Goal: Ask a question: Seek information or help from site administrators or community

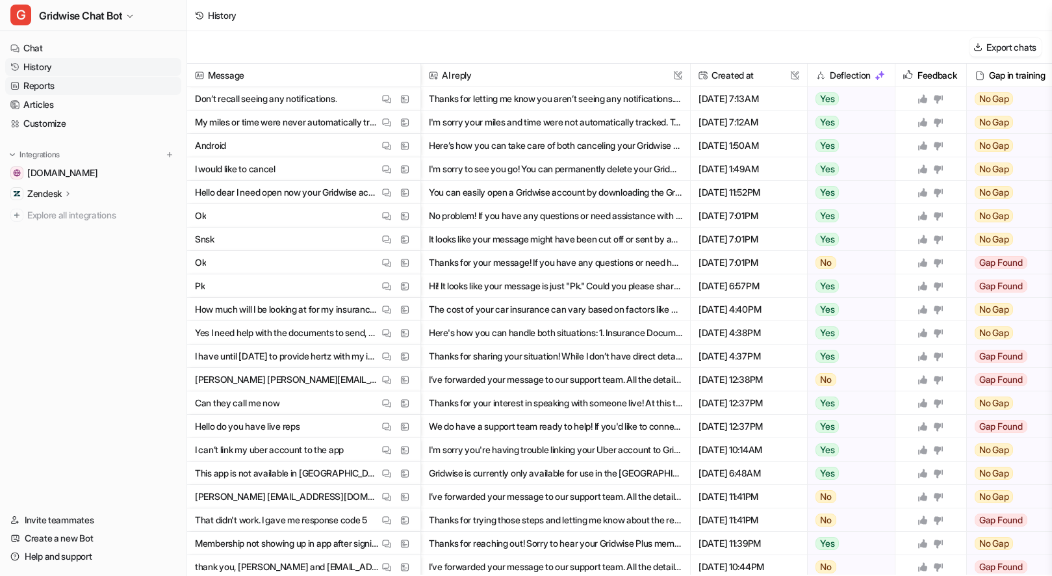
click at [38, 90] on link "Reports" at bounding box center [93, 86] width 176 height 18
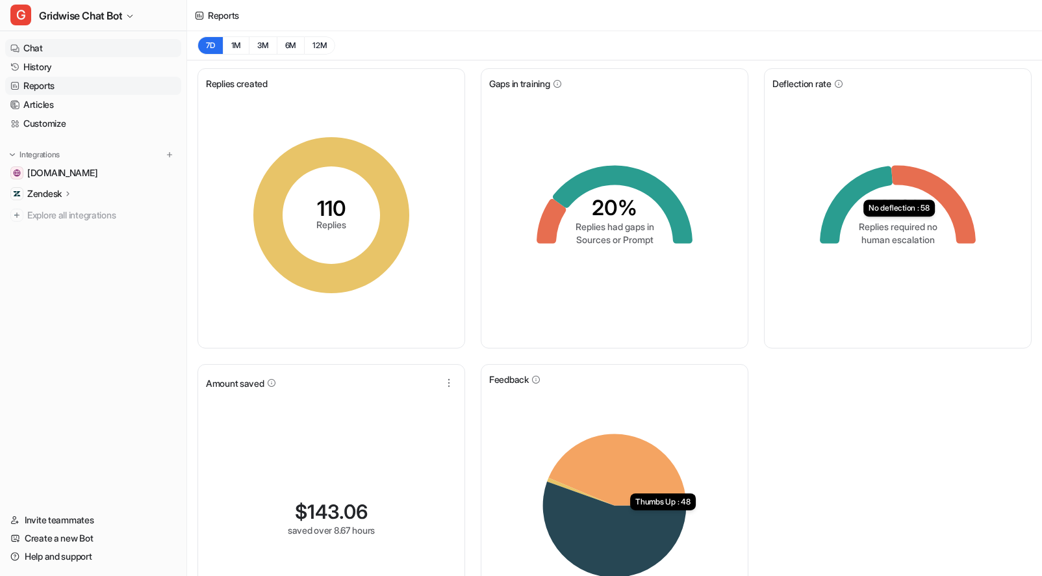
click at [41, 47] on link "Chat" at bounding box center [93, 48] width 176 height 18
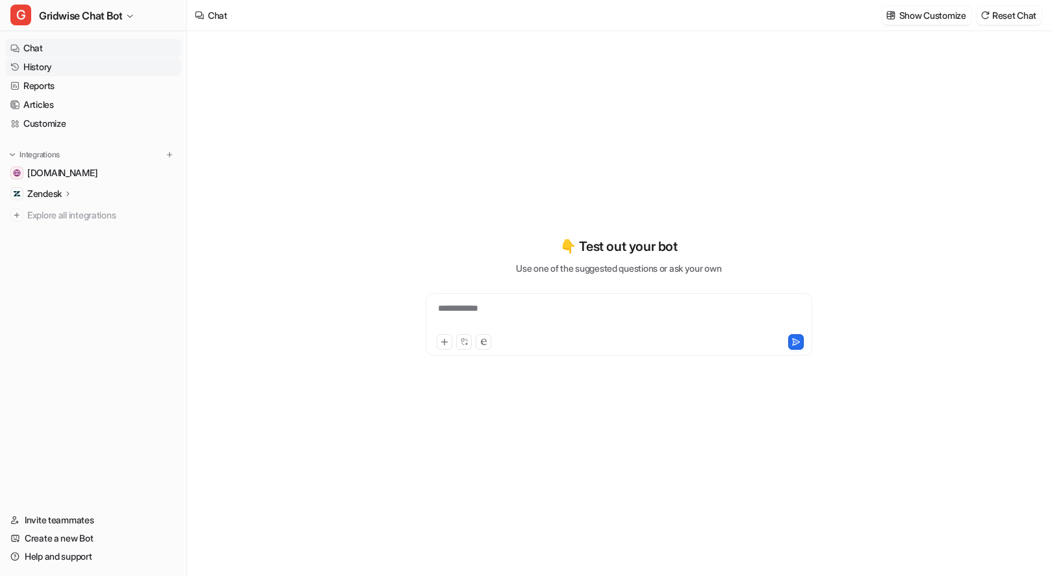
click at [38, 62] on link "History" at bounding box center [93, 67] width 176 height 18
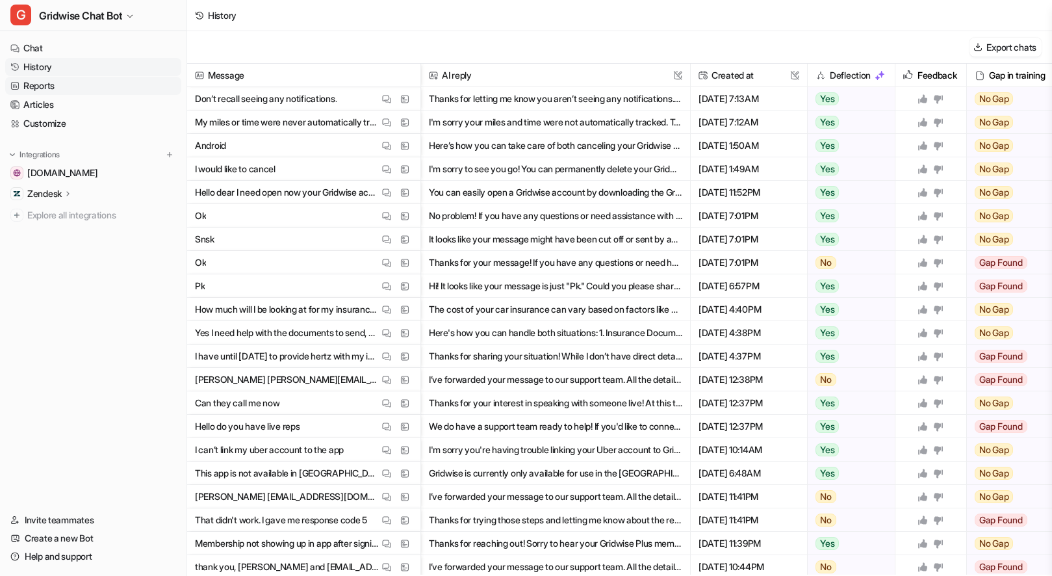
click at [68, 92] on link "Reports" at bounding box center [93, 86] width 176 height 18
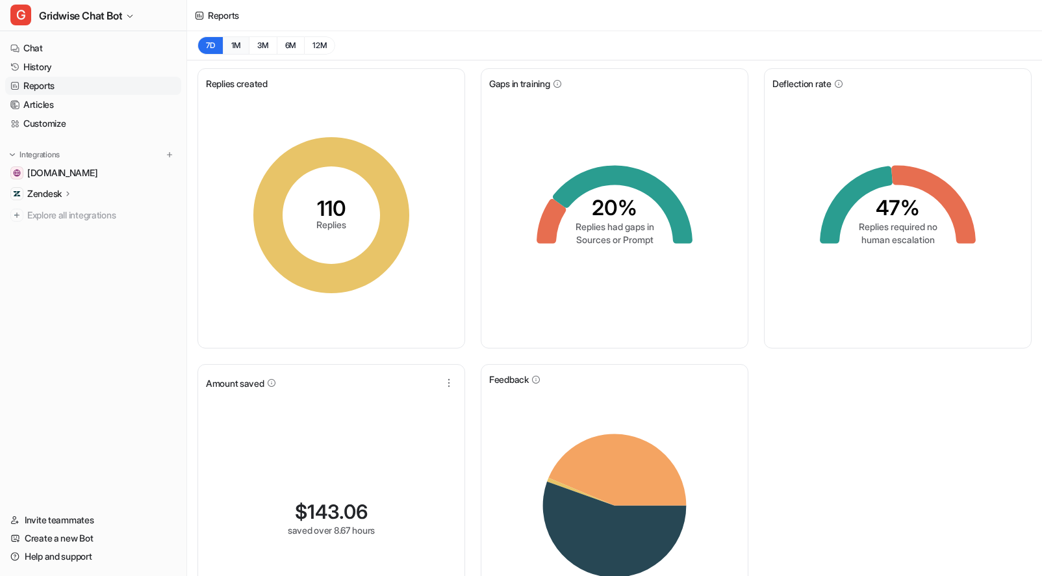
click at [232, 50] on button "1M" at bounding box center [236, 45] width 27 height 18
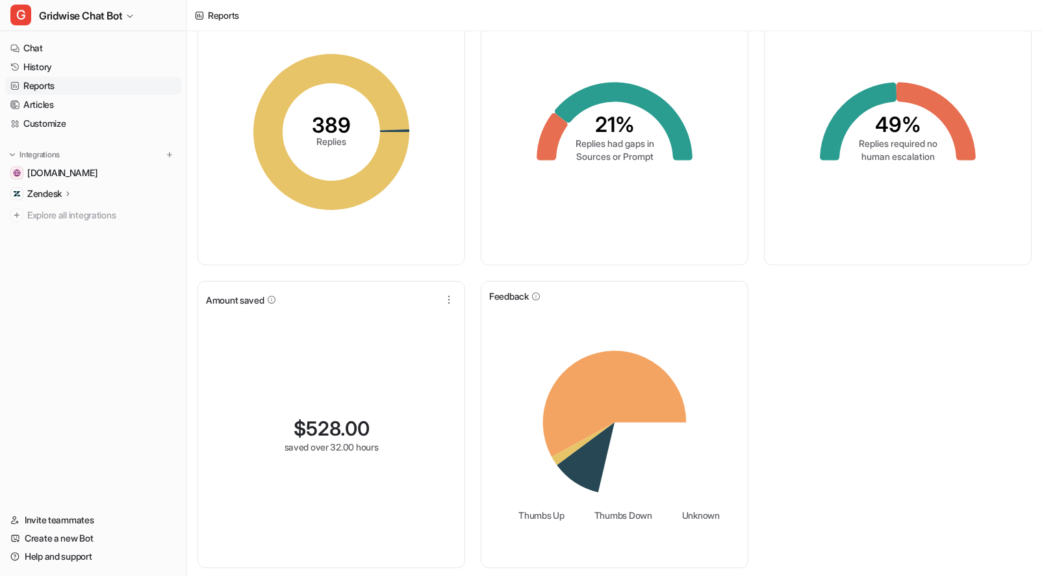
click at [822, 407] on div "Replies created 389 Replies Gaps in training 21% Replies had gaps in Sources or…" at bounding box center [614, 276] width 855 height 598
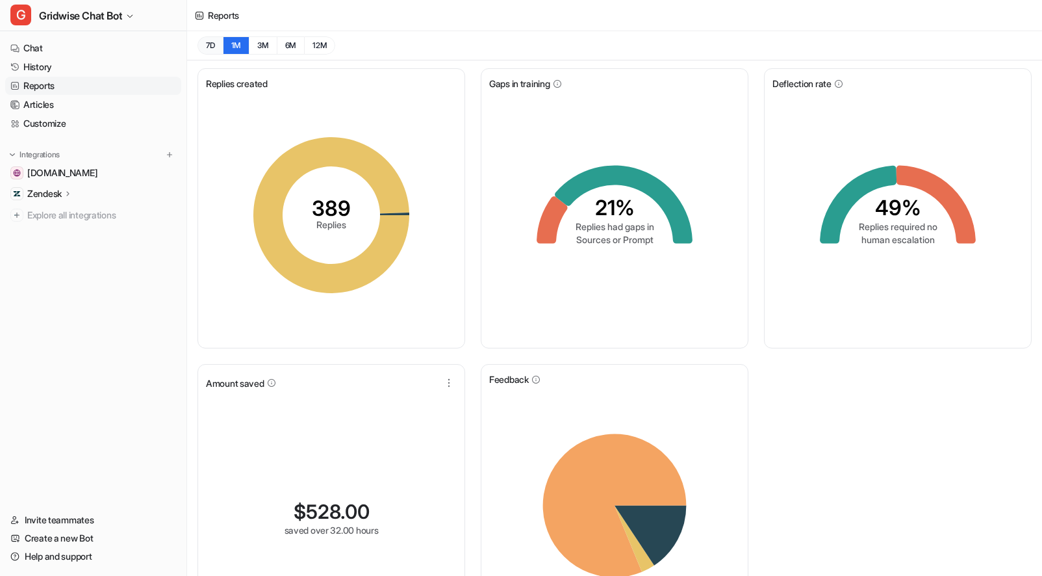
click at [209, 40] on button "7D" at bounding box center [209, 45] width 25 height 18
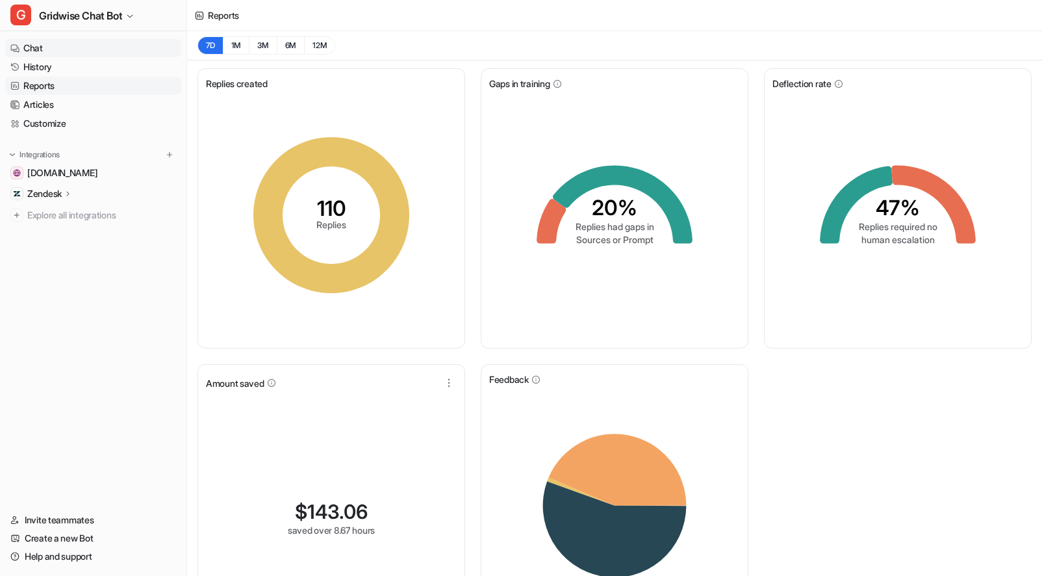
click at [64, 45] on link "Chat" at bounding box center [93, 48] width 176 height 18
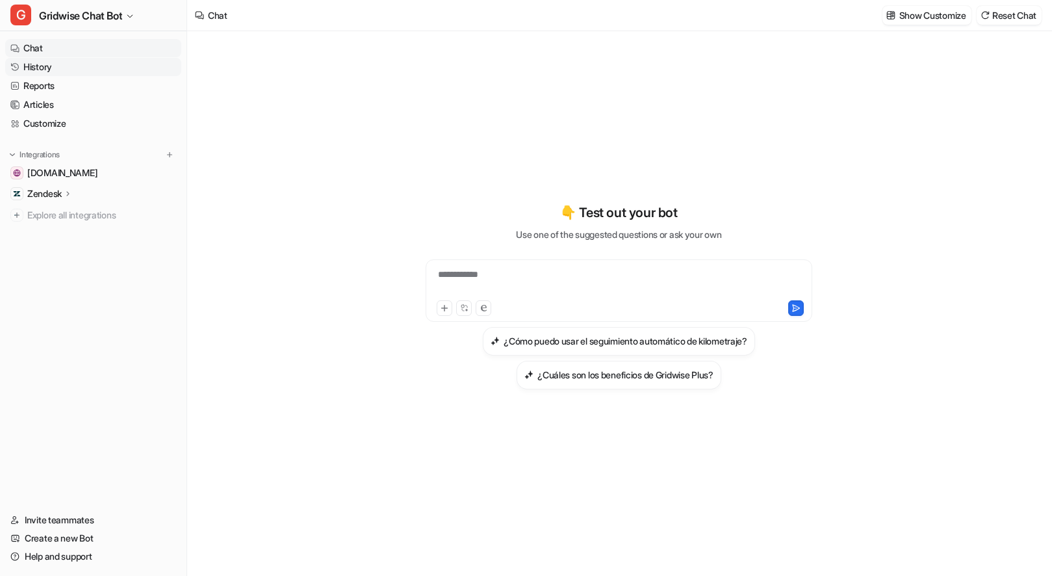
click at [57, 68] on link "History" at bounding box center [93, 67] width 176 height 18
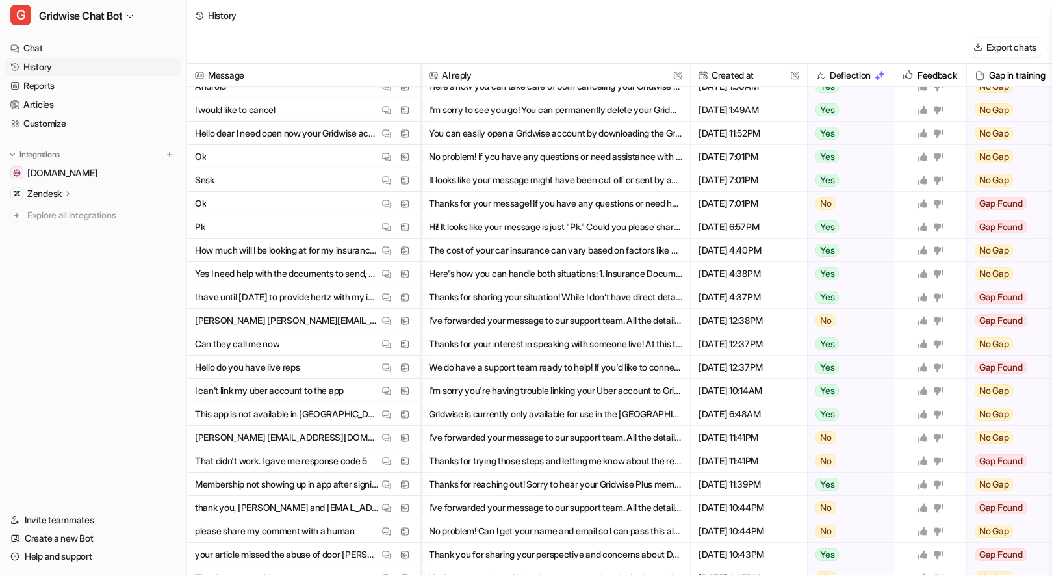
scroll to position [112, 0]
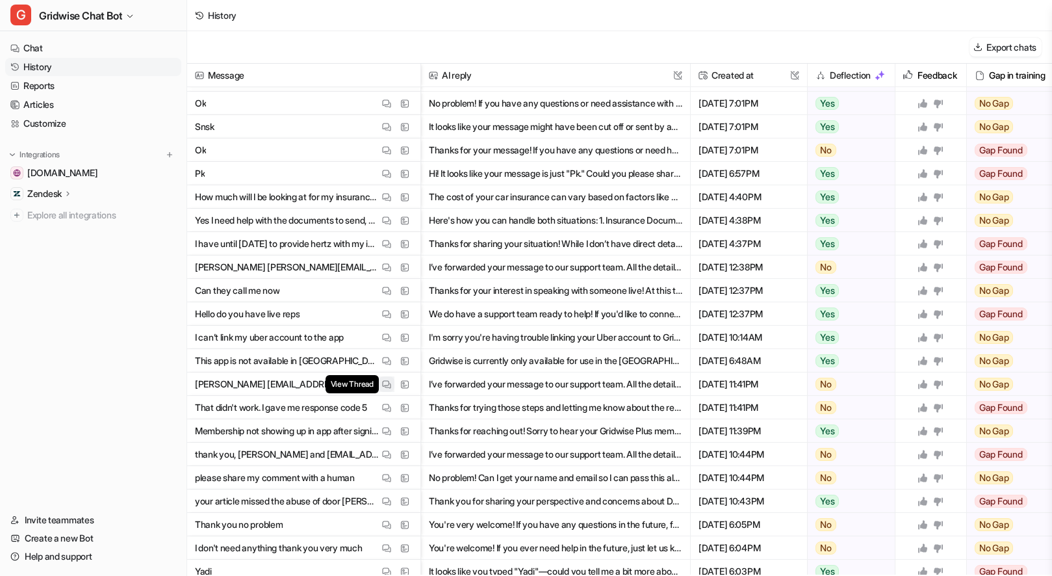
click at [379, 381] on button "View Thread" at bounding box center [387, 384] width 16 height 16
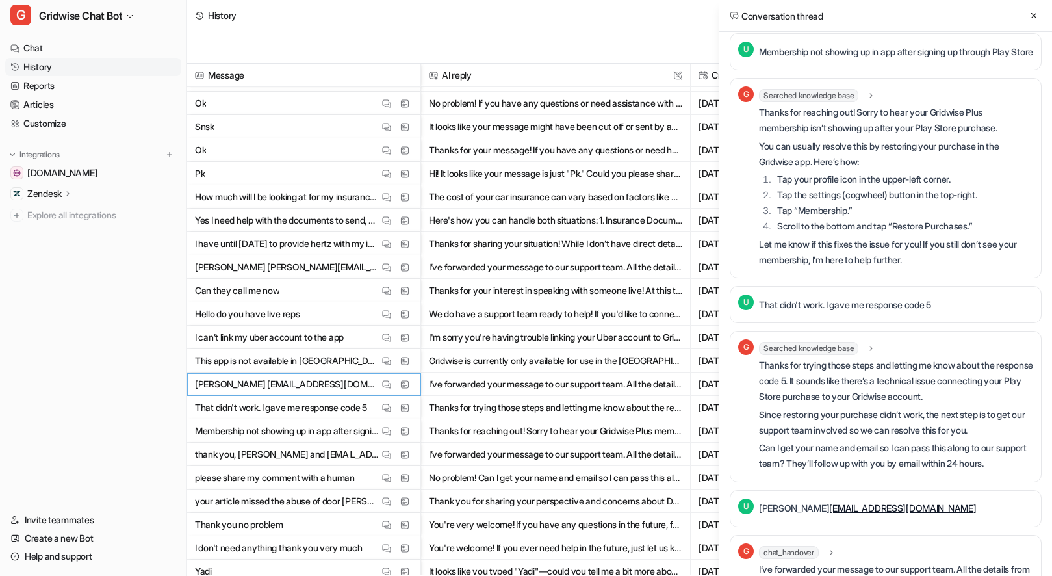
scroll to position [0, 0]
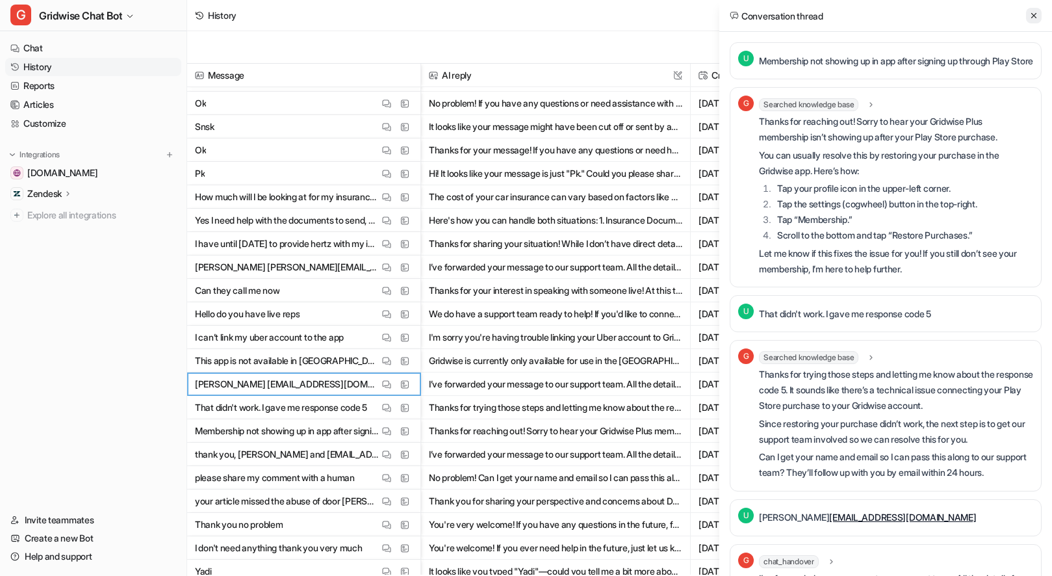
drag, startPoint x: 1035, startPoint y: 7, endPoint x: 1036, endPoint y: 18, distance: 11.1
click at [1035, 7] on div "Conversation thread" at bounding box center [885, 16] width 333 height 32
click at [1031, 16] on icon at bounding box center [1033, 15] width 9 height 9
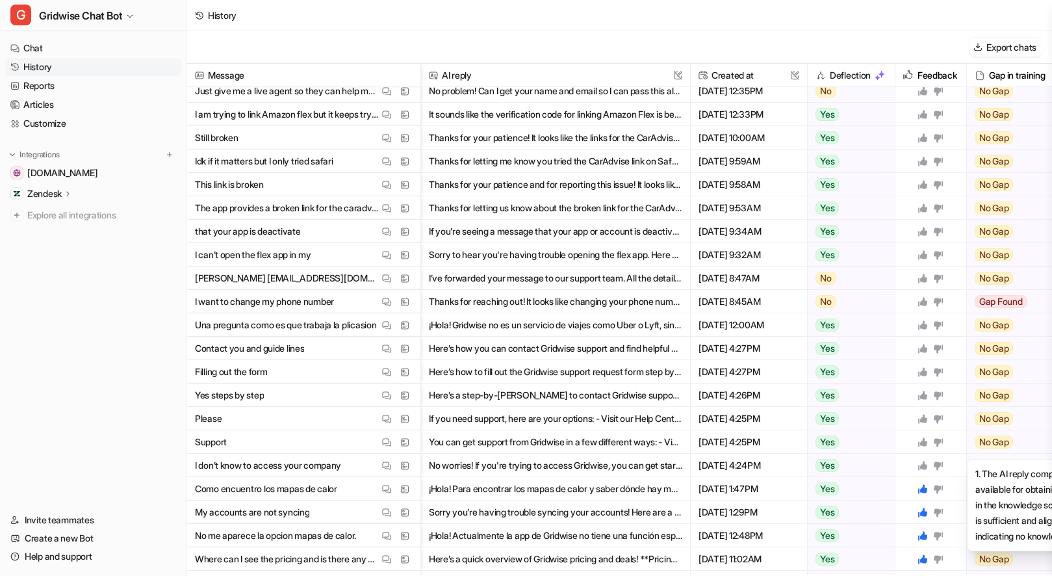
scroll to position [1086, 0]
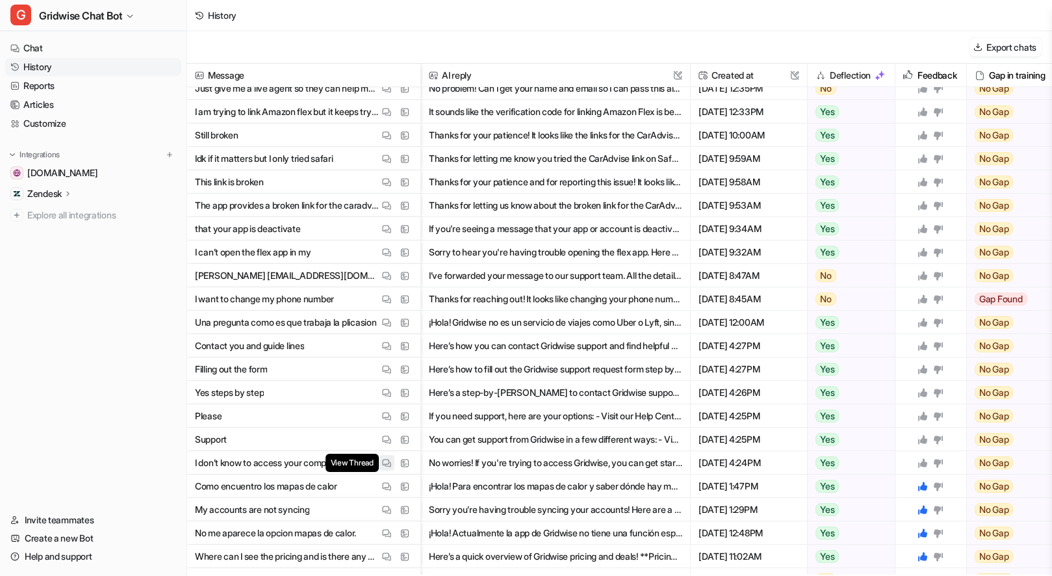
click at [390, 463] on img at bounding box center [386, 463] width 9 height 10
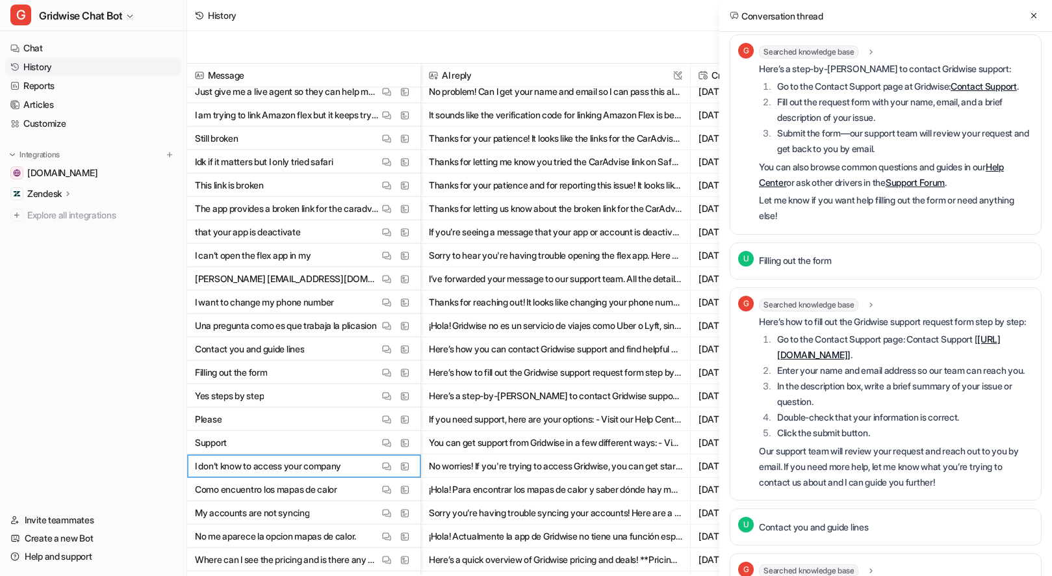
scroll to position [733, 0]
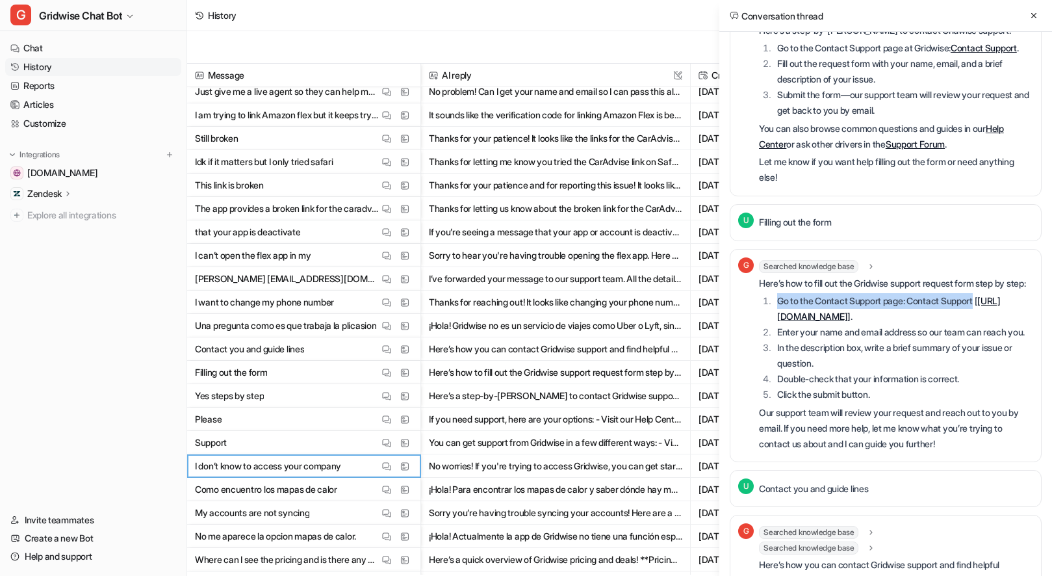
drag, startPoint x: 842, startPoint y: 302, endPoint x: 1003, endPoint y: 327, distance: 163.0
click at [1003, 327] on div "Here’s how to fill out the Gridwise support request form step by step: Go to th…" at bounding box center [896, 363] width 274 height 176
click at [1003, 324] on li "Go to the Contact Support page: Contact Support [ https://gridwise.zendesk.com/…" at bounding box center [903, 308] width 260 height 31
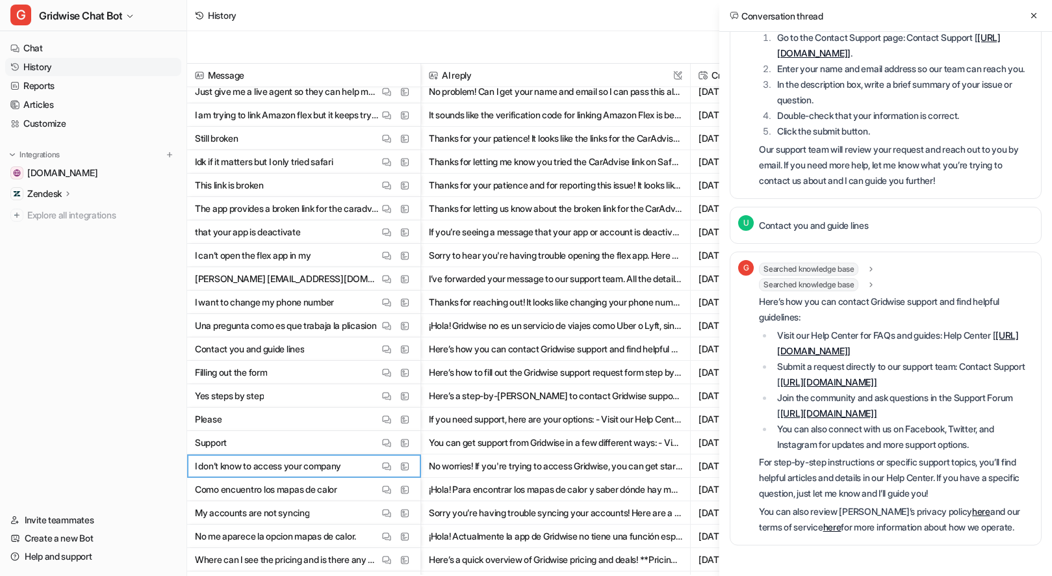
scroll to position [1059, 0]
click at [1031, 16] on icon at bounding box center [1033, 15] width 9 height 9
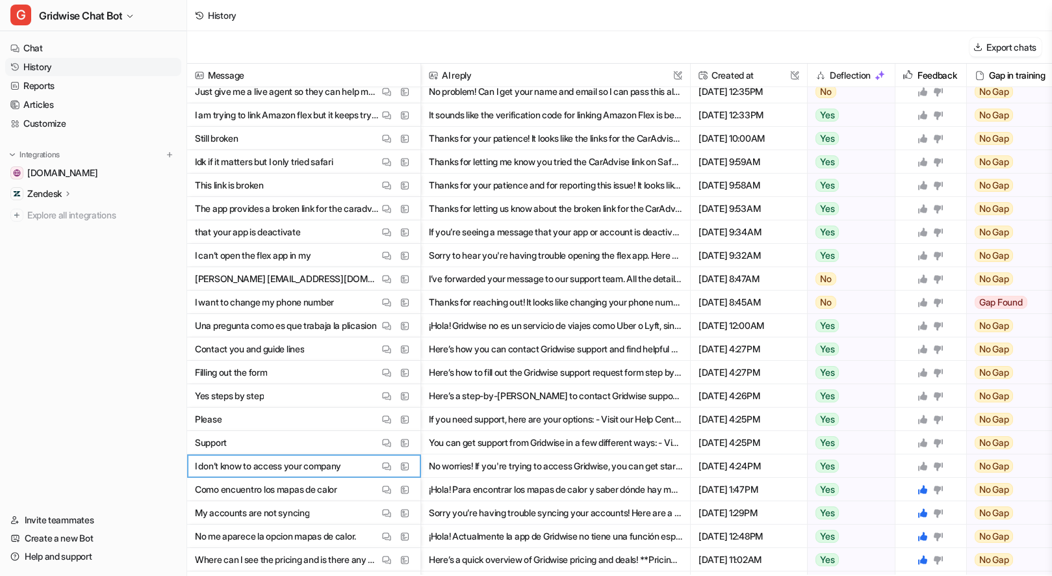
click at [920, 465] on icon at bounding box center [922, 466] width 10 height 10
click at [940, 442] on icon at bounding box center [938, 443] width 9 height 8
click at [941, 418] on icon at bounding box center [938, 419] width 9 height 8
click at [923, 396] on icon at bounding box center [922, 395] width 9 height 9
click at [924, 377] on div at bounding box center [930, 372] width 60 height 23
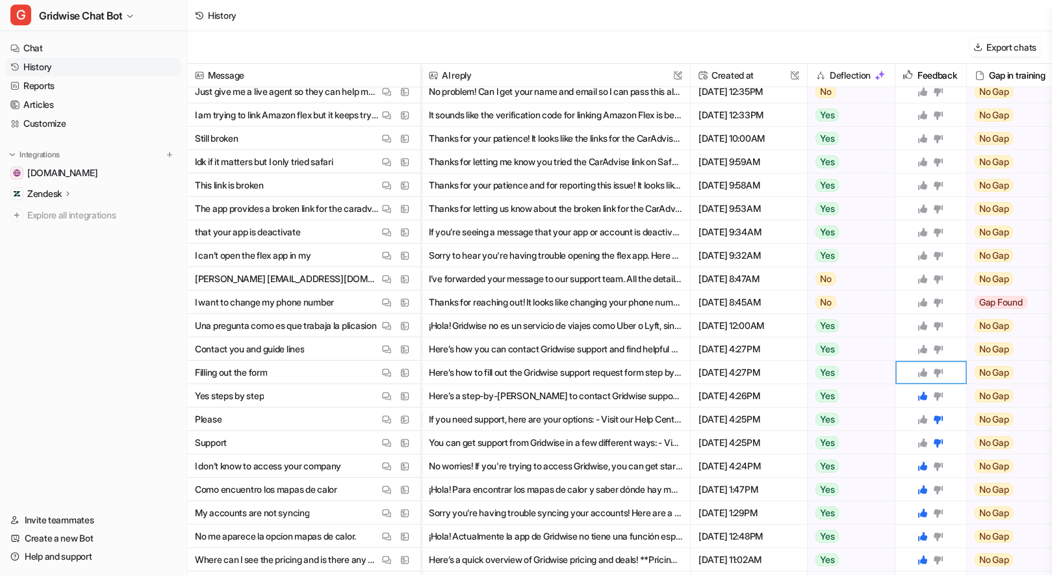
click at [922, 370] on icon at bounding box center [922, 372] width 10 height 10
click at [941, 351] on icon at bounding box center [938, 349] width 10 height 10
click at [386, 325] on img at bounding box center [386, 326] width 9 height 10
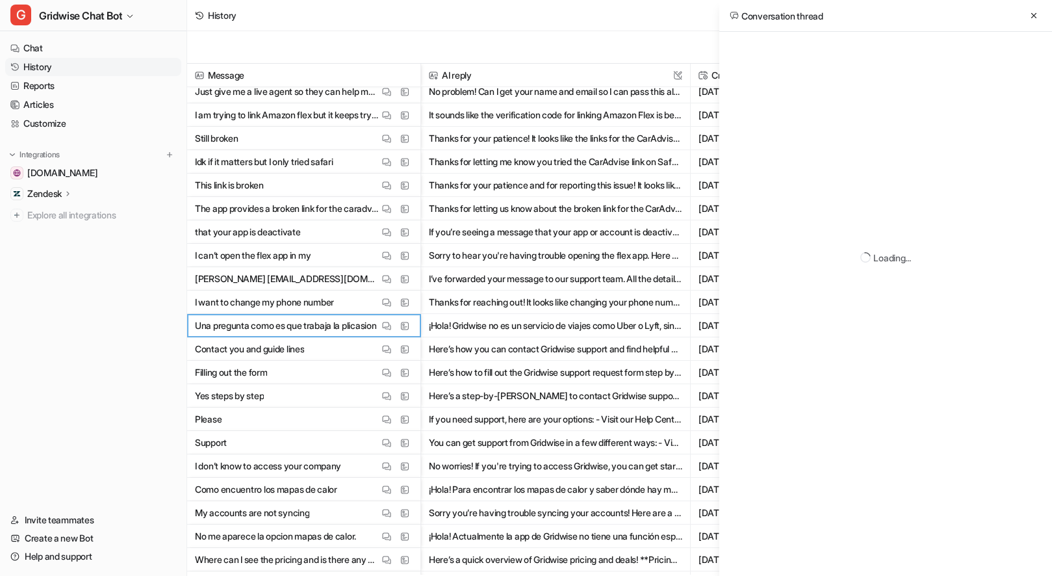
scroll to position [0, 0]
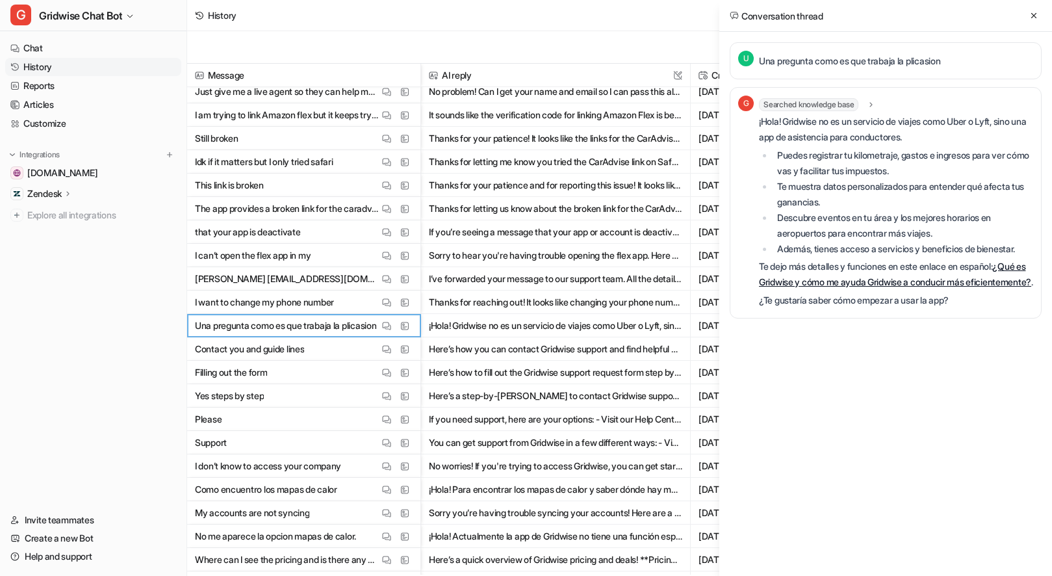
click at [900, 60] on p "Una pregunta como es que trabaja la plicasion" at bounding box center [849, 61] width 181 height 16
click at [900, 59] on p "Una pregunta como es que trabaja la plicasion" at bounding box center [849, 61] width 181 height 16
click at [891, 37] on div at bounding box center [891, 37] width 0 height 0
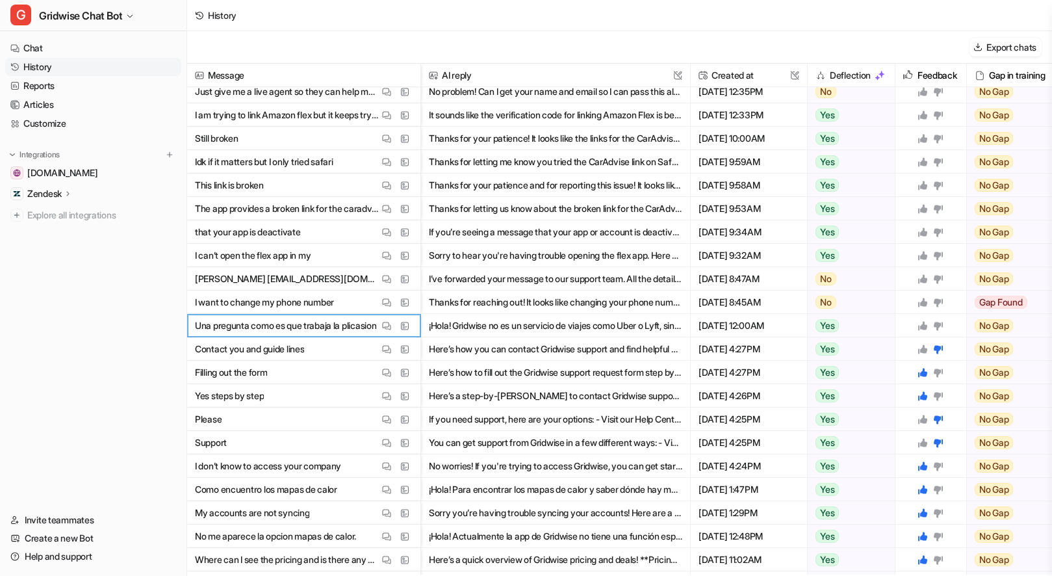
click at [776, 31] on div "History" at bounding box center [619, 15] width 865 height 31
click at [387, 327] on img at bounding box center [386, 326] width 9 height 10
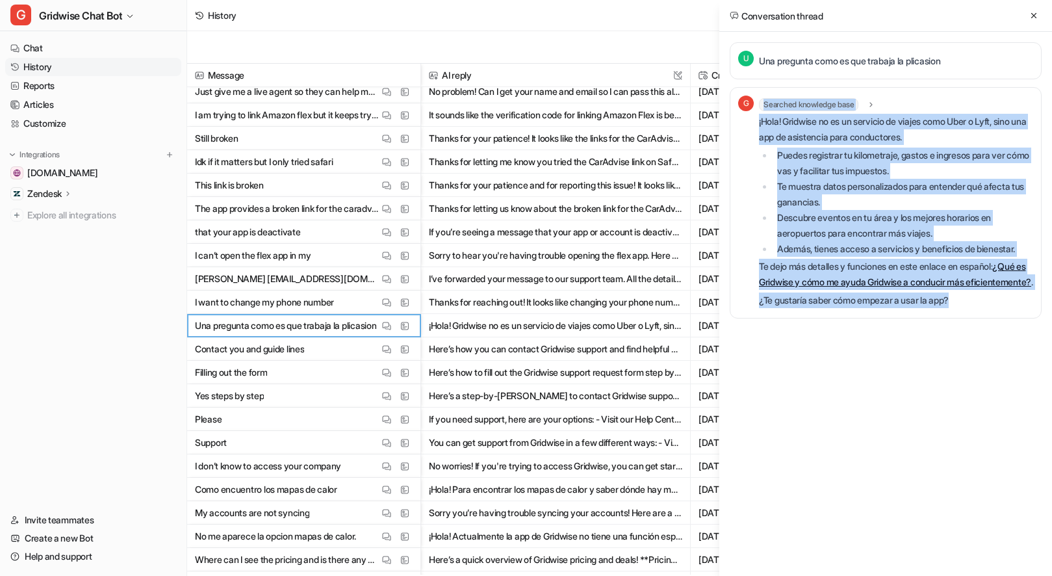
drag, startPoint x: 963, startPoint y: 320, endPoint x: 756, endPoint y: 121, distance: 287.6
click at [756, 121] on div "G Searched knowledge base search_queries : "cómo funciona la aplicación Gridwis…" at bounding box center [885, 202] width 295 height 214
click at [772, 118] on p "¡Hola! Gridwise no es un servicio de viajes como Uber o Lyft, sino una app de a…" at bounding box center [896, 129] width 274 height 31
drag, startPoint x: 759, startPoint y: 121, endPoint x: 984, endPoint y: 316, distance: 297.9
click at [984, 308] on div "¡Hola! Gridwise no es un servicio de viajes como Uber o Lyft, sino una app de a…" at bounding box center [896, 211] width 274 height 194
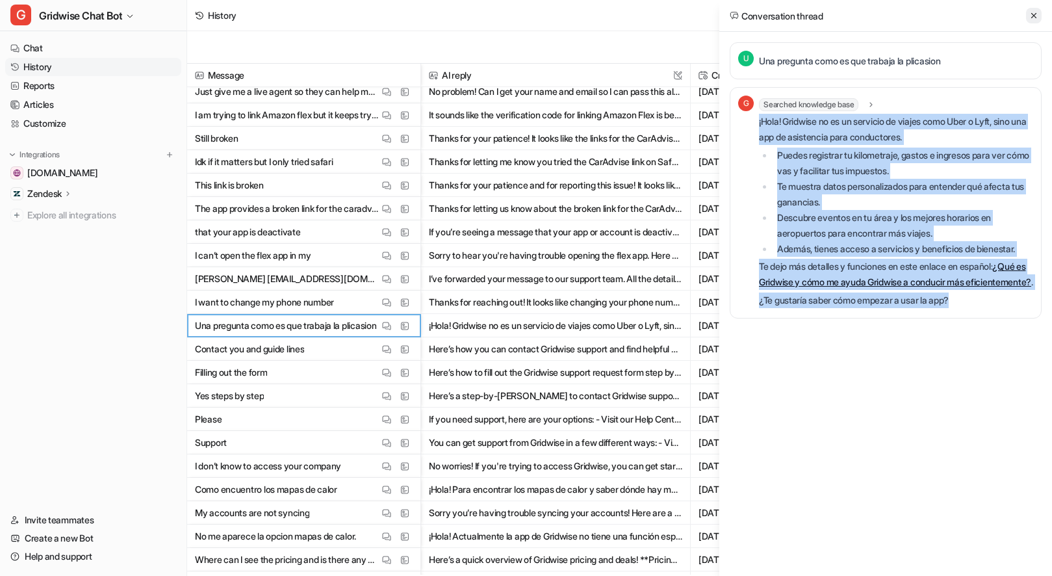
click at [1032, 15] on icon at bounding box center [1033, 15] width 9 height 9
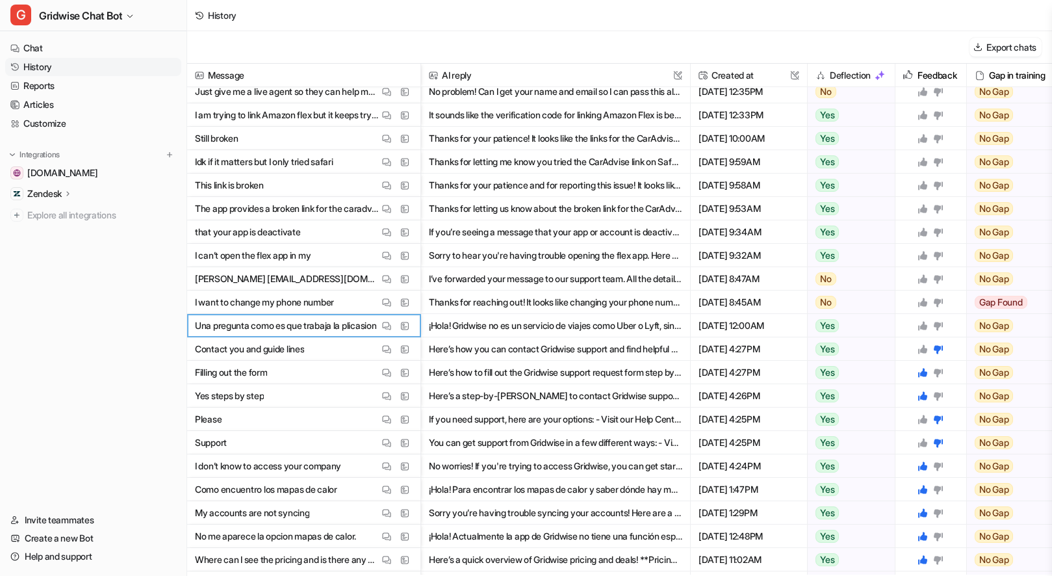
click at [925, 327] on icon at bounding box center [922, 325] width 9 height 9
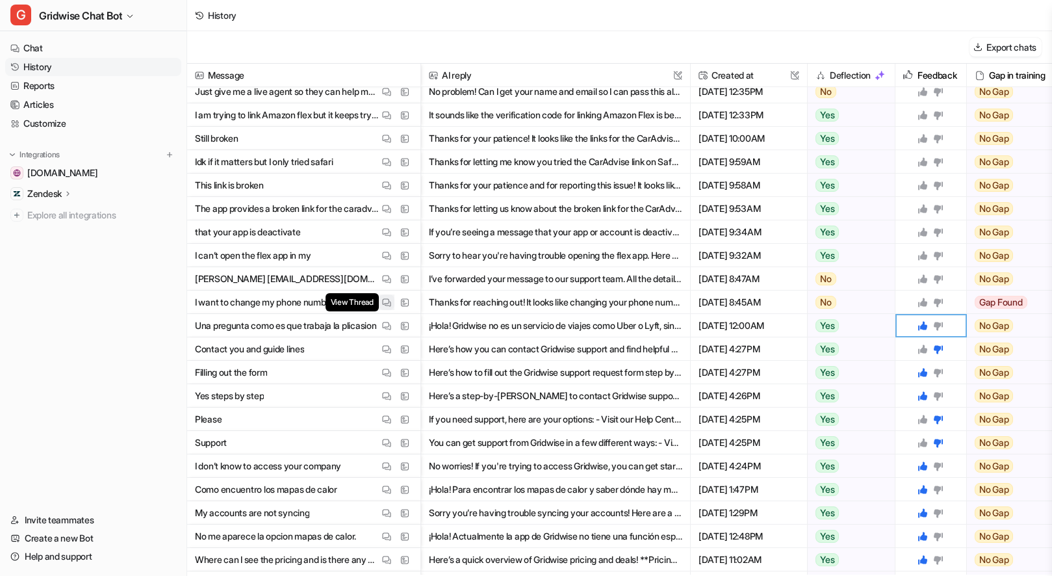
click at [390, 301] on img at bounding box center [386, 303] width 9 height 10
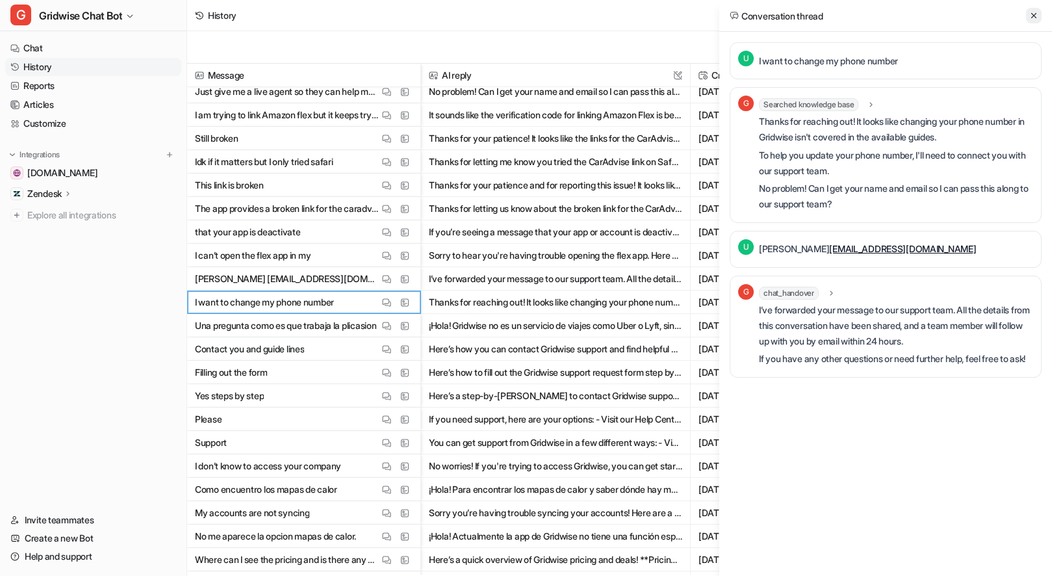
click at [1034, 14] on icon at bounding box center [1033, 15] width 9 height 9
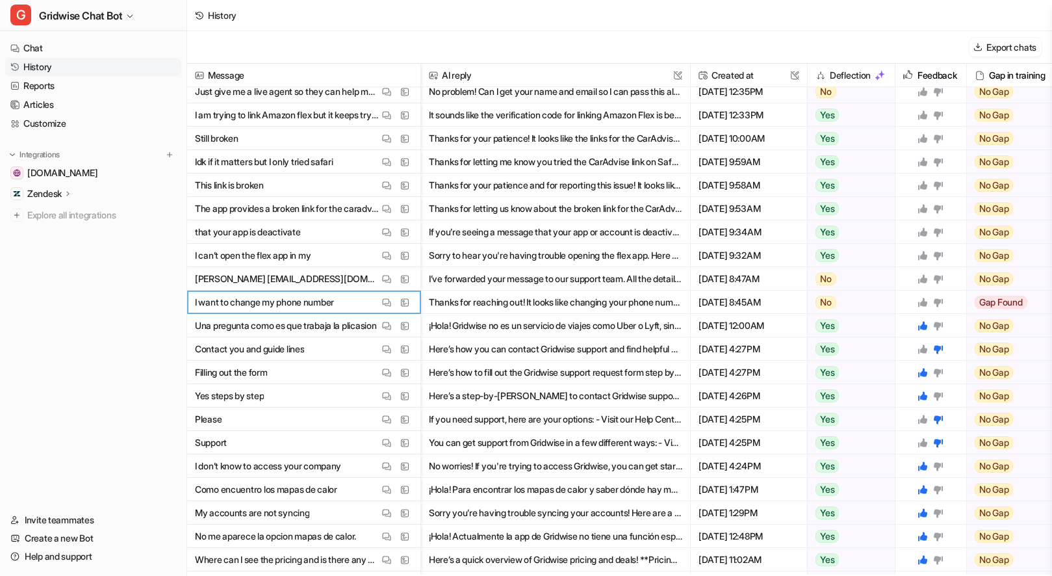
click at [921, 299] on icon at bounding box center [922, 302] width 10 height 10
click at [928, 277] on div at bounding box center [930, 279] width 26 height 10
click at [923, 278] on icon at bounding box center [922, 278] width 9 height 9
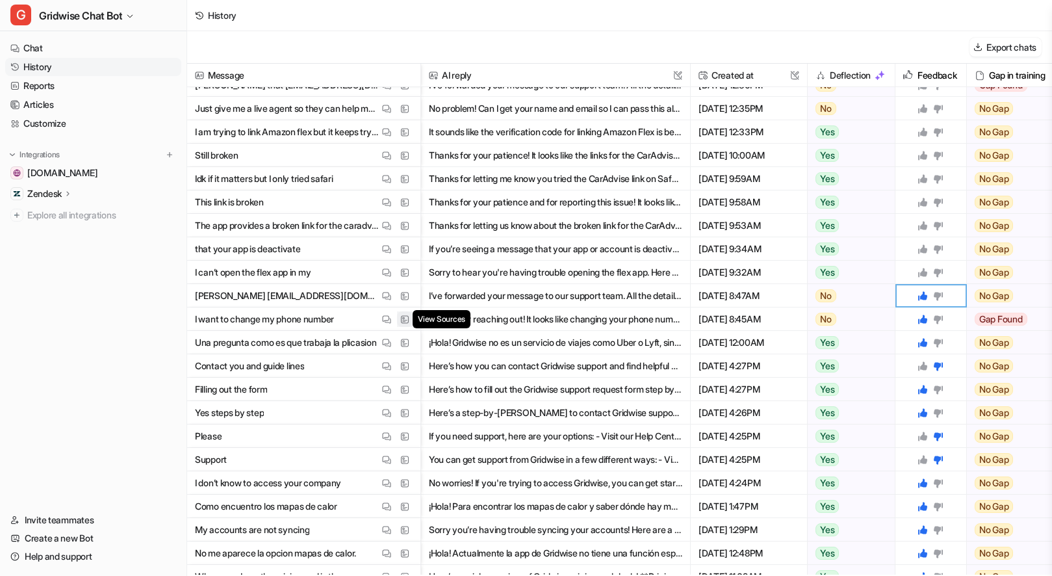
scroll to position [1065, 0]
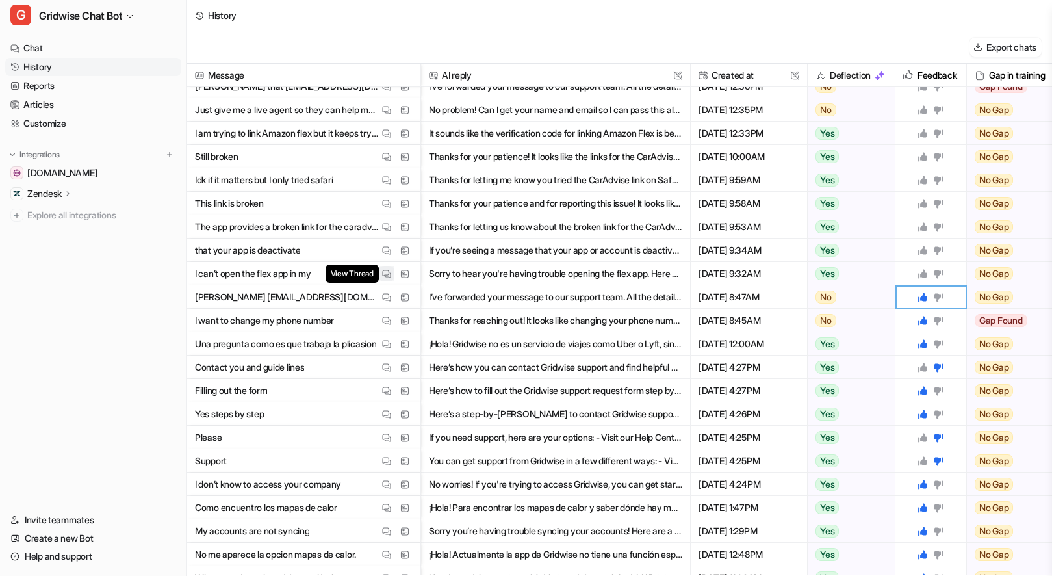
click at [379, 272] on button "View Thread" at bounding box center [387, 274] width 16 height 16
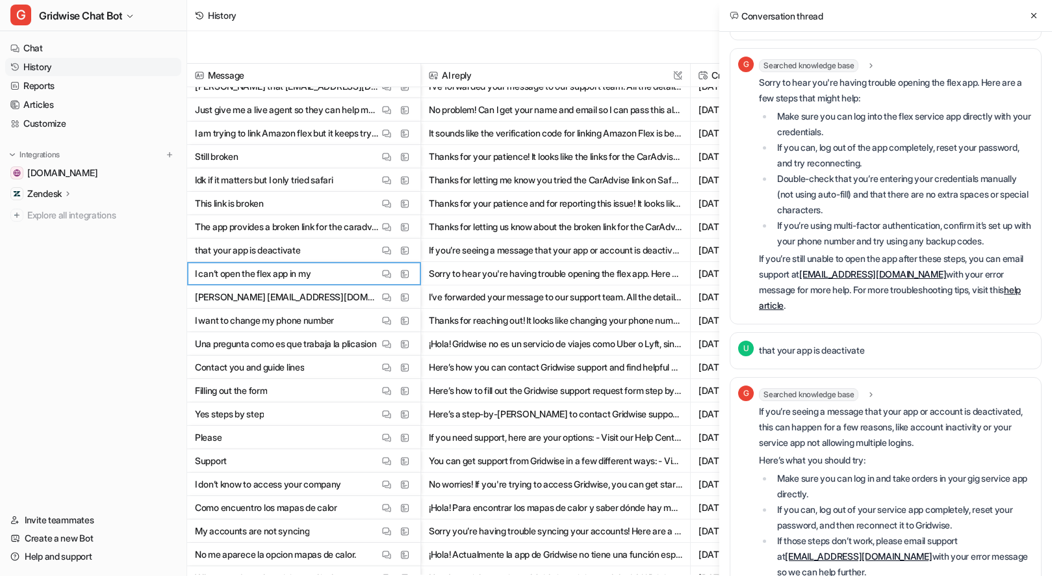
scroll to position [101, 0]
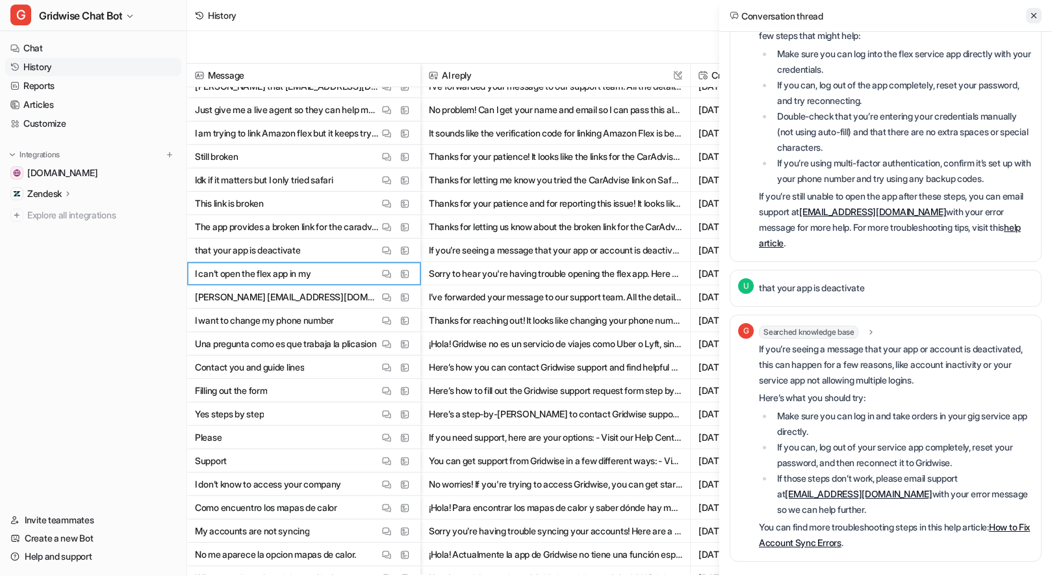
click at [1036, 11] on icon at bounding box center [1033, 15] width 9 height 9
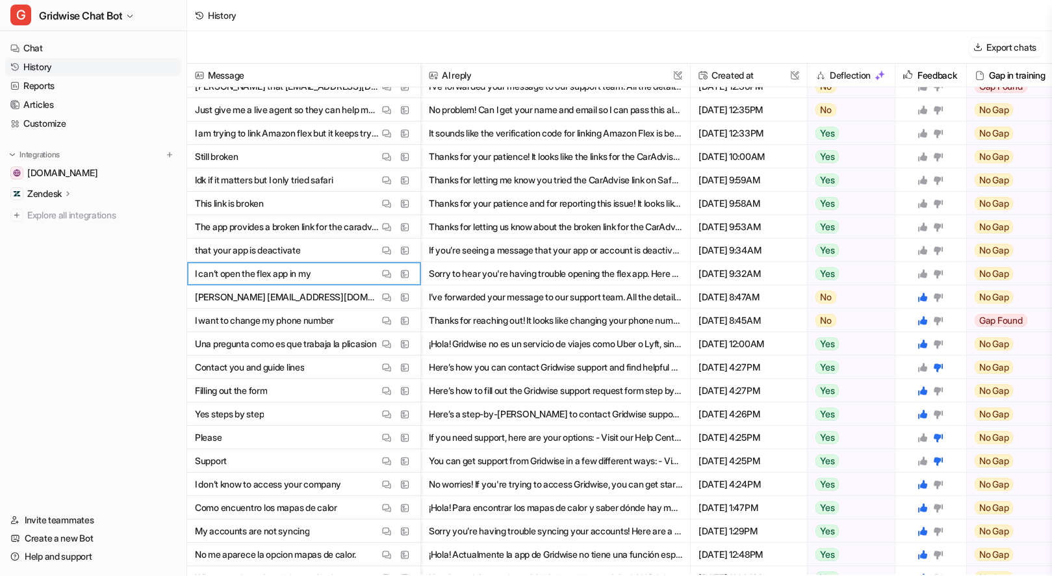
click at [930, 274] on div at bounding box center [930, 273] width 26 height 10
click at [922, 251] on icon at bounding box center [922, 250] width 9 height 9
click at [924, 276] on icon at bounding box center [922, 273] width 9 height 9
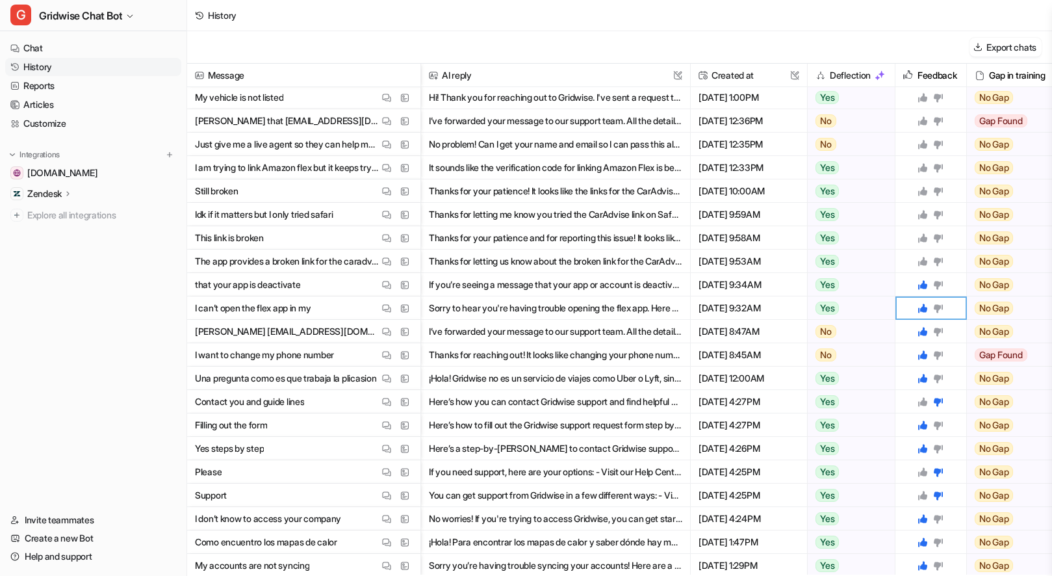
scroll to position [1016, 0]
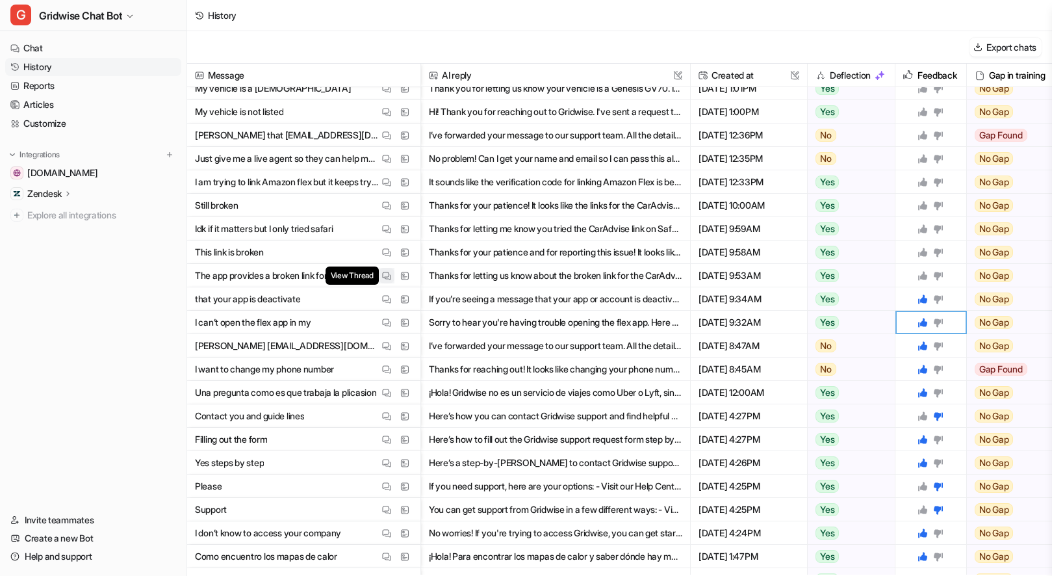
click at [380, 275] on button "View Thread" at bounding box center [387, 276] width 16 height 16
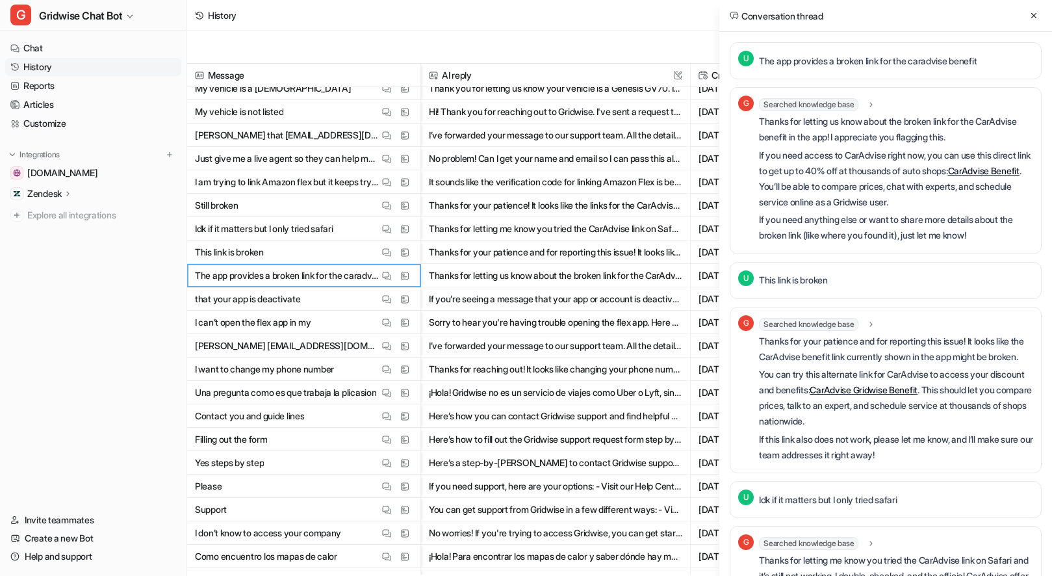
scroll to position [18, 0]
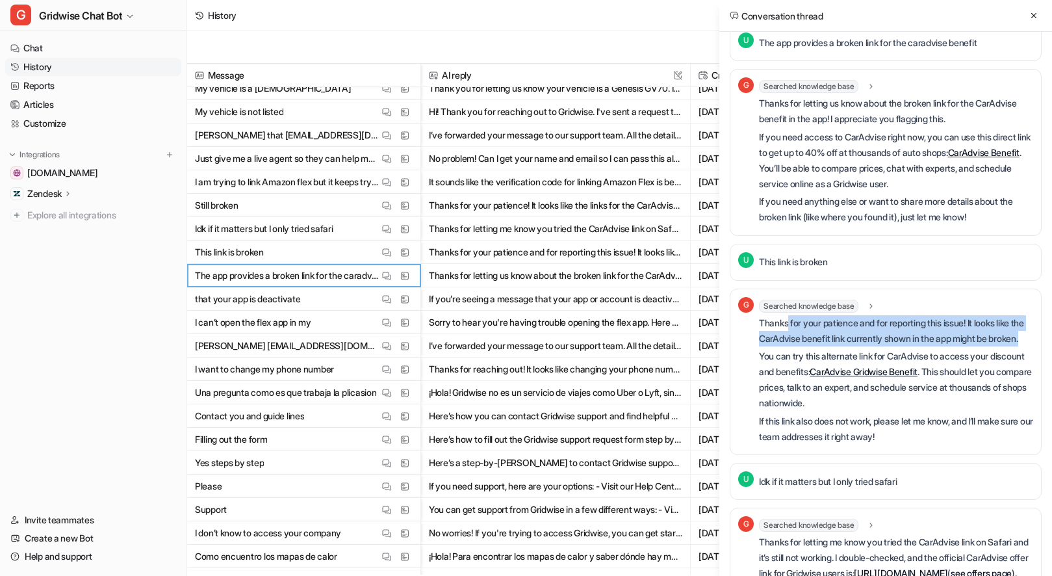
drag, startPoint x: 830, startPoint y: 325, endPoint x: 958, endPoint y: 356, distance: 132.2
click at [958, 346] on p "Thanks for your patience and for reporting this issue! It looks like the CarAdv…" at bounding box center [896, 330] width 274 height 31
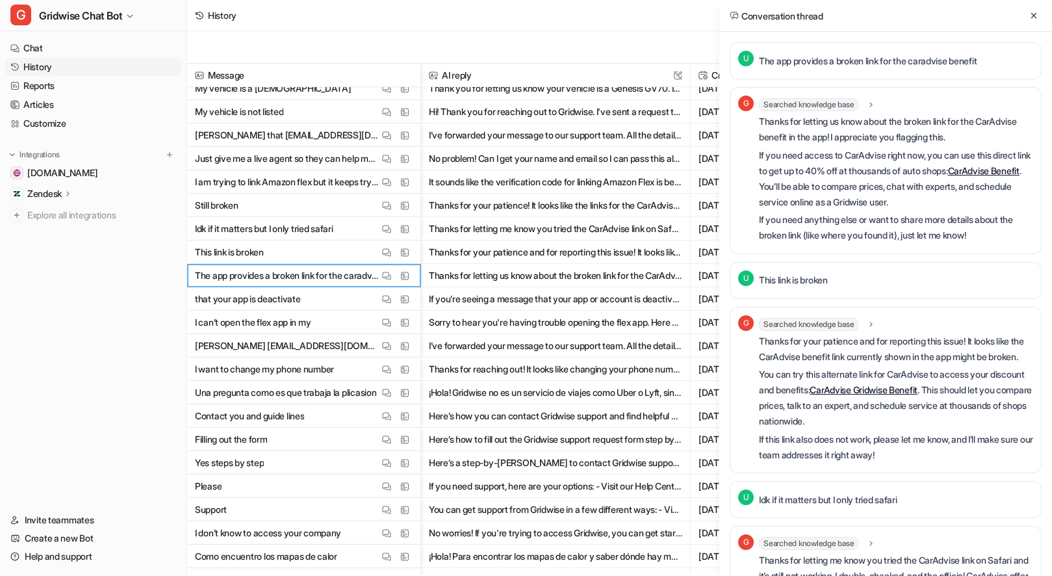
click at [917, 395] on link "CarAdvise Gridwise Benefit" at bounding box center [863, 389] width 108 height 11
click at [1001, 165] on link "CarAdvise Benefit" at bounding box center [983, 170] width 71 height 11
click at [999, 181] on p "If you need access to CarAdvise right now, you can use this direct link to get …" at bounding box center [896, 178] width 274 height 62
click at [1002, 170] on link "CarAdvise Benefit" at bounding box center [983, 170] width 71 height 11
click at [923, 401] on p "You can try this alternate link for CarAdvise to access your discount and benef…" at bounding box center [896, 397] width 274 height 62
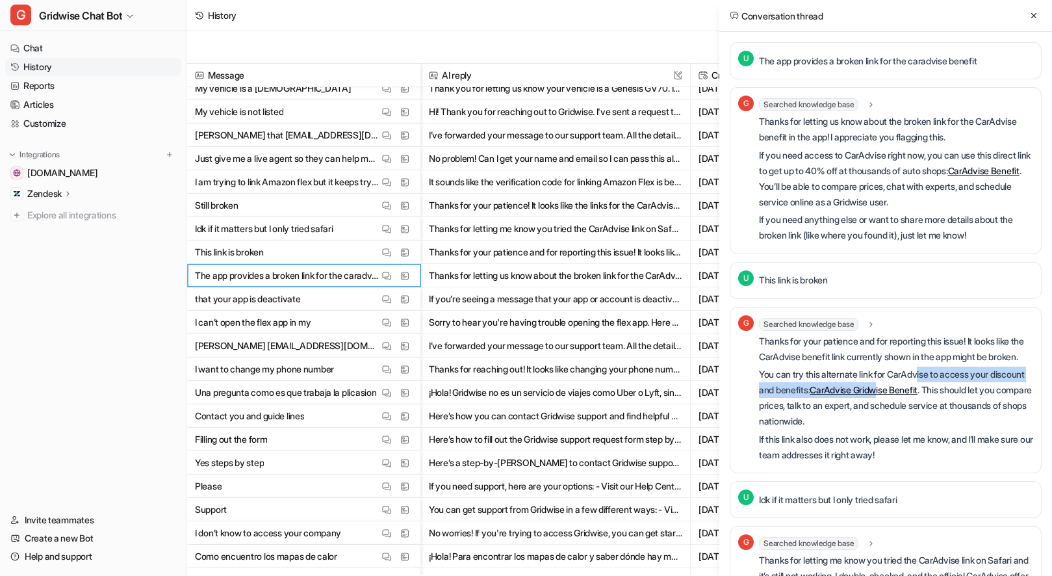
click at [917, 395] on link "CarAdvise Gridwise Benefit" at bounding box center [863, 389] width 108 height 11
click at [856, 296] on div "U This link is broken" at bounding box center [886, 280] width 312 height 37
click at [1037, 2] on div "Conversation thread" at bounding box center [885, 16] width 333 height 32
click at [1032, 27] on div "Conversation thread" at bounding box center [885, 16] width 333 height 32
click at [1036, 9] on button at bounding box center [1034, 16] width 16 height 16
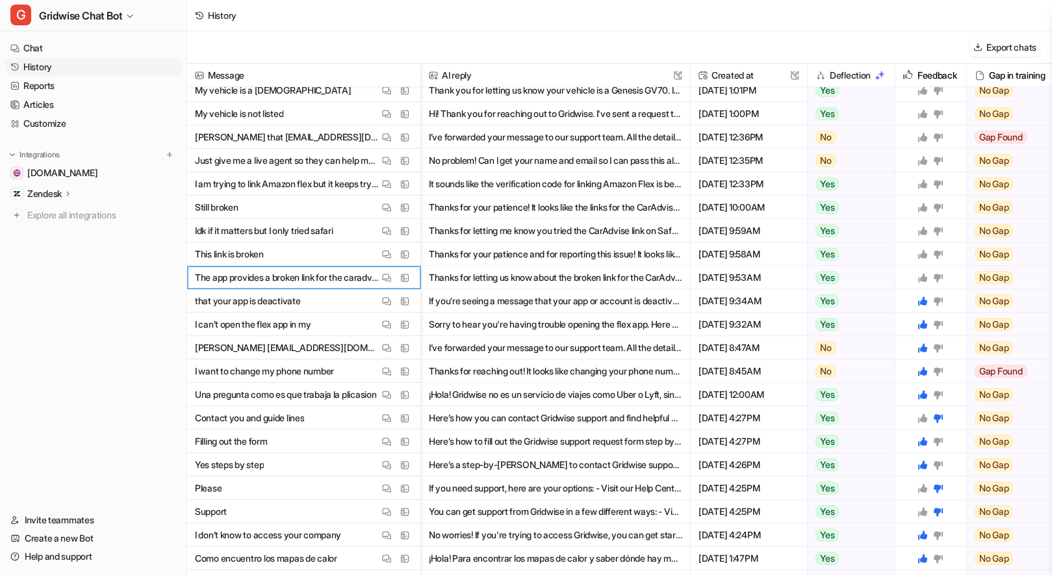
scroll to position [1013, 0]
click at [920, 282] on icon at bounding box center [922, 278] width 10 height 10
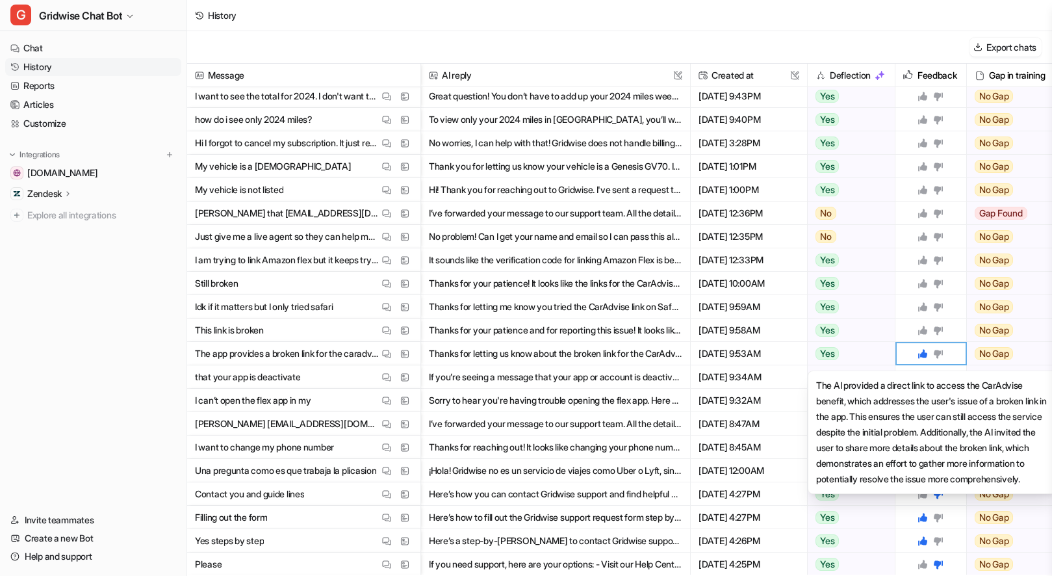
scroll to position [937, 0]
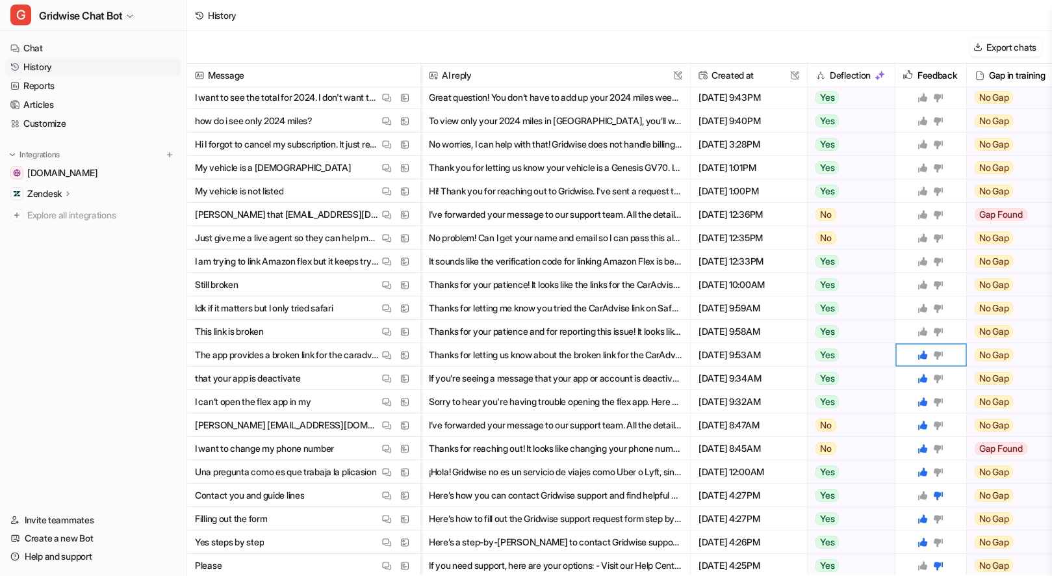
click at [917, 333] on div at bounding box center [930, 331] width 60 height 23
click at [928, 331] on div at bounding box center [930, 331] width 26 height 10
click at [925, 329] on icon at bounding box center [922, 331] width 9 height 9
click at [941, 309] on icon at bounding box center [938, 308] width 10 height 10
click at [937, 283] on icon at bounding box center [938, 285] width 9 height 8
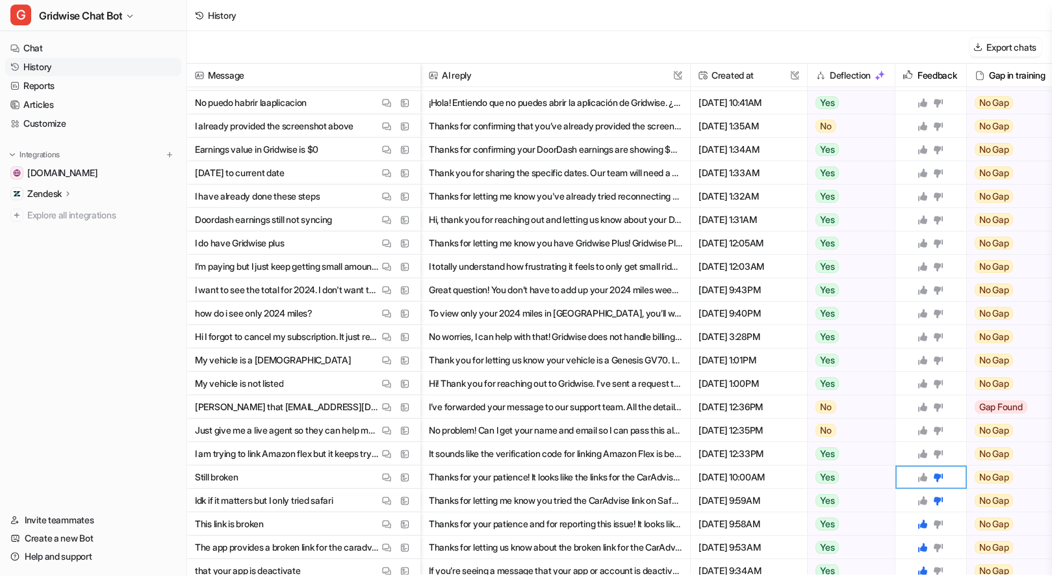
scroll to position [746, 0]
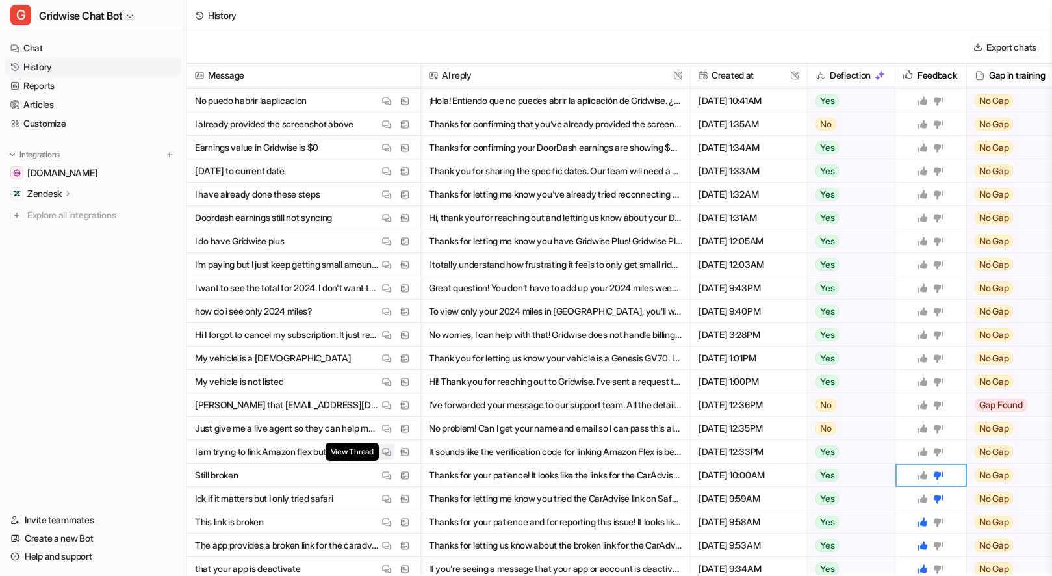
click at [379, 453] on button "View Thread" at bounding box center [387, 452] width 16 height 16
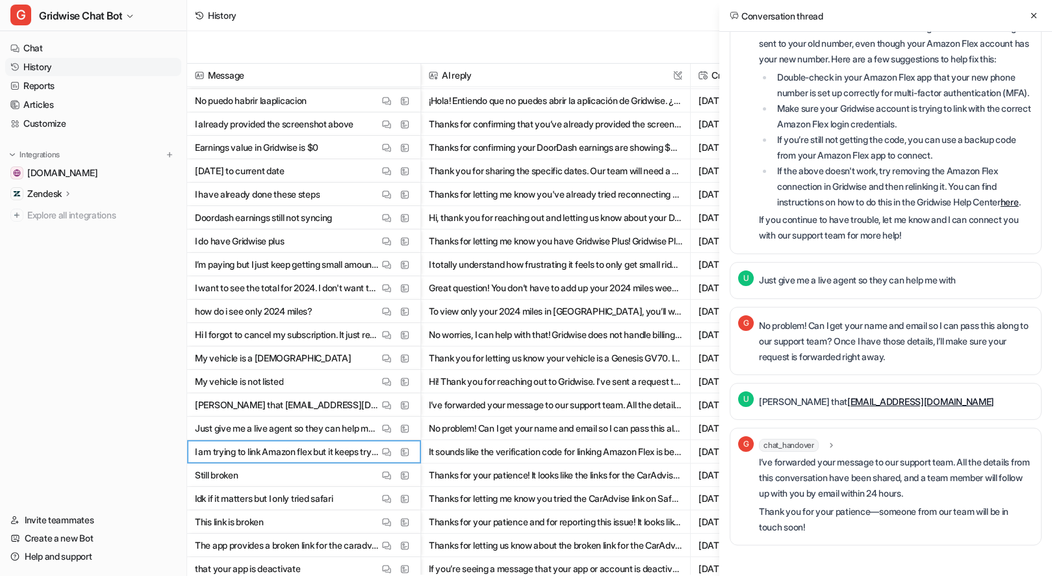
scroll to position [0, 0]
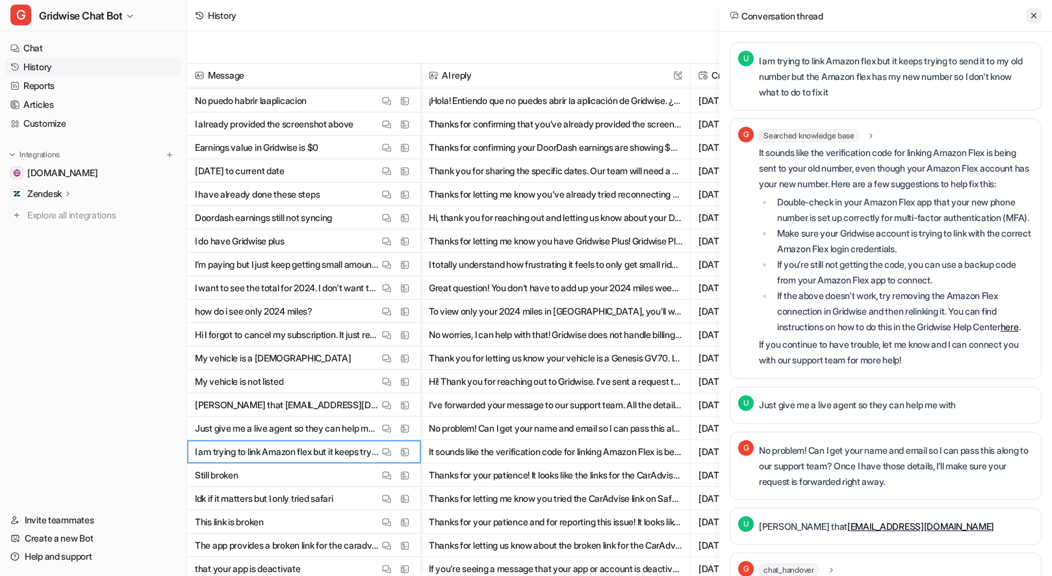
click at [1035, 10] on button at bounding box center [1034, 16] width 16 height 16
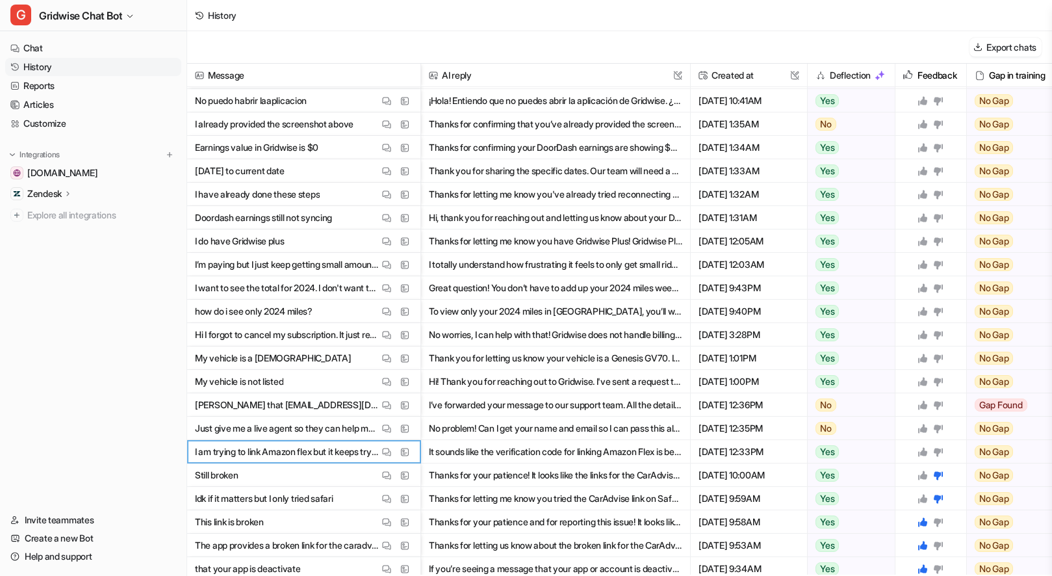
click at [920, 452] on icon at bounding box center [922, 451] width 10 height 10
click at [921, 429] on icon at bounding box center [922, 428] width 9 height 9
click at [923, 405] on icon at bounding box center [922, 404] width 9 height 9
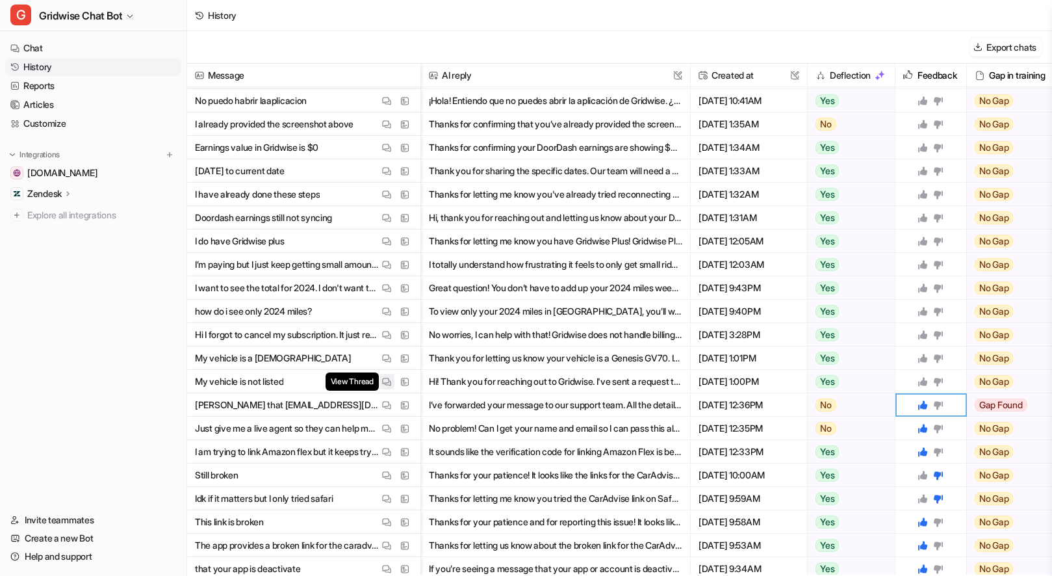
click at [386, 381] on img at bounding box center [386, 382] width 9 height 10
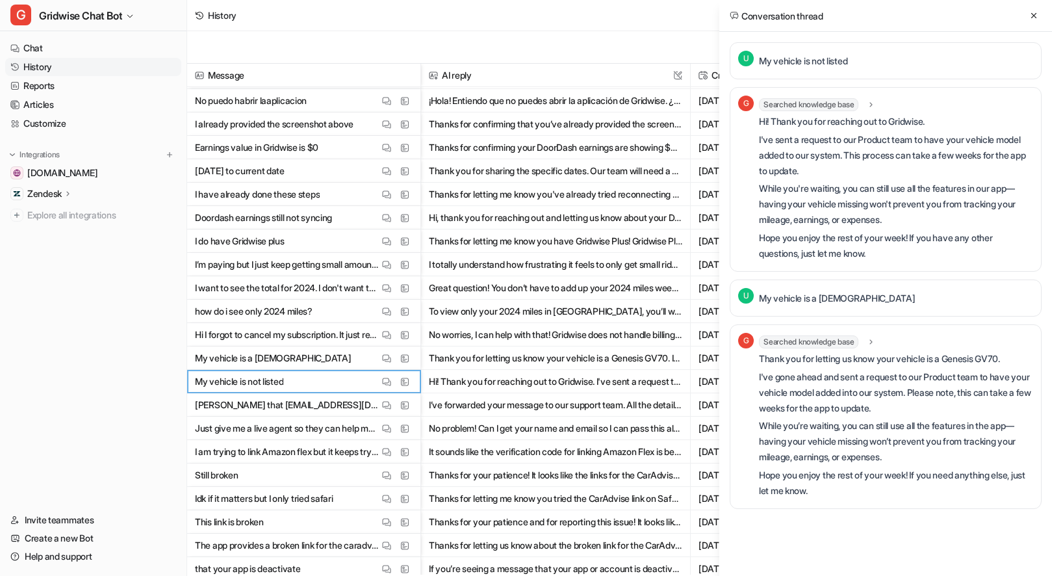
click at [1032, 19] on icon at bounding box center [1033, 15] width 9 height 9
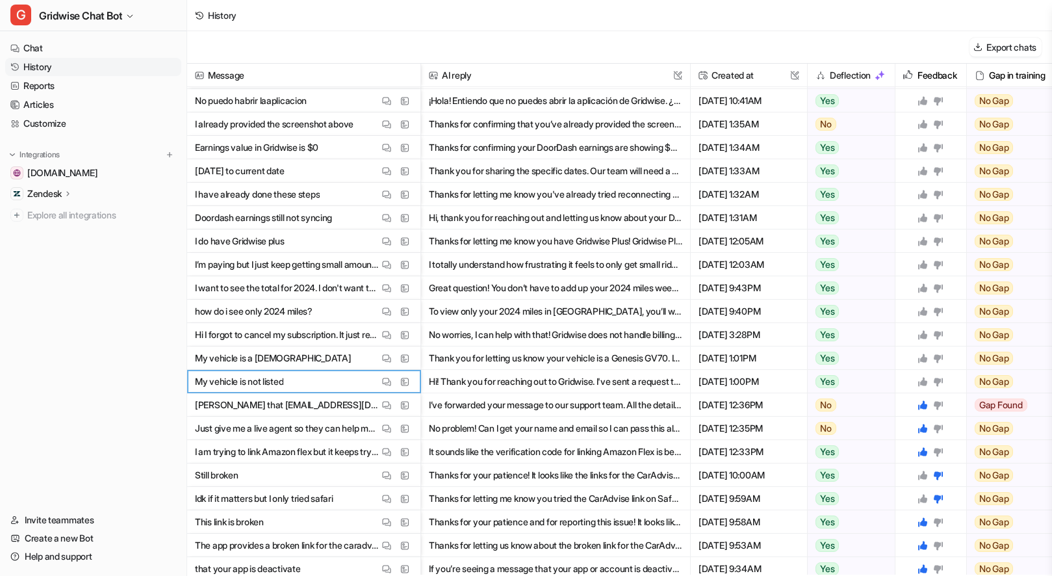
click at [926, 380] on icon at bounding box center [922, 381] width 10 height 10
click at [920, 354] on icon at bounding box center [922, 358] width 10 height 10
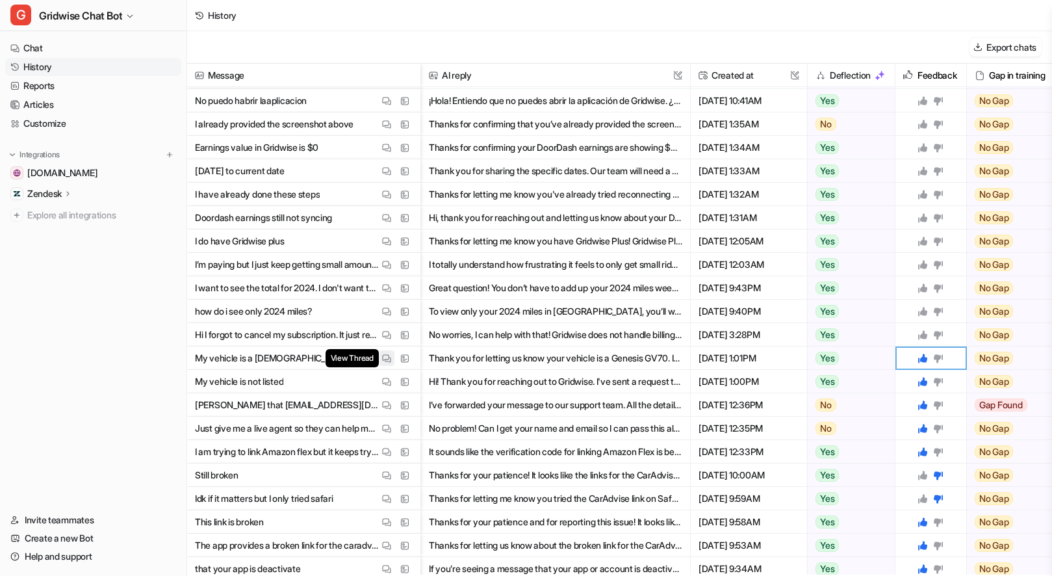
click at [394, 357] on div "View Thread View Sources" at bounding box center [396, 358] width 34 height 16
click at [389, 359] on img at bounding box center [386, 358] width 9 height 10
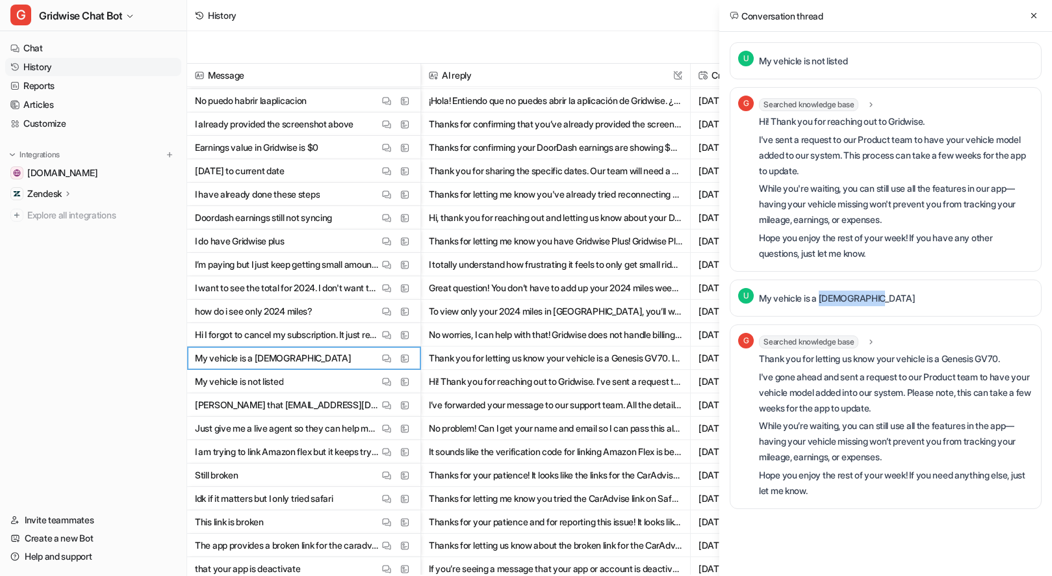
drag, startPoint x: 895, startPoint y: 307, endPoint x: 824, endPoint y: 296, distance: 71.7
click at [824, 296] on div "U My vehicle is a Genesis GV70" at bounding box center [886, 297] width 312 height 37
copy p "Genesis GV70"
click at [928, 243] on p "Hope you enjoy the rest of your week! If you have any other questions, just let…" at bounding box center [896, 245] width 274 height 31
click at [790, 61] on p "My vehicle is not listed" at bounding box center [803, 61] width 88 height 16
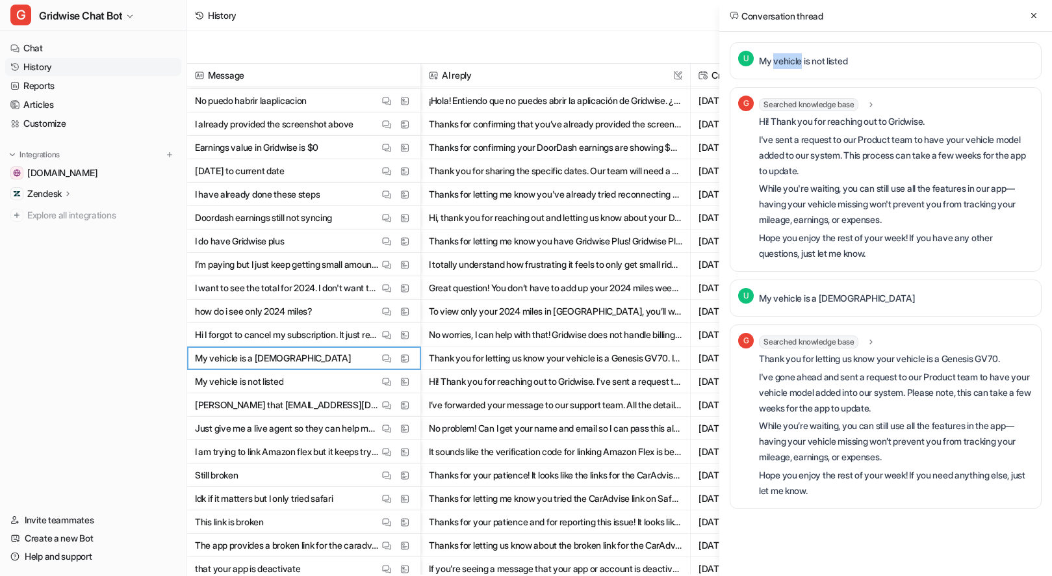
click at [789, 62] on p "My vehicle is not listed" at bounding box center [803, 61] width 88 height 16
copy div "My vehicle is not listed G"
click at [856, 295] on p "My vehicle is a Genesis GV70" at bounding box center [837, 298] width 156 height 16
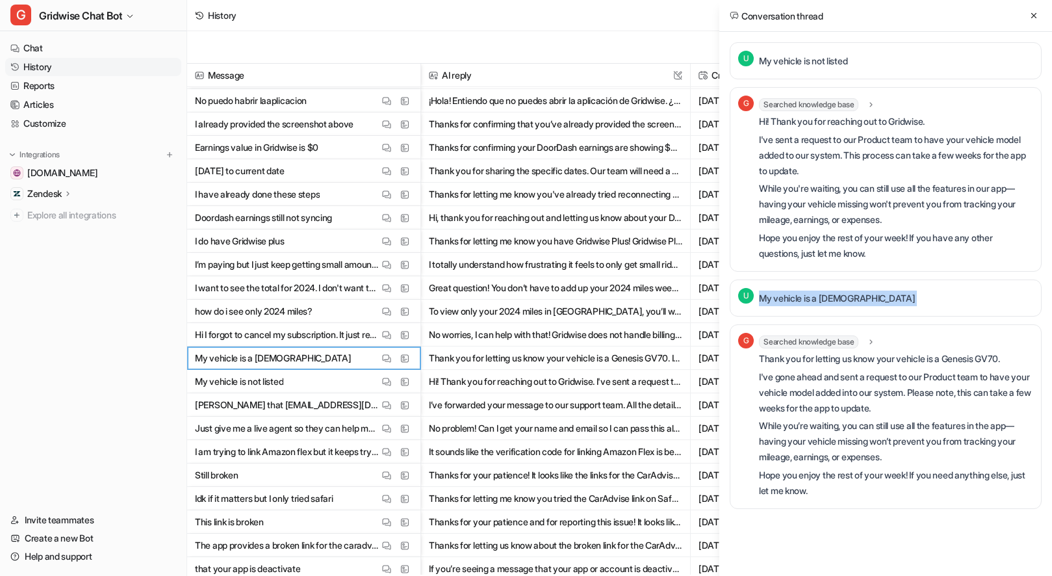
click at [856, 296] on p "My vehicle is a Genesis GV70" at bounding box center [837, 298] width 156 height 16
copy div "My vehicle is a Genesis GV70 G"
click at [1035, 13] on icon at bounding box center [1033, 15] width 9 height 9
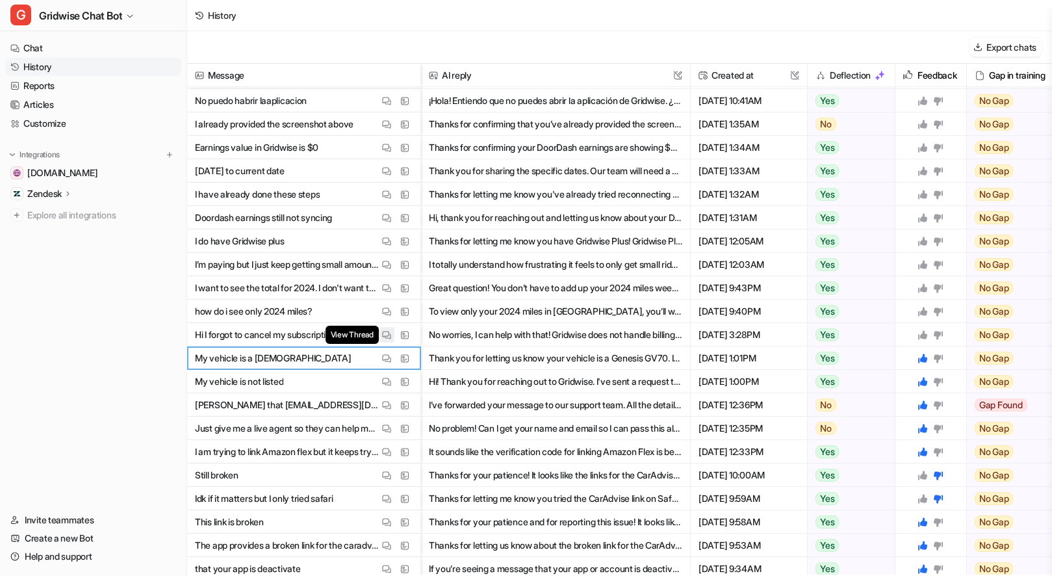
click at [382, 335] on img at bounding box center [386, 335] width 9 height 10
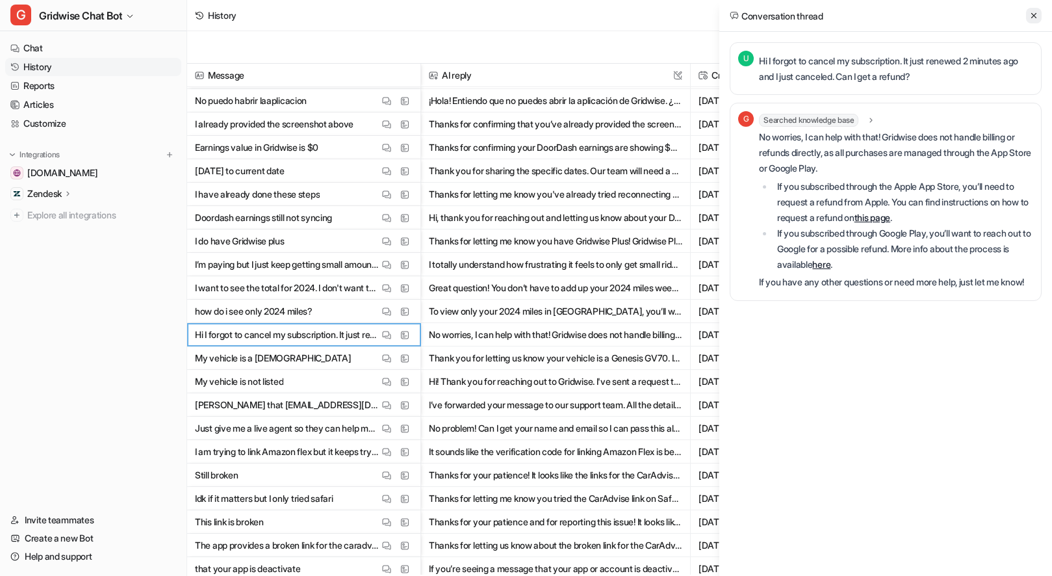
click at [1036, 9] on button at bounding box center [1034, 16] width 16 height 16
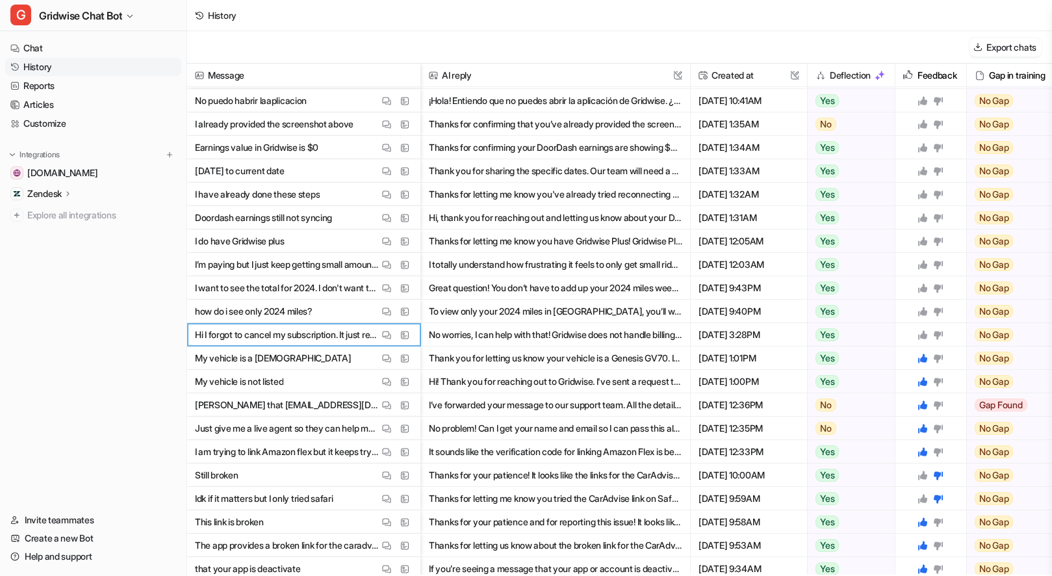
click at [921, 335] on icon at bounding box center [922, 334] width 9 height 9
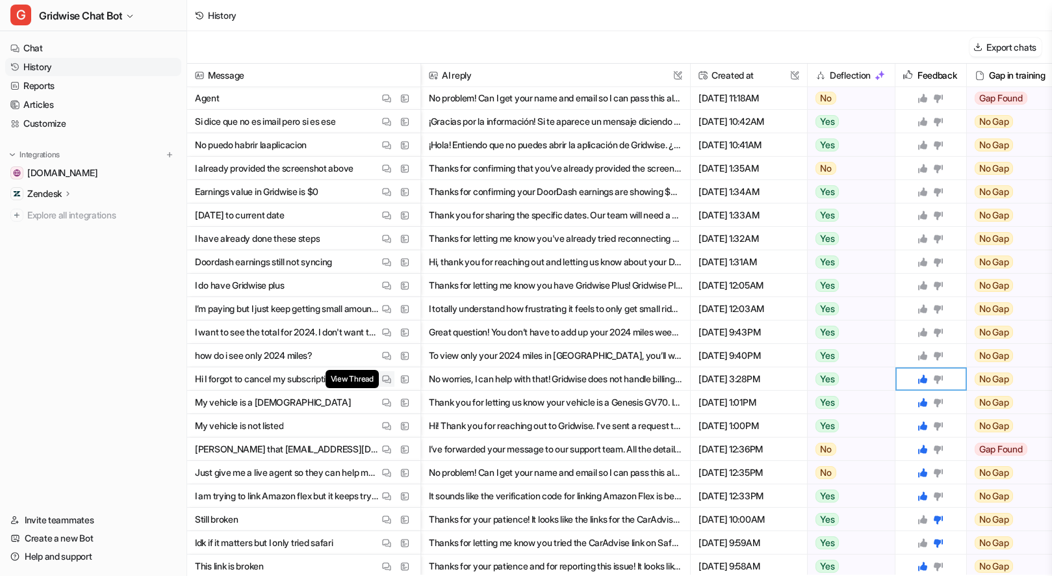
scroll to position [691, 0]
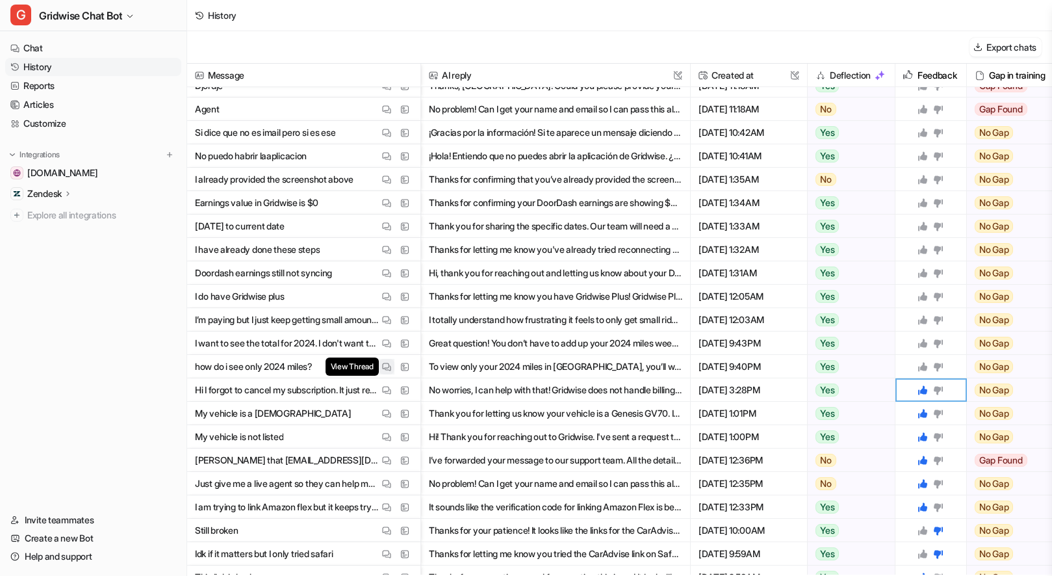
click at [384, 366] on img at bounding box center [386, 367] width 9 height 10
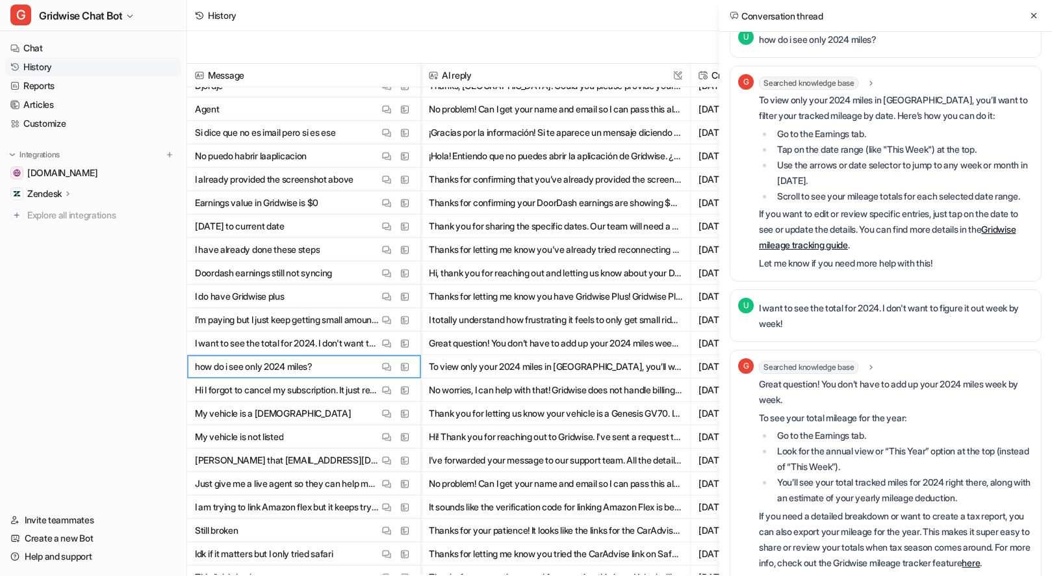
scroll to position [0, 0]
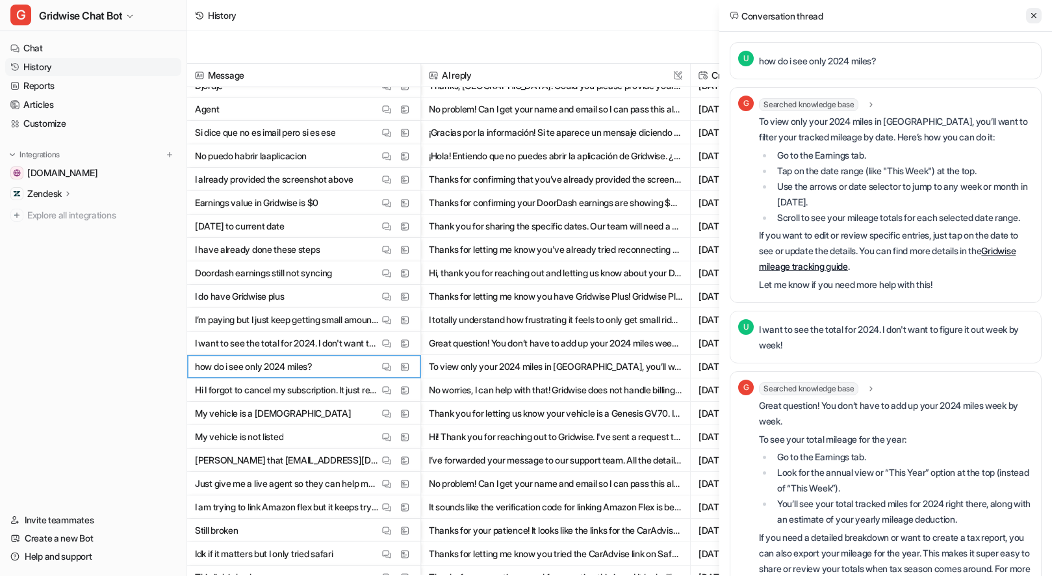
click at [1029, 13] on icon at bounding box center [1033, 15] width 9 height 9
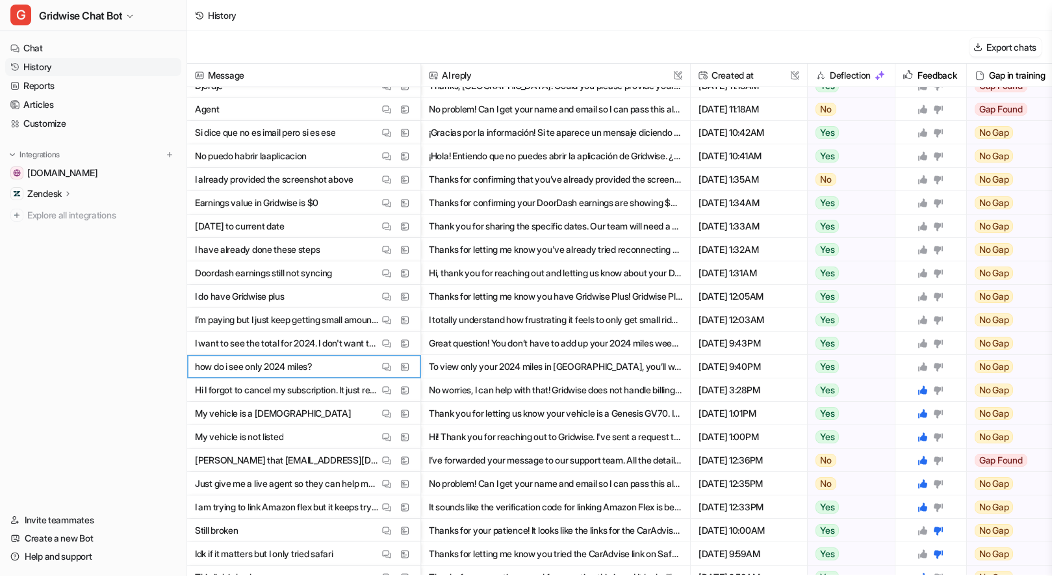
click at [921, 366] on icon at bounding box center [922, 366] width 10 height 10
click at [916, 339] on div at bounding box center [930, 342] width 60 height 23
click at [921, 340] on icon at bounding box center [922, 343] width 10 height 10
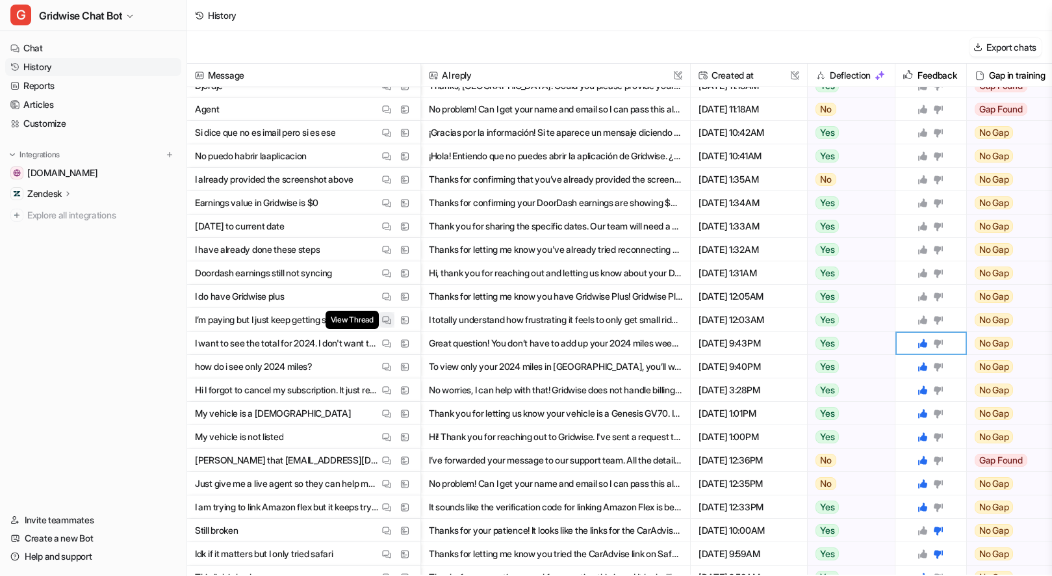
click at [379, 320] on button "View Thread" at bounding box center [387, 320] width 16 height 16
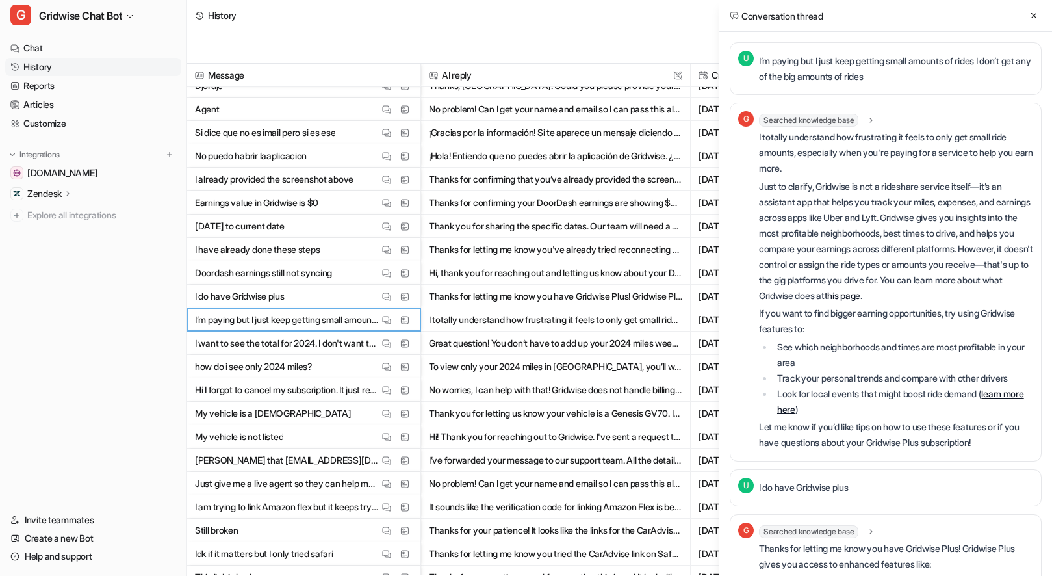
click at [1041, 15] on div "Conversation thread" at bounding box center [885, 16] width 333 height 32
click at [1030, 15] on icon at bounding box center [1033, 15] width 9 height 9
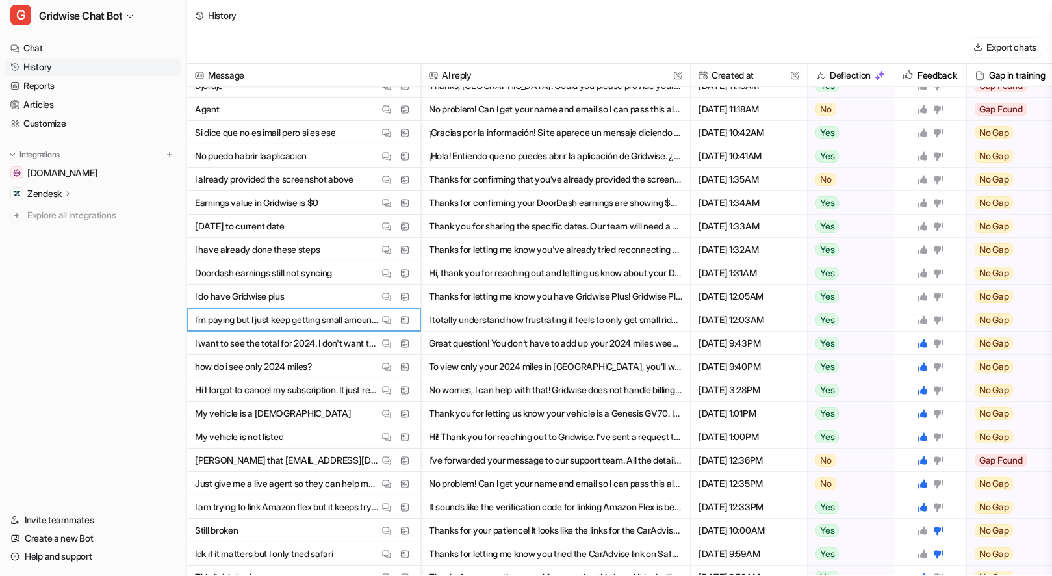
click at [925, 318] on icon at bounding box center [922, 319] width 10 height 10
click at [921, 296] on icon at bounding box center [922, 296] width 9 height 9
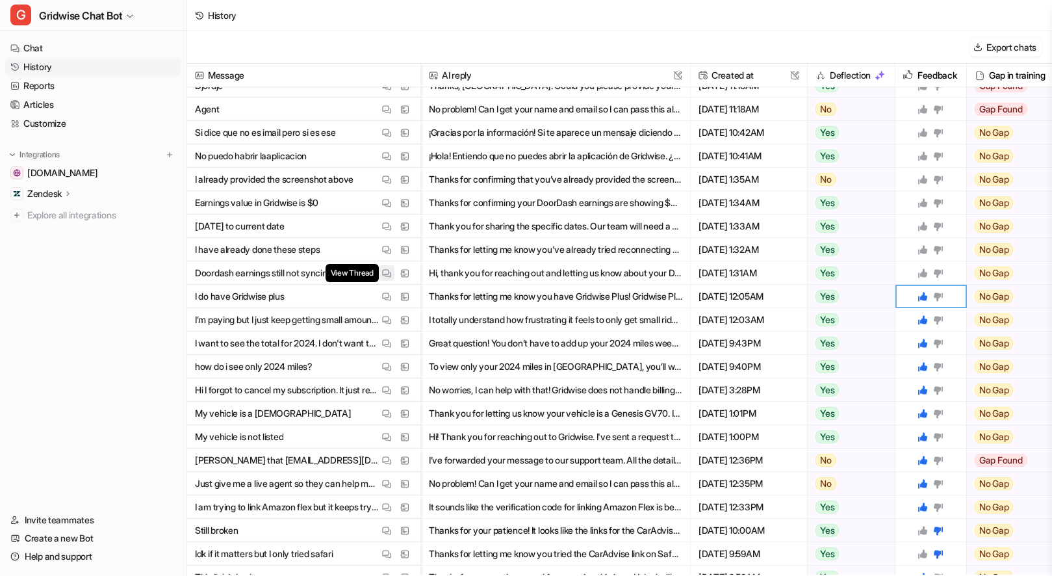
click at [383, 269] on img at bounding box center [386, 273] width 9 height 10
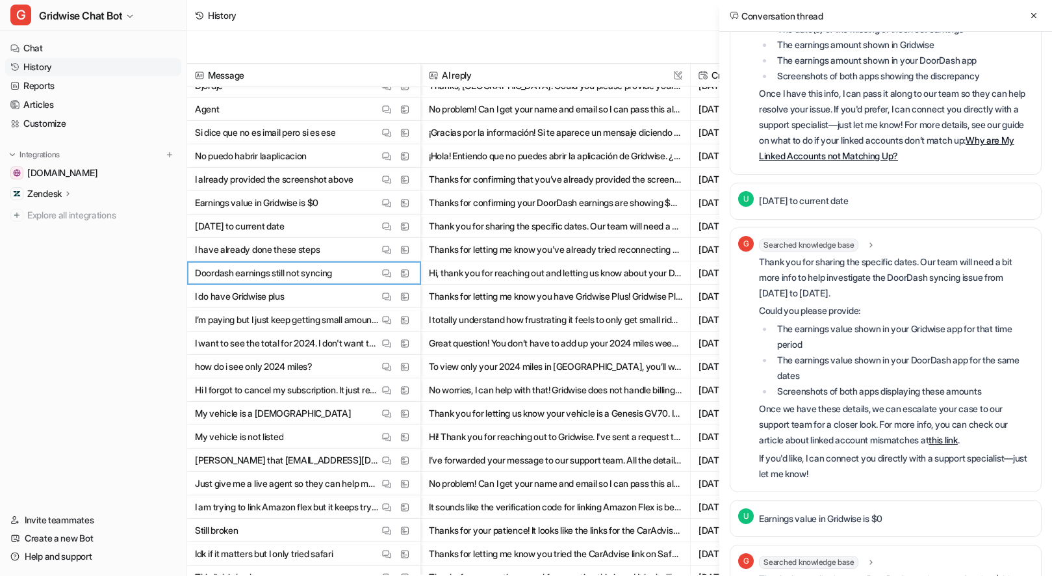
scroll to position [989, 0]
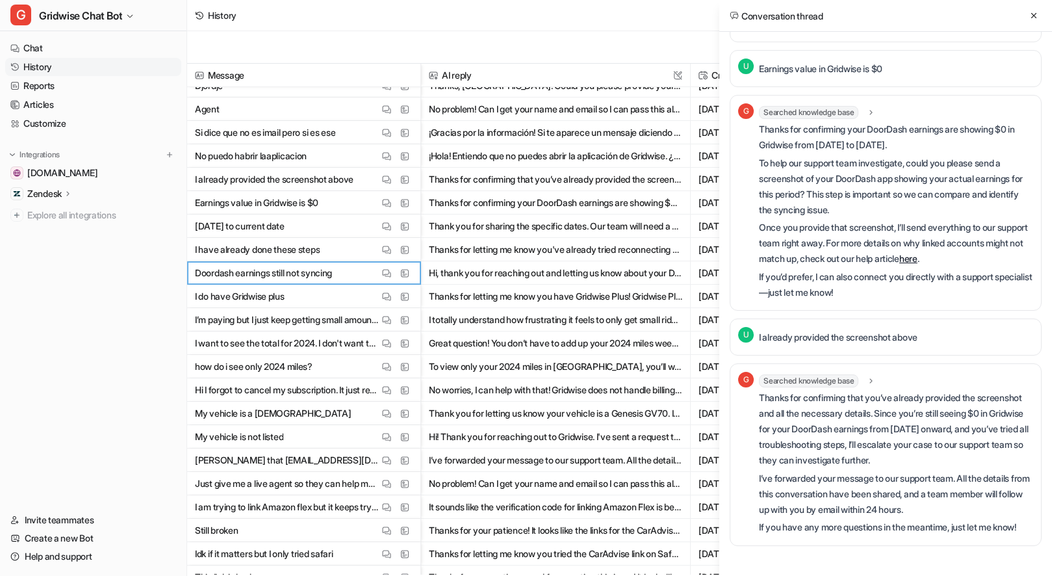
click at [975, 288] on p "If you’d prefer, I can also connect you directly with a support specialist—just…" at bounding box center [896, 284] width 274 height 31
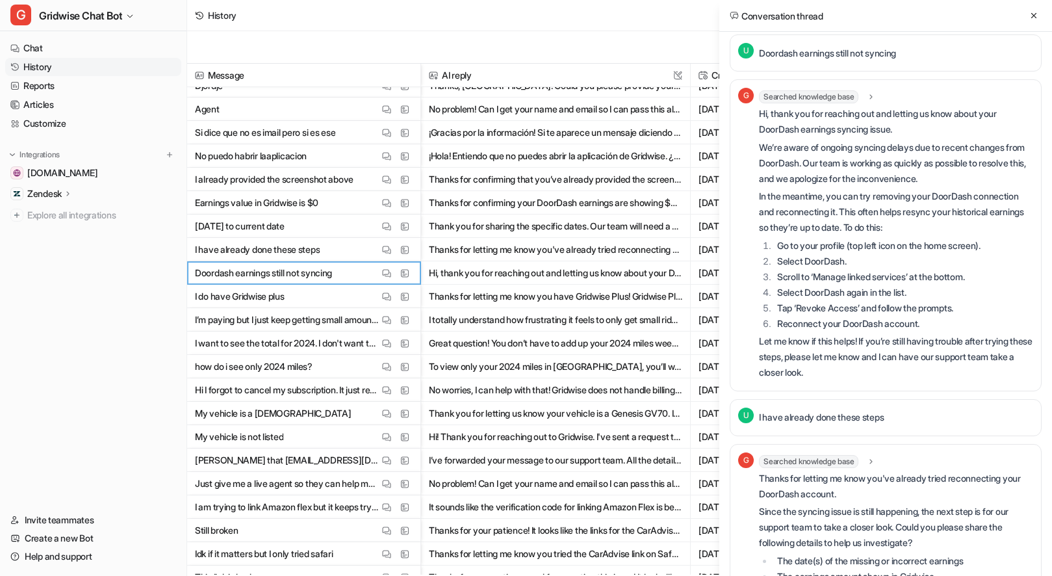
scroll to position [0, 0]
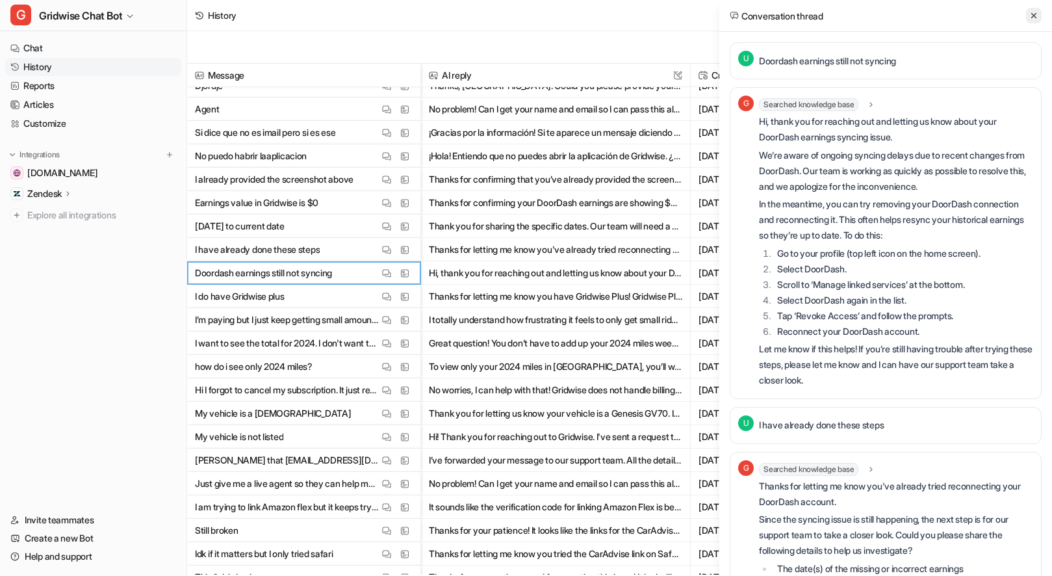
click at [1030, 18] on icon at bounding box center [1033, 15] width 9 height 9
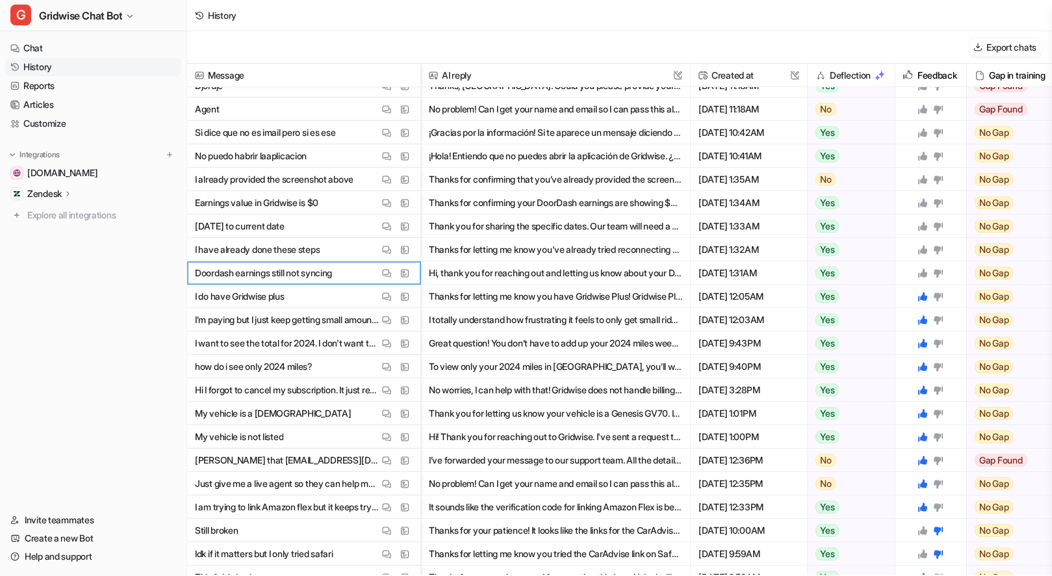
click at [922, 273] on icon at bounding box center [922, 272] width 9 height 9
click at [923, 248] on icon at bounding box center [922, 249] width 9 height 9
click at [939, 226] on icon at bounding box center [938, 226] width 9 height 8
click at [937, 199] on icon at bounding box center [938, 203] width 9 height 8
click at [936, 175] on icon at bounding box center [938, 179] width 9 height 8
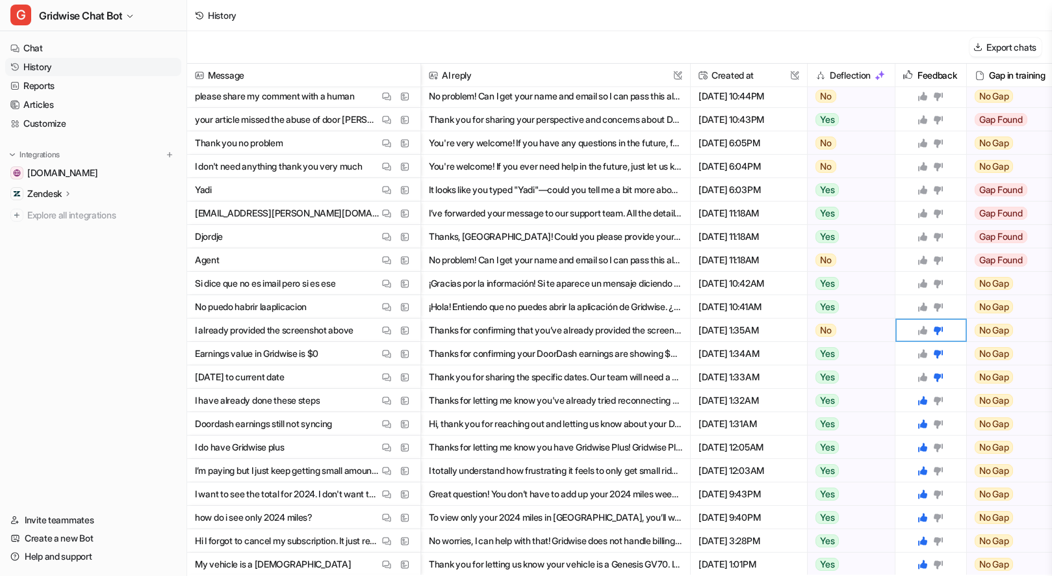
scroll to position [537, 0]
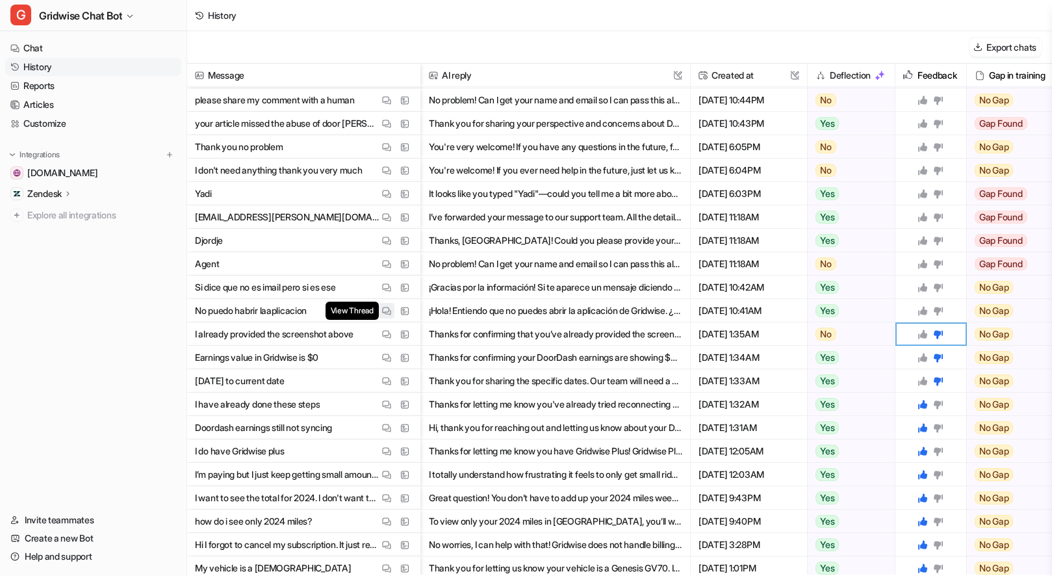
click at [389, 312] on img at bounding box center [386, 311] width 9 height 10
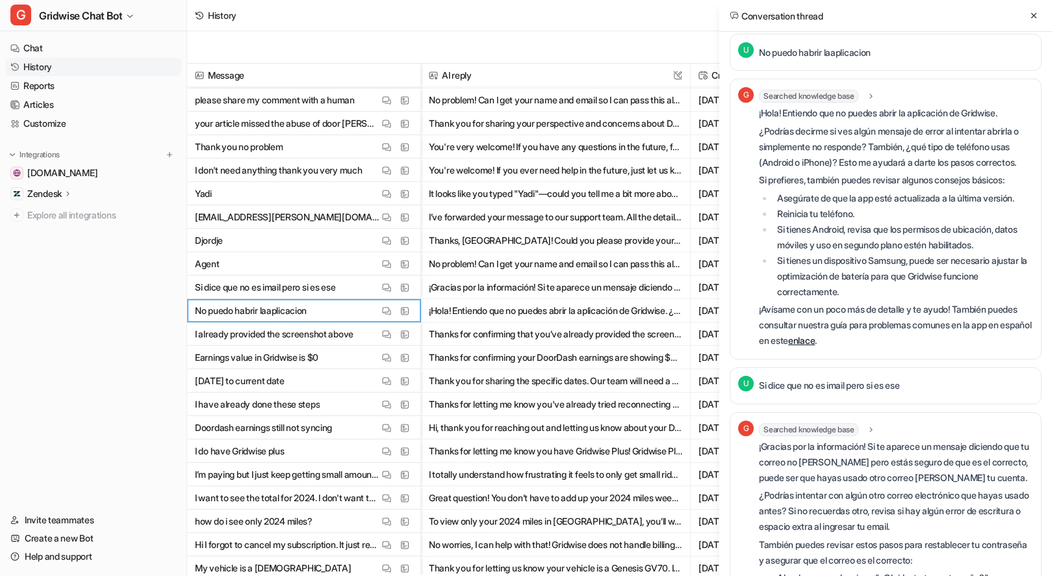
scroll to position [0, 0]
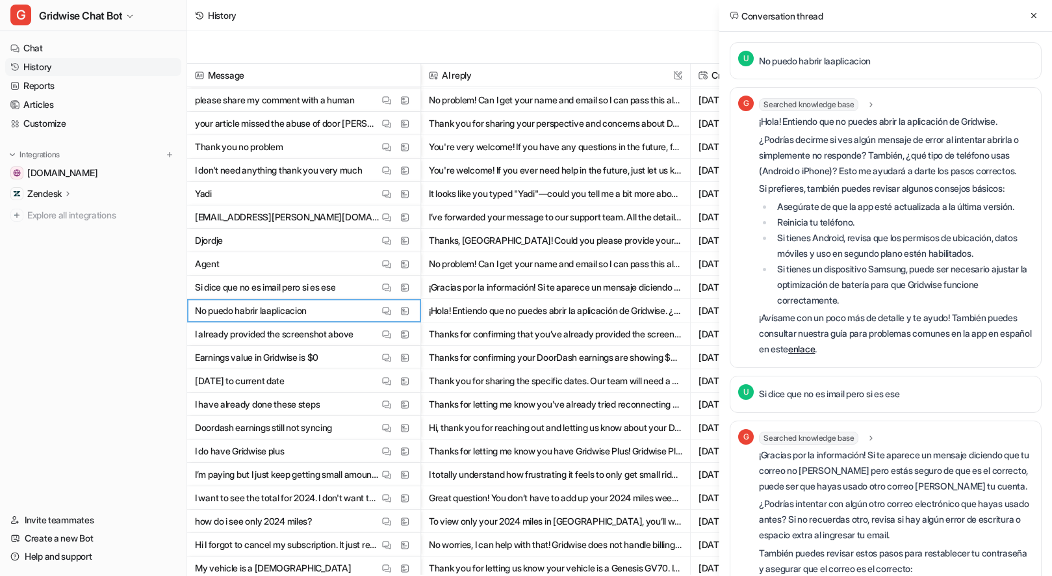
click at [810, 66] on p "No puedo habrir laaplicacion" at bounding box center [815, 61] width 112 height 16
click at [802, 37] on div at bounding box center [802, 37] width 0 height 0
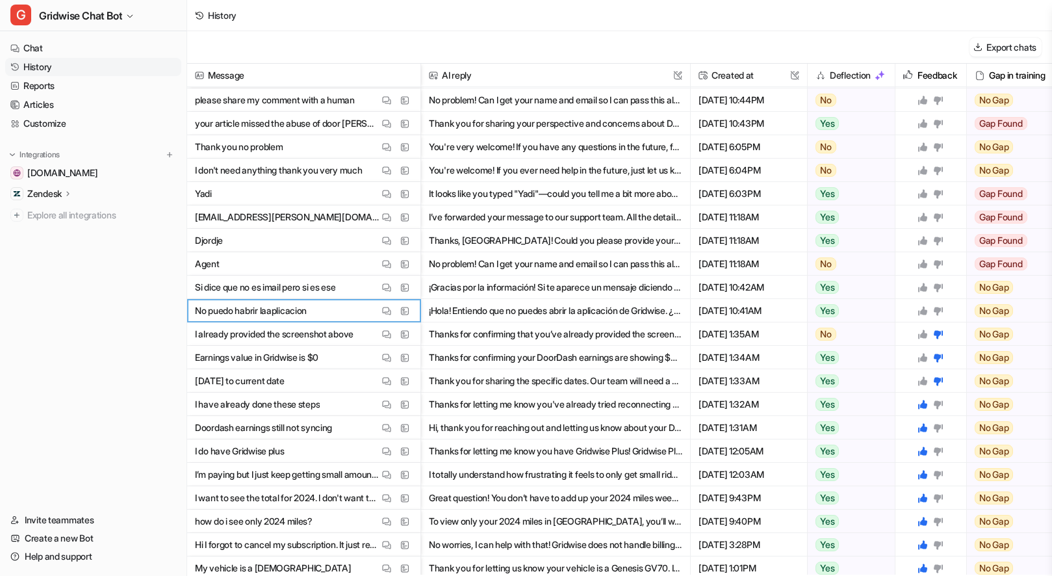
click at [897, 575] on div "Close" at bounding box center [526, 576] width 1052 height 0
click at [386, 310] on img at bounding box center [386, 311] width 9 height 10
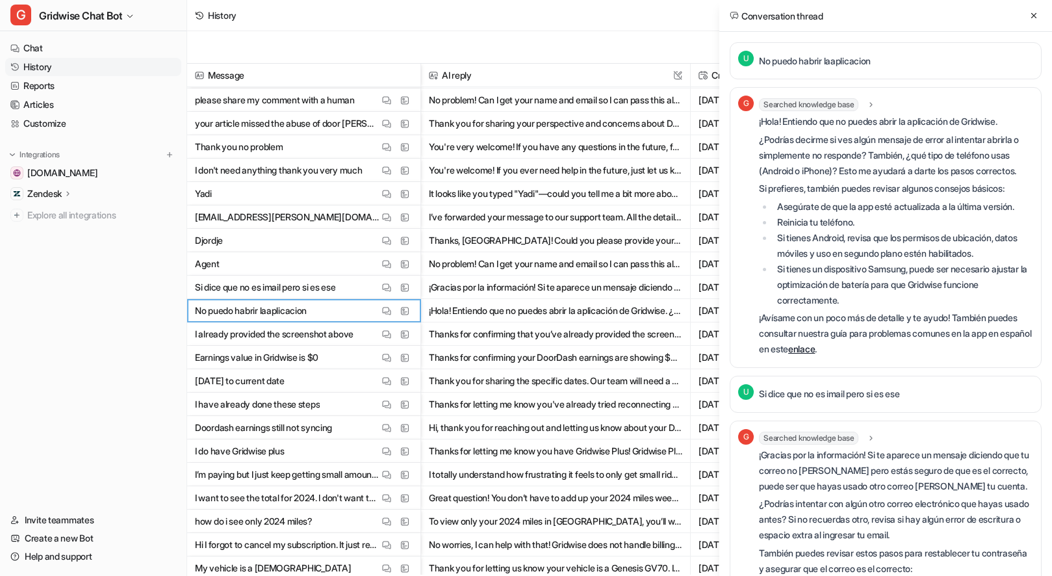
click at [902, 181] on p "Si prefieres, también puedes revisar algunos consejos básicos:" at bounding box center [896, 189] width 274 height 16
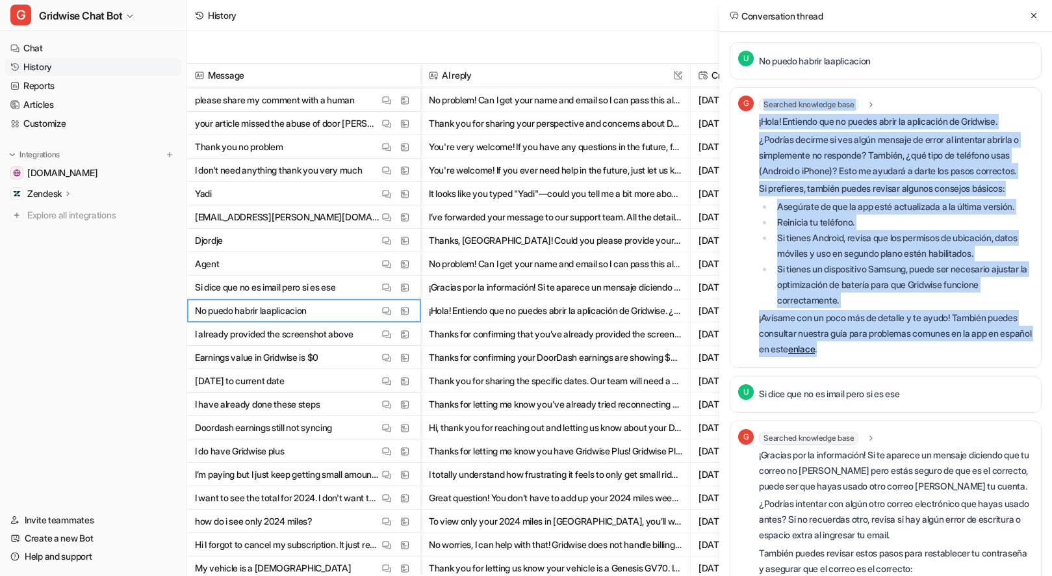
drag, startPoint x: 887, startPoint y: 324, endPoint x: 757, endPoint y: 121, distance: 241.3
click at [757, 121] on div "G Searched knowledge base search_queries : "no puedo abrir la aplicación,proble…" at bounding box center [885, 227] width 295 height 264
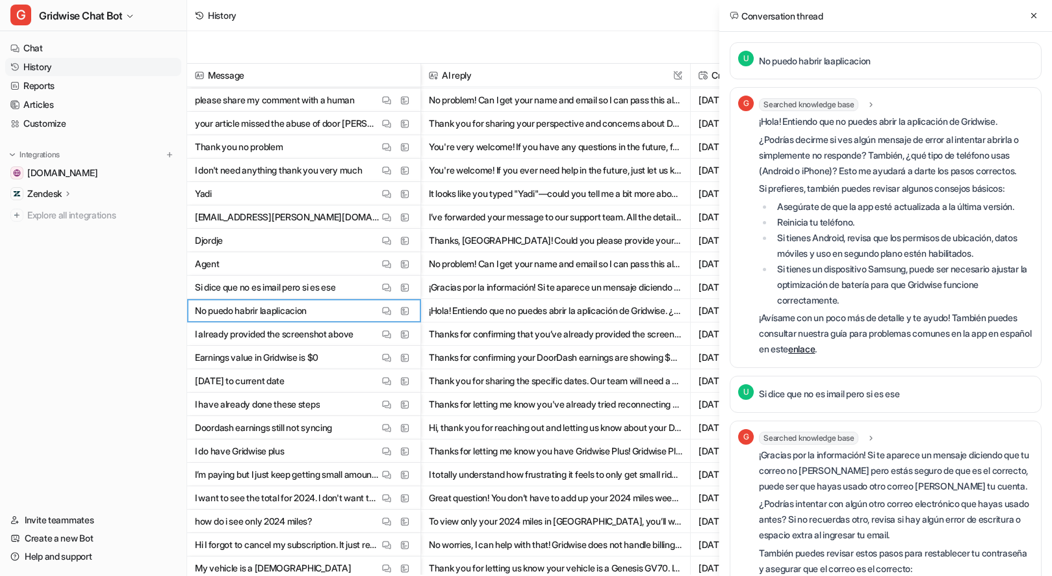
click at [862, 391] on p "Si dice que no es imail pero si es ese" at bounding box center [829, 394] width 140 height 16
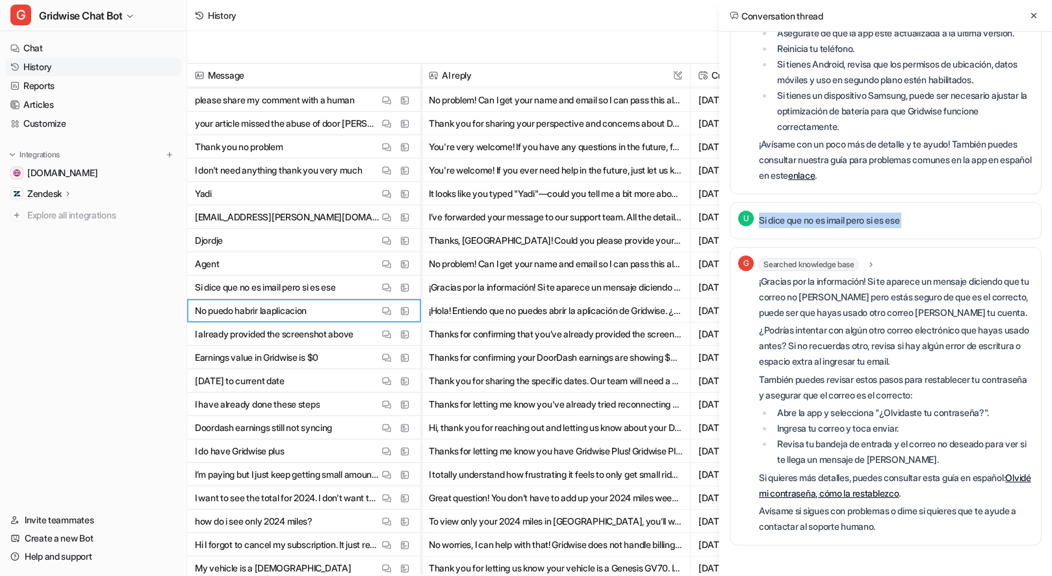
scroll to position [188, 0]
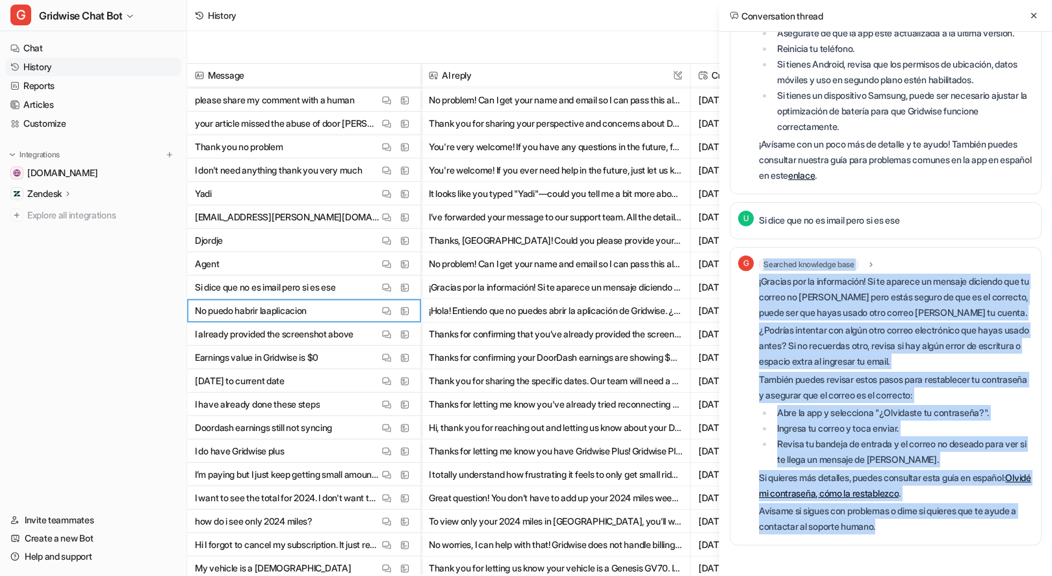
drag, startPoint x: 911, startPoint y: 531, endPoint x: 757, endPoint y: 267, distance: 305.4
click at [757, 267] on div "G Searched knowledge base search_queries : "error correo no válido inicio de se…" at bounding box center [885, 395] width 295 height 281
click at [1028, 15] on button at bounding box center [1034, 16] width 16 height 16
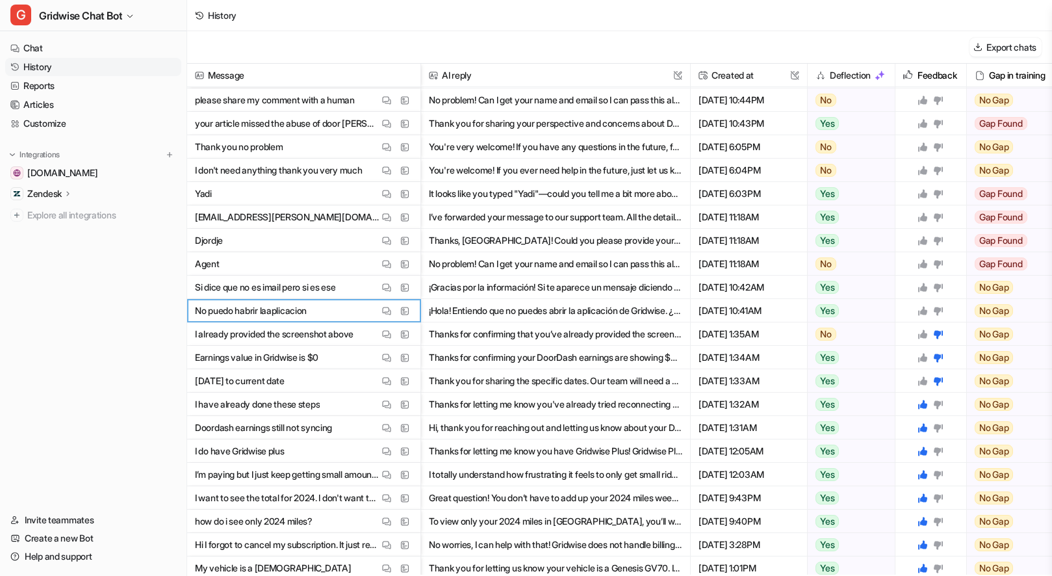
click at [923, 315] on div at bounding box center [930, 310] width 60 height 23
click at [920, 311] on icon at bounding box center [922, 310] width 9 height 9
click at [923, 285] on icon at bounding box center [922, 287] width 9 height 9
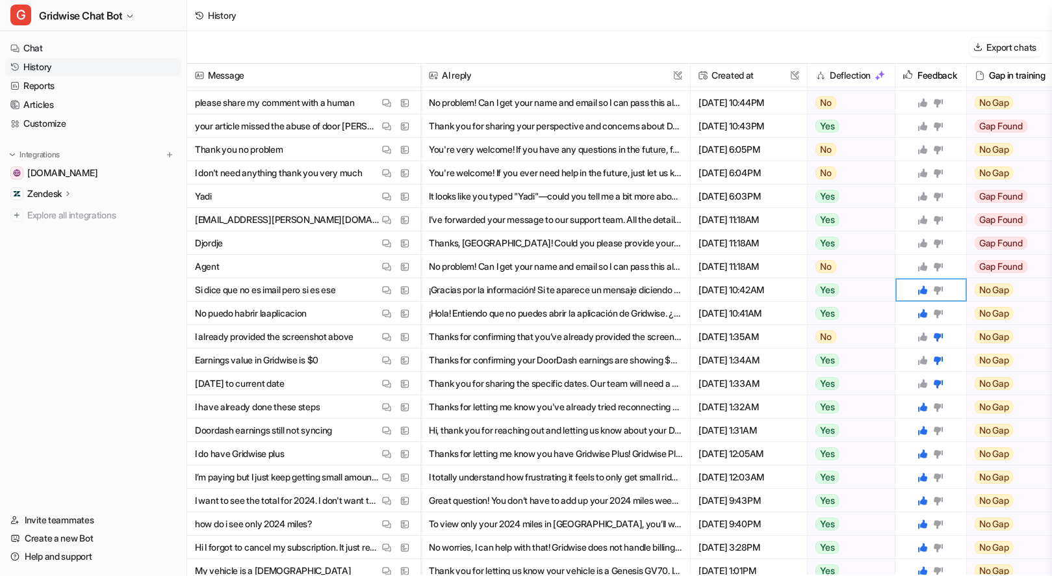
scroll to position [534, 0]
click at [394, 262] on div "View Thread View Sources" at bounding box center [396, 267] width 34 height 16
click at [383, 268] on img at bounding box center [386, 267] width 9 height 10
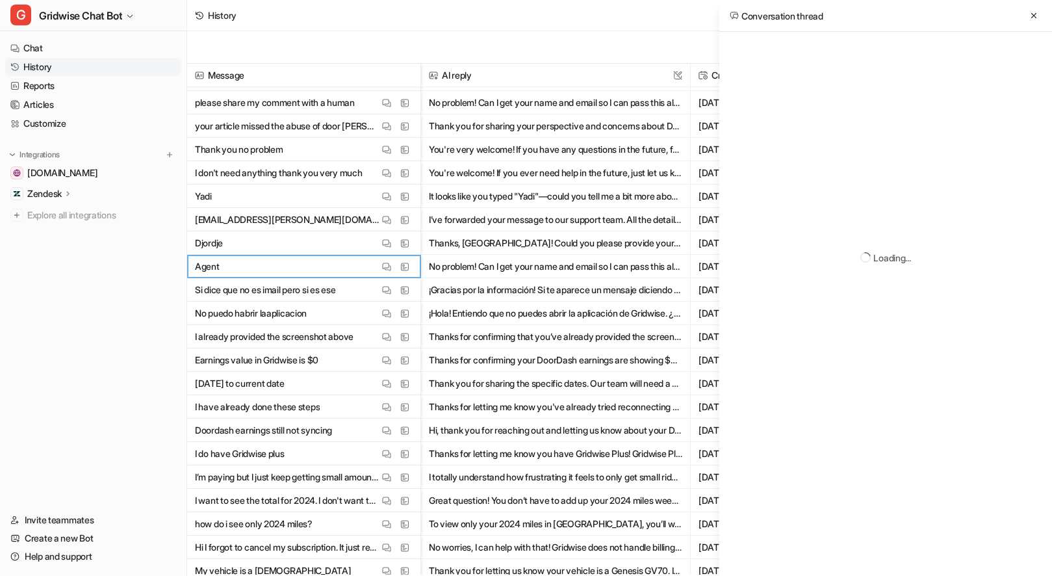
scroll to position [0, 0]
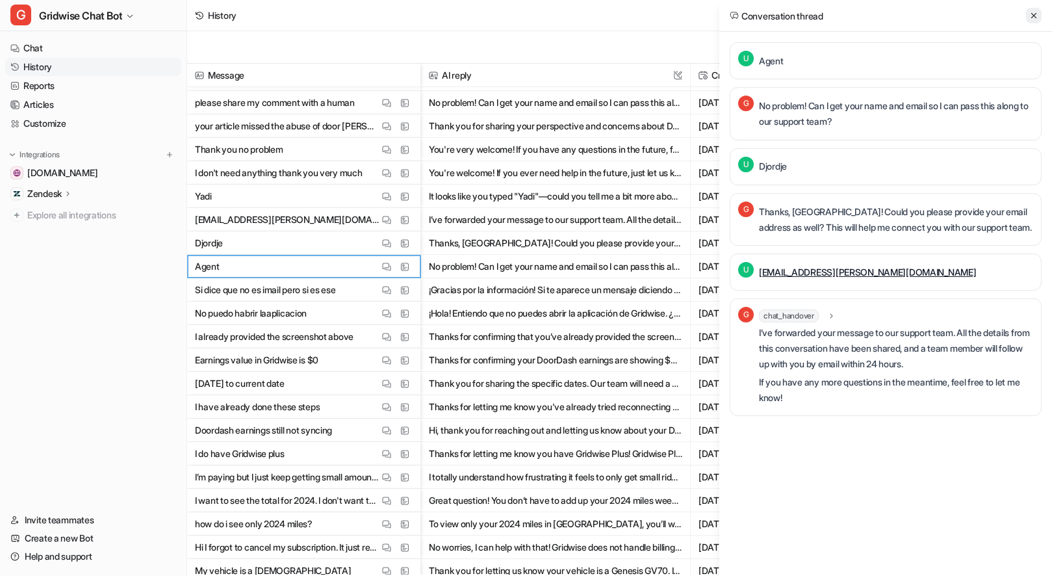
click at [1037, 11] on icon at bounding box center [1033, 15] width 9 height 9
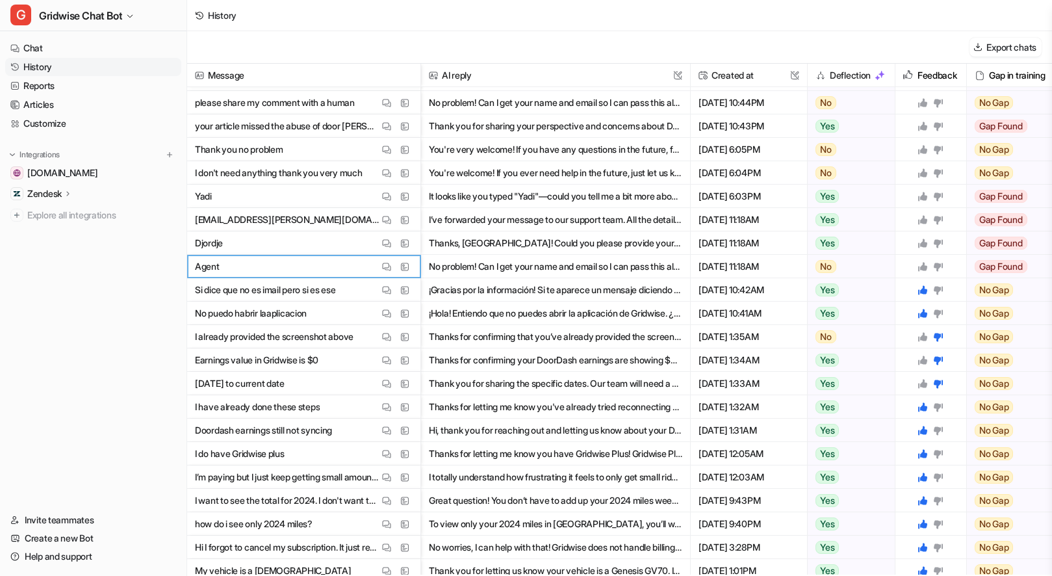
click at [922, 268] on icon at bounding box center [922, 266] width 9 height 9
click at [922, 238] on icon at bounding box center [922, 243] width 10 height 10
click at [923, 221] on icon at bounding box center [922, 219] width 9 height 9
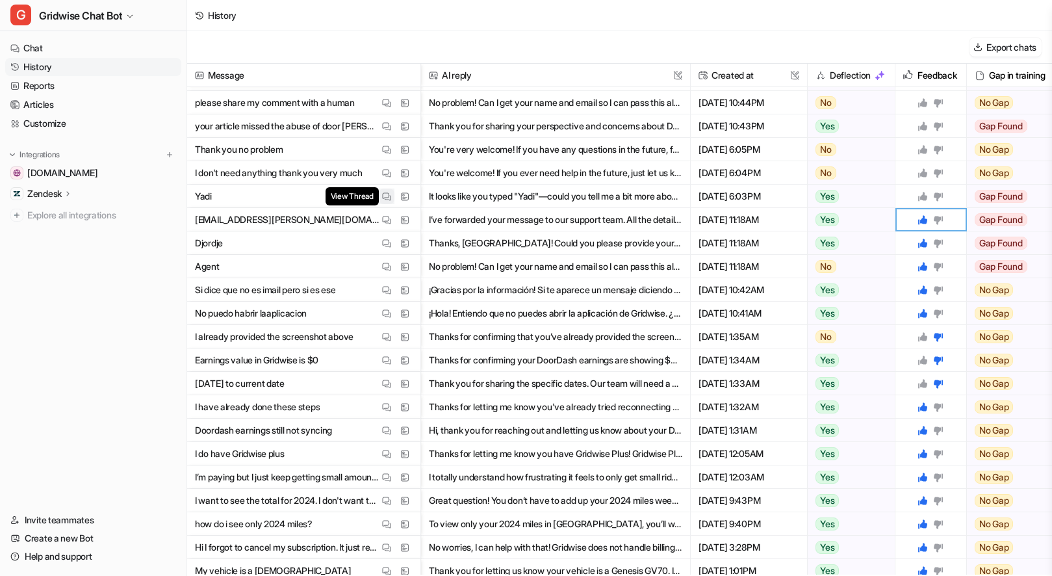
click at [385, 196] on img at bounding box center [386, 197] width 9 height 10
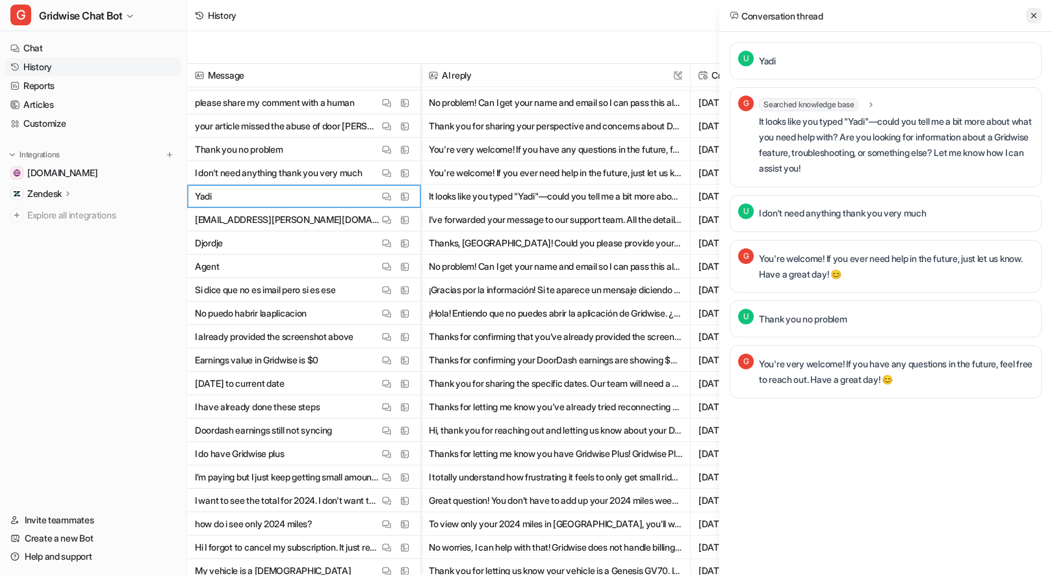
click at [1032, 10] on button at bounding box center [1034, 16] width 16 height 16
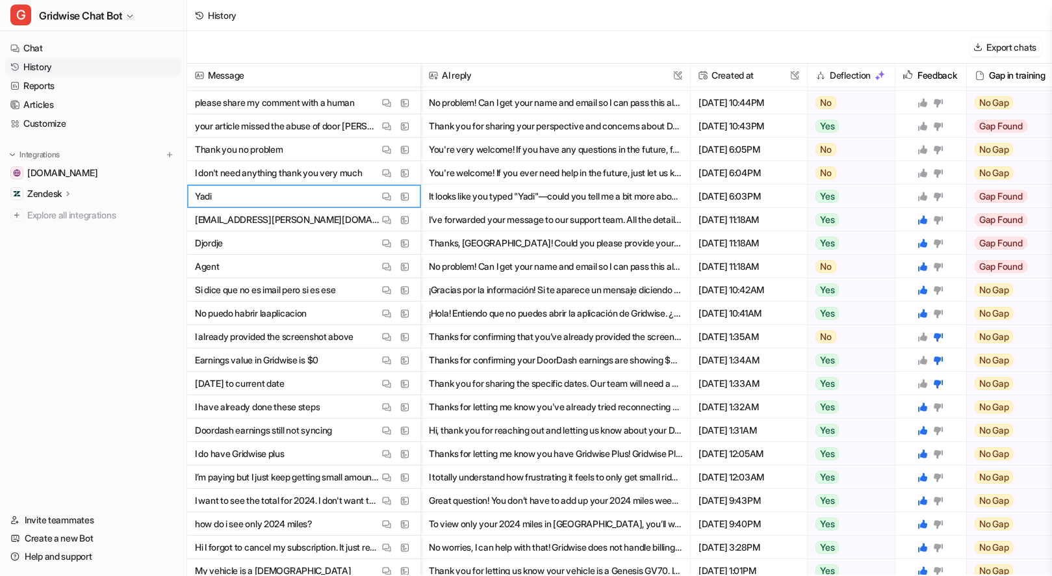
click at [926, 193] on icon at bounding box center [922, 196] width 10 height 10
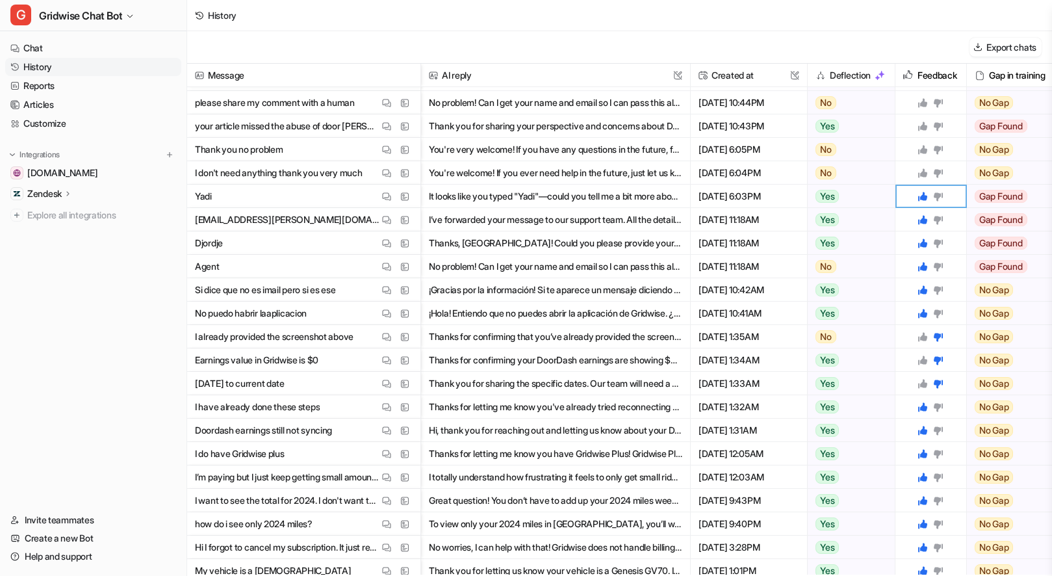
click at [922, 173] on icon at bounding box center [922, 172] width 9 height 9
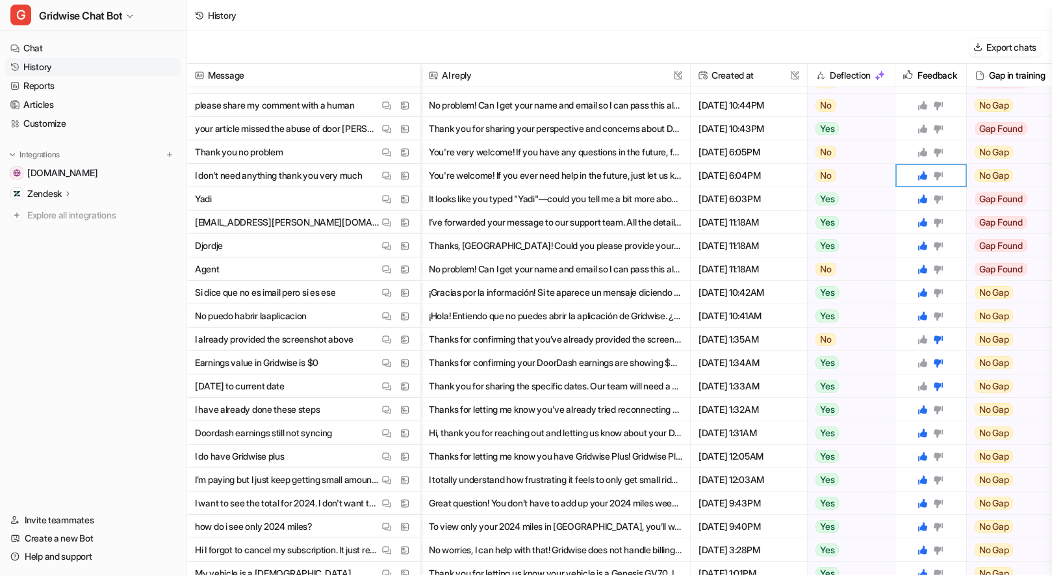
scroll to position [531, 0]
click at [920, 151] on icon at bounding box center [922, 152] width 10 height 10
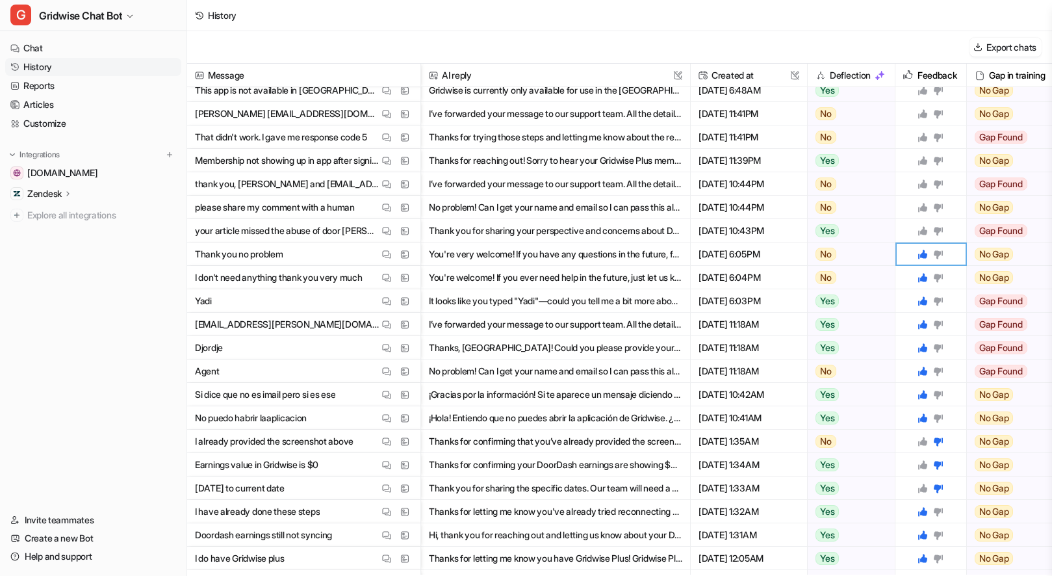
scroll to position [428, 0]
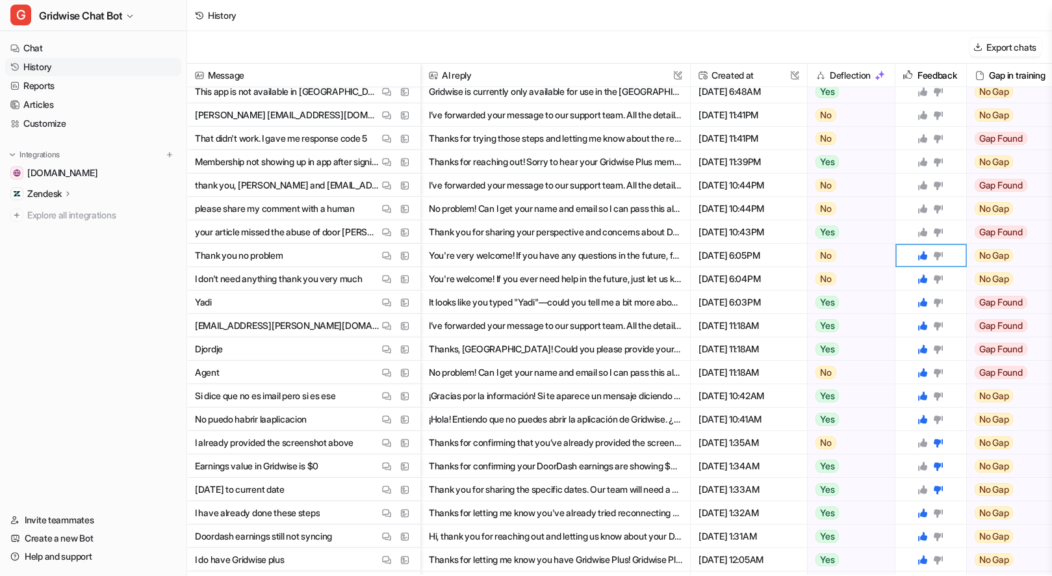
click at [921, 230] on icon at bounding box center [922, 232] width 10 height 10
click at [918, 215] on div at bounding box center [930, 208] width 60 height 23
click at [923, 187] on icon at bounding box center [922, 185] width 9 height 9
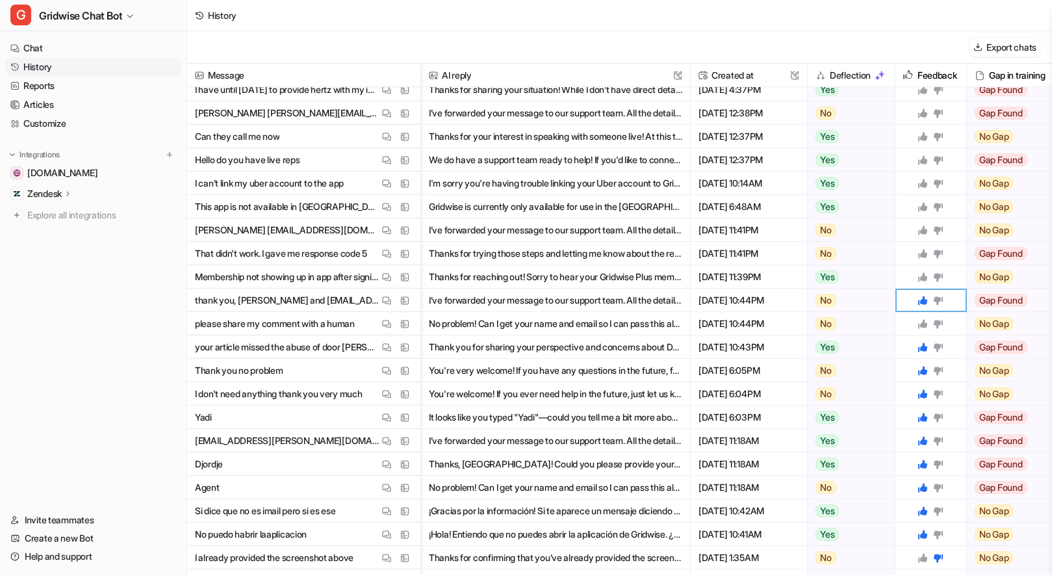
scroll to position [310, 0]
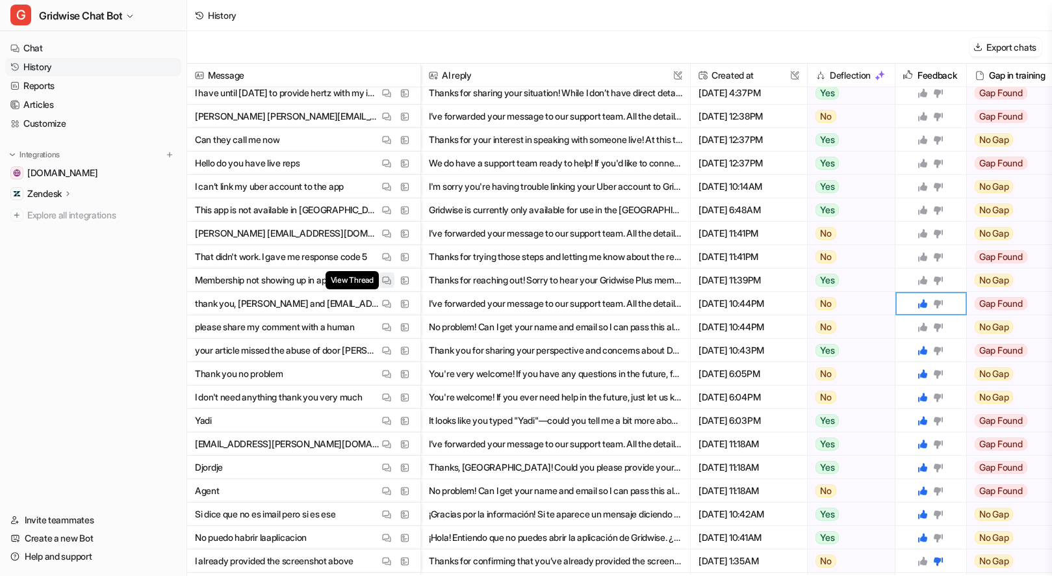
click at [378, 282] on span "View Thread" at bounding box center [351, 280] width 53 height 18
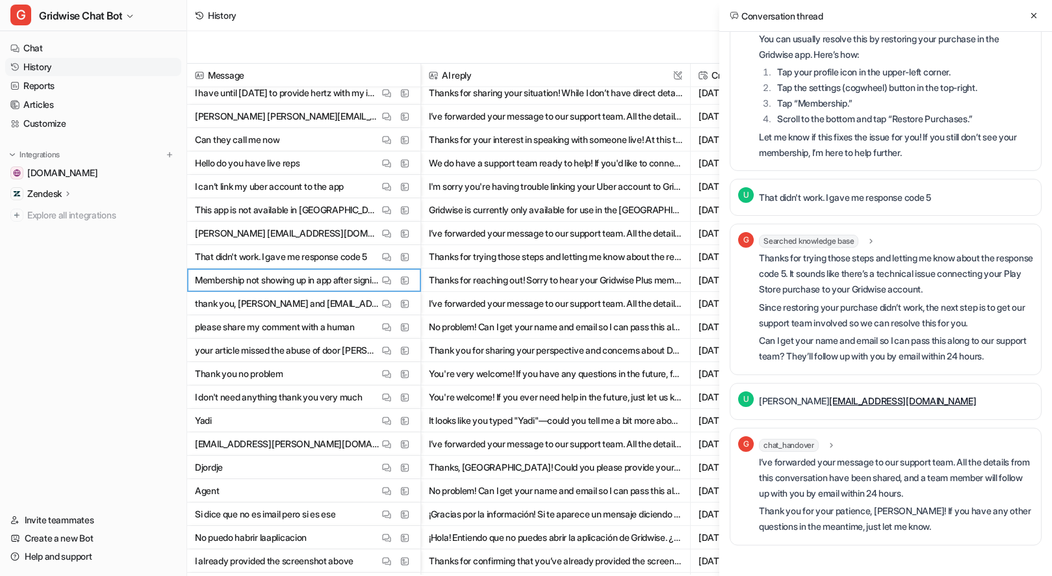
scroll to position [147, 0]
click at [1037, 15] on icon at bounding box center [1033, 15] width 9 height 9
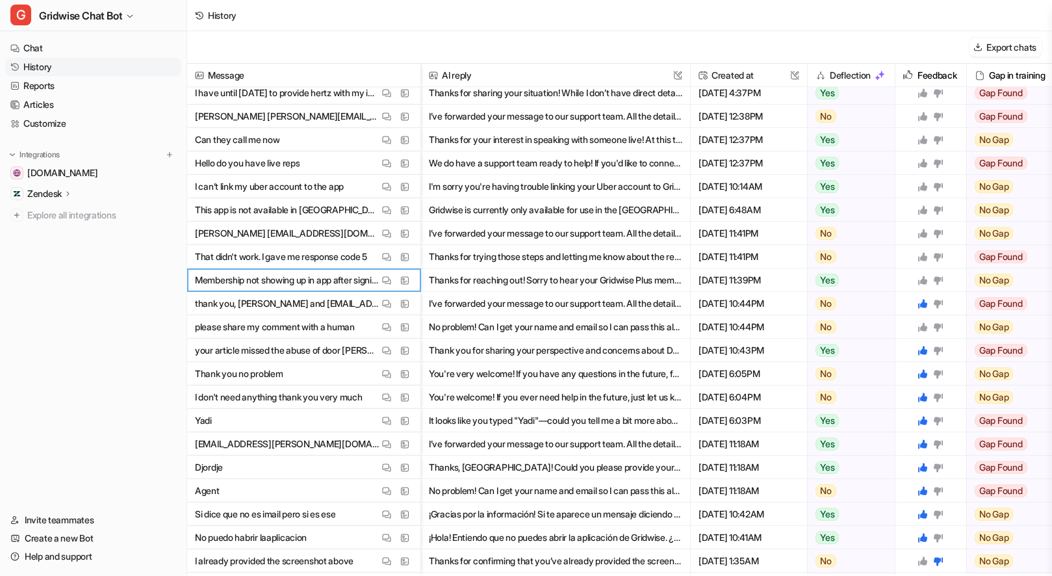
click at [919, 283] on icon at bounding box center [922, 279] width 9 height 9
click at [921, 255] on icon at bounding box center [922, 256] width 9 height 9
click at [922, 237] on icon at bounding box center [922, 233] width 10 height 10
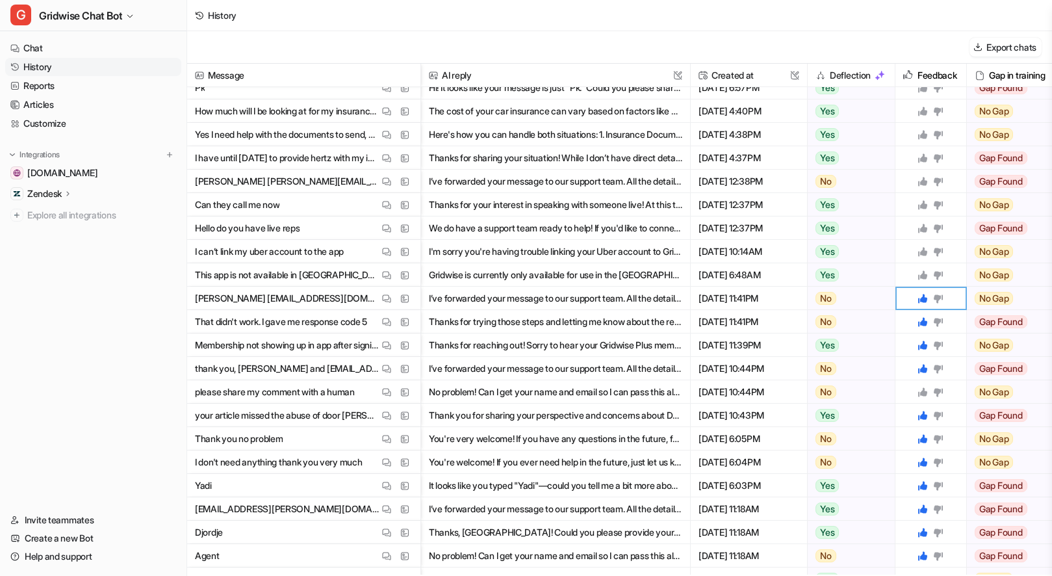
scroll to position [244, 0]
click at [382, 276] on img at bounding box center [386, 276] width 9 height 10
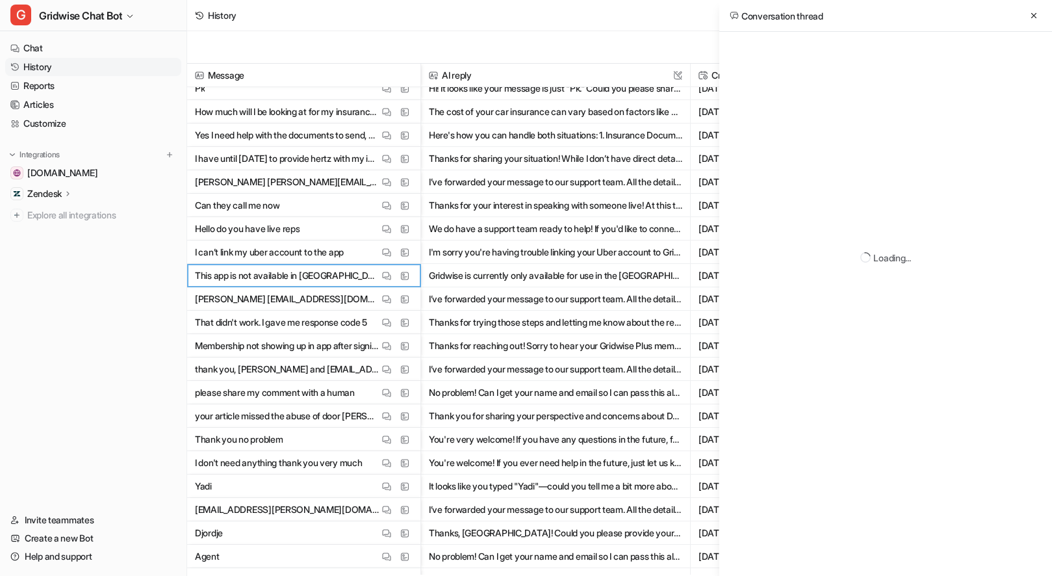
scroll to position [0, 0]
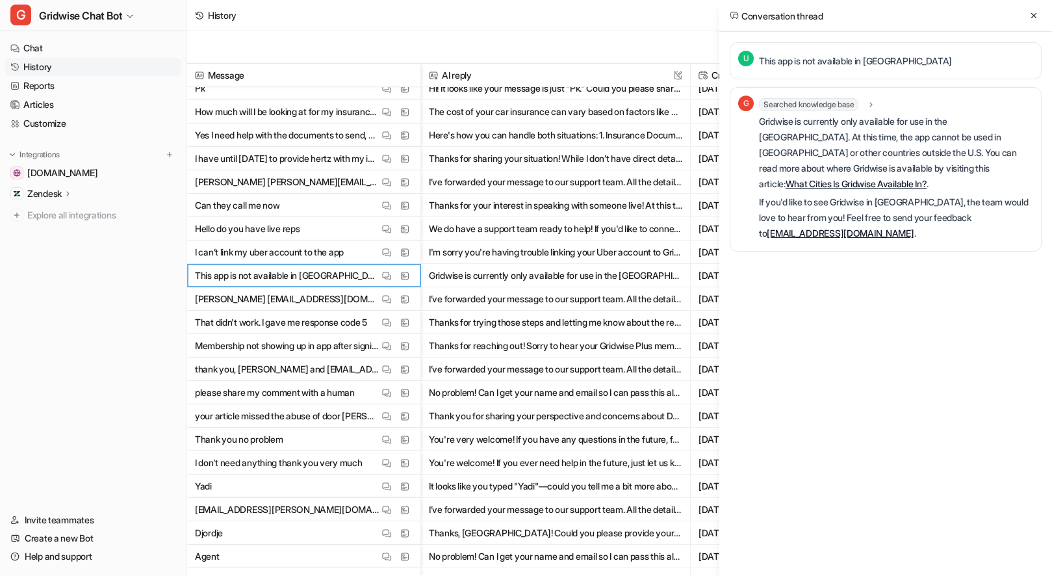
click at [834, 49] on div "U This app is not available in Australia" at bounding box center [886, 60] width 312 height 37
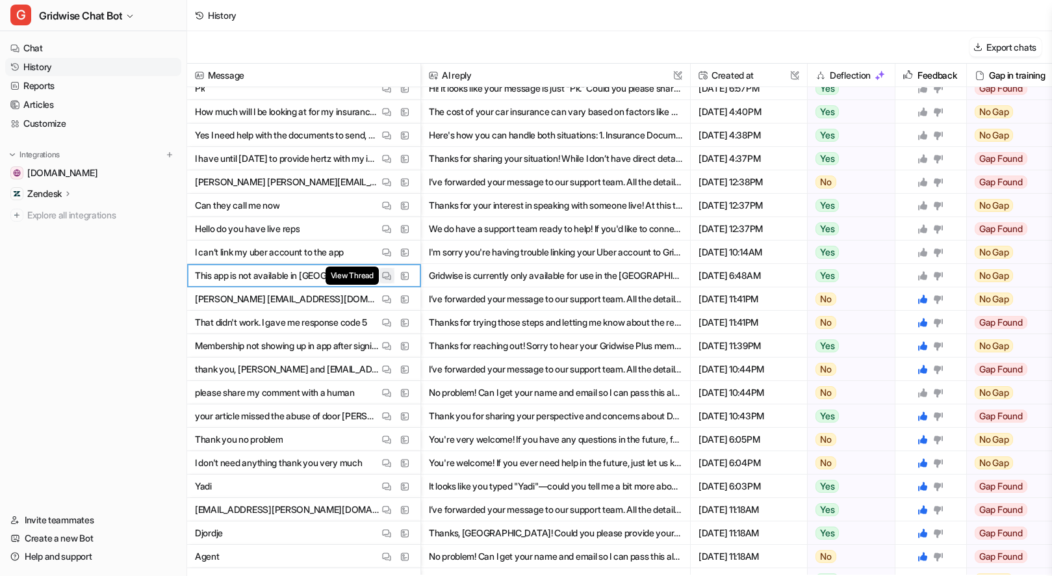
click at [377, 276] on span "View Thread" at bounding box center [351, 275] width 53 height 18
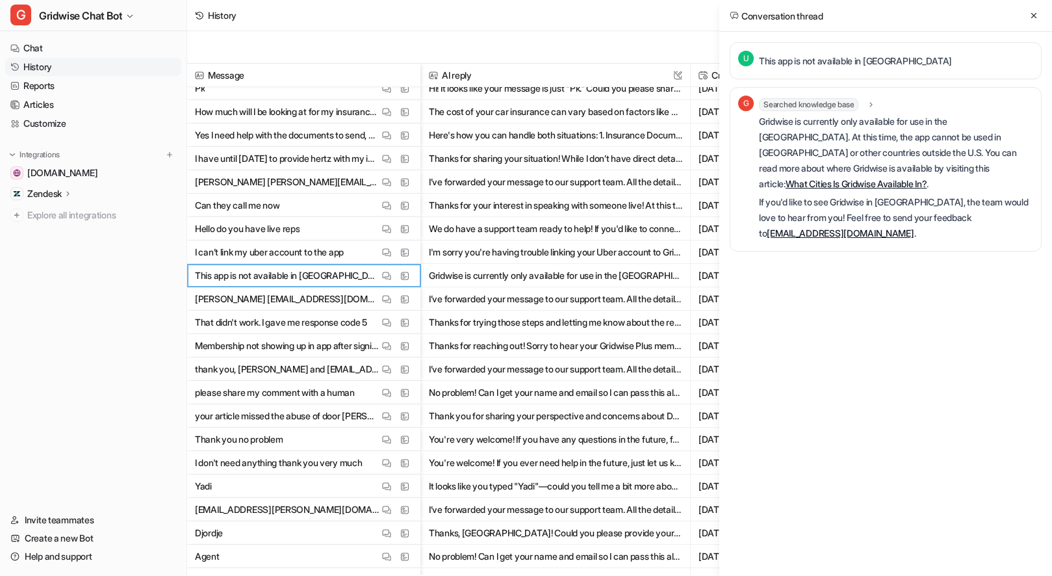
click at [825, 60] on p "This app is not available in [GEOGRAPHIC_DATA]" at bounding box center [855, 61] width 193 height 16
copy div "This app is not available in Australia G"
click at [1035, 16] on icon at bounding box center [1033, 15] width 9 height 9
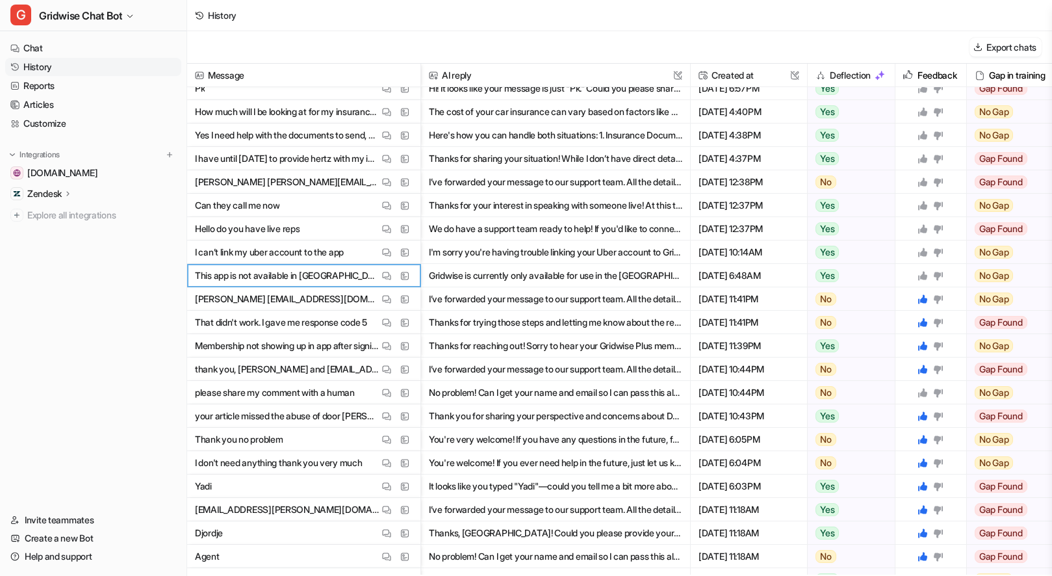
click at [926, 274] on icon at bounding box center [922, 275] width 9 height 9
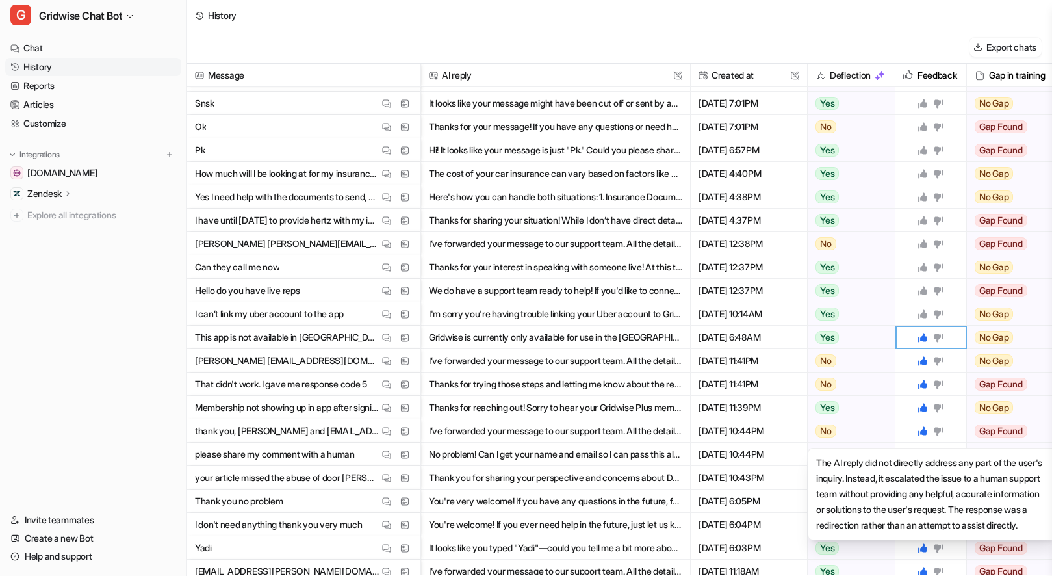
scroll to position [181, 0]
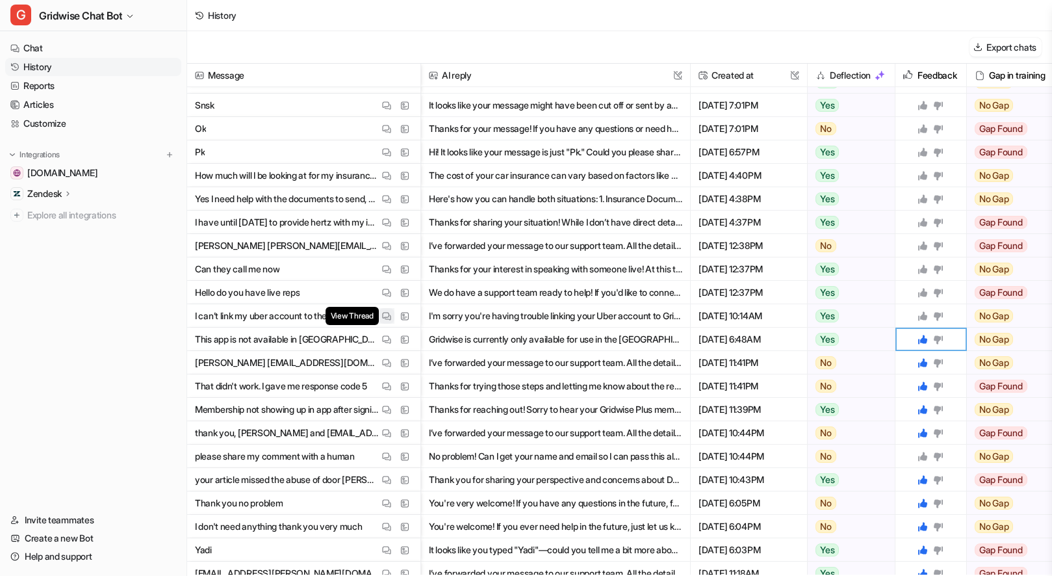
click at [386, 318] on img at bounding box center [386, 316] width 9 height 10
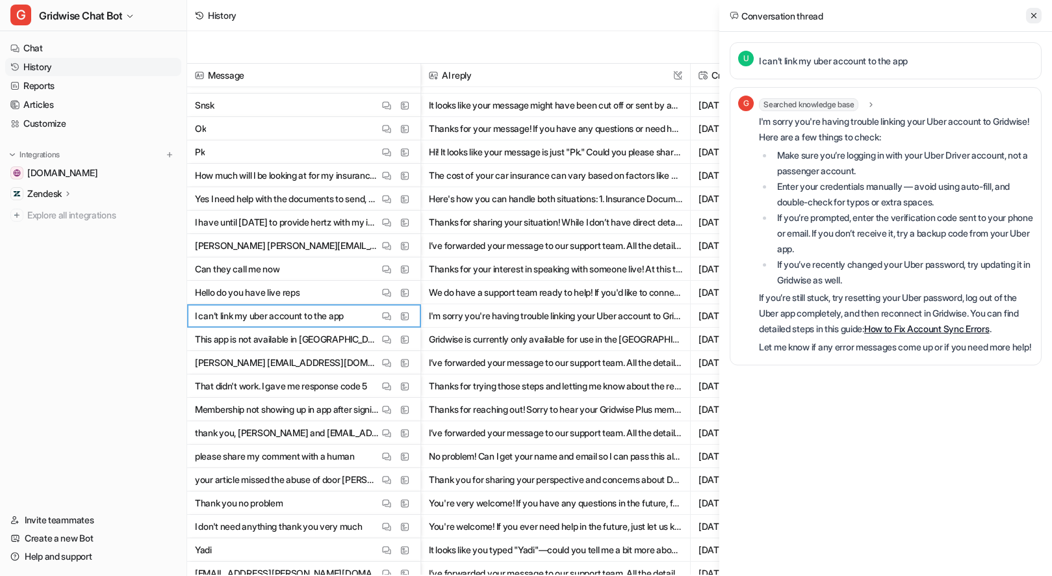
click at [1037, 12] on icon at bounding box center [1033, 15] width 9 height 9
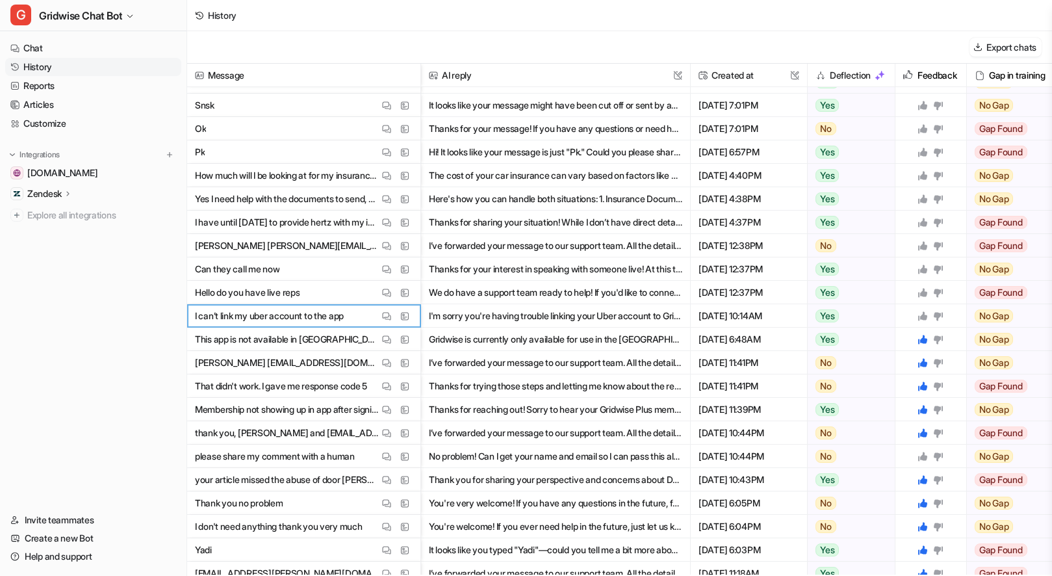
click at [922, 313] on icon at bounding box center [922, 316] width 10 height 10
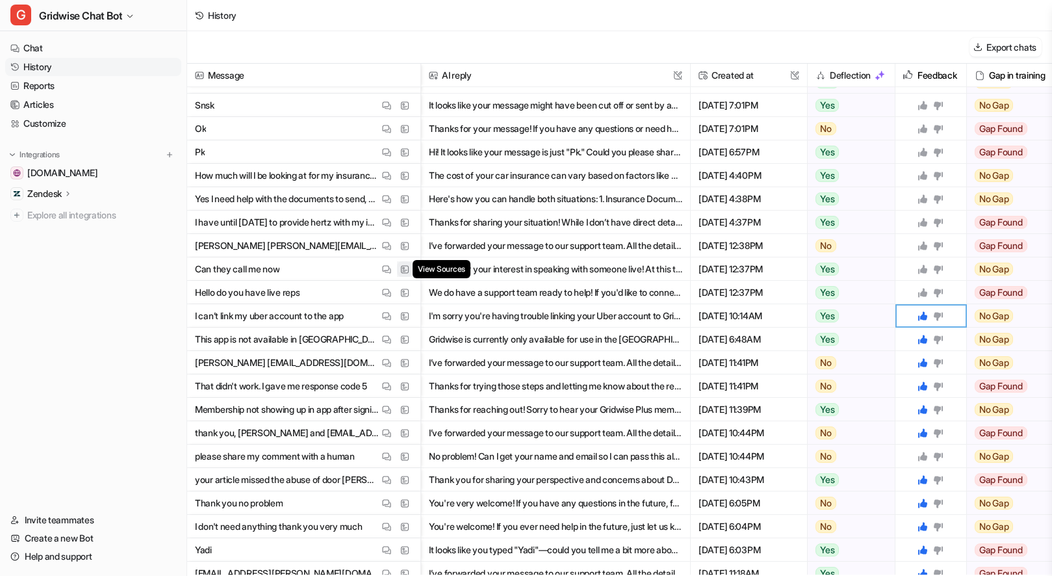
drag, startPoint x: 392, startPoint y: 289, endPoint x: 402, endPoint y: 274, distance: 18.7
click at [392, 289] on button "View Thread" at bounding box center [387, 293] width 16 height 16
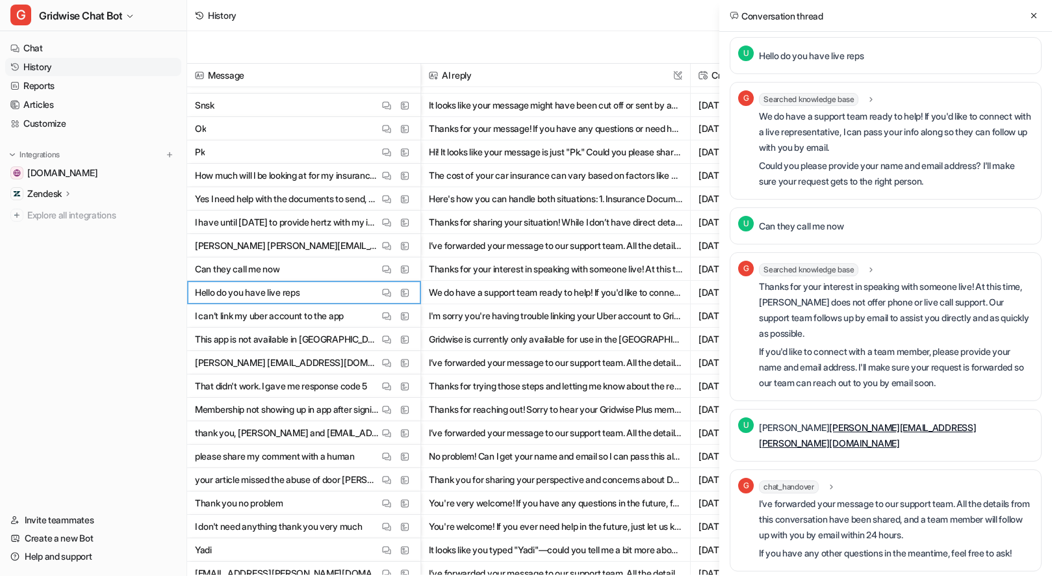
scroll to position [0, 0]
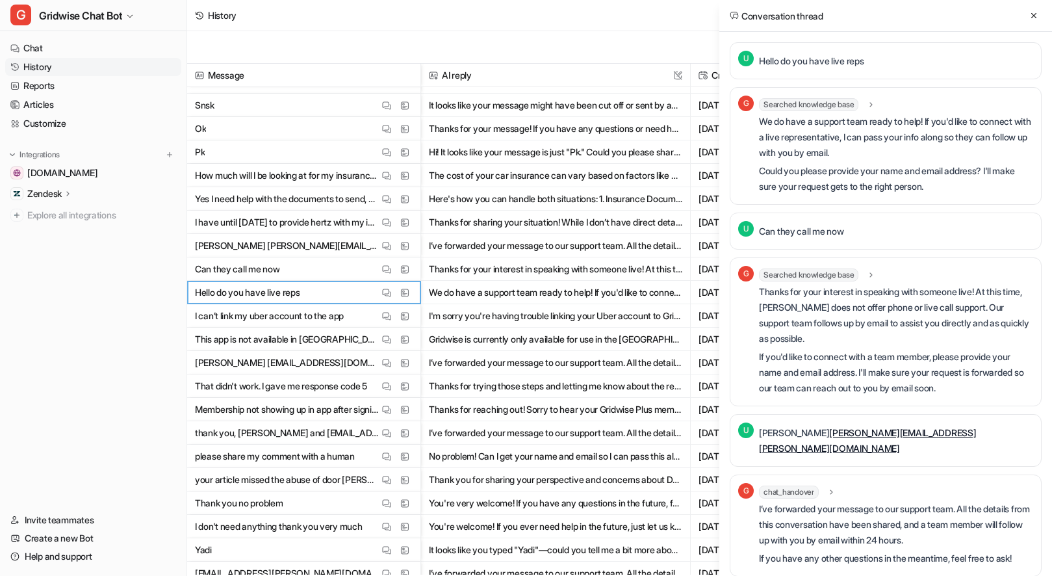
drag, startPoint x: 1036, startPoint y: 14, endPoint x: 1031, endPoint y: 19, distance: 6.9
click at [1035, 14] on icon at bounding box center [1033, 15] width 9 height 9
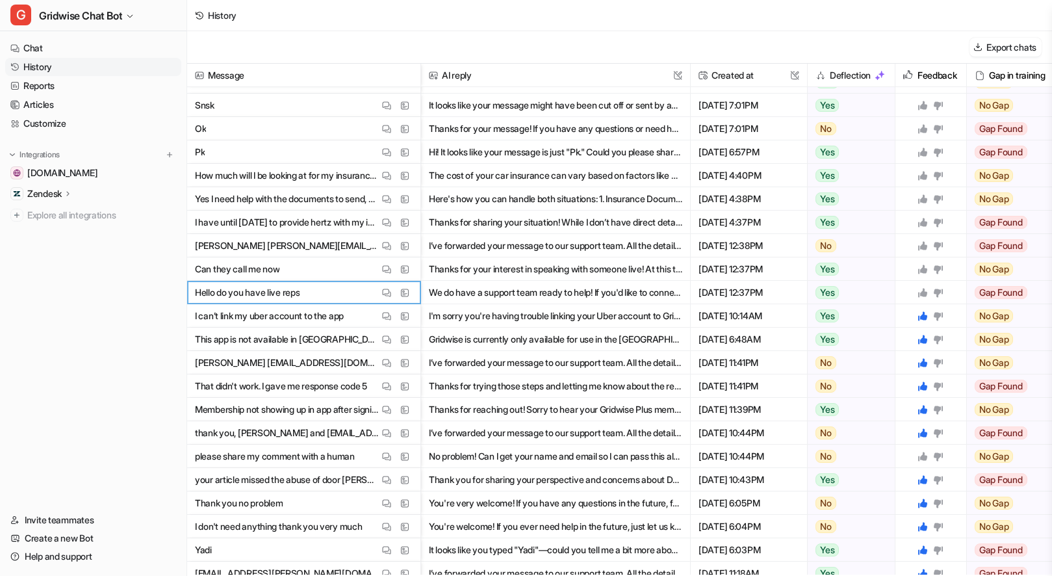
click at [919, 292] on icon at bounding box center [922, 292] width 10 height 10
click at [926, 266] on icon at bounding box center [922, 269] width 10 height 10
click at [923, 255] on div at bounding box center [930, 245] width 60 height 23
click at [917, 245] on icon at bounding box center [922, 245] width 10 height 10
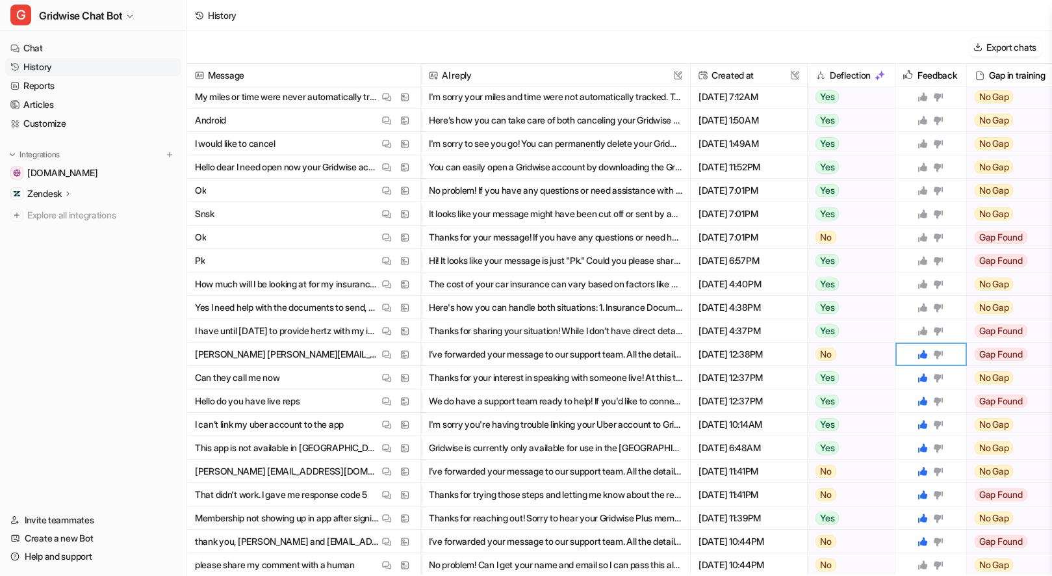
scroll to position [62, 0]
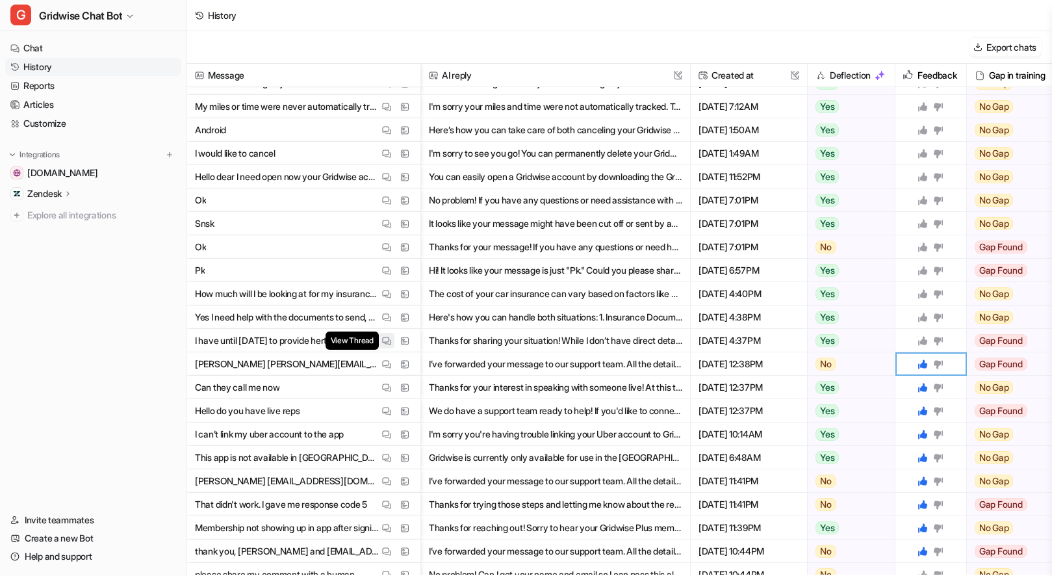
click at [385, 340] on img at bounding box center [386, 341] width 9 height 10
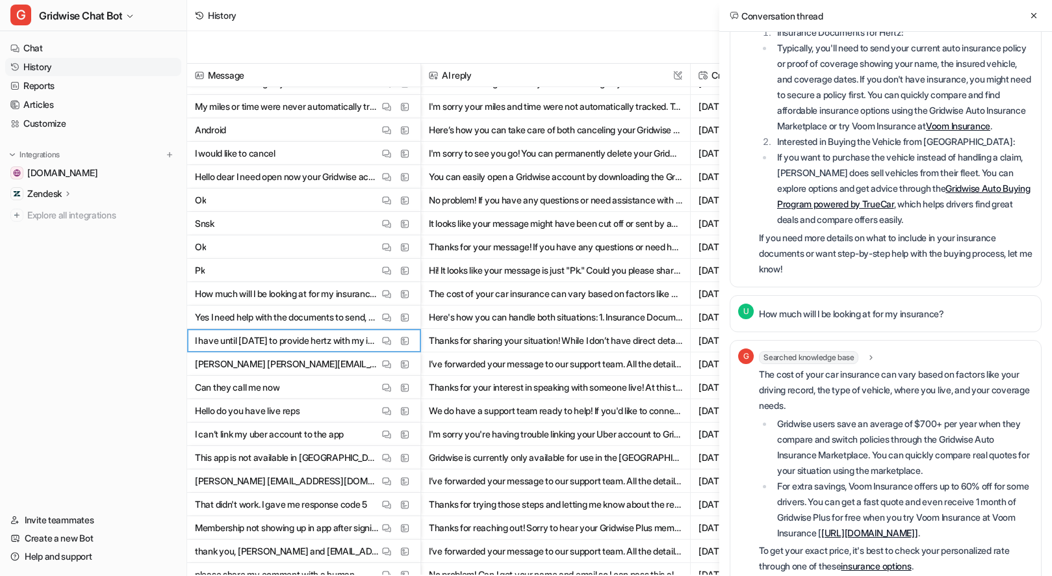
scroll to position [0, 0]
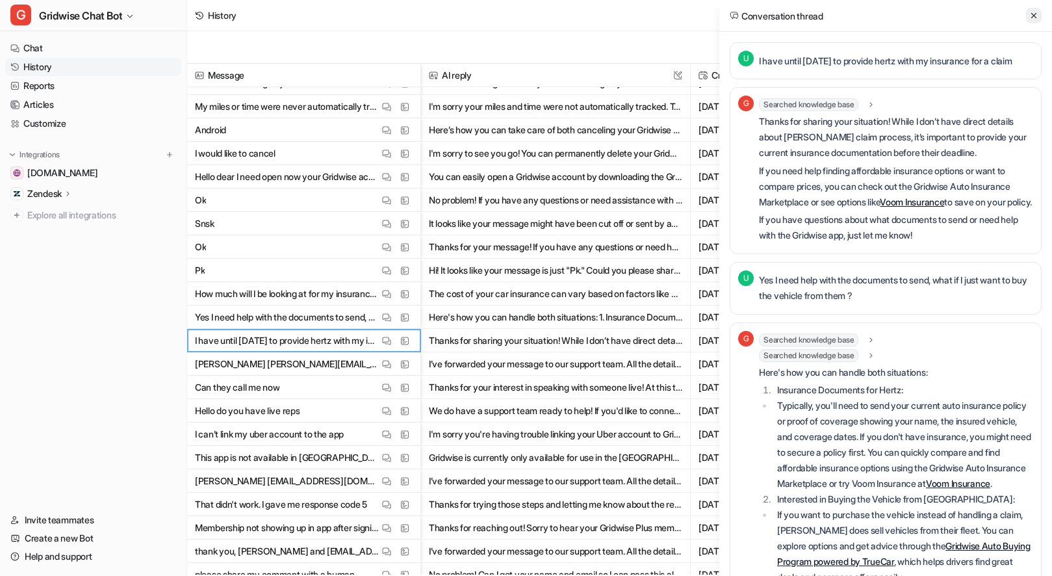
click at [1033, 14] on icon at bounding box center [1033, 15] width 9 height 9
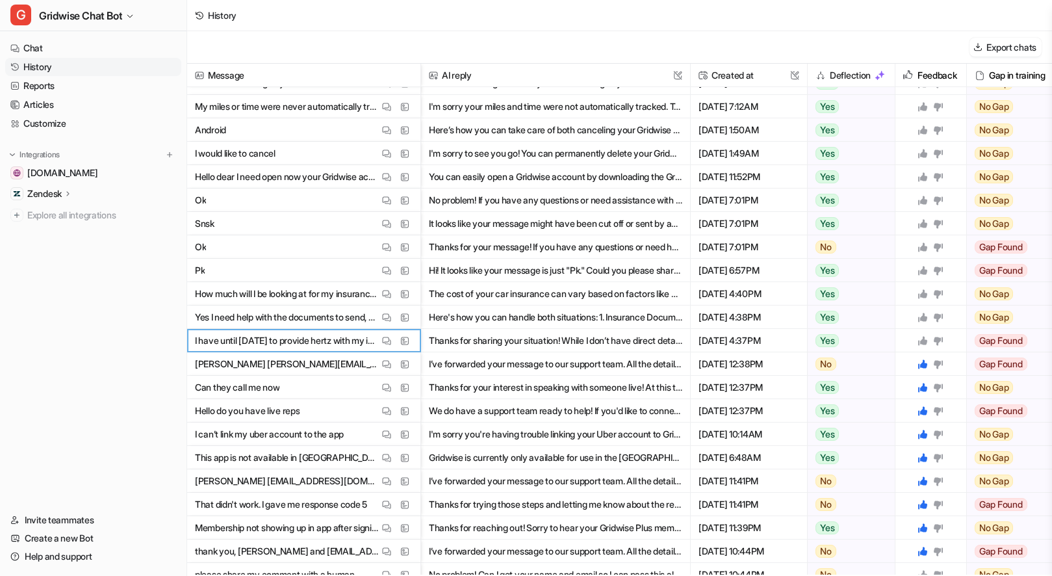
click at [921, 343] on icon at bounding box center [922, 340] width 9 height 9
click at [923, 312] on icon at bounding box center [922, 316] width 9 height 9
click at [920, 288] on icon at bounding box center [922, 293] width 10 height 10
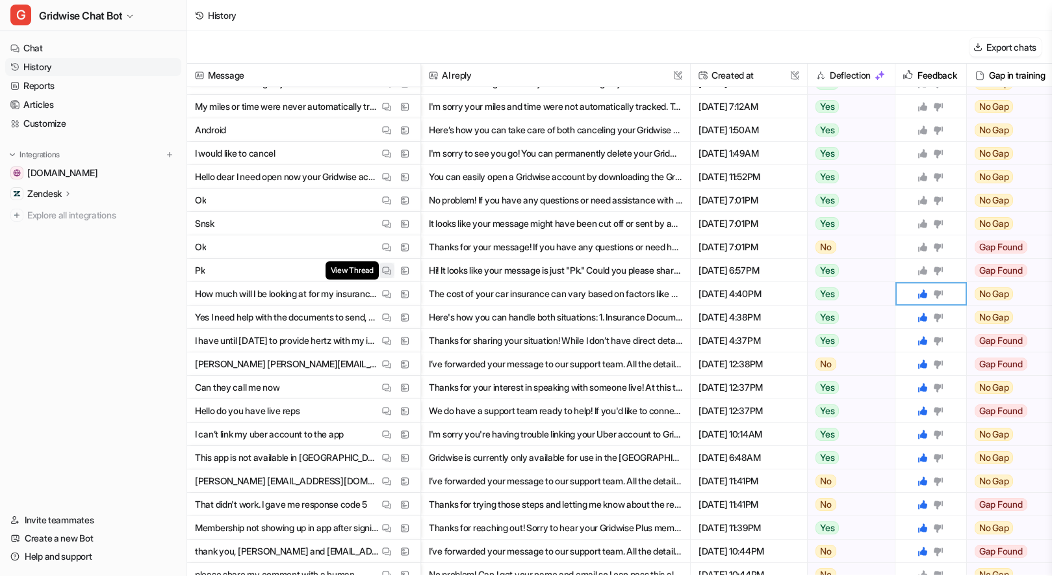
click at [385, 267] on img at bounding box center [386, 271] width 9 height 10
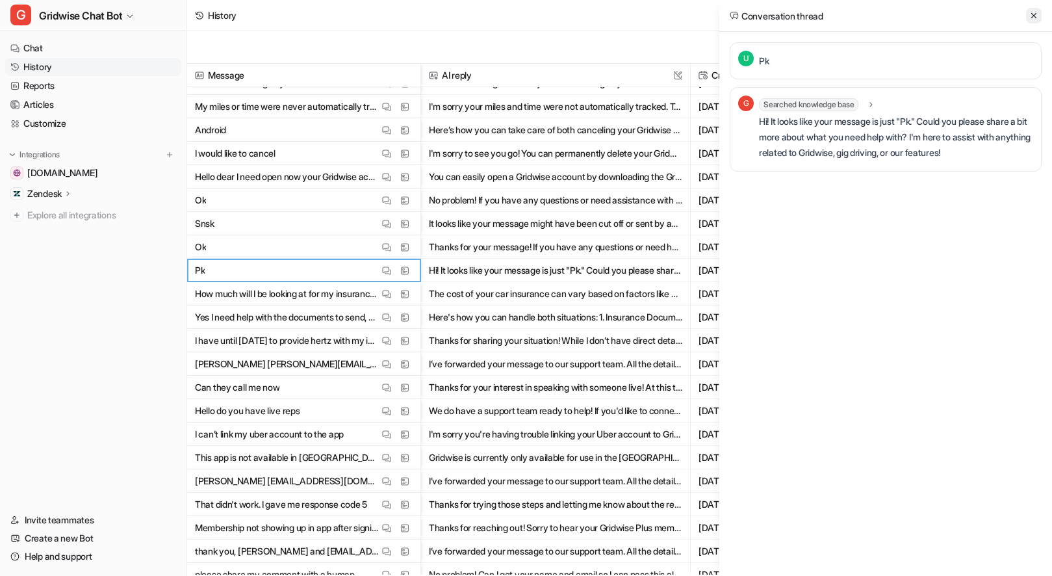
click at [1034, 21] on button at bounding box center [1034, 16] width 16 height 16
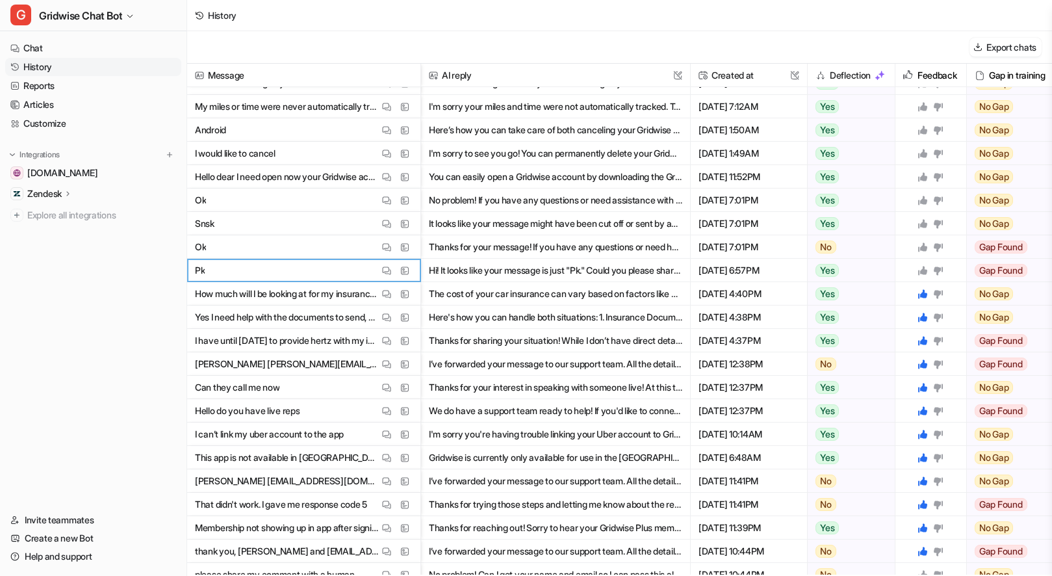
click at [921, 268] on icon at bounding box center [922, 270] width 10 height 10
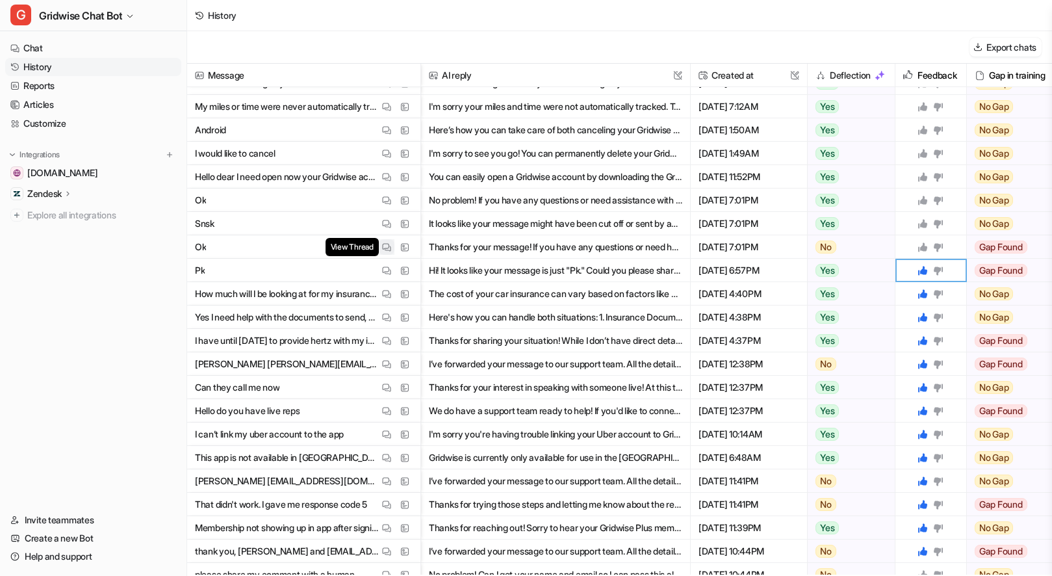
click at [378, 247] on span "View Thread" at bounding box center [351, 247] width 53 height 18
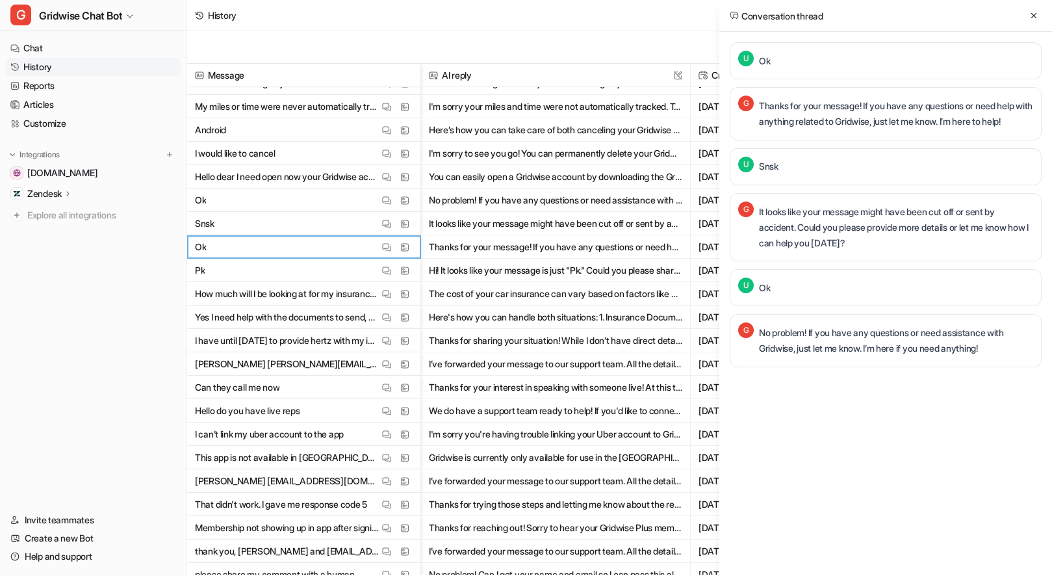
click at [1033, 16] on icon at bounding box center [1033, 15] width 5 height 5
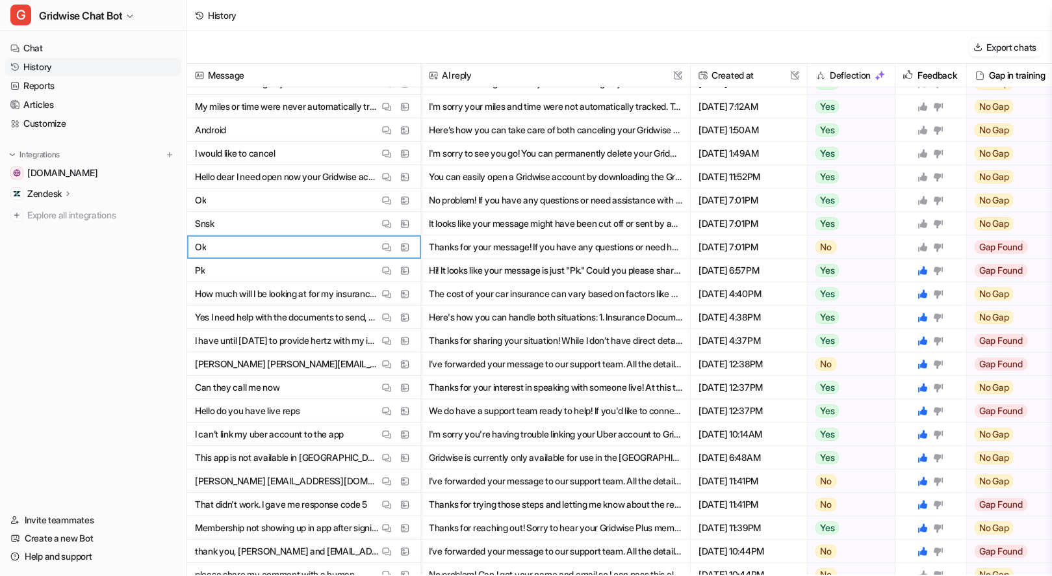
click at [924, 249] on icon at bounding box center [922, 246] width 9 height 9
click at [926, 225] on icon at bounding box center [922, 223] width 9 height 9
click at [922, 200] on icon at bounding box center [922, 200] width 9 height 9
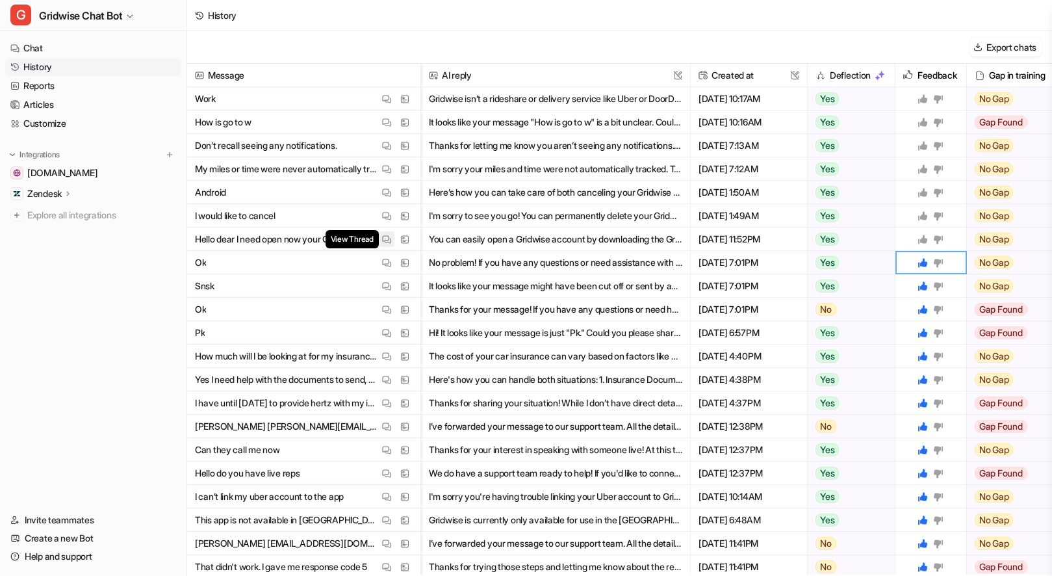
click at [384, 238] on img at bounding box center [386, 240] width 9 height 10
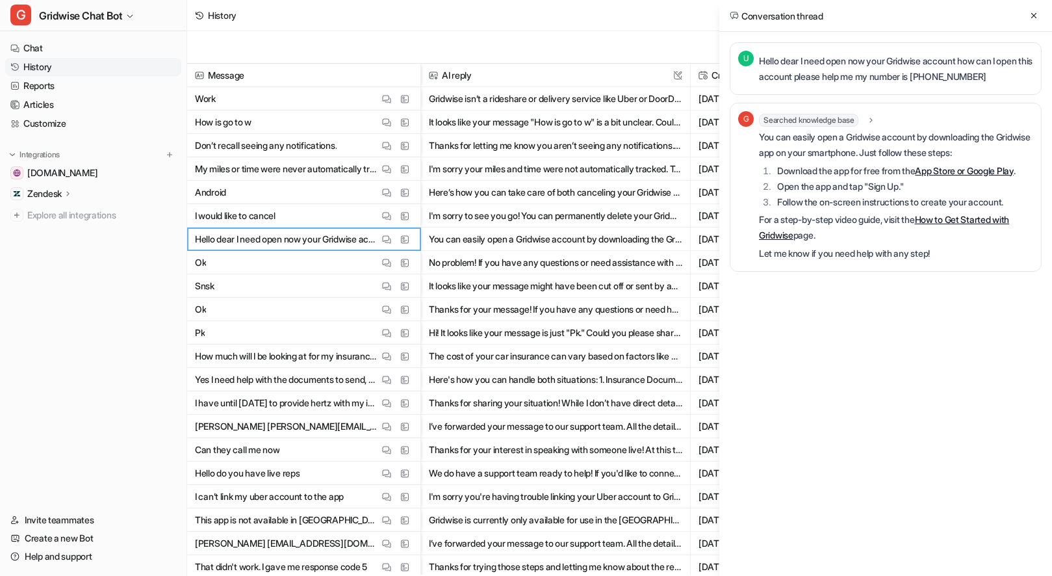
drag, startPoint x: 1032, startPoint y: 14, endPoint x: 1026, endPoint y: 13, distance: 6.5
click at [1032, 14] on icon at bounding box center [1033, 15] width 9 height 9
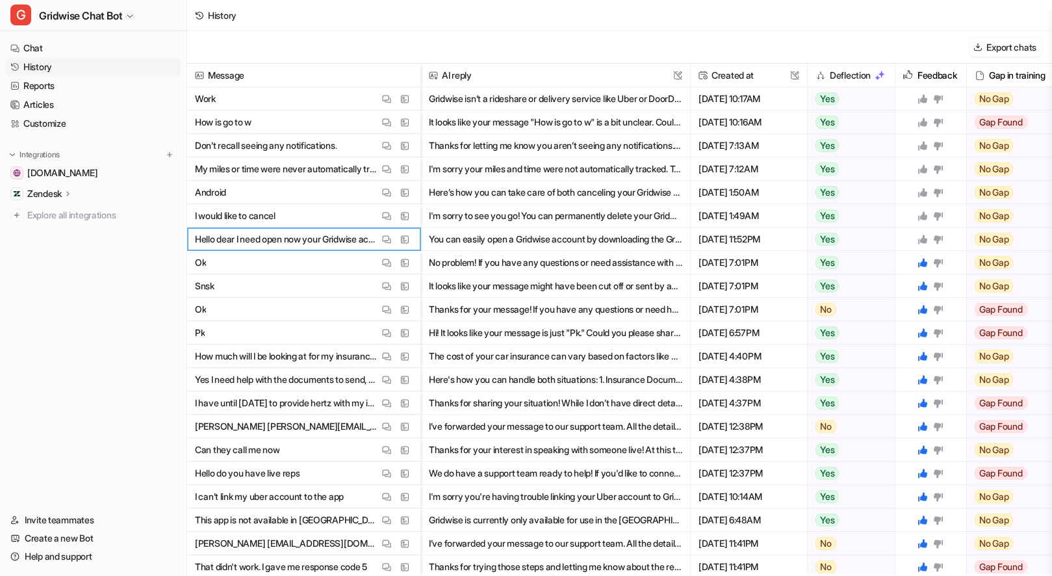
click at [924, 240] on icon at bounding box center [922, 239] width 9 height 9
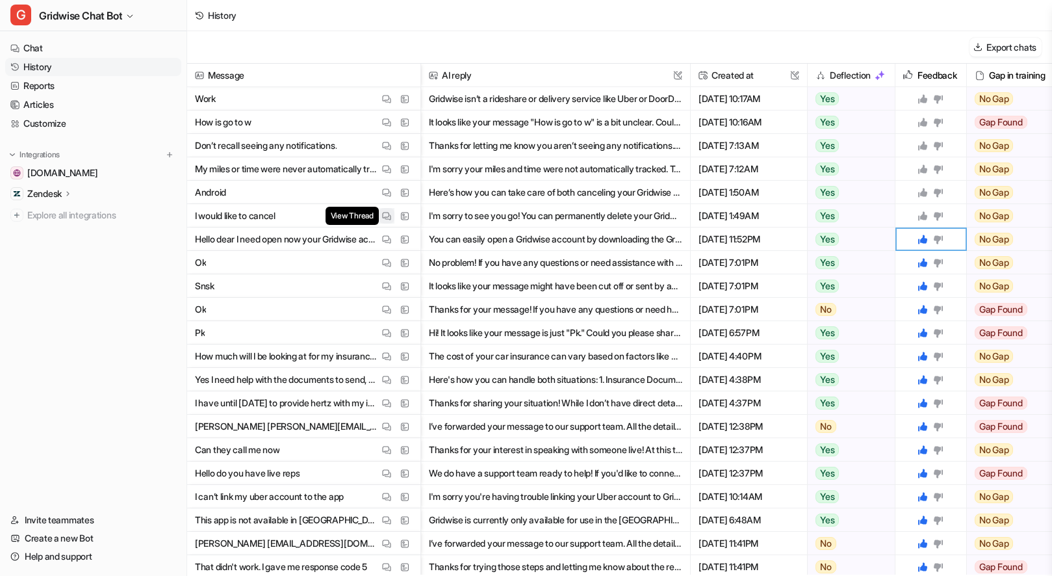
click at [387, 213] on img at bounding box center [386, 216] width 9 height 10
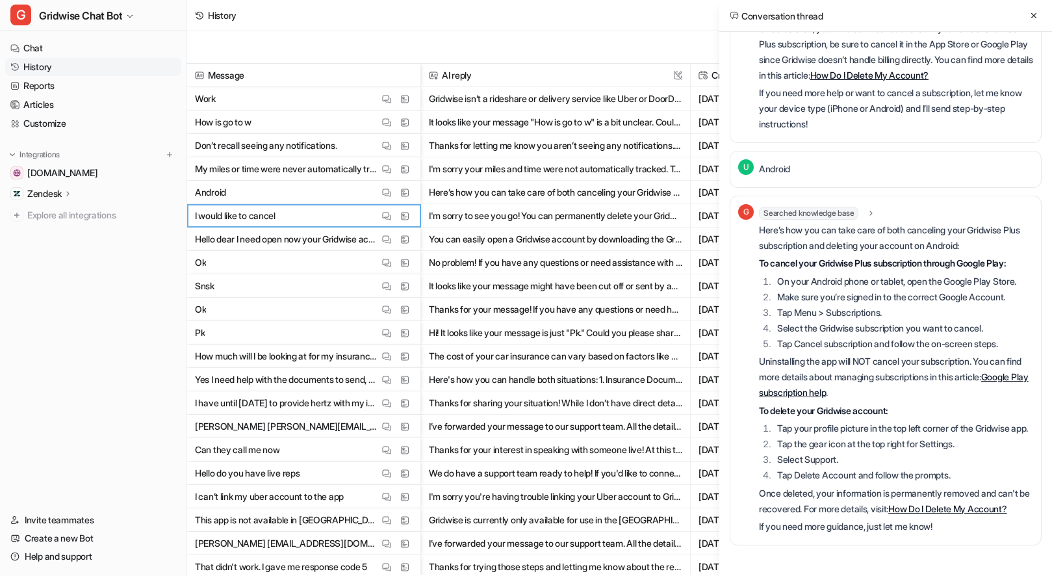
scroll to position [240, 0]
click at [1033, 19] on icon at bounding box center [1033, 15] width 9 height 9
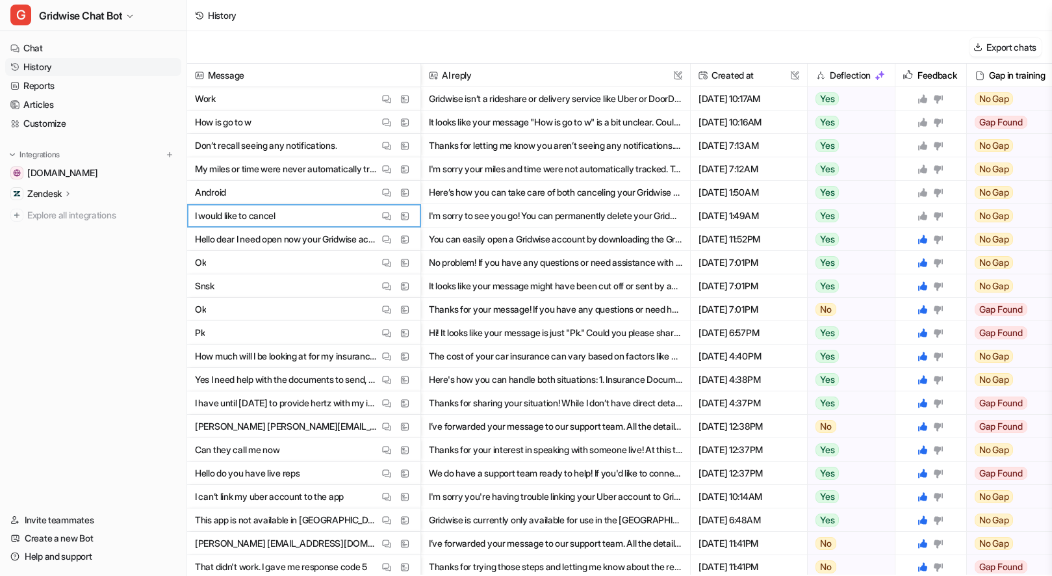
click at [923, 214] on icon at bounding box center [922, 215] width 9 height 9
click at [923, 190] on icon at bounding box center [922, 192] width 9 height 9
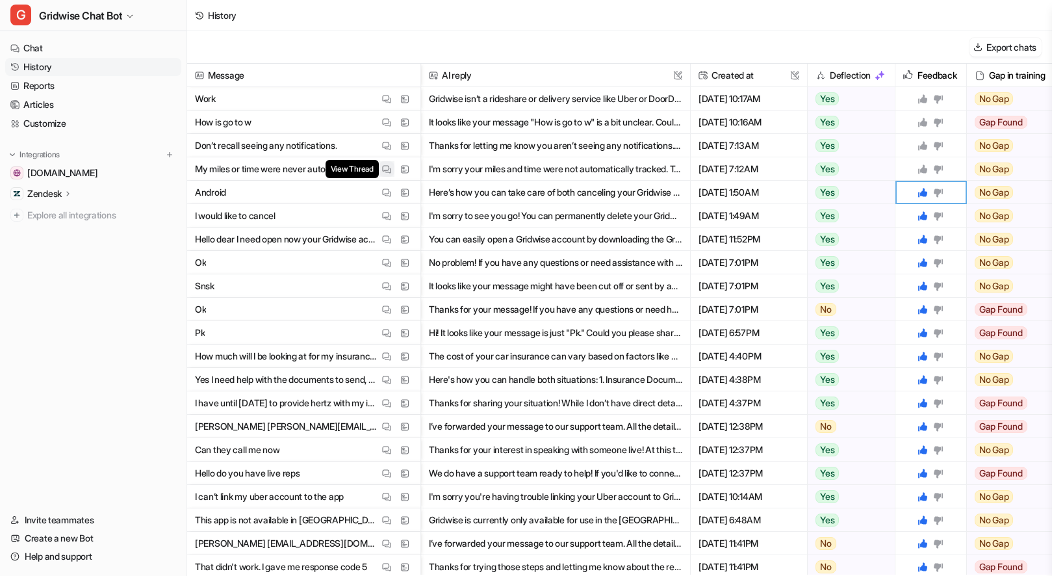
click at [386, 162] on button "View Thread" at bounding box center [387, 169] width 16 height 16
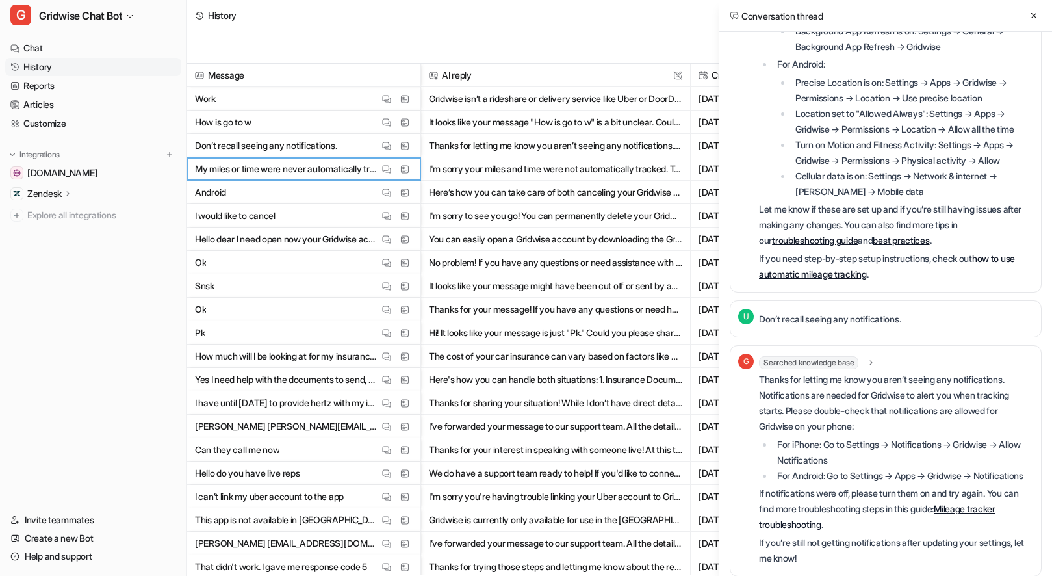
scroll to position [378, 0]
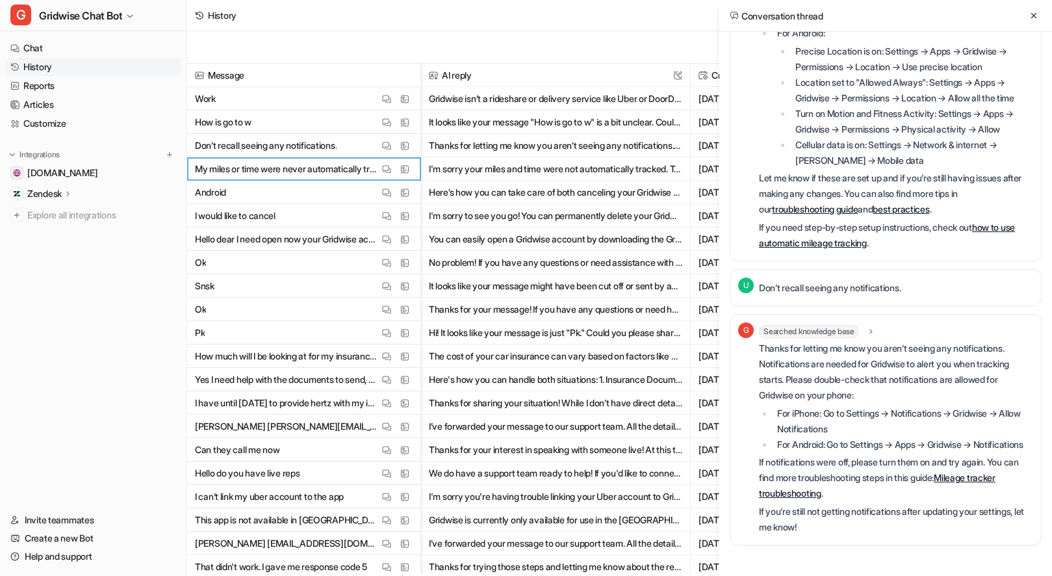
click at [1034, 18] on icon at bounding box center [1033, 15] width 9 height 9
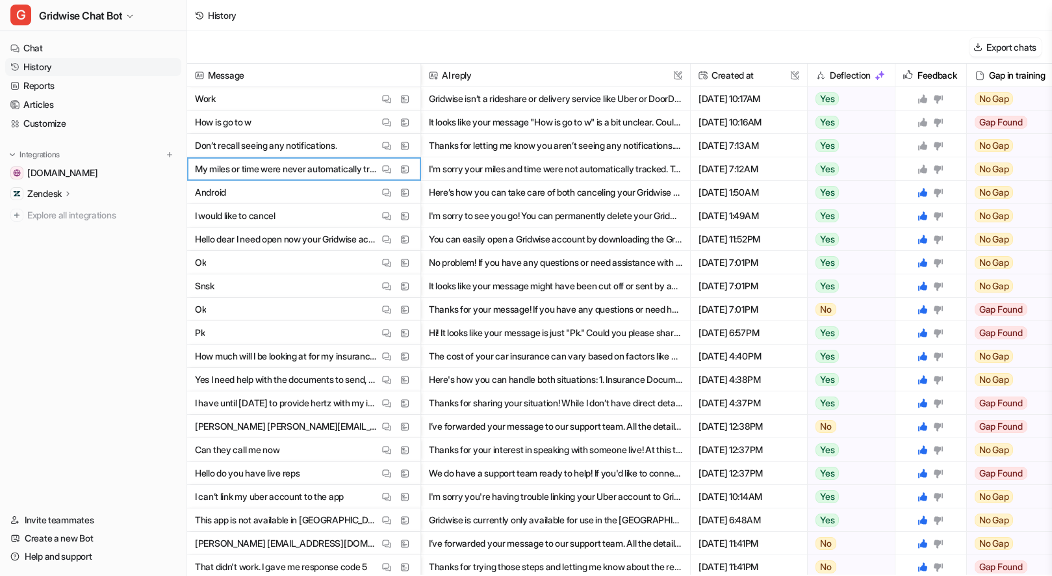
drag, startPoint x: 921, startPoint y: 166, endPoint x: 923, endPoint y: 138, distance: 28.1
click at [921, 166] on icon at bounding box center [922, 169] width 10 height 10
click at [925, 146] on icon at bounding box center [922, 145] width 9 height 9
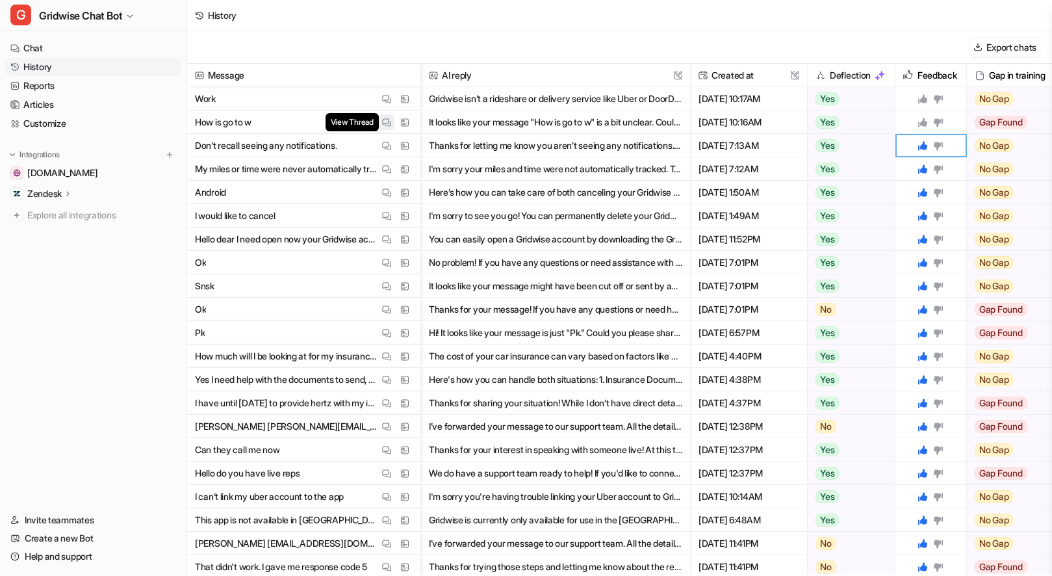
click at [385, 120] on img at bounding box center [386, 123] width 9 height 10
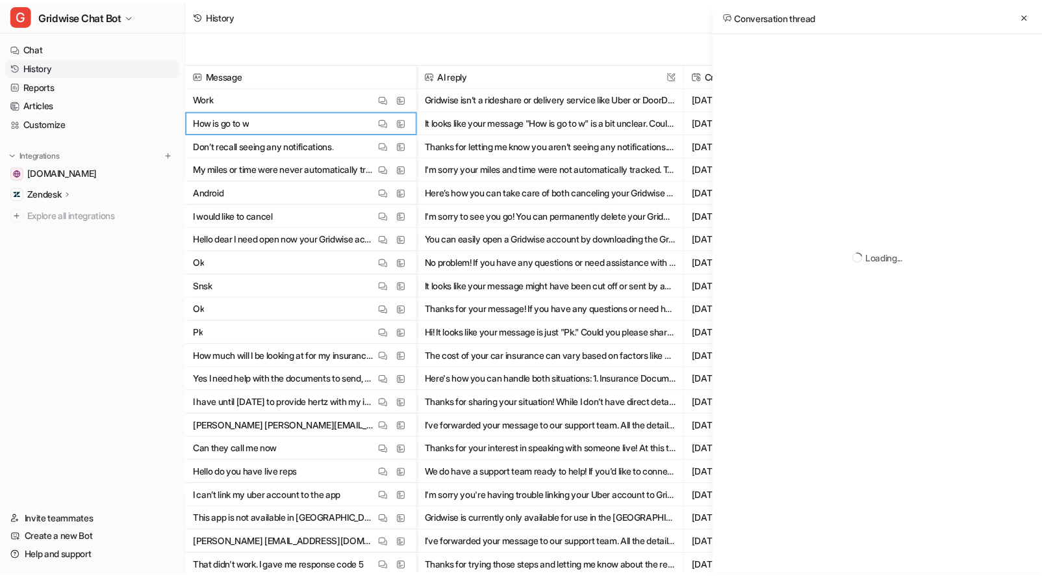
scroll to position [8, 0]
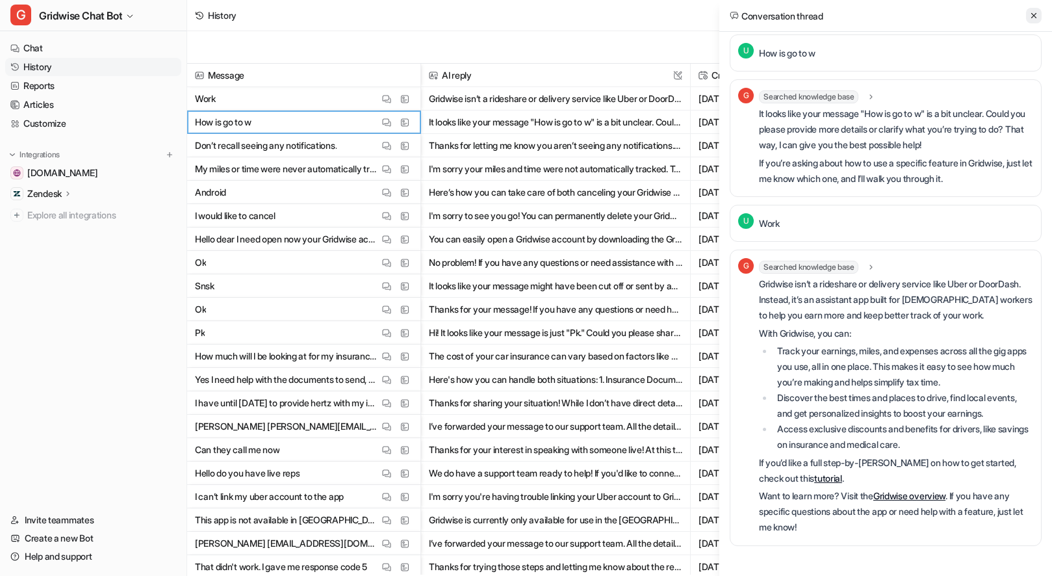
click at [1031, 14] on icon at bounding box center [1033, 15] width 9 height 9
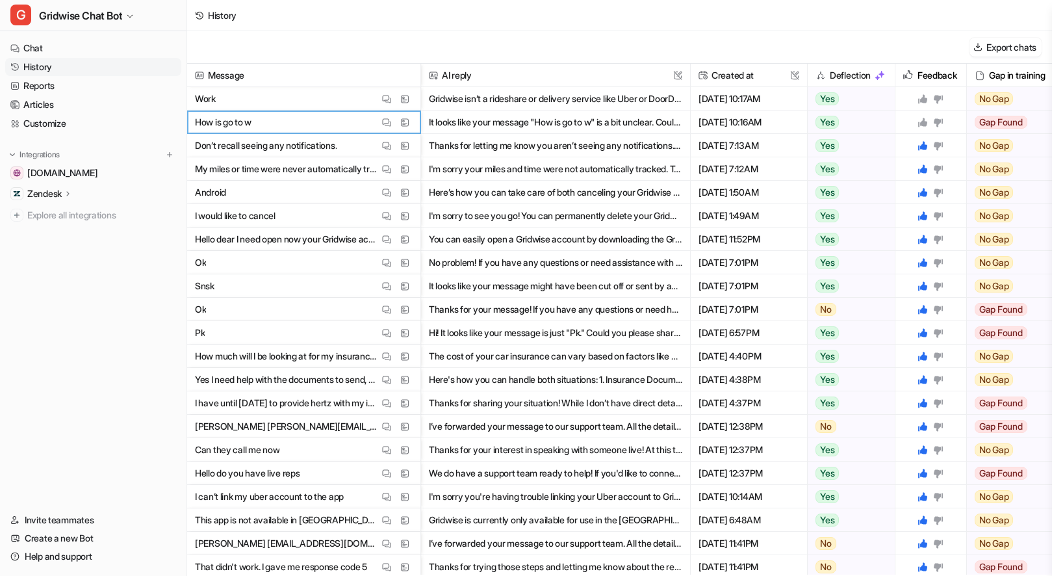
click at [926, 121] on icon at bounding box center [922, 122] width 9 height 9
click at [921, 97] on icon at bounding box center [922, 98] width 9 height 9
click at [442, 21] on div "History" at bounding box center [619, 15] width 865 height 31
click at [52, 83] on link "Reports" at bounding box center [93, 86] width 176 height 18
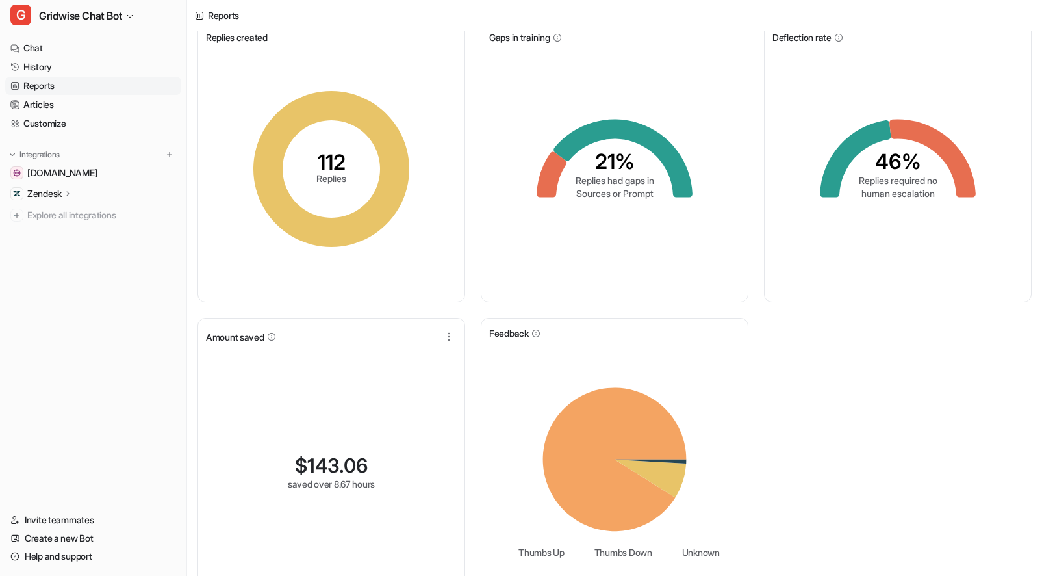
scroll to position [83, 0]
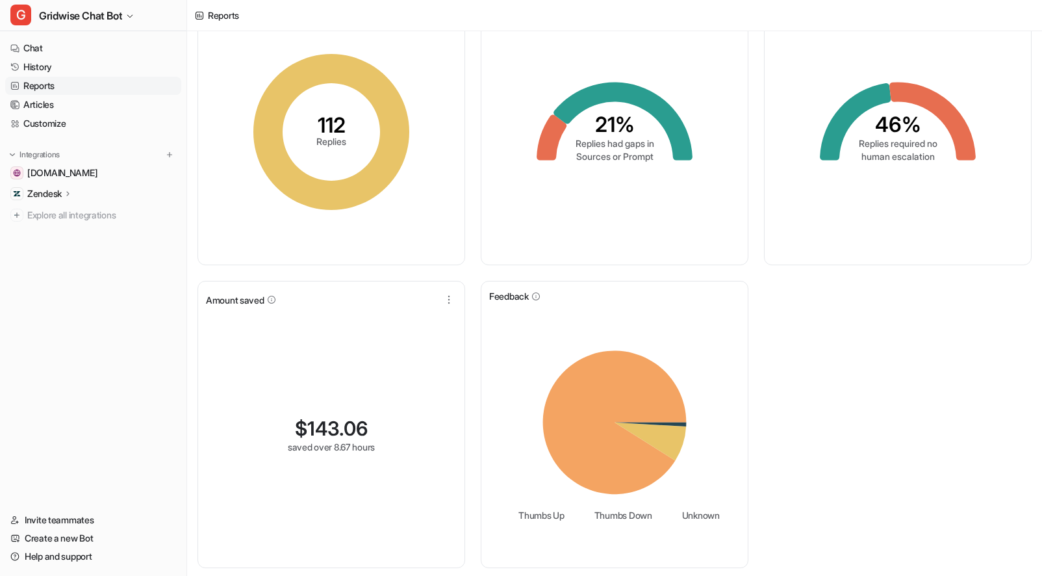
click at [844, 435] on div "Replies created 112 Replies Gaps in training 21% Replies had gaps in Sources or…" at bounding box center [614, 276] width 855 height 598
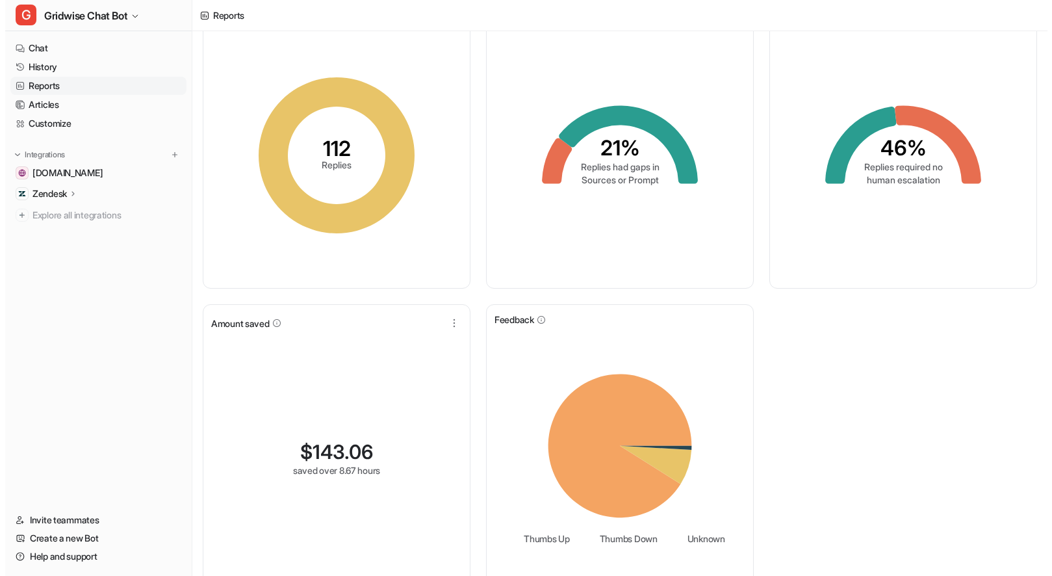
scroll to position [0, 0]
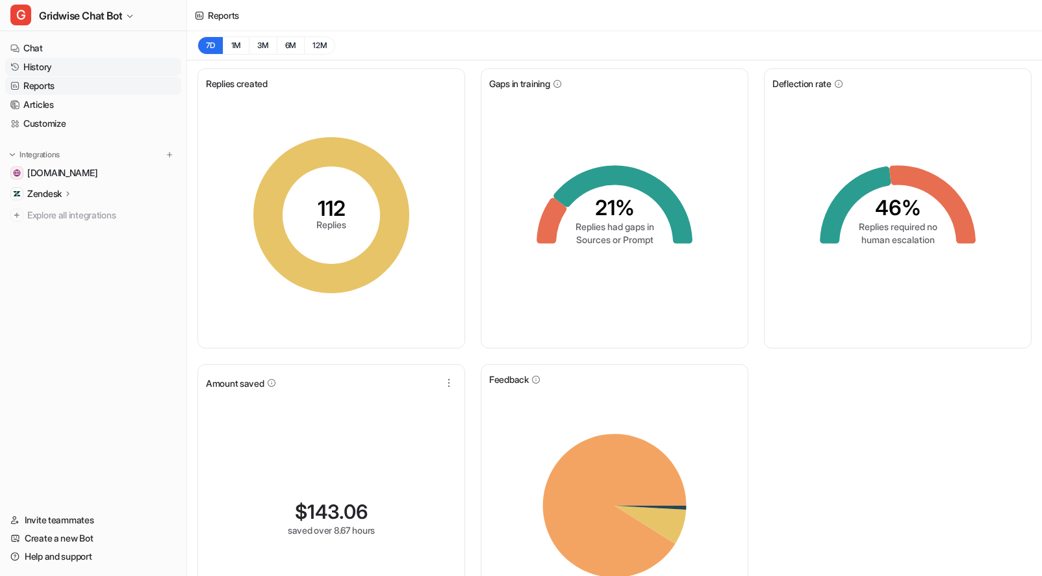
click at [55, 59] on link "History" at bounding box center [93, 67] width 176 height 18
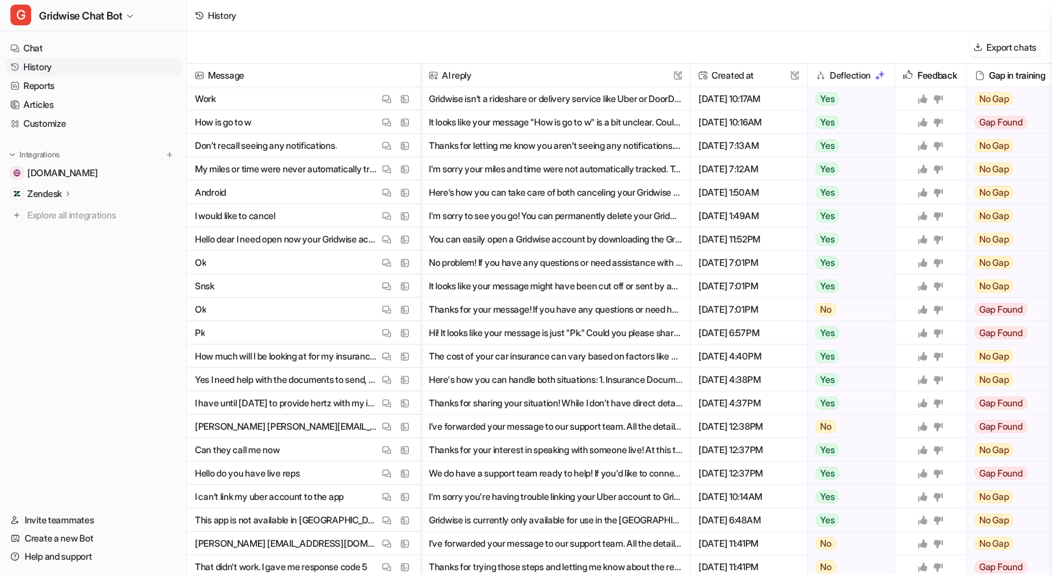
click at [67, 58] on link "History" at bounding box center [93, 67] width 176 height 18
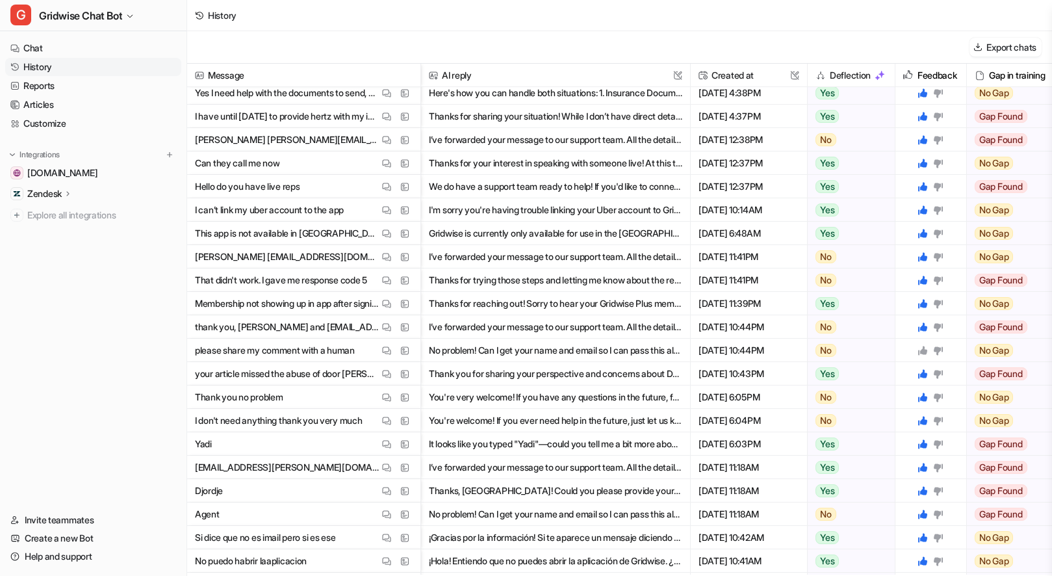
scroll to position [299, 0]
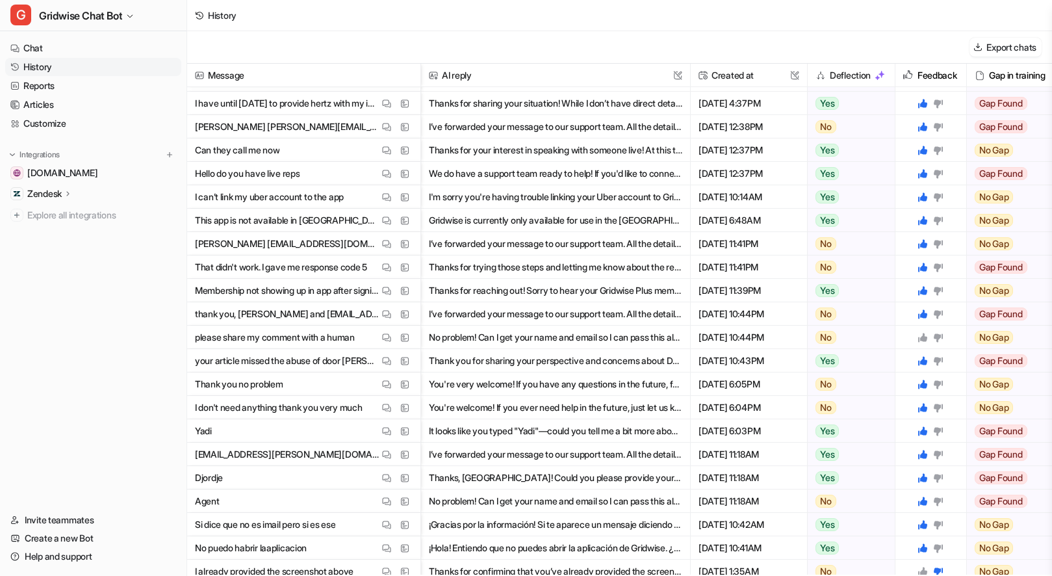
click at [923, 336] on icon at bounding box center [922, 337] width 9 height 9
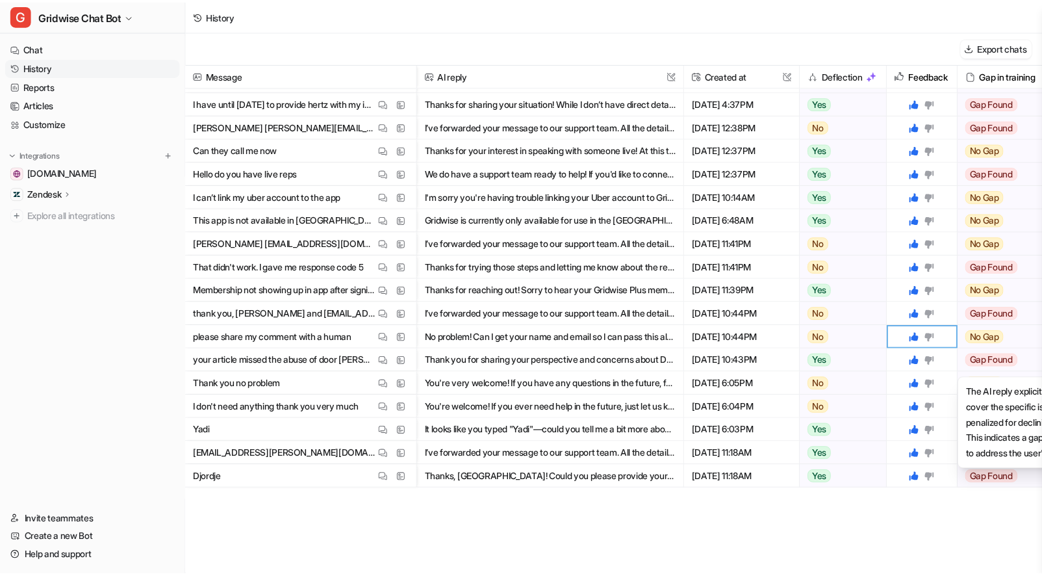
scroll to position [0, 0]
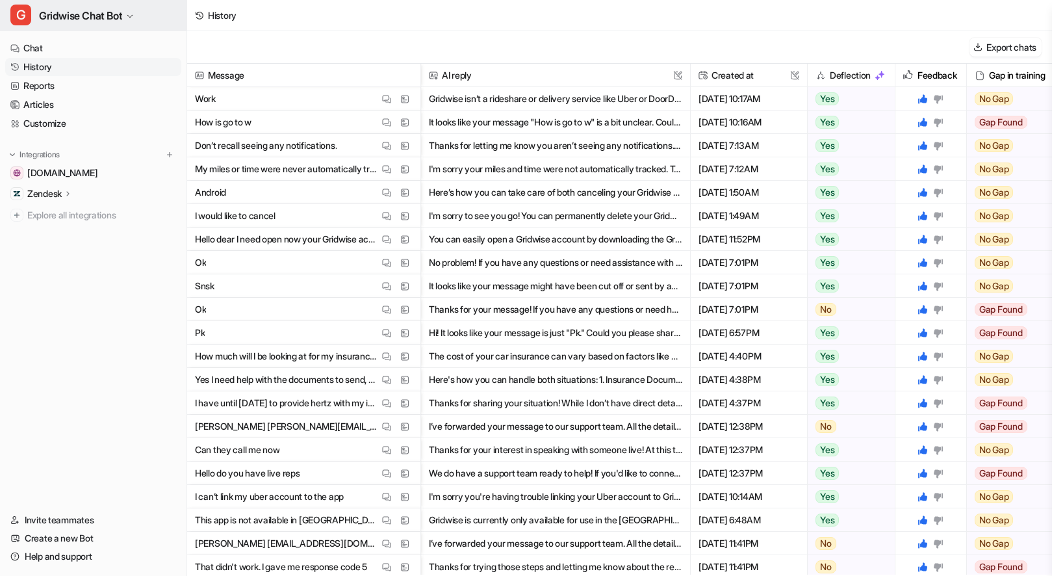
click at [103, 15] on span "Gridwise Chat Bot" at bounding box center [80, 15] width 83 height 18
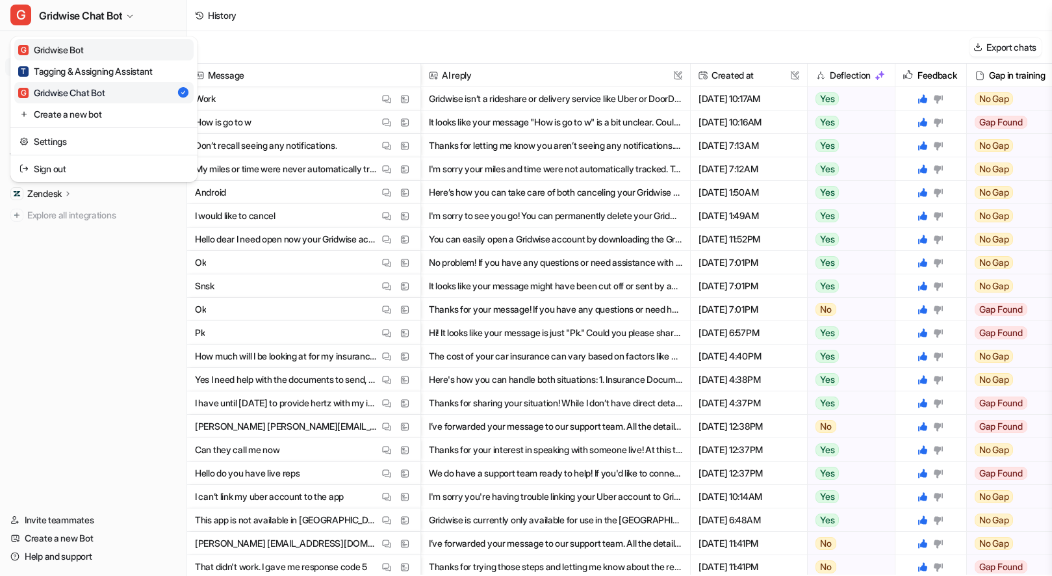
click at [75, 55] on div "G Gridwise Bot" at bounding box center [51, 50] width 66 height 14
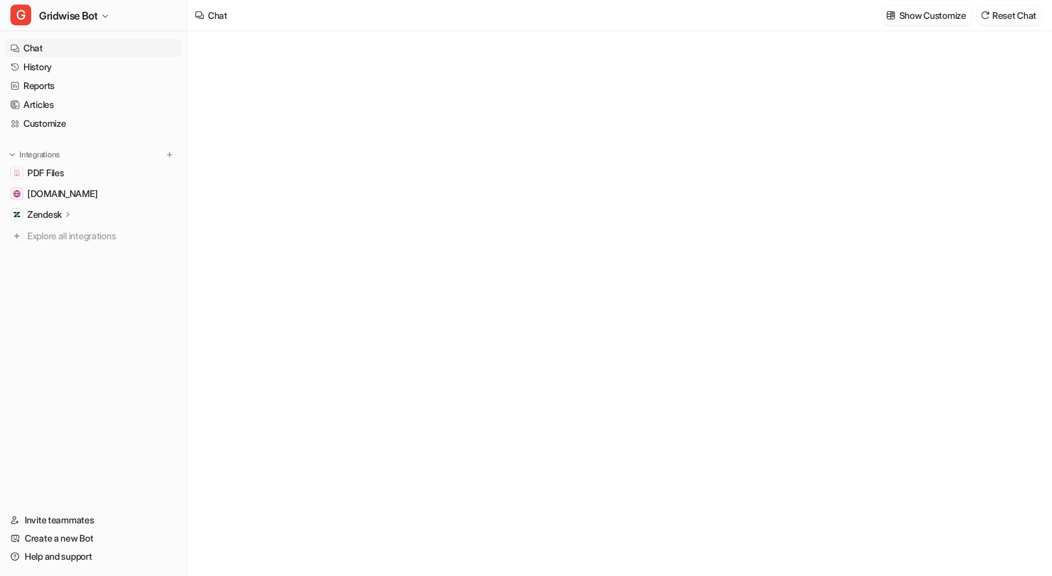
type textarea "**********"
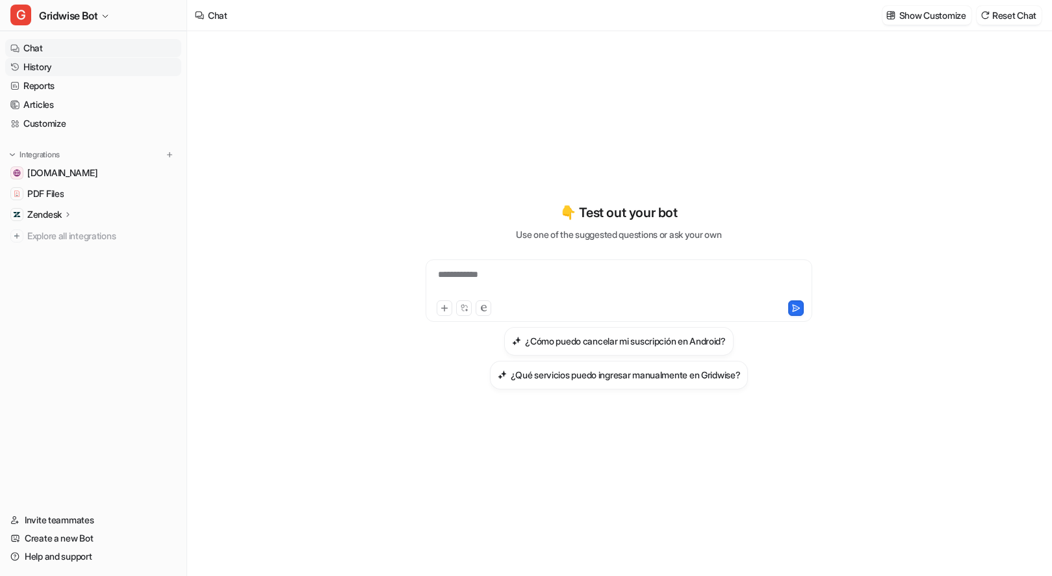
click at [64, 62] on link "History" at bounding box center [93, 67] width 176 height 18
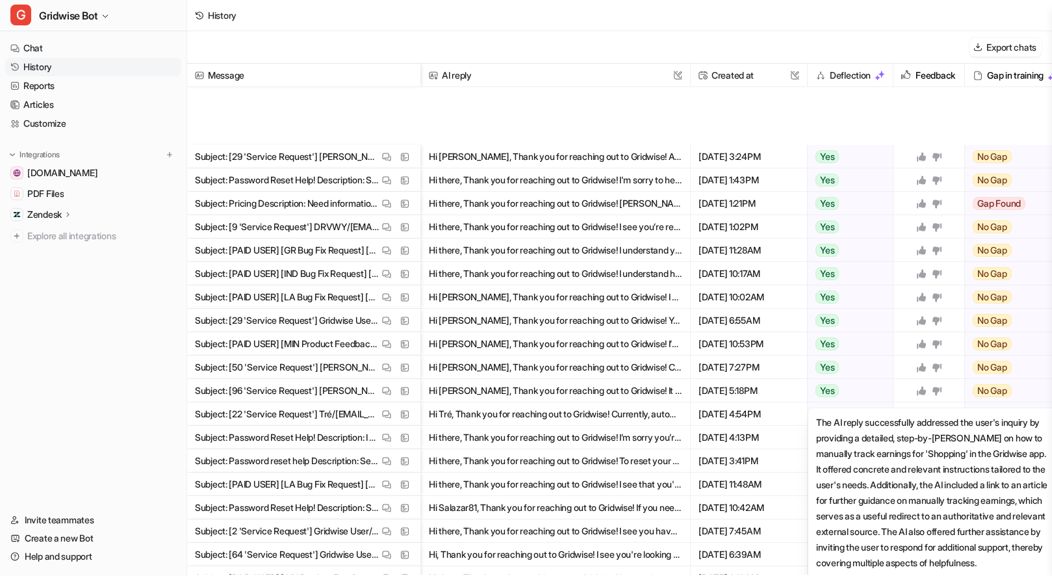
scroll to position [1087, 0]
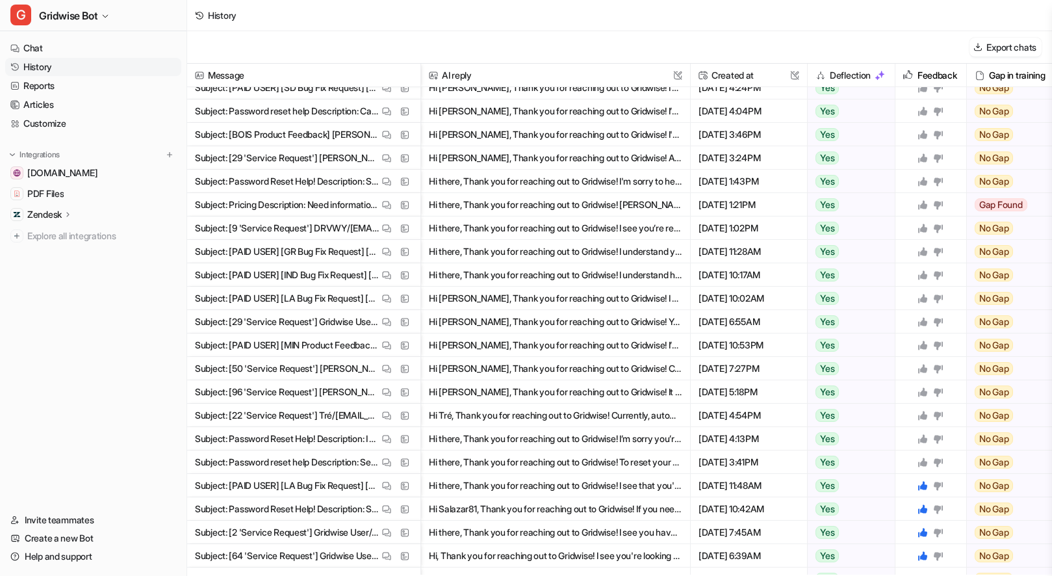
click at [554, 468] on button "Hi there, Thank you for reaching out to Gridwise! To reset your Gridwise passwo…" at bounding box center [555, 461] width 253 height 23
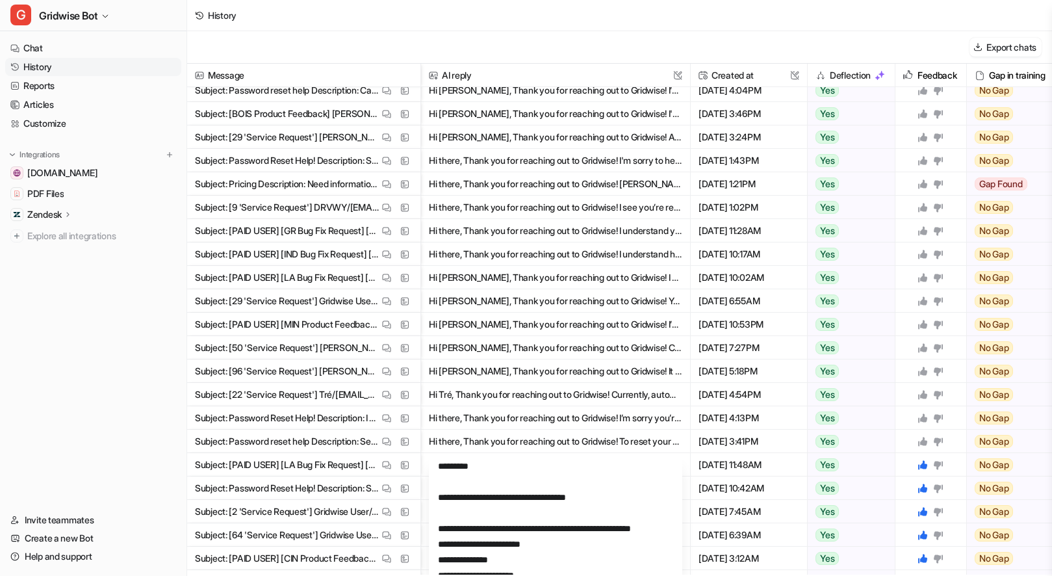
scroll to position [1118, 0]
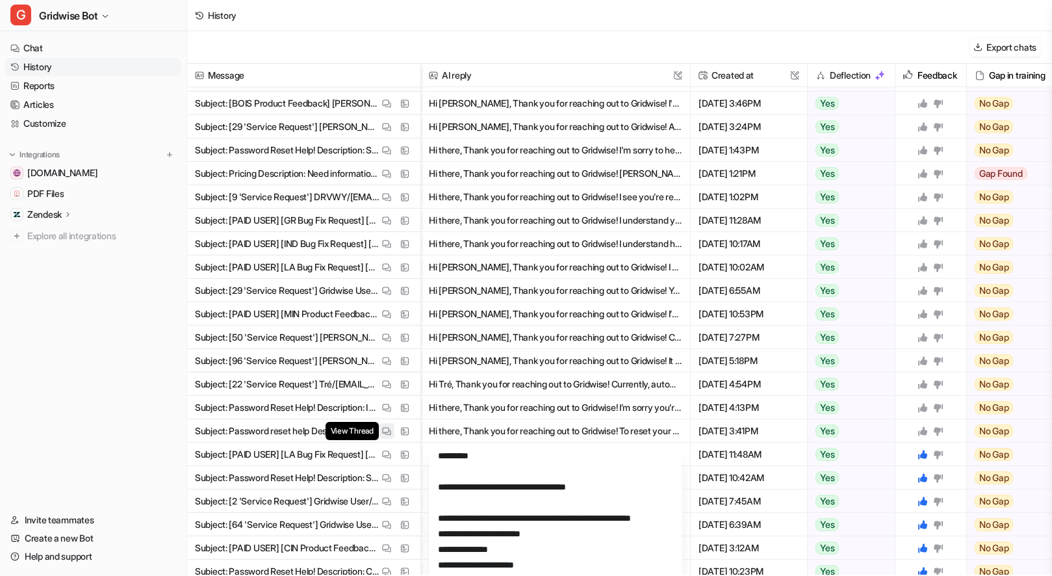
click at [382, 435] on img at bounding box center [386, 431] width 9 height 10
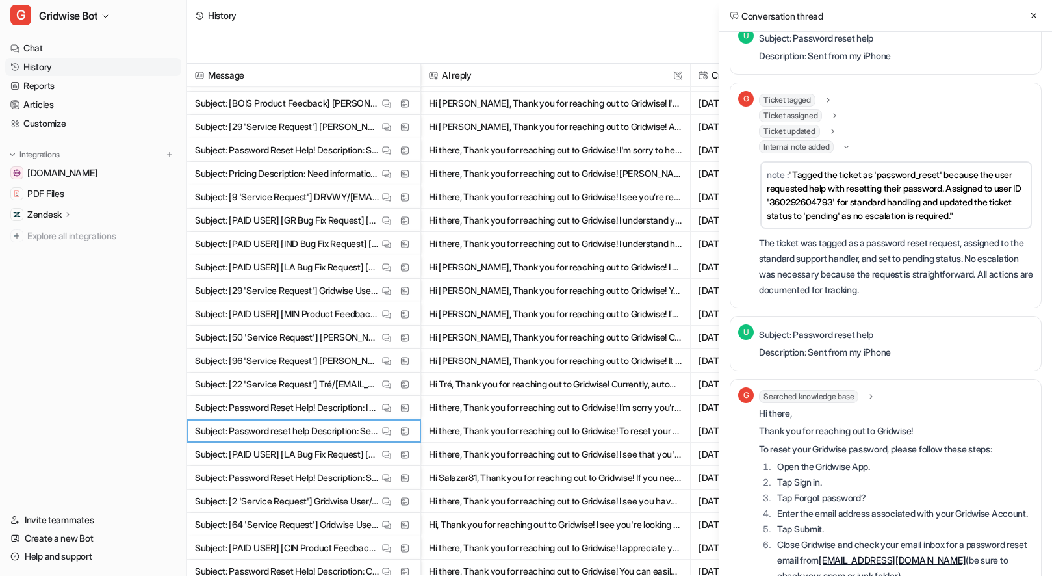
scroll to position [0, 0]
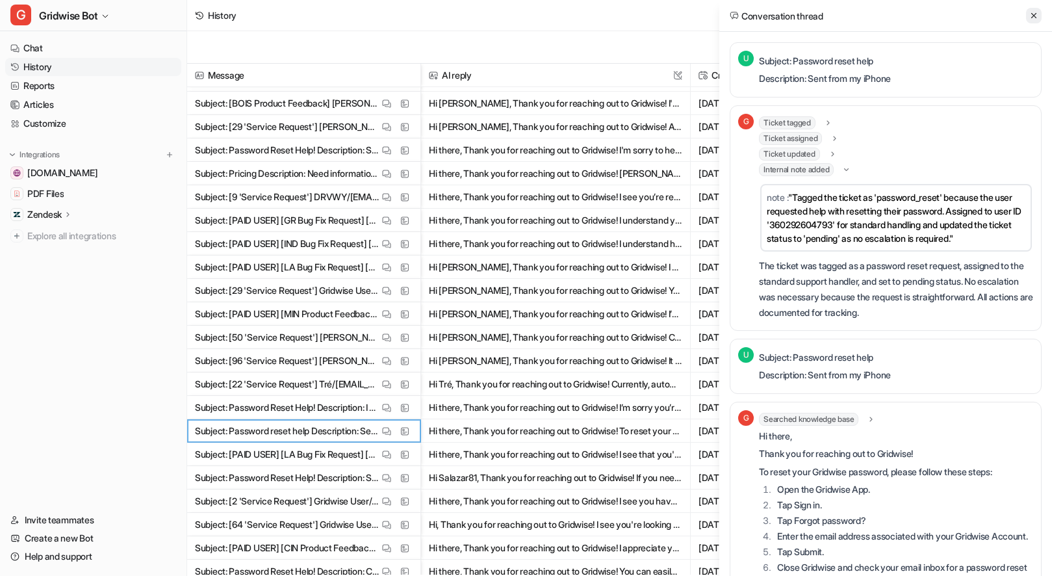
click at [1033, 13] on icon at bounding box center [1033, 15] width 9 height 9
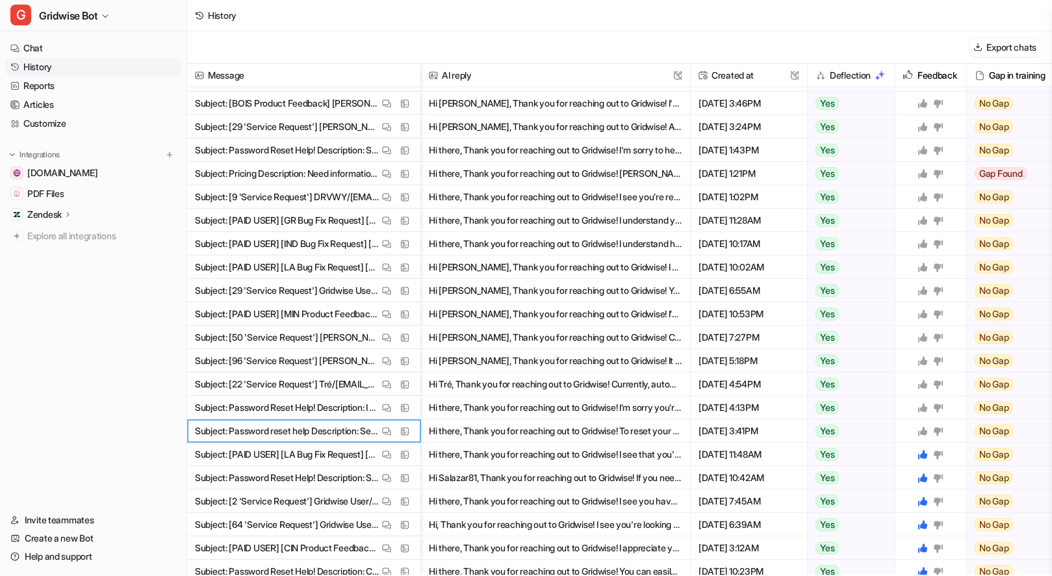
click at [522, 399] on button "Hi there, Thank you for reaching out to Gridwise! I’m sorry you’re having troub…" at bounding box center [555, 407] width 253 height 23
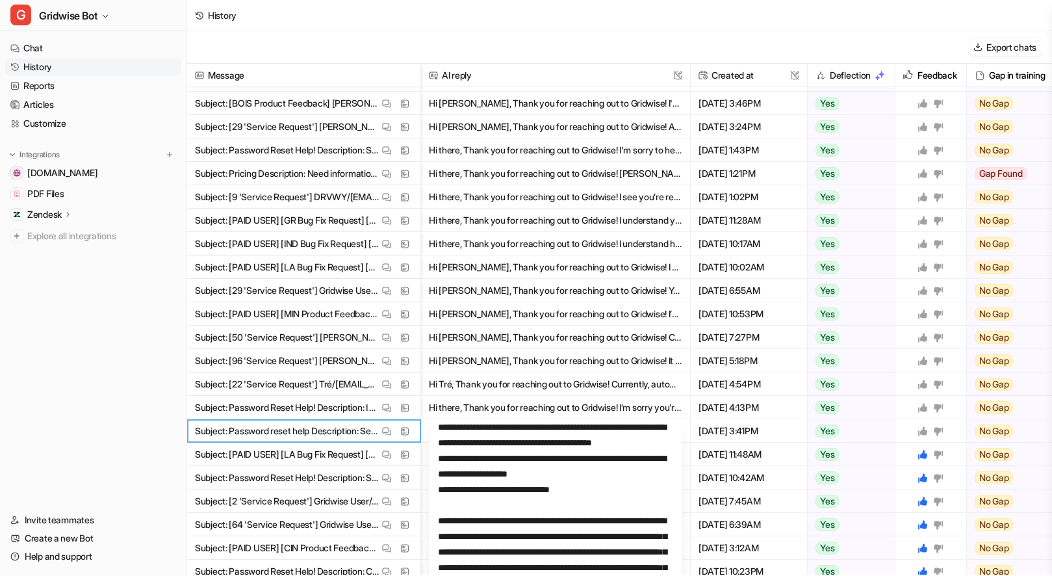
scroll to position [103, 0]
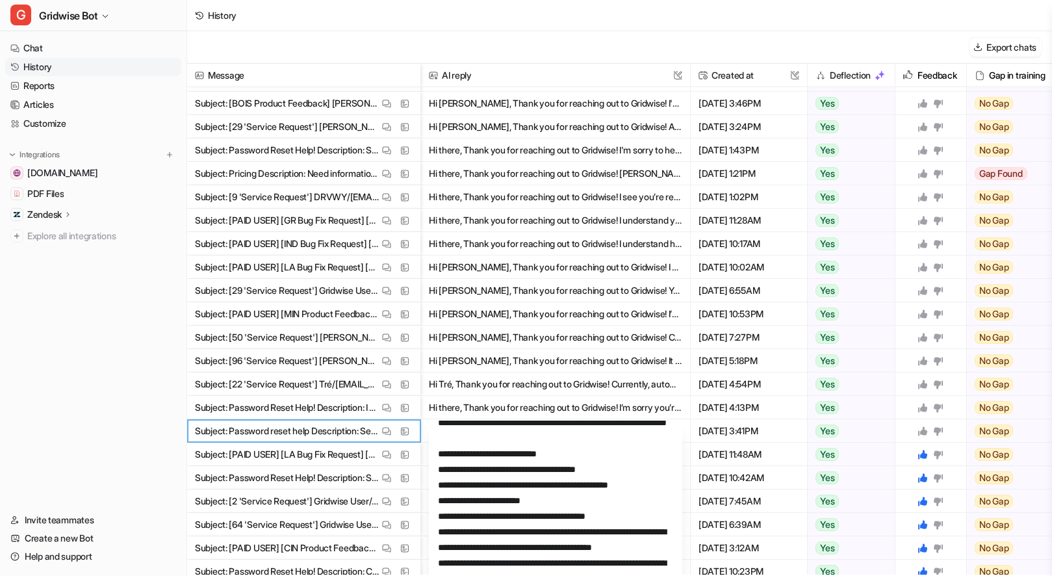
drag, startPoint x: 922, startPoint y: 428, endPoint x: 923, endPoint y: 414, distance: 13.7
click at [922, 428] on icon at bounding box center [922, 431] width 10 height 10
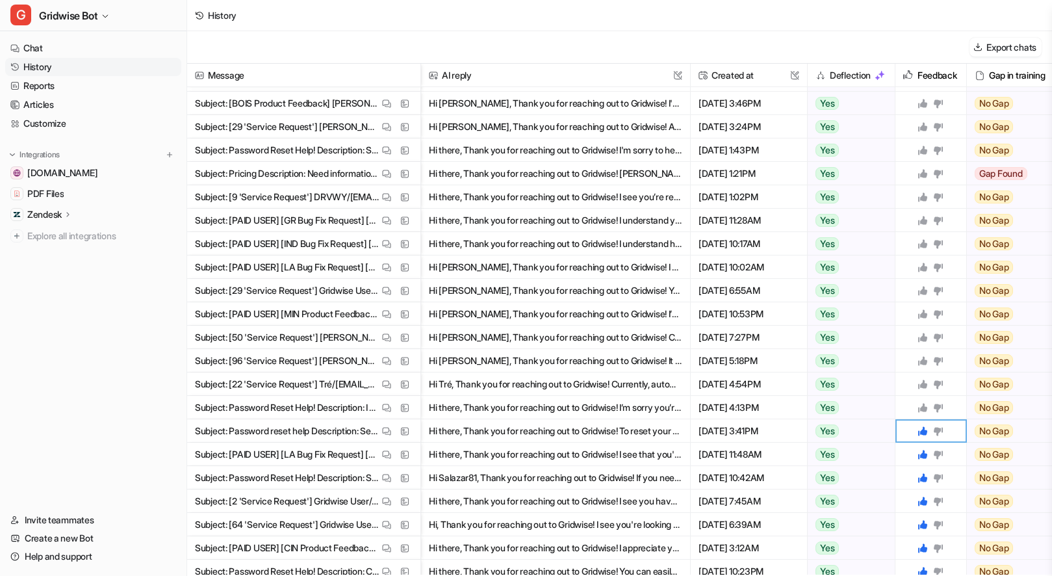
click at [920, 405] on icon at bounding box center [922, 407] width 10 height 10
click at [385, 381] on img at bounding box center [386, 384] width 9 height 10
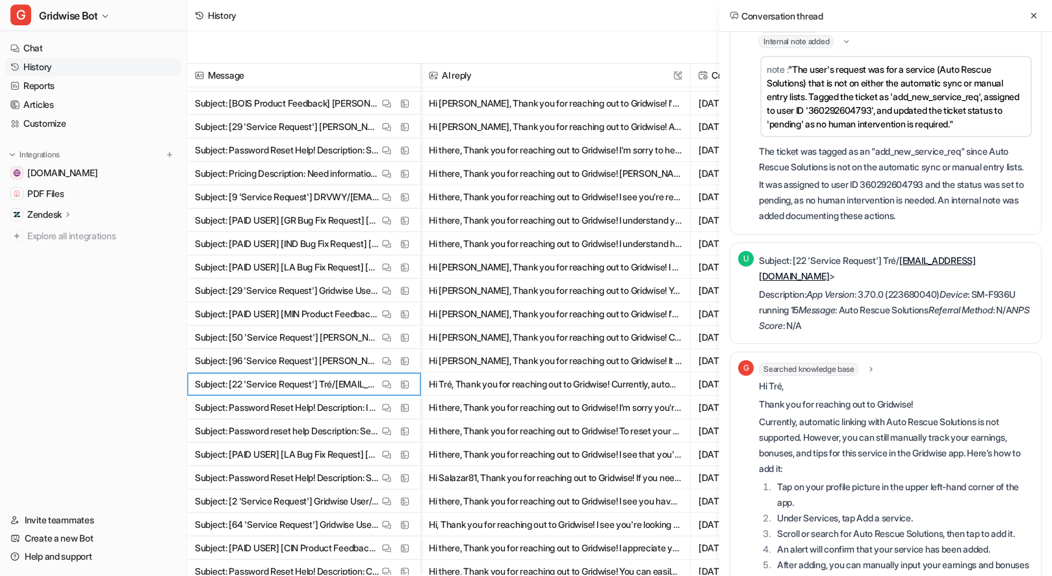
scroll to position [311, 0]
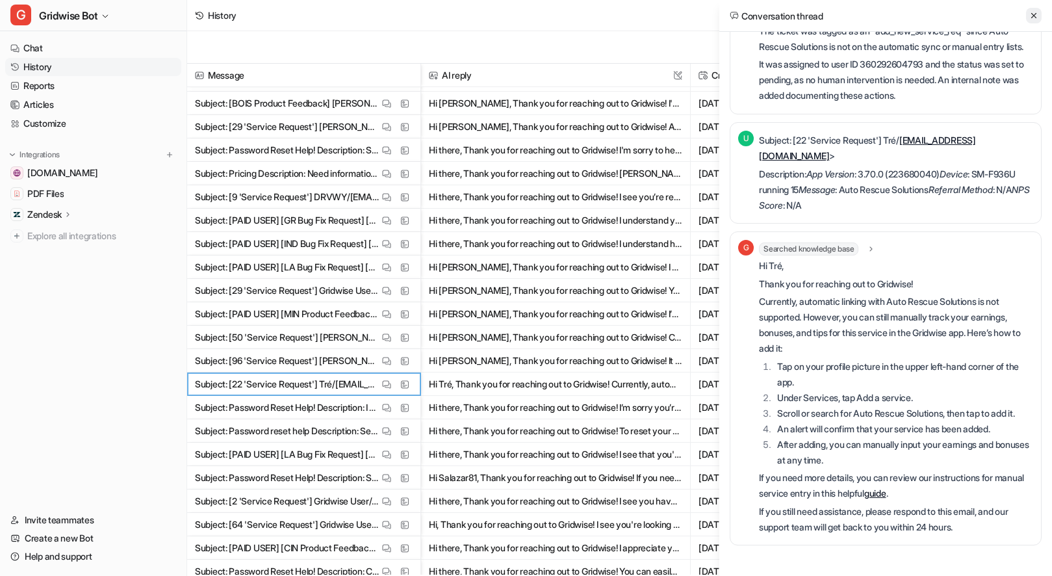
click at [1029, 15] on icon at bounding box center [1033, 15] width 9 height 9
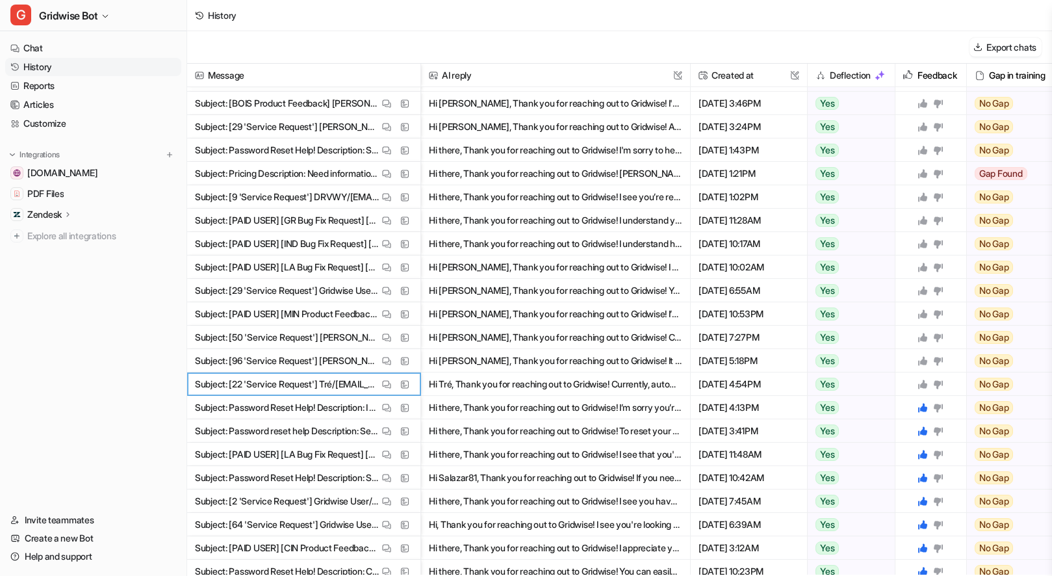
click at [926, 383] on icon at bounding box center [922, 383] width 9 height 9
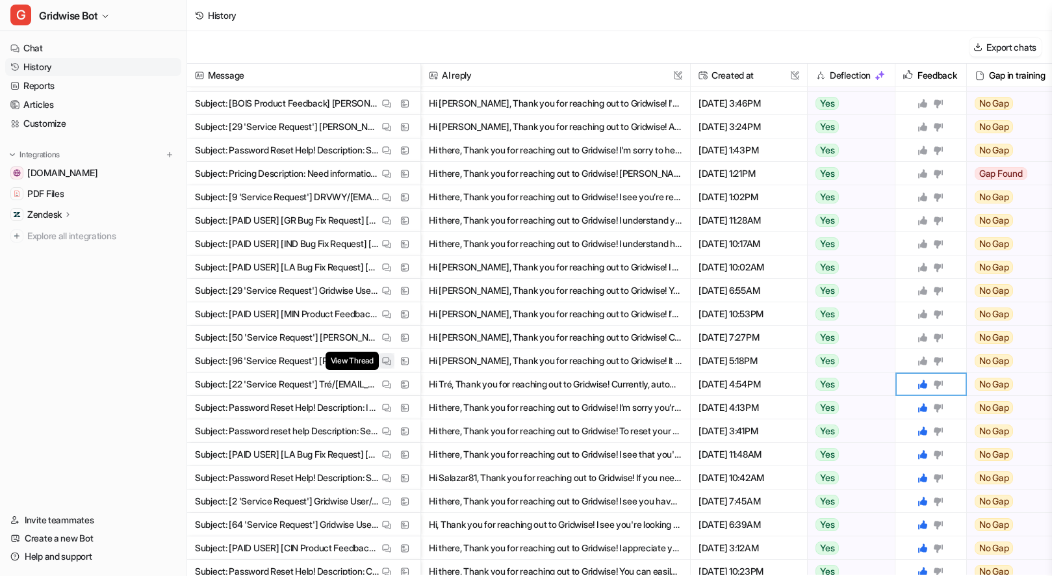
click at [380, 355] on button "View Thread" at bounding box center [387, 361] width 16 height 16
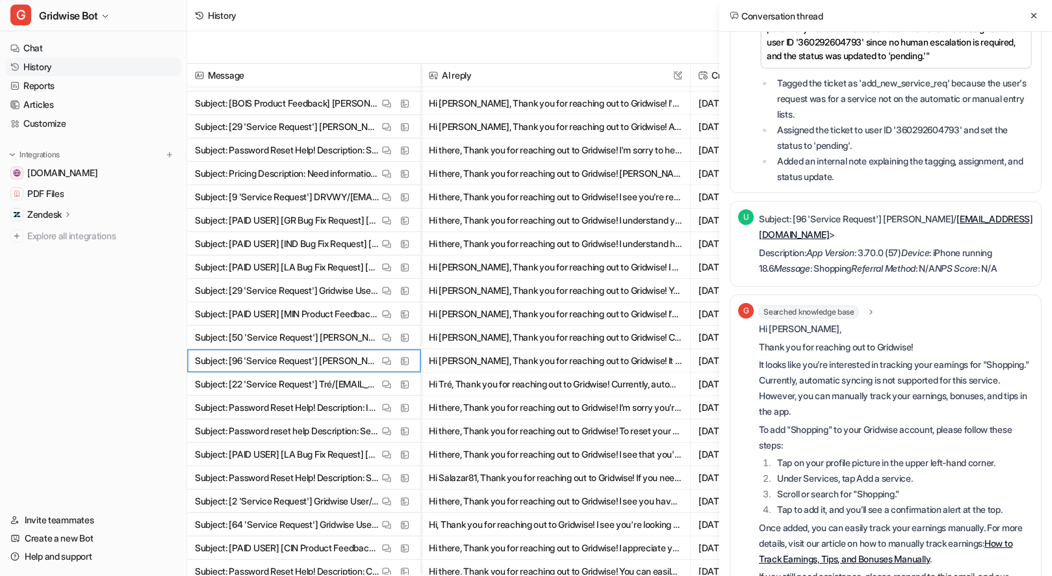
scroll to position [318, 0]
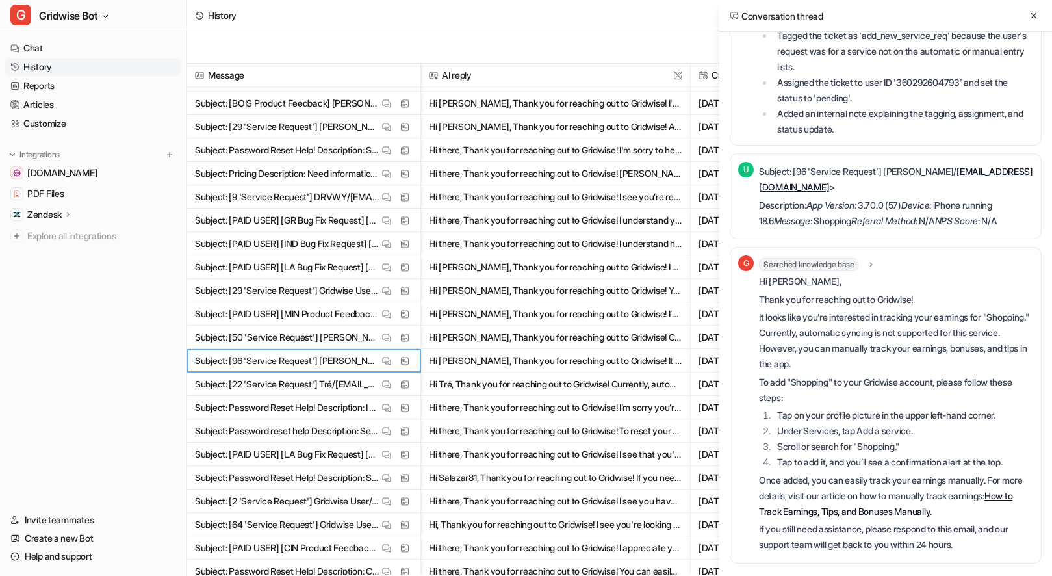
click at [1031, 14] on icon at bounding box center [1033, 15] width 9 height 9
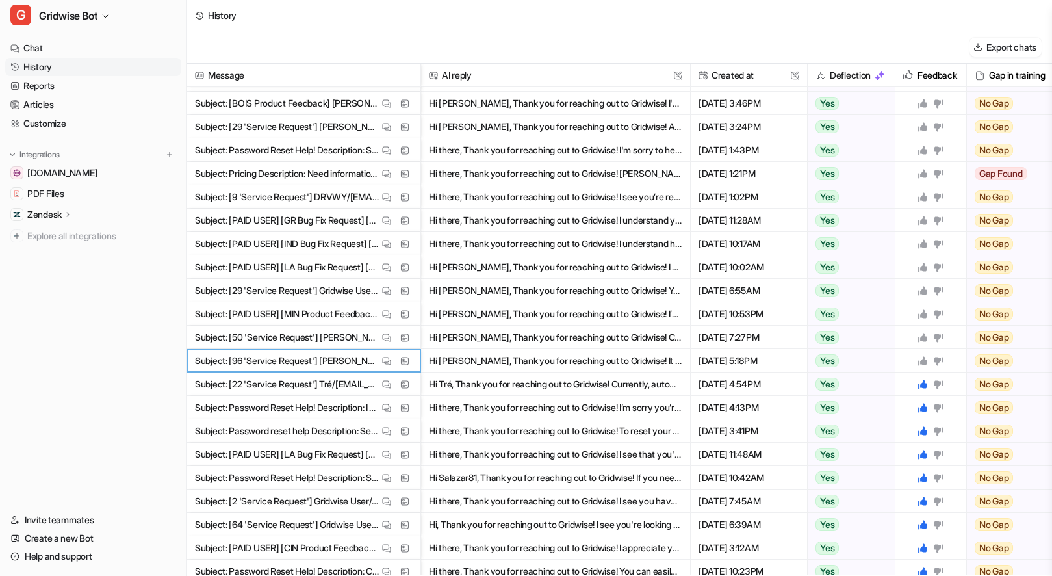
click at [936, 360] on icon at bounding box center [938, 361] width 9 height 8
click at [385, 357] on img at bounding box center [386, 361] width 9 height 10
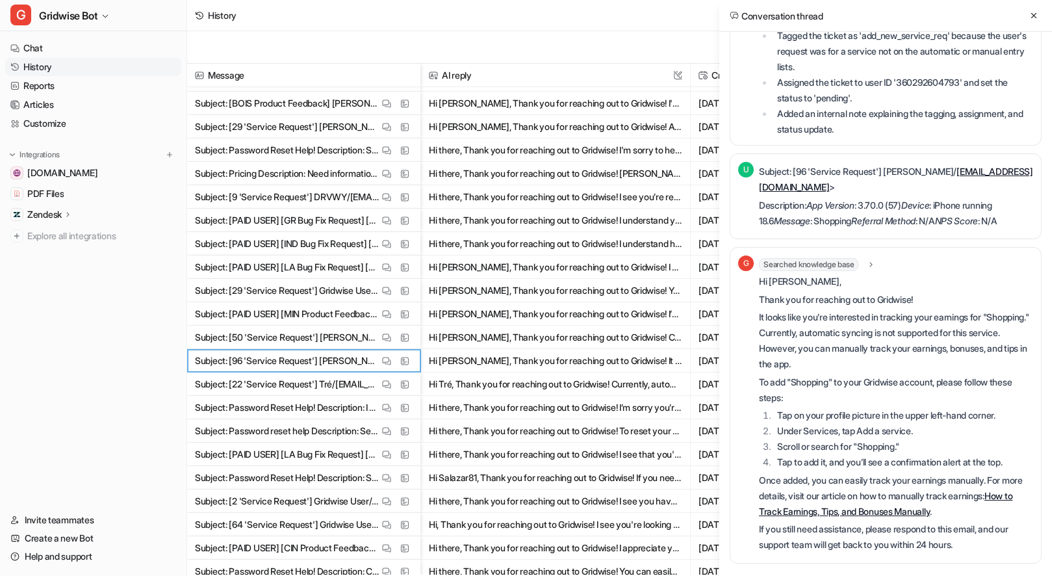
scroll to position [0, 0]
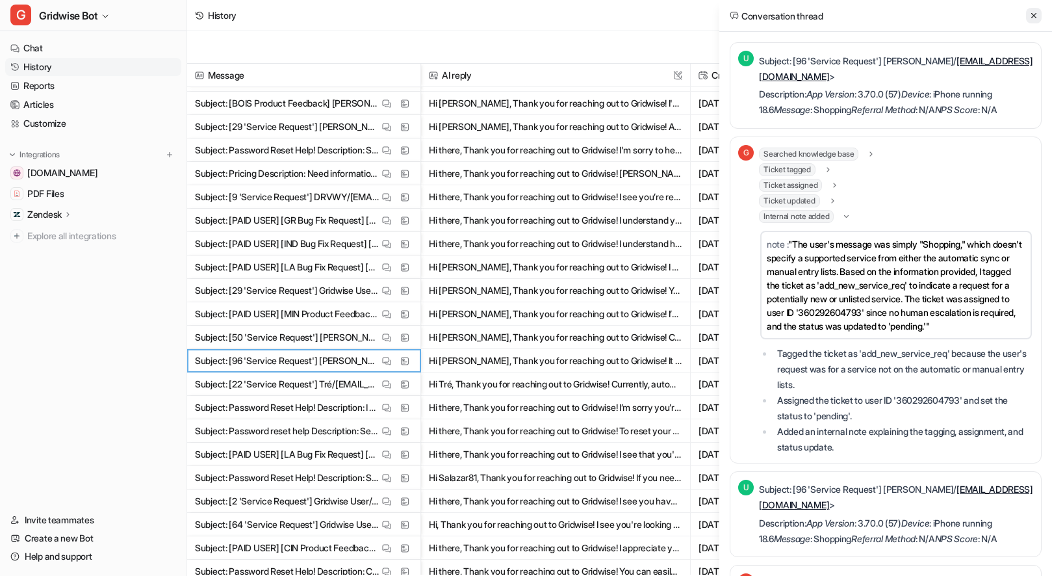
click at [1026, 14] on button at bounding box center [1034, 16] width 16 height 16
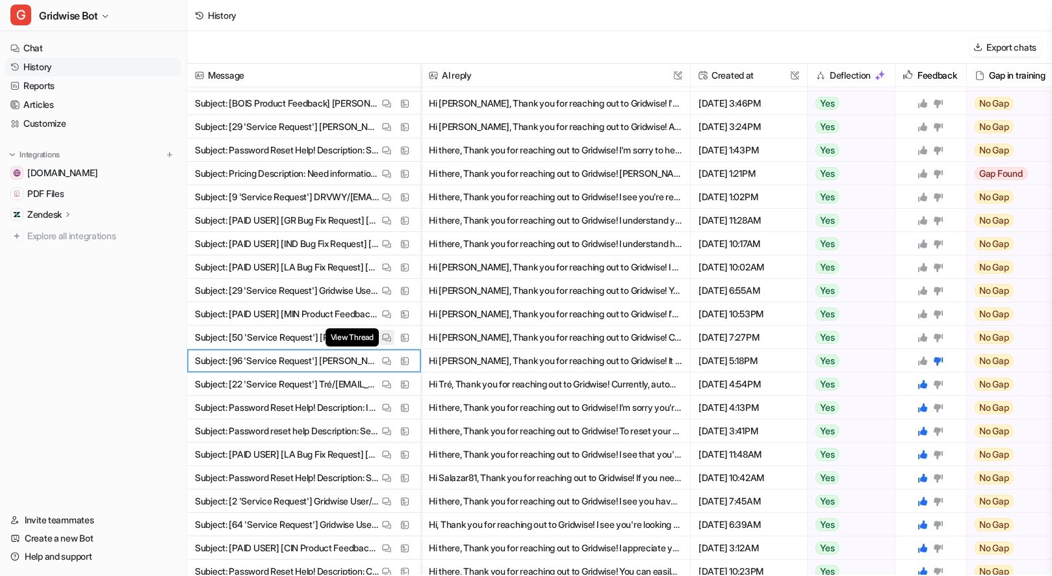
click at [382, 333] on img at bounding box center [386, 338] width 9 height 10
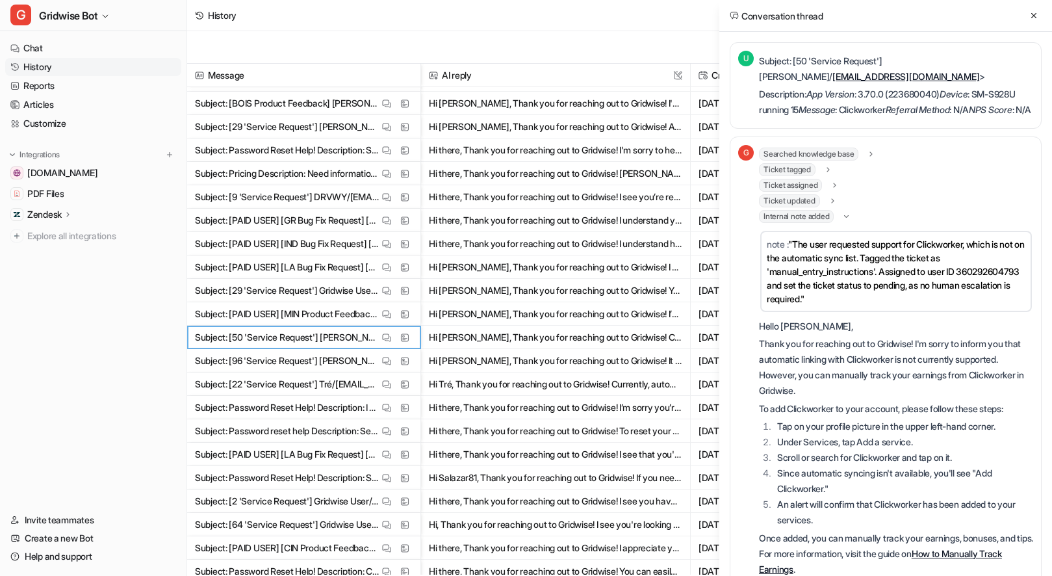
scroll to position [522, 0]
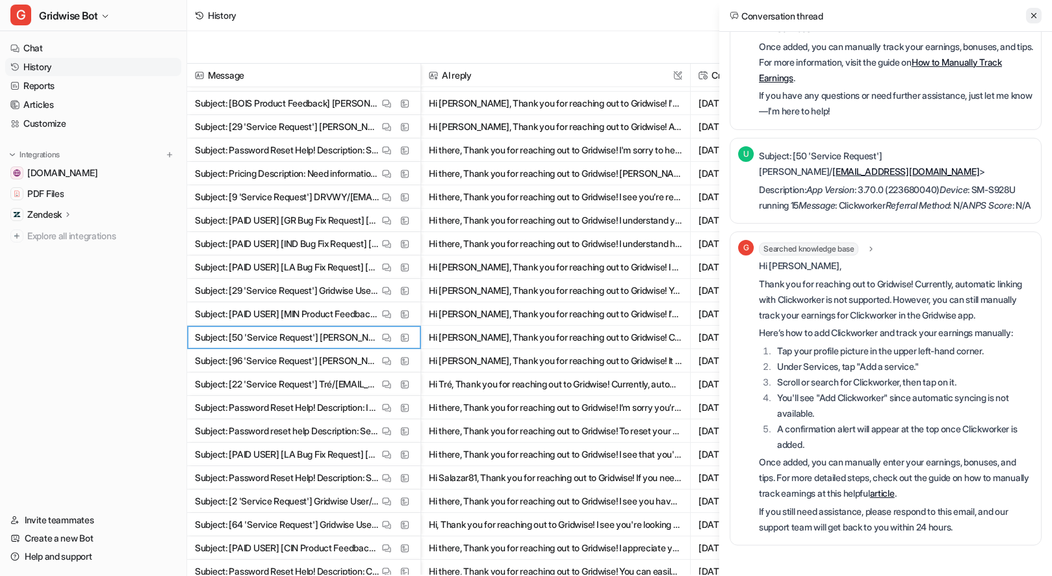
click at [1032, 12] on icon at bounding box center [1033, 15] width 9 height 9
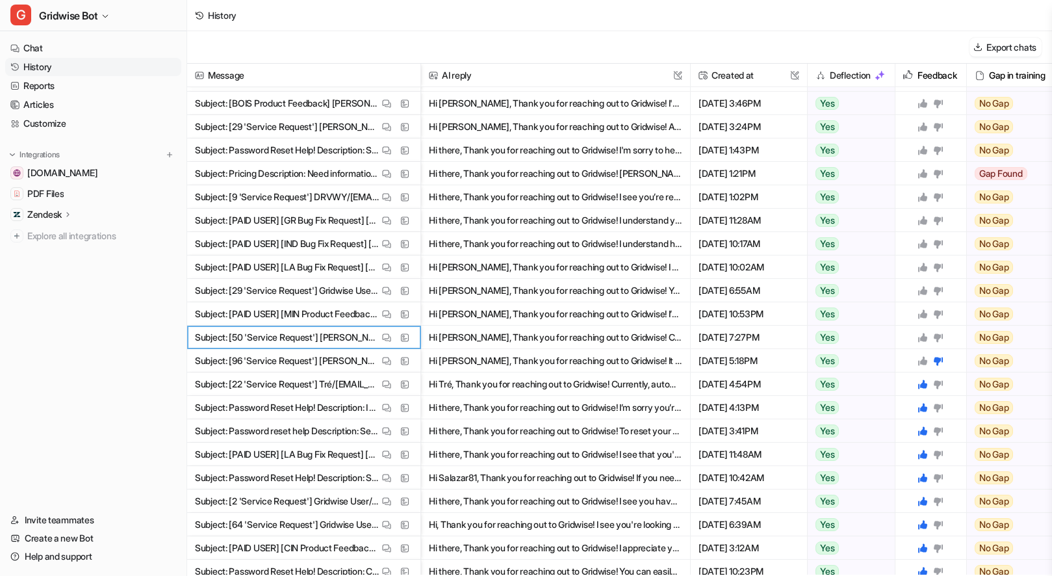
click at [938, 337] on icon at bounding box center [938, 337] width 9 height 8
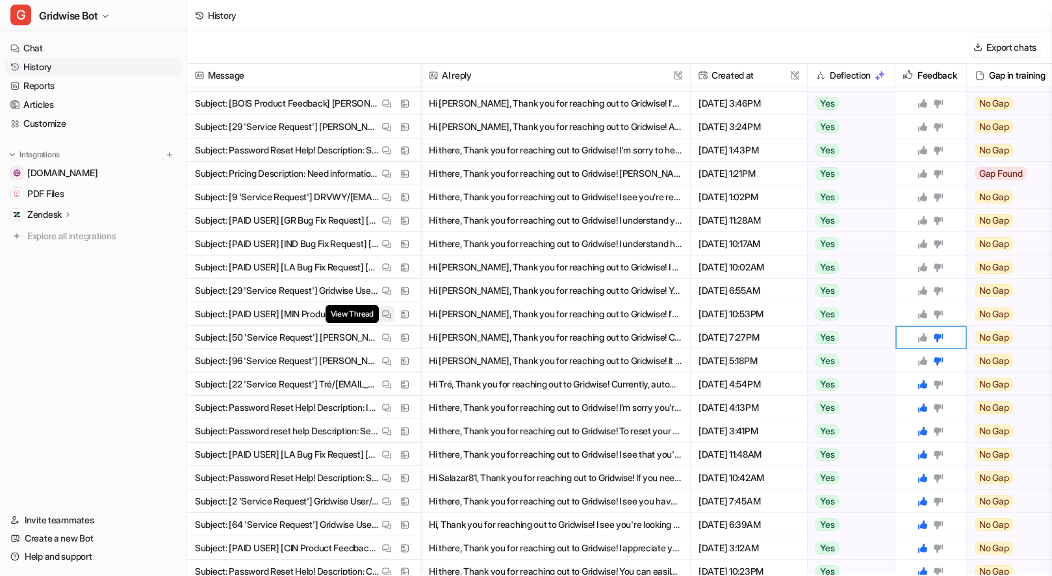
click at [381, 318] on button "View Thread" at bounding box center [387, 314] width 16 height 16
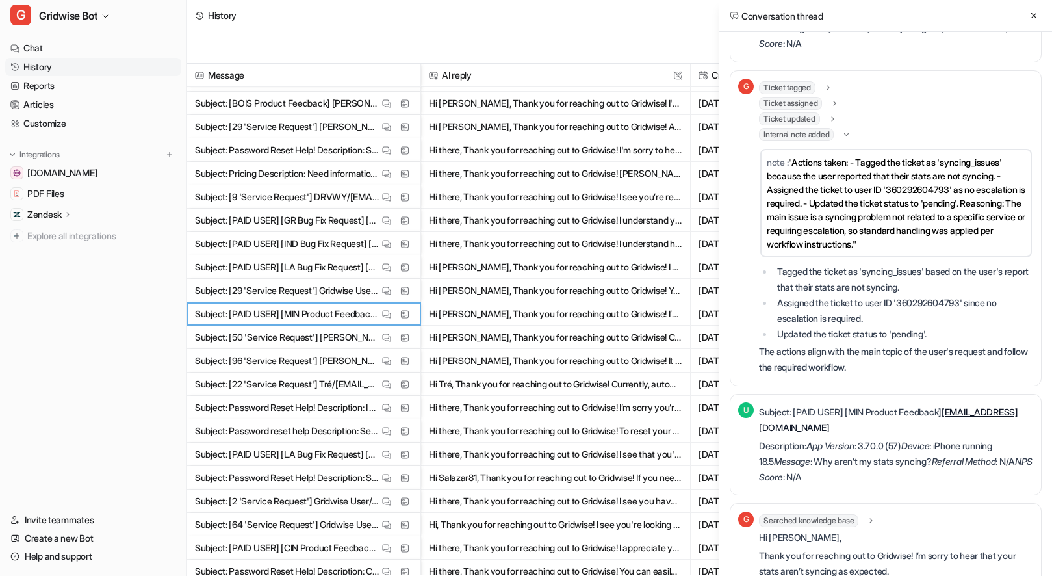
scroll to position [0, 0]
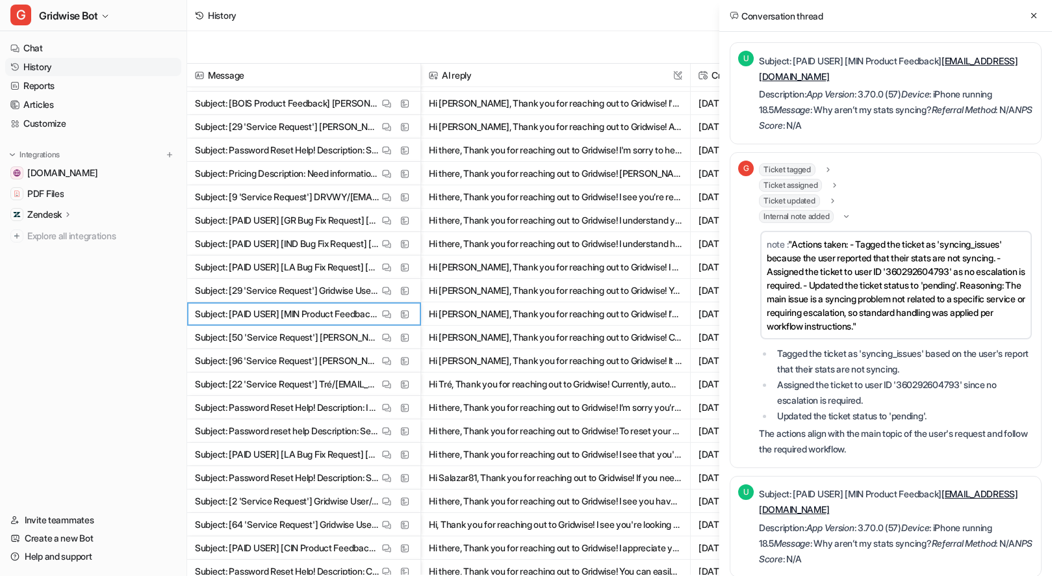
click at [1032, 16] on icon at bounding box center [1033, 15] width 5 height 5
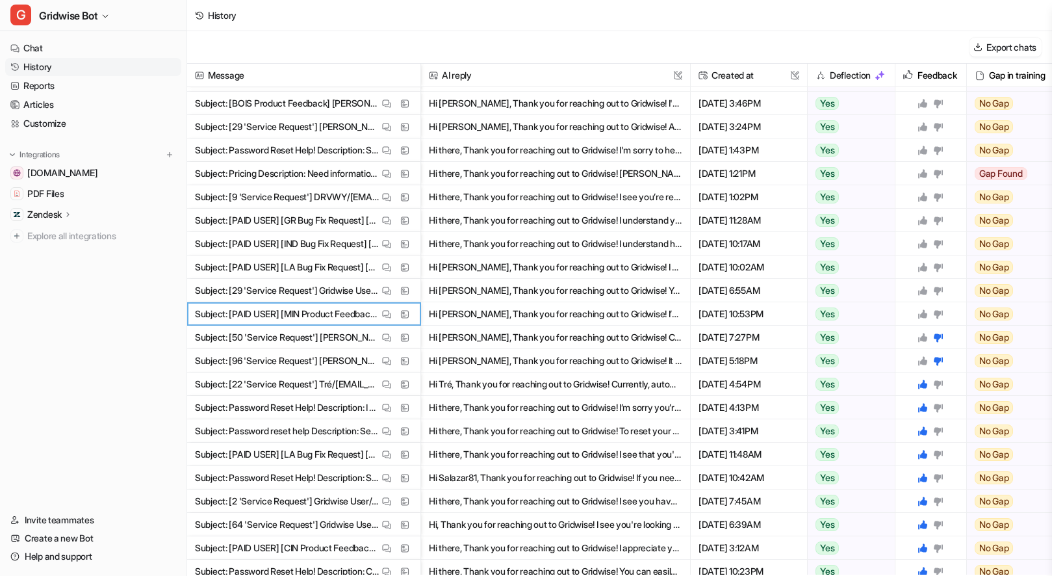
click at [924, 313] on icon at bounding box center [922, 313] width 9 height 9
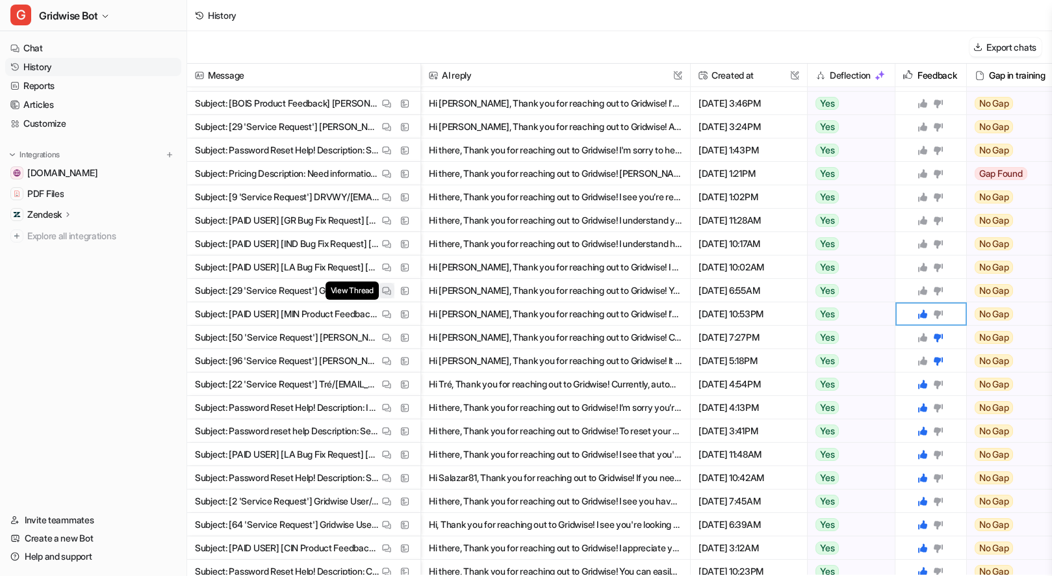
click at [383, 292] on img at bounding box center [386, 291] width 9 height 10
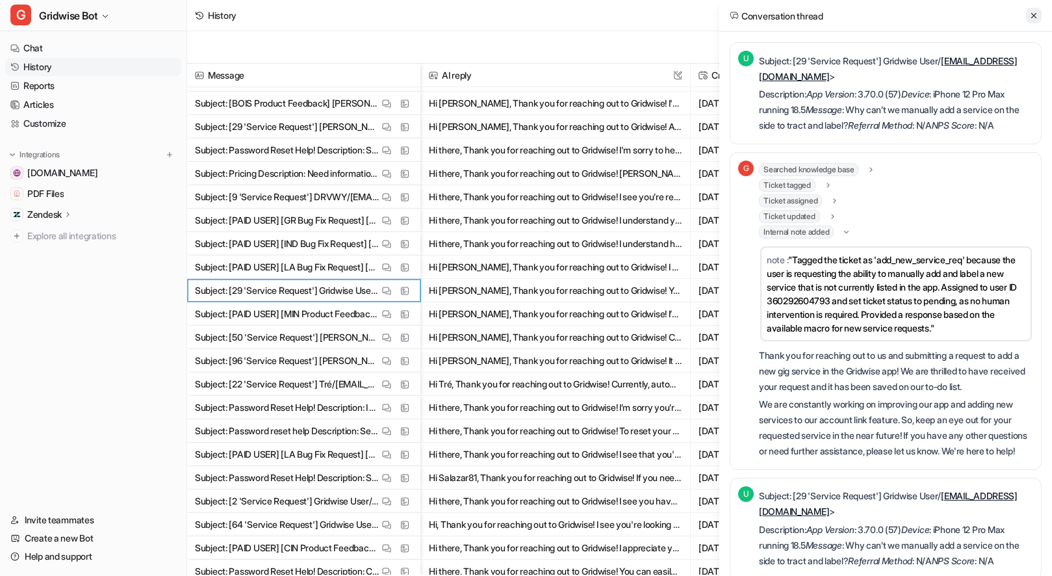
click at [1035, 12] on icon at bounding box center [1033, 15] width 9 height 9
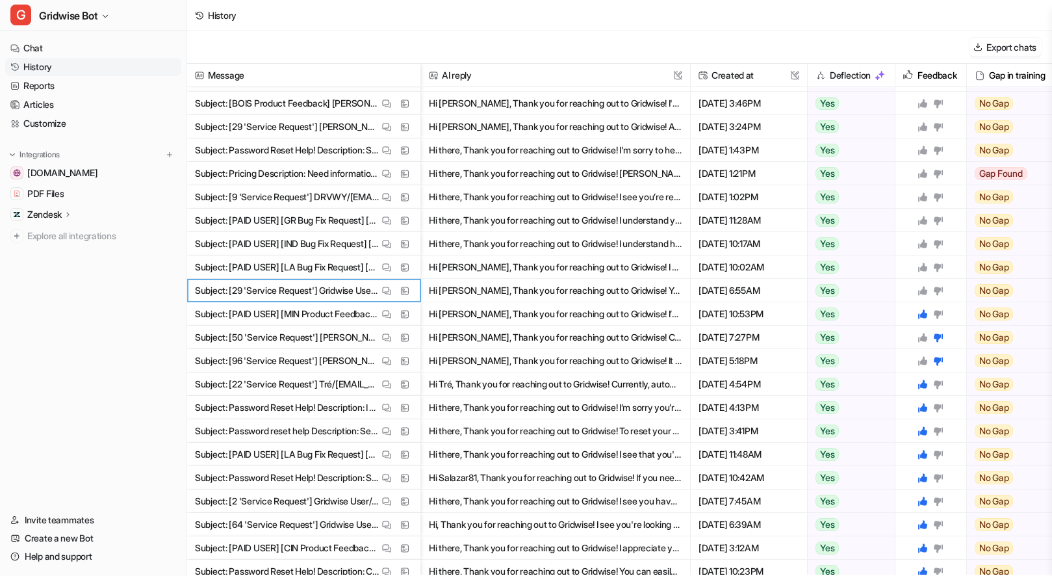
click at [941, 287] on icon at bounding box center [938, 290] width 10 height 10
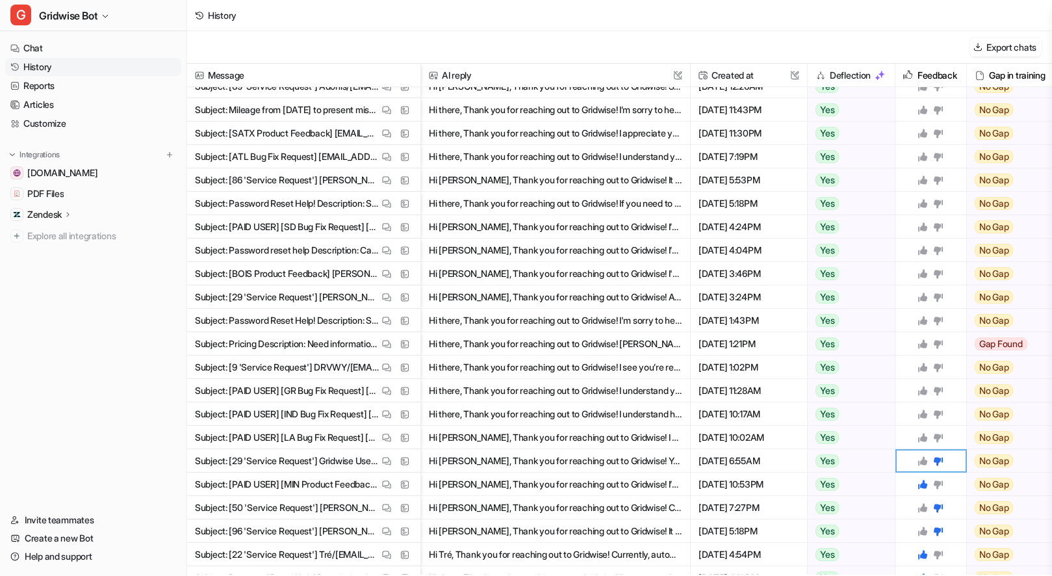
scroll to position [945, 0]
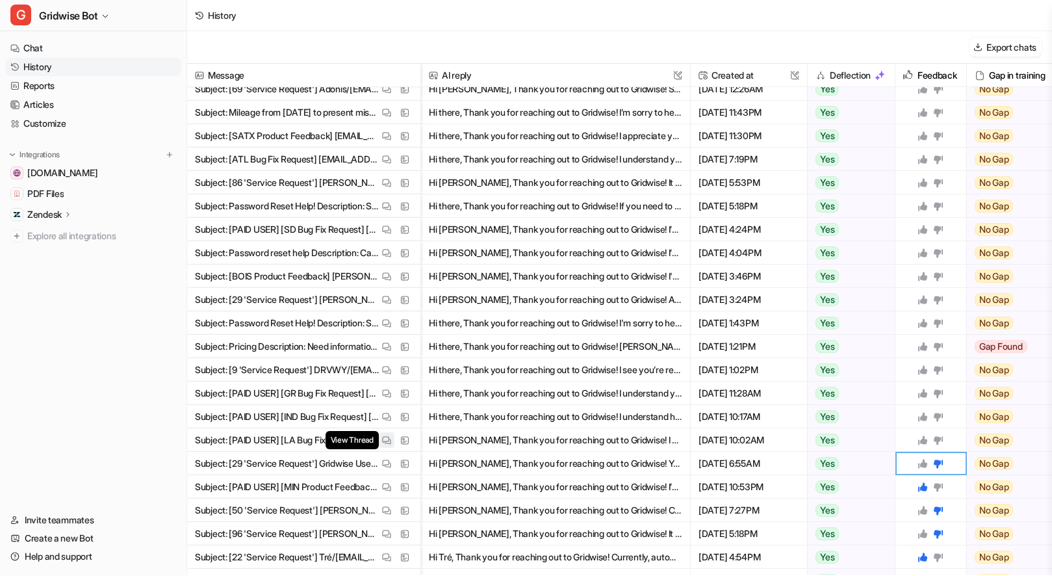
click at [391, 444] on button "View Thread" at bounding box center [387, 440] width 16 height 16
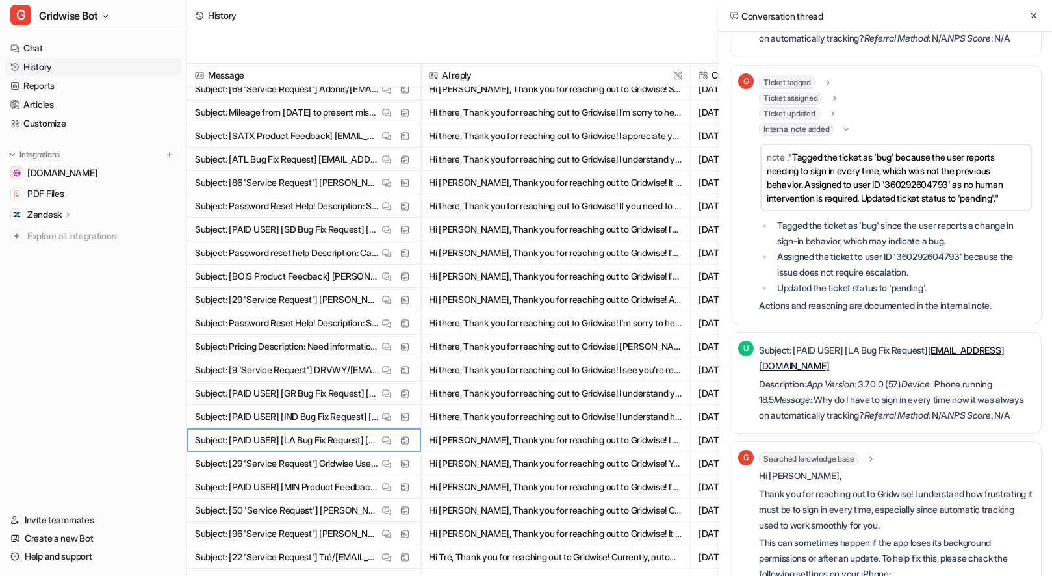
scroll to position [0, 0]
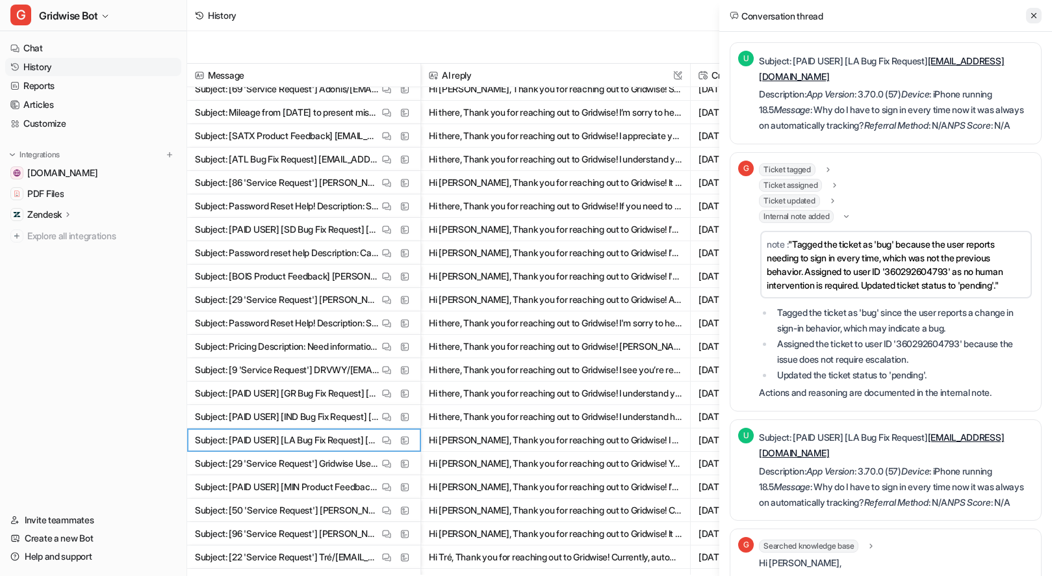
click at [1037, 10] on button at bounding box center [1034, 16] width 16 height 16
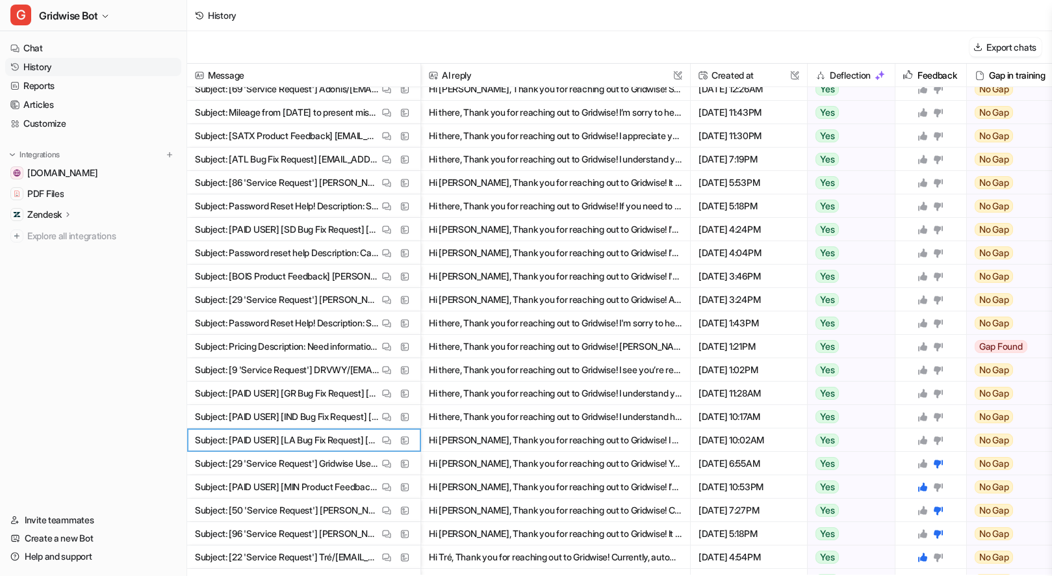
click at [923, 442] on icon at bounding box center [922, 439] width 9 height 9
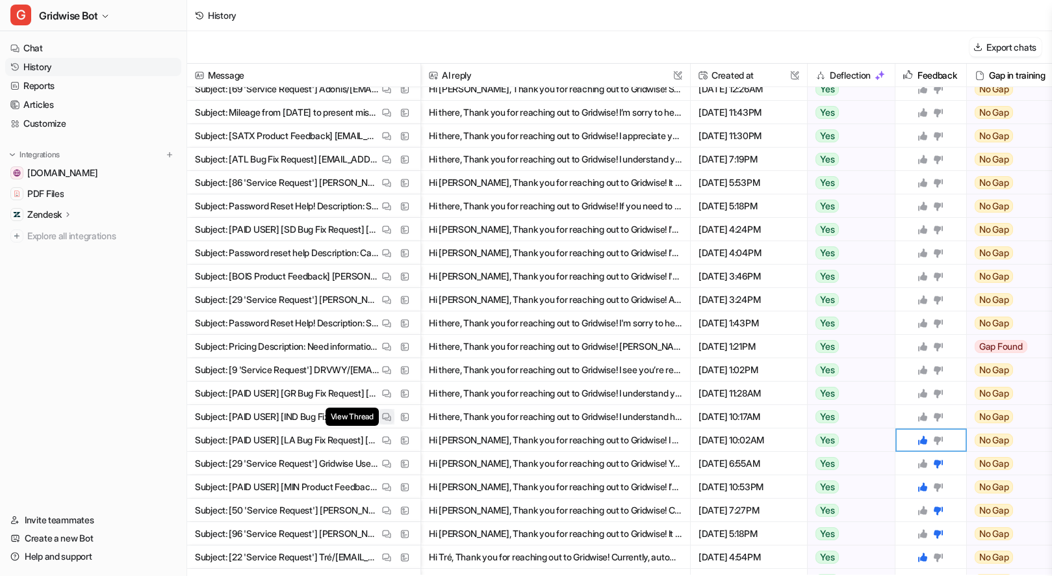
click at [379, 412] on button "View Thread" at bounding box center [387, 417] width 16 height 16
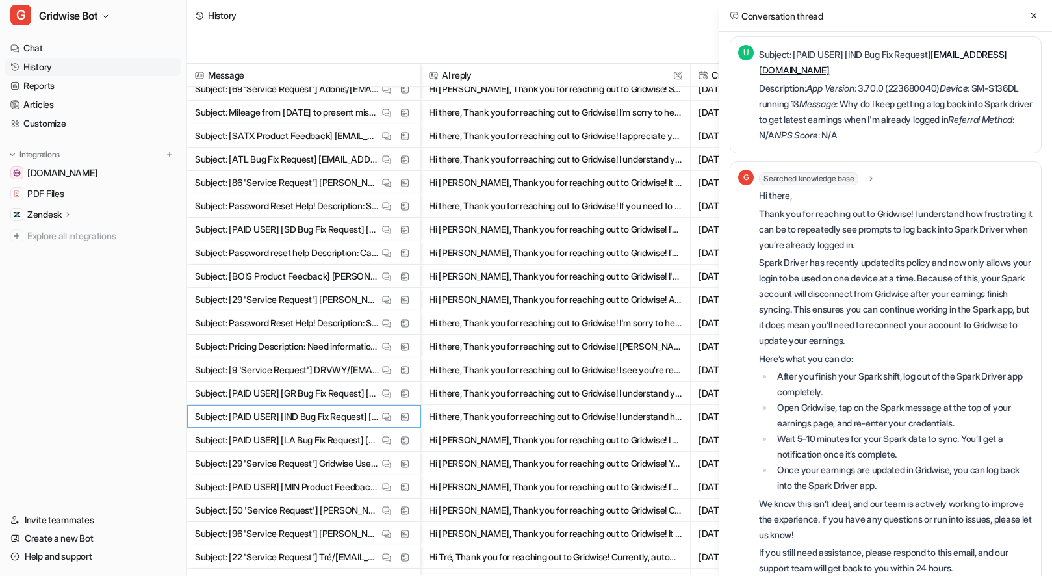
scroll to position [576, 0]
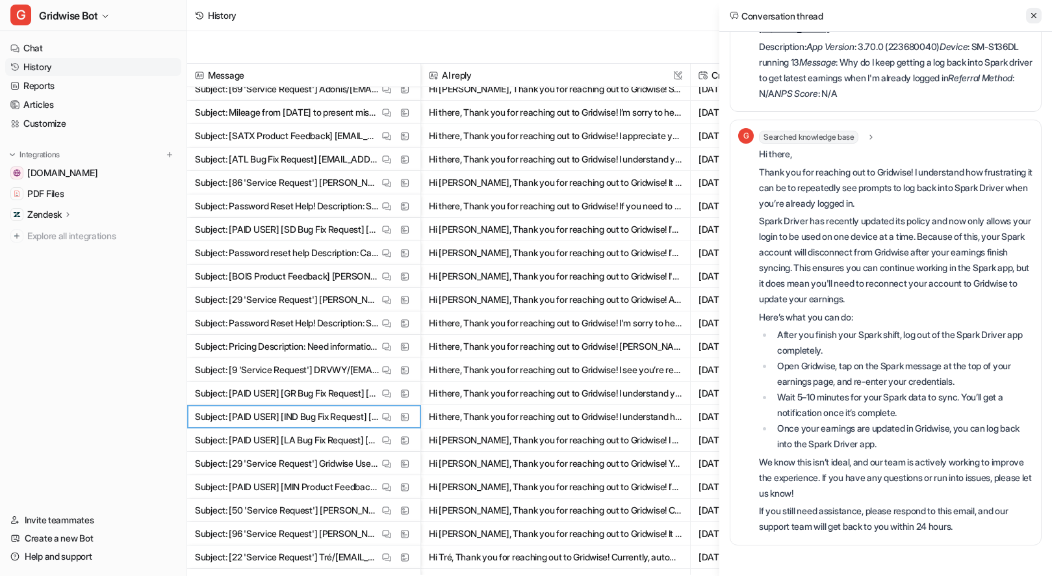
click at [1037, 14] on icon at bounding box center [1033, 15] width 9 height 9
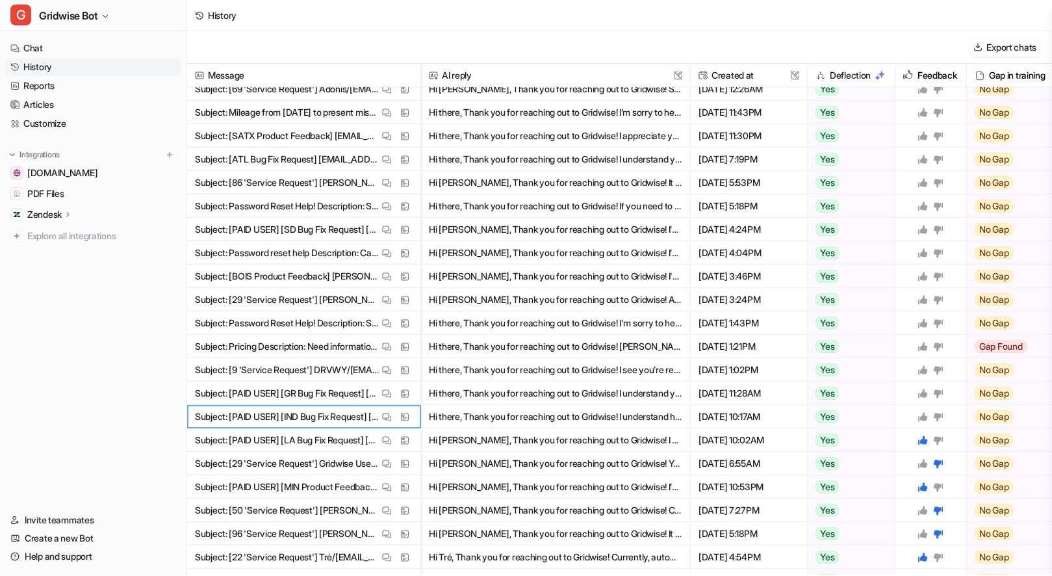
drag, startPoint x: 926, startPoint y: 416, endPoint x: 930, endPoint y: 411, distance: 6.9
click at [926, 416] on icon at bounding box center [922, 416] width 9 height 9
click at [379, 396] on button "View Thread" at bounding box center [387, 393] width 16 height 16
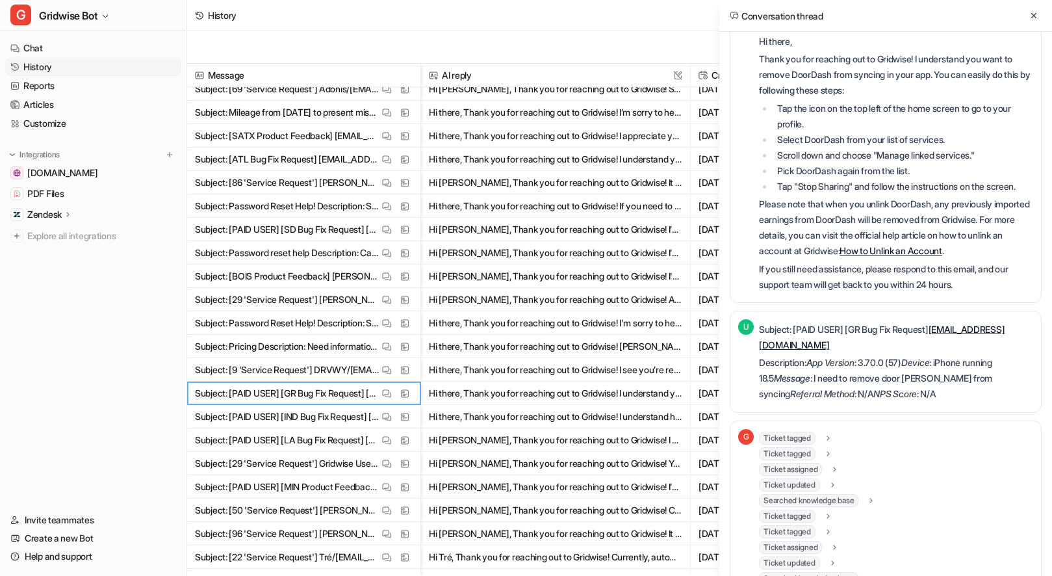
scroll to position [0, 0]
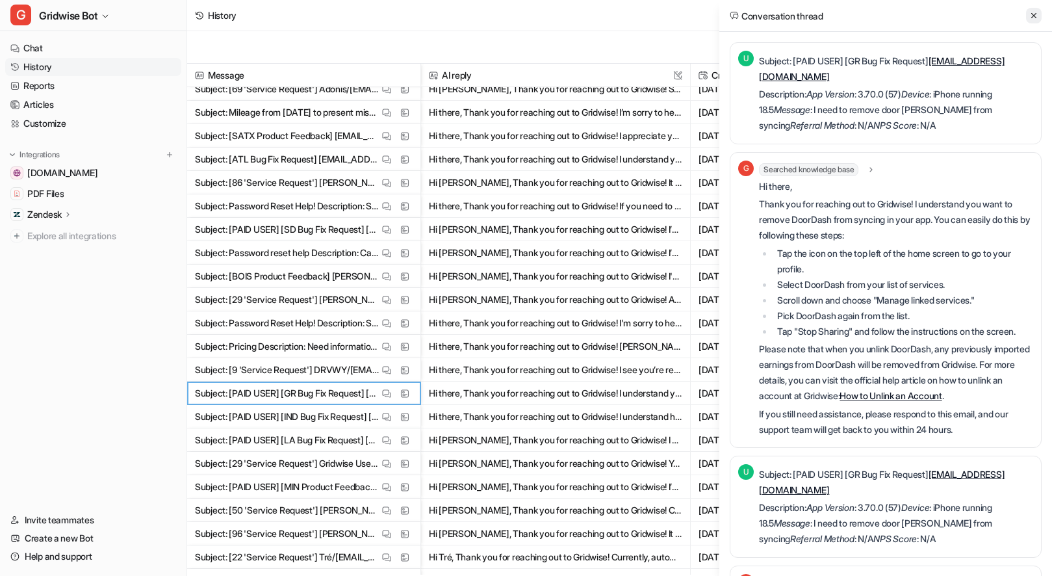
click at [1037, 11] on icon at bounding box center [1033, 15] width 9 height 9
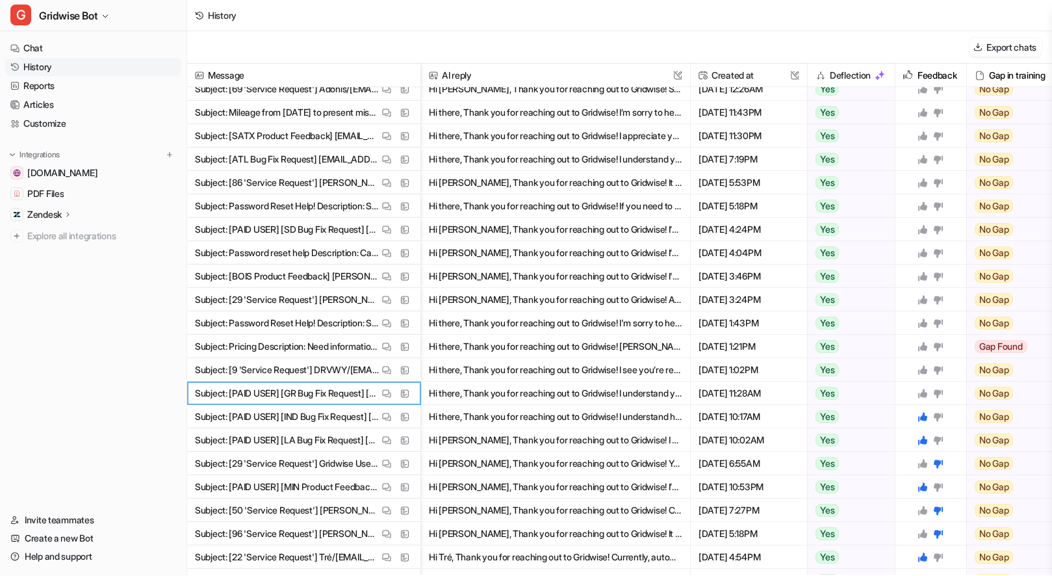
click at [924, 394] on icon at bounding box center [922, 392] width 9 height 9
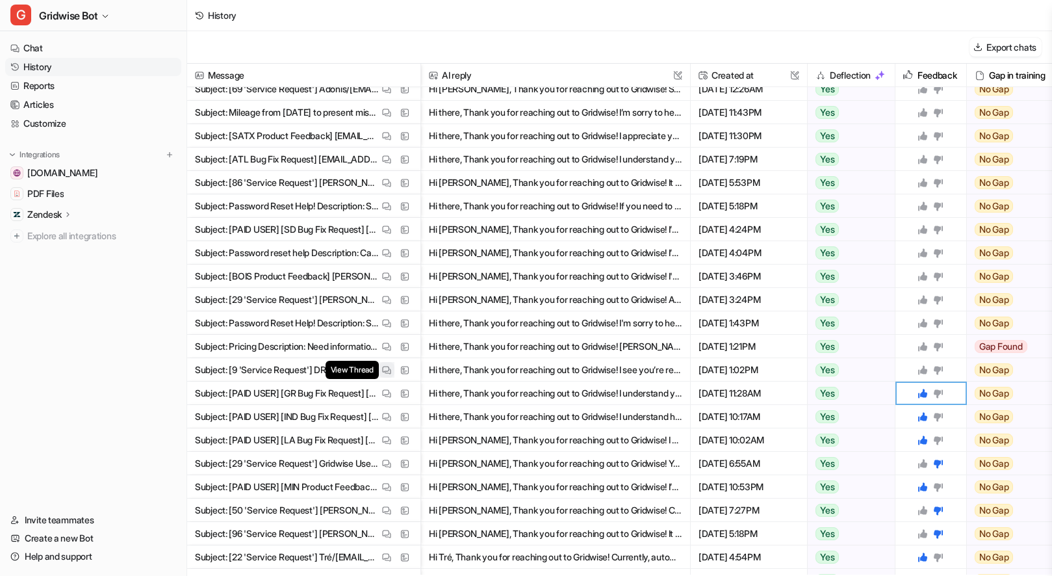
click at [381, 373] on button "View Thread" at bounding box center [387, 370] width 16 height 16
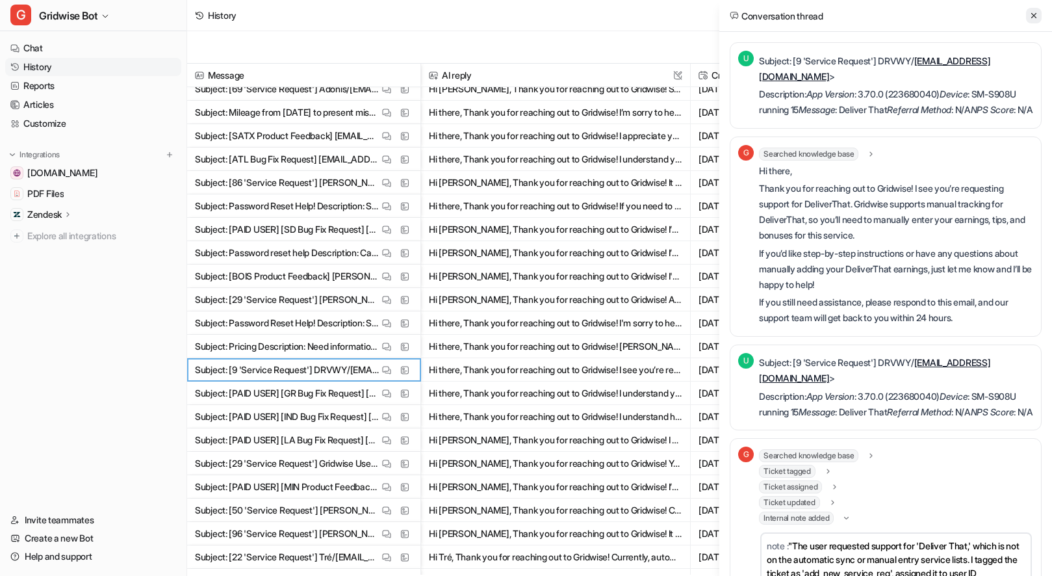
click at [1029, 12] on icon at bounding box center [1033, 15] width 9 height 9
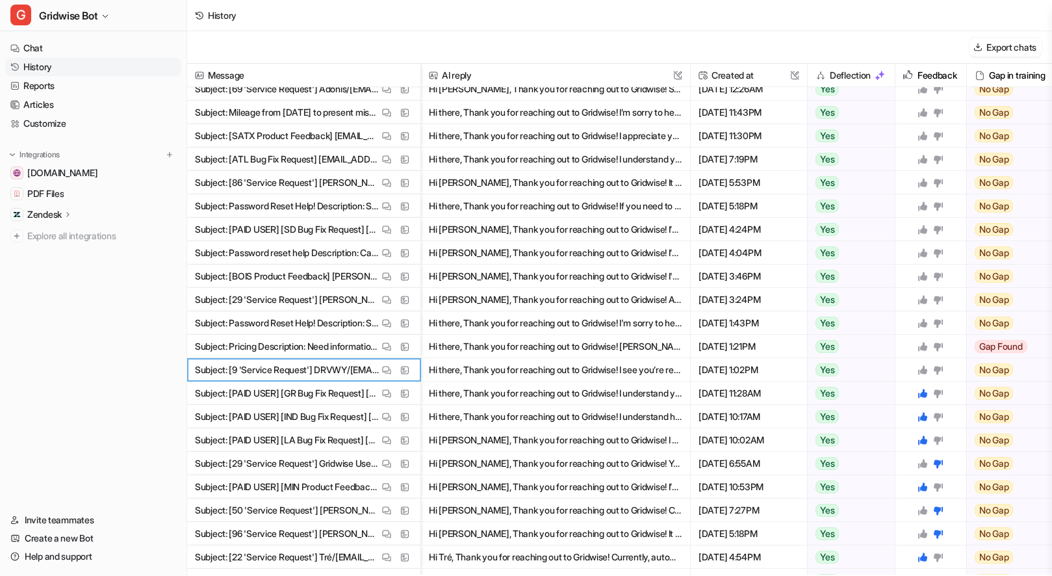
click at [925, 369] on icon at bounding box center [922, 369] width 9 height 9
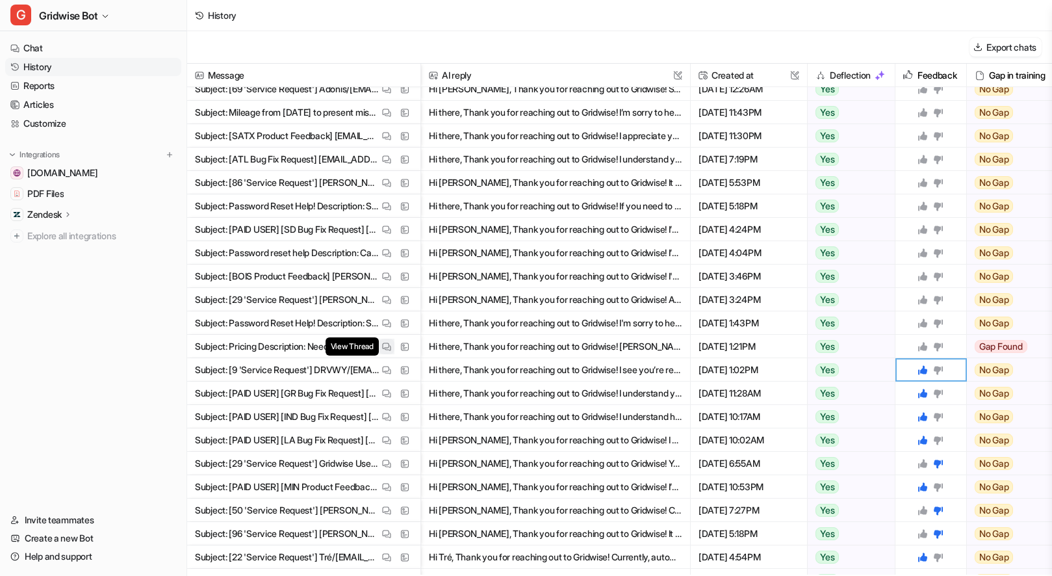
click at [382, 347] on img at bounding box center [386, 347] width 9 height 10
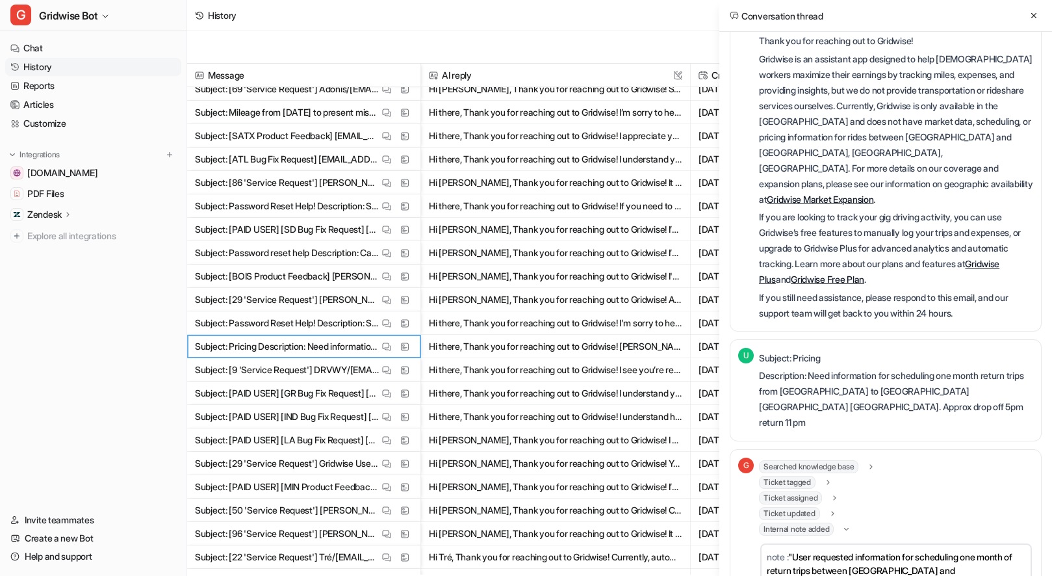
scroll to position [353, 0]
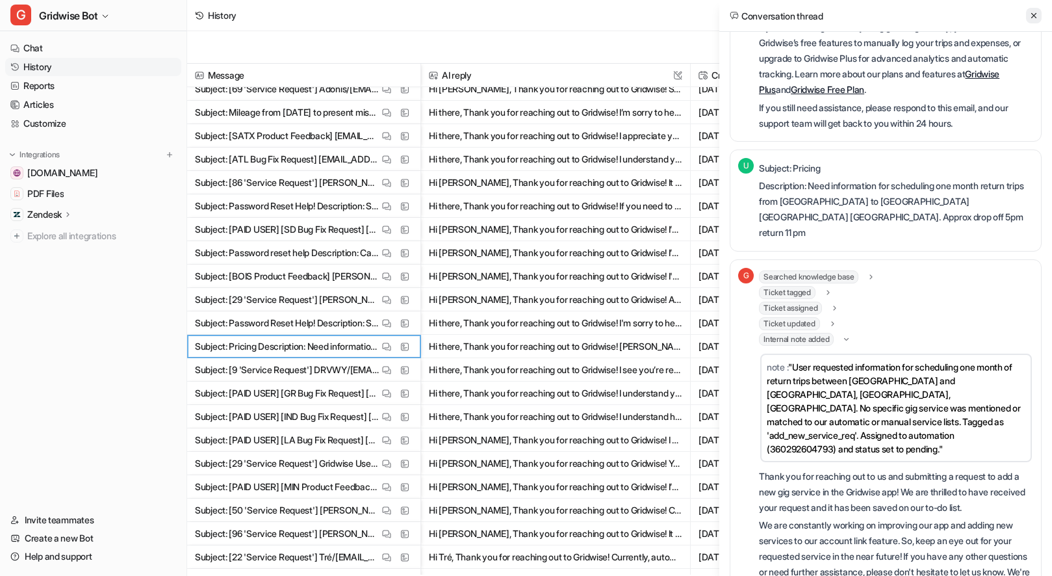
click at [1036, 19] on icon at bounding box center [1033, 15] width 9 height 9
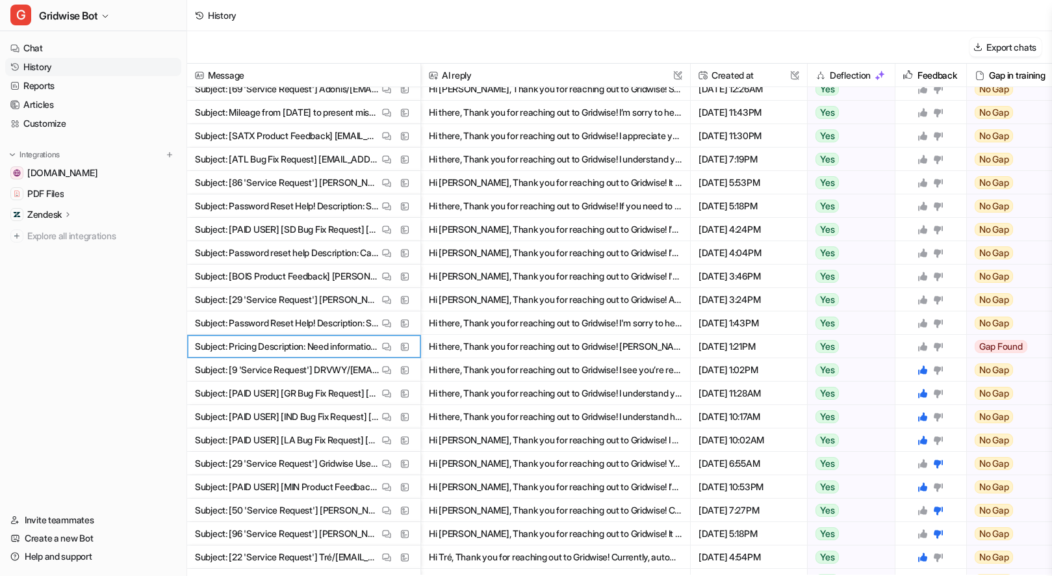
click at [923, 344] on icon at bounding box center [922, 346] width 9 height 9
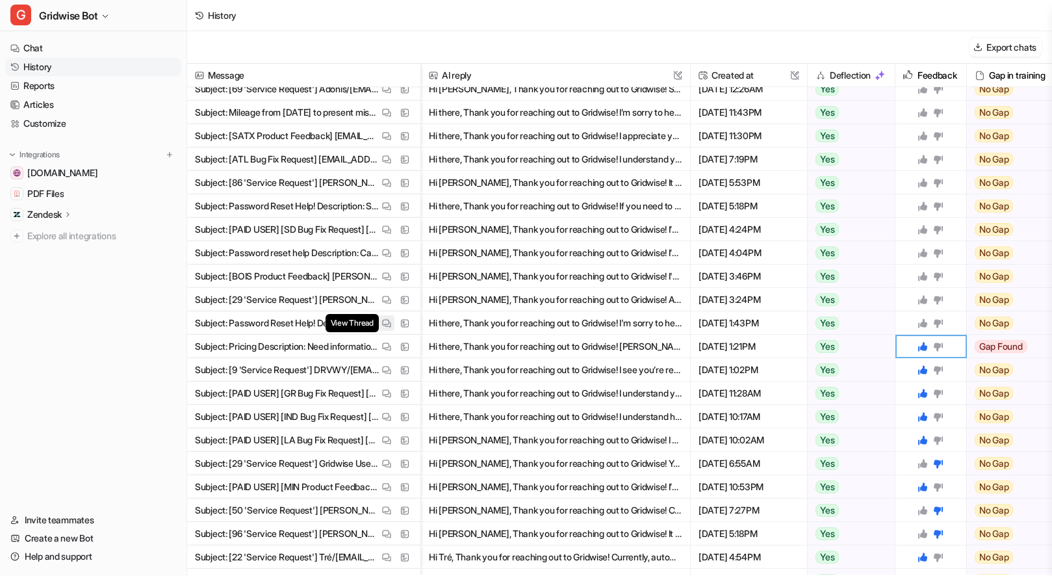
click at [379, 321] on button "View Thread" at bounding box center [387, 323] width 16 height 16
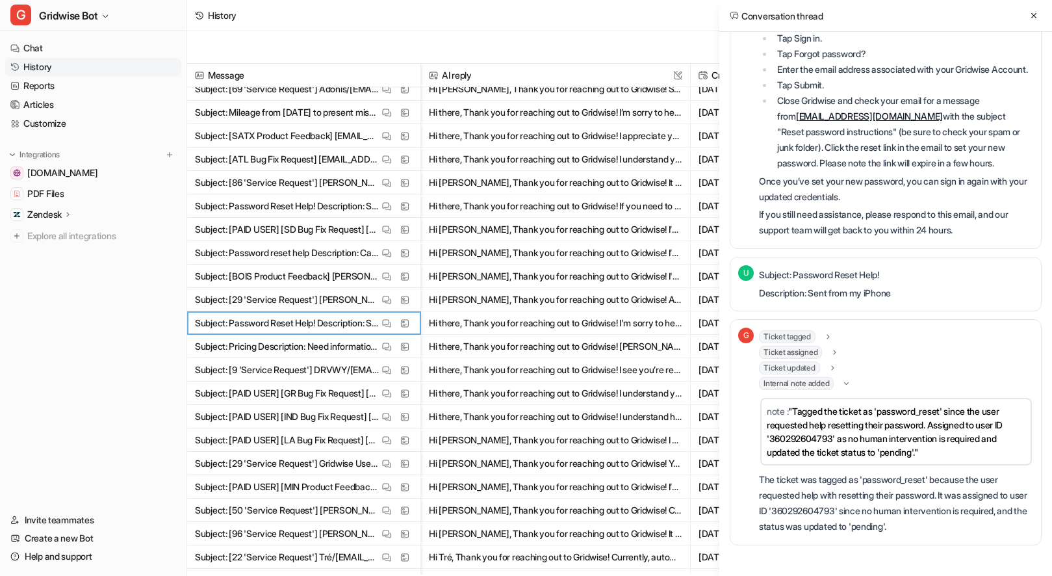
scroll to position [0, 0]
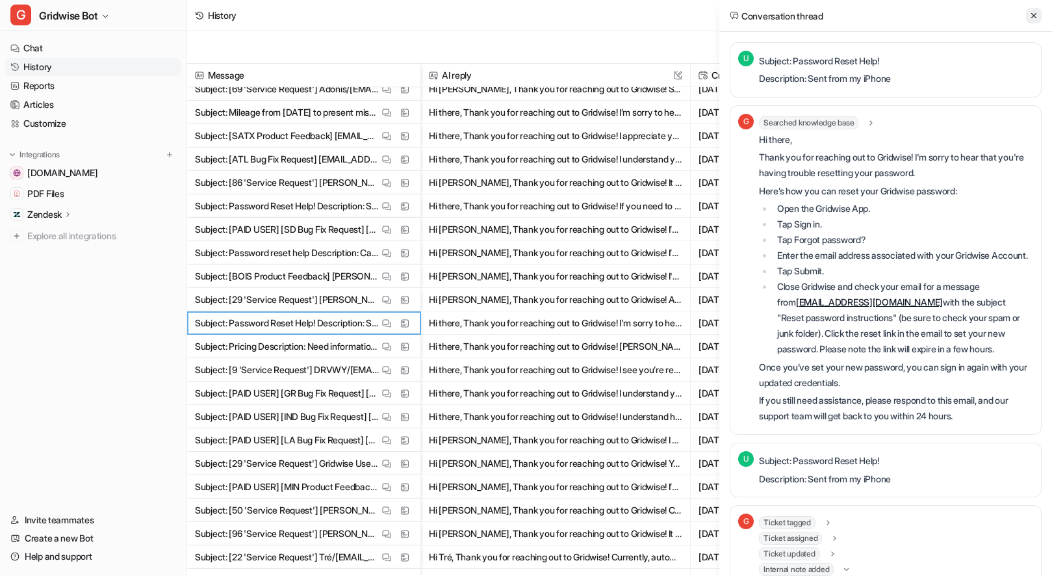
click at [1041, 16] on div "Conversation thread" at bounding box center [885, 16] width 333 height 32
click at [1036, 16] on icon at bounding box center [1033, 15] width 9 height 9
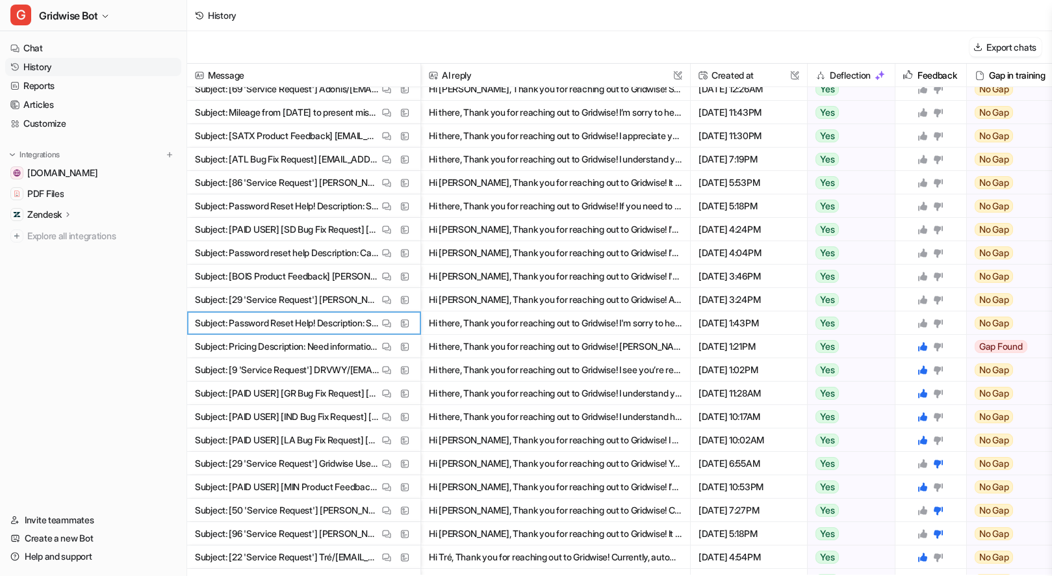
click at [924, 323] on icon at bounding box center [922, 322] width 9 height 9
click at [395, 299] on div "View Thread View Sources" at bounding box center [396, 300] width 34 height 16
click at [380, 299] on button "View Thread" at bounding box center [387, 300] width 16 height 16
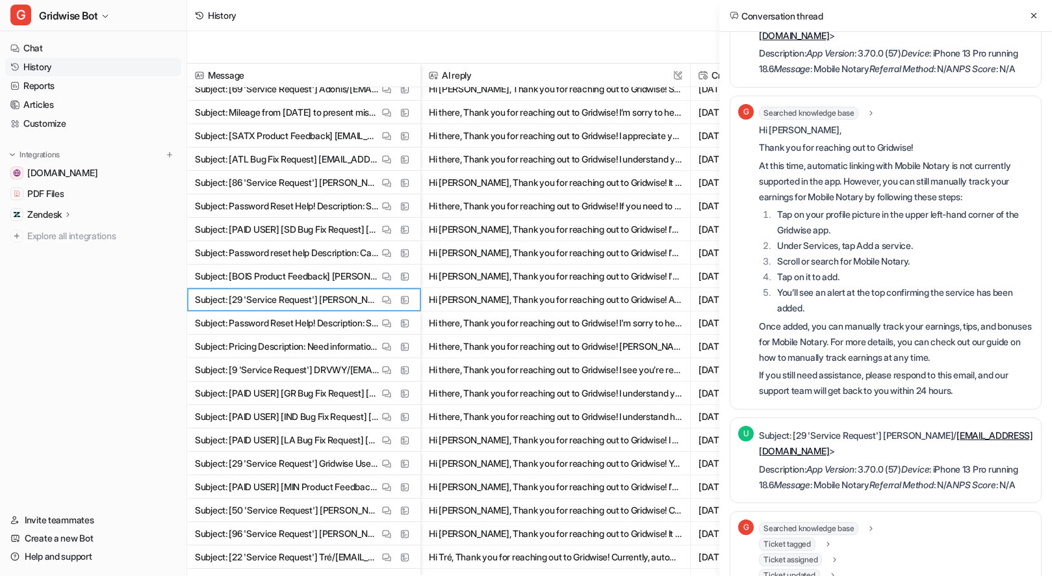
scroll to position [118, 0]
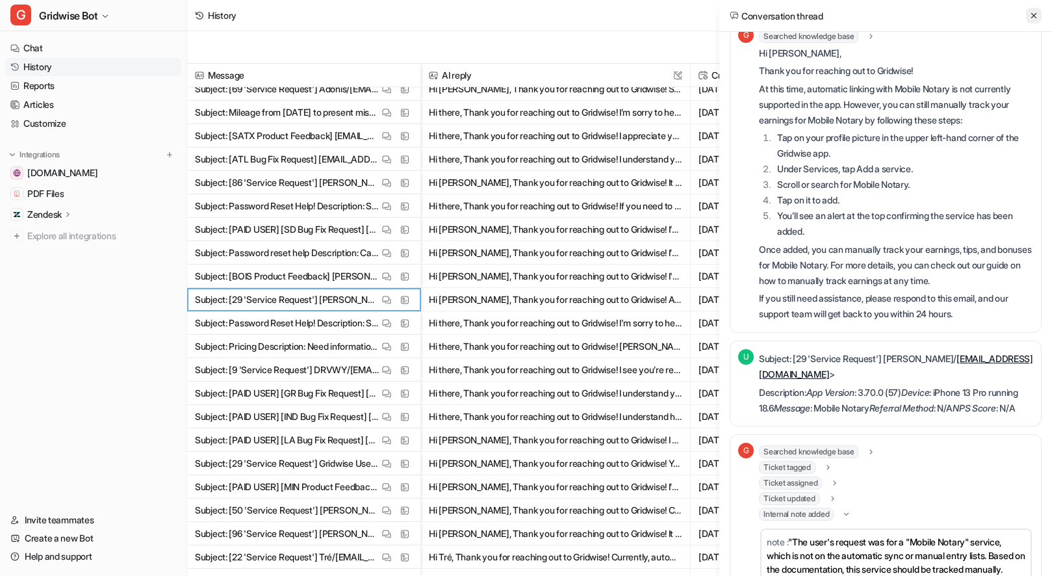
click at [1034, 12] on icon at bounding box center [1033, 15] width 9 height 9
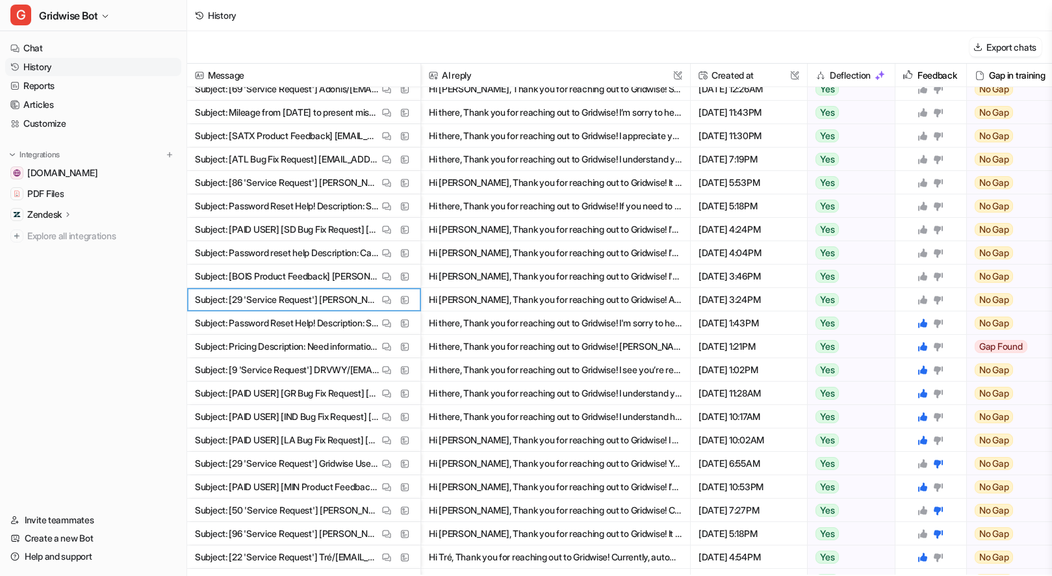
click at [939, 297] on icon at bounding box center [938, 300] width 9 height 8
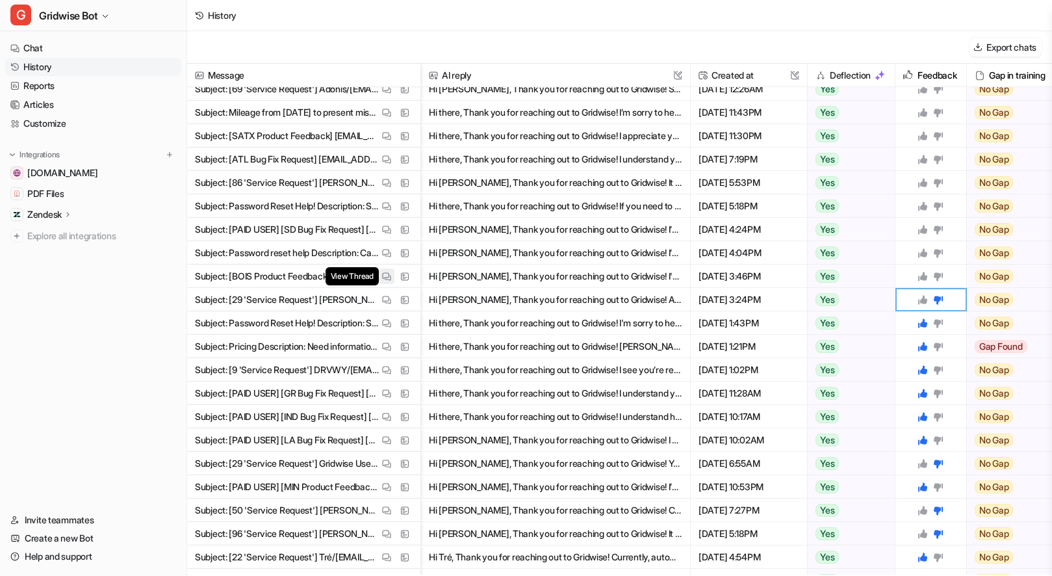
click at [379, 275] on button "View Thread" at bounding box center [387, 276] width 16 height 16
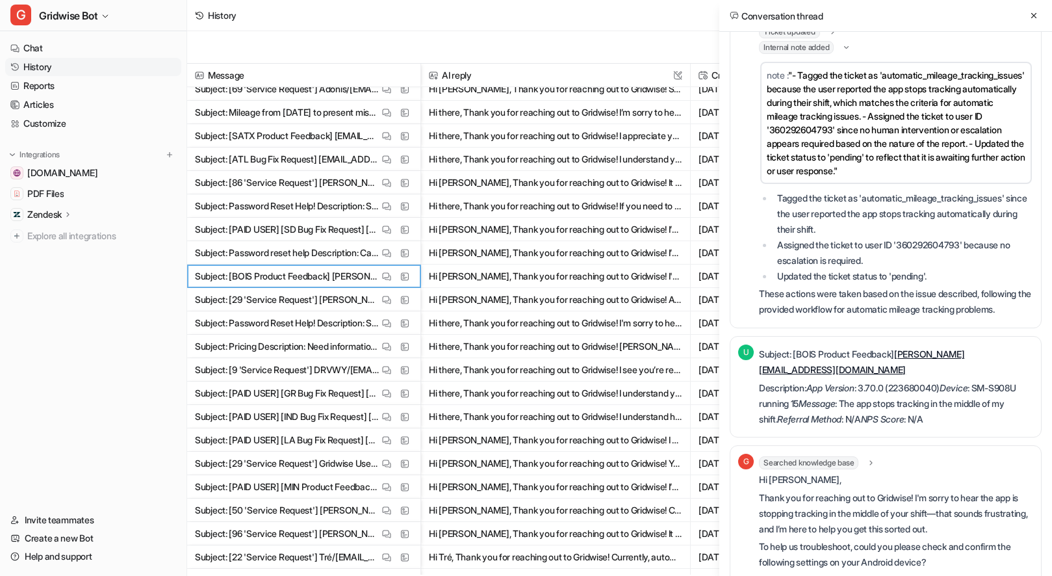
scroll to position [0, 0]
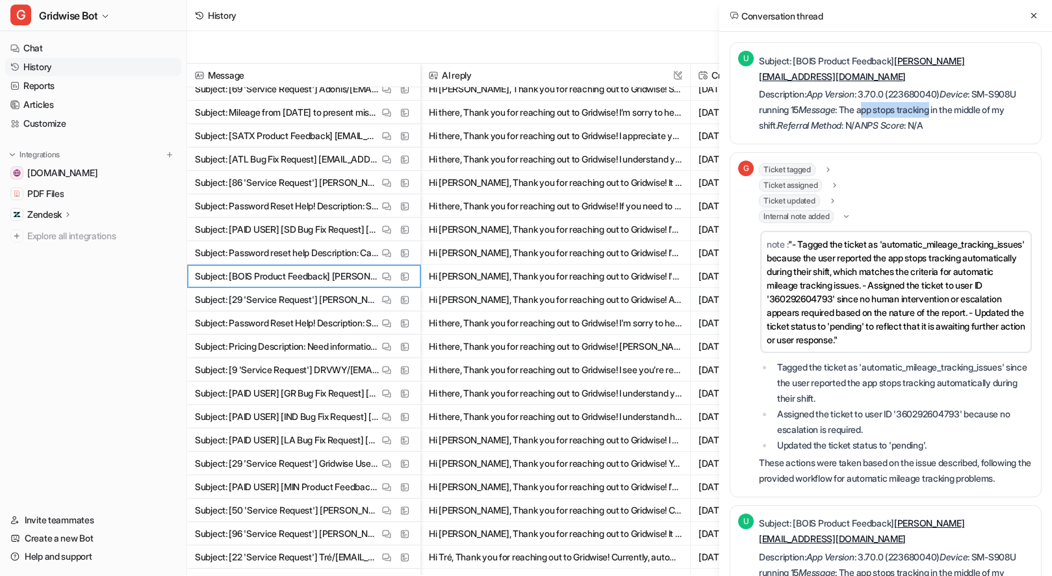
drag, startPoint x: 973, startPoint y: 98, endPoint x: 904, endPoint y: 97, distance: 68.9
click at [904, 97] on p "Description: App Version : 3.70.0 (223680040) Device : SM-S908U running 15 Mess…" at bounding box center [896, 109] width 274 height 47
click at [902, 97] on p "Description: App Version : 3.70.0 (223680040) Device : SM-S908U running 15 Mess…" at bounding box center [896, 109] width 274 height 47
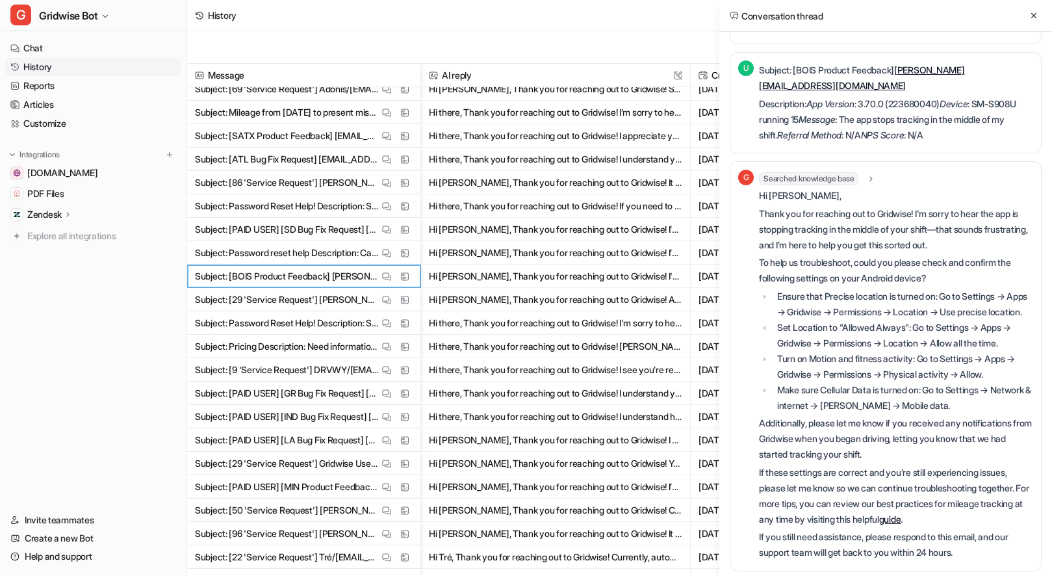
scroll to position [492, 0]
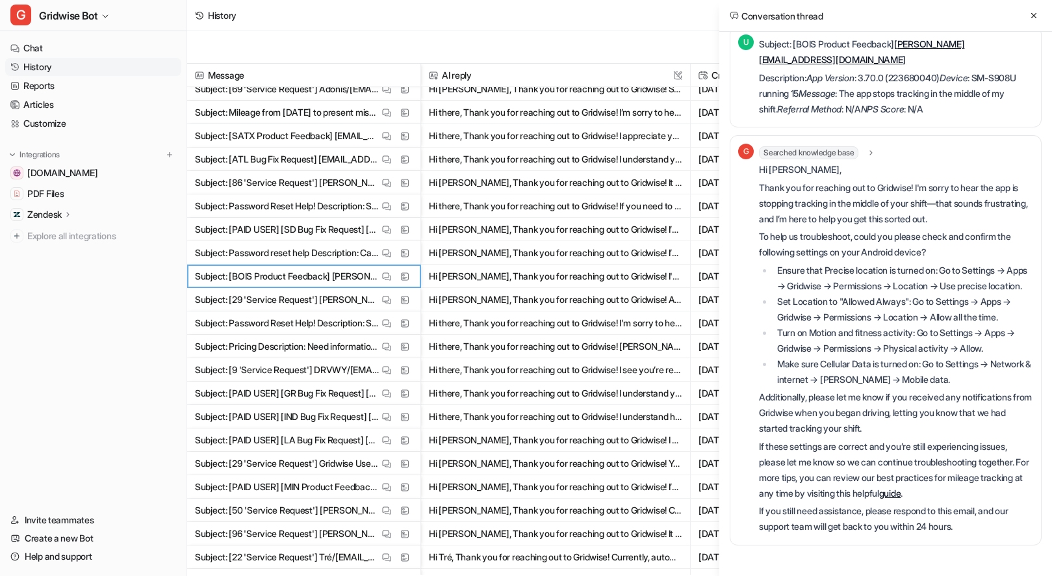
click at [1041, 6] on div "Conversation thread" at bounding box center [885, 16] width 333 height 32
click at [1036, 16] on icon at bounding box center [1033, 15] width 9 height 9
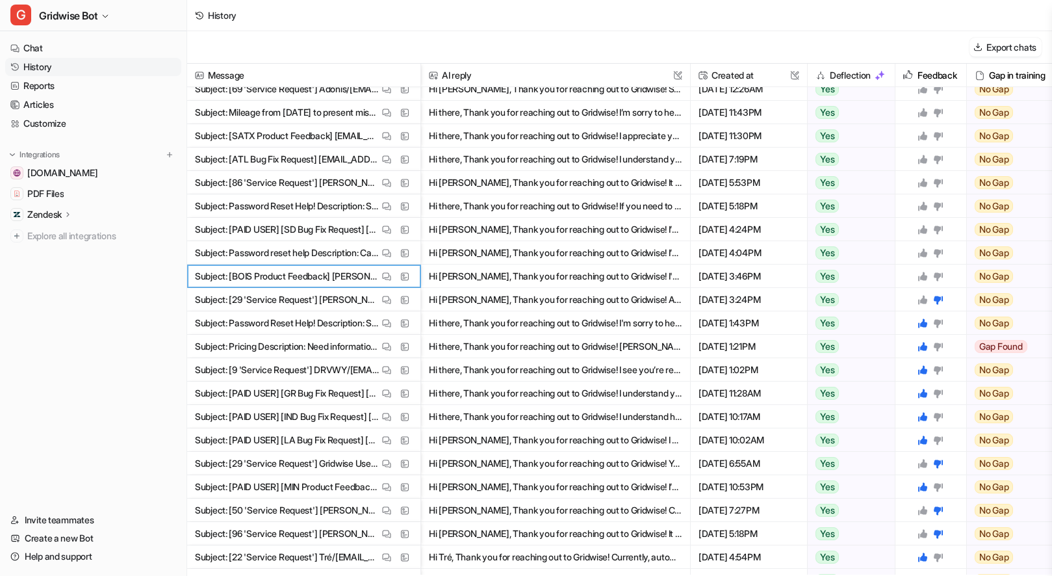
click at [924, 273] on icon at bounding box center [922, 276] width 9 height 9
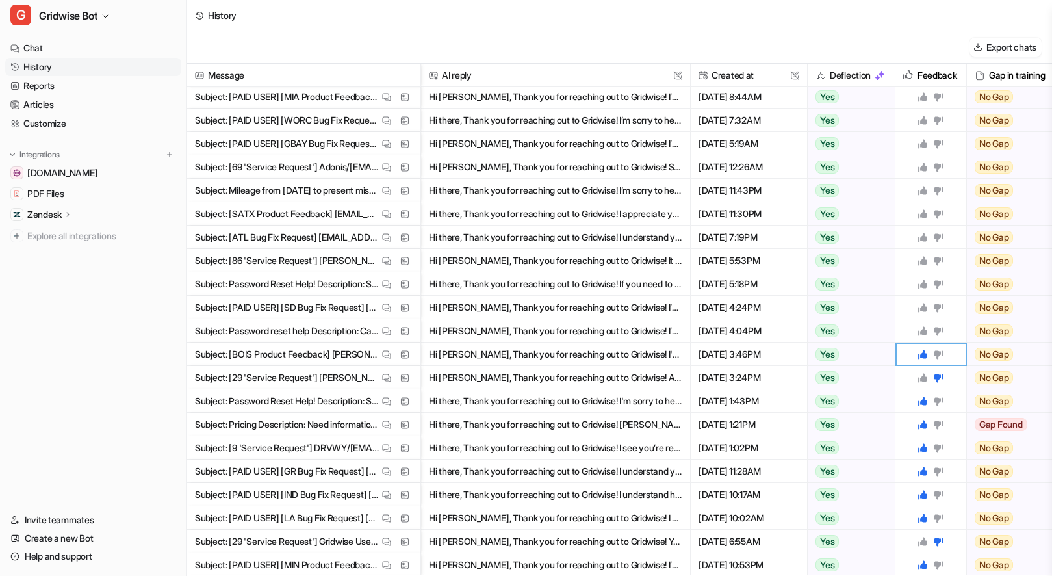
scroll to position [866, 0]
click at [381, 330] on button "View Thread" at bounding box center [387, 332] width 16 height 16
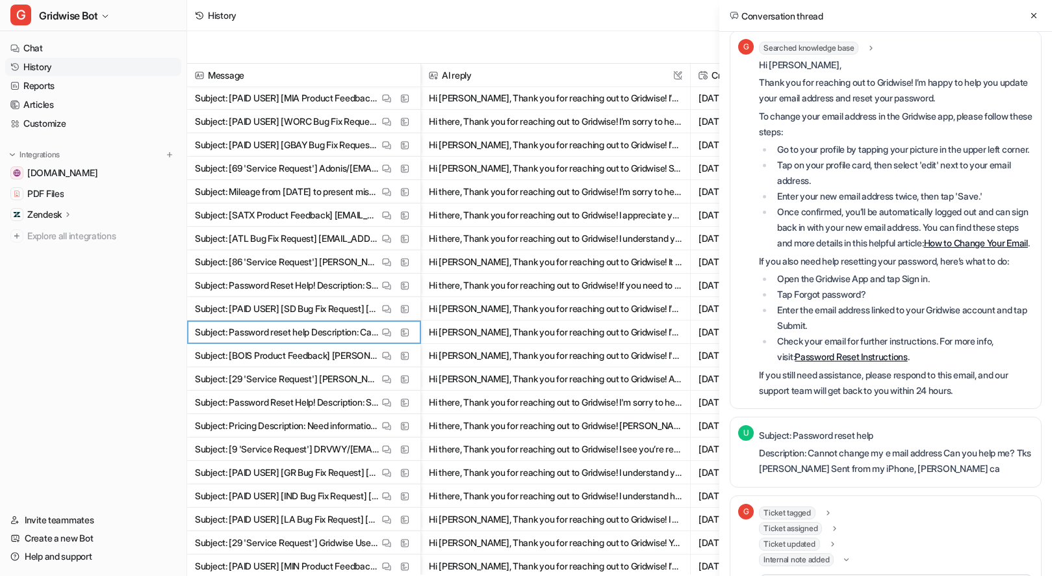
scroll to position [0, 0]
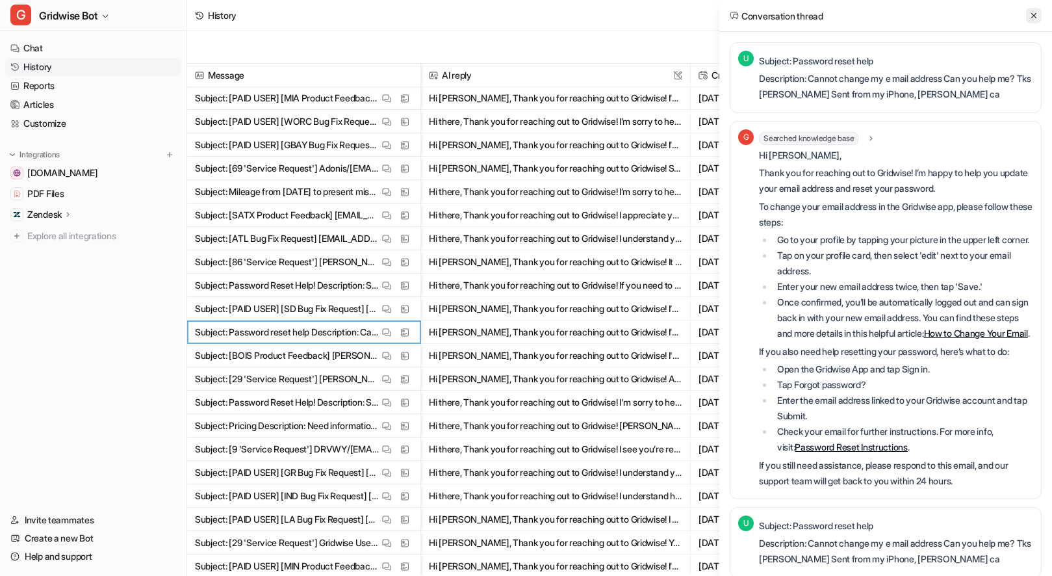
click at [1034, 13] on icon at bounding box center [1033, 15] width 9 height 9
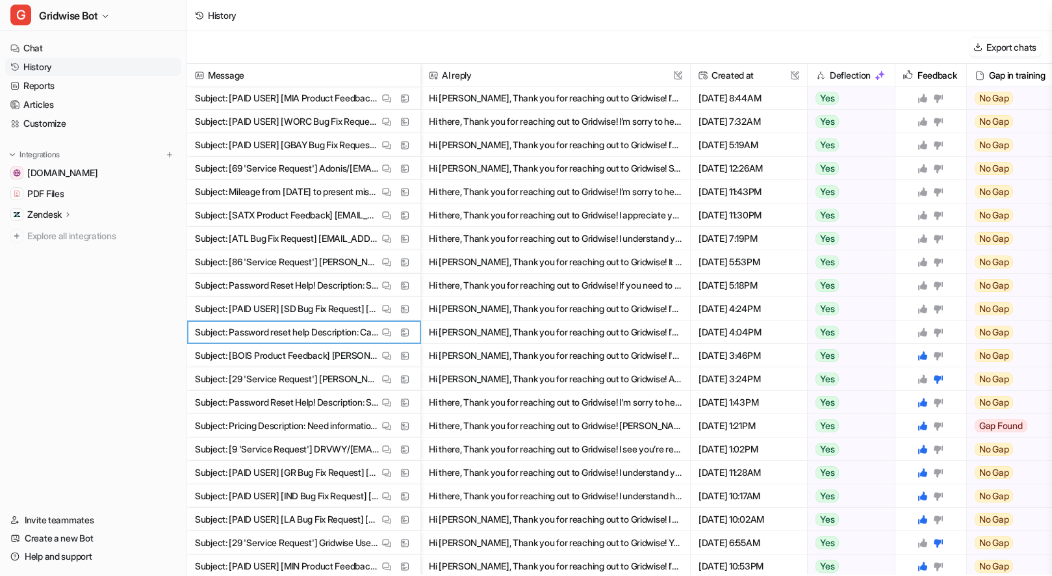
click at [921, 329] on icon at bounding box center [922, 332] width 10 height 10
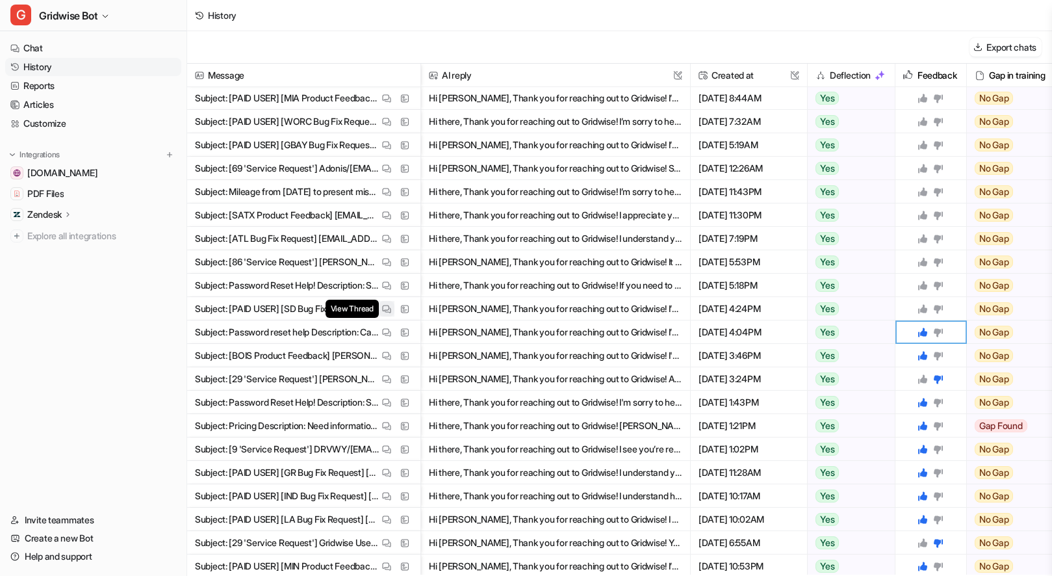
click at [388, 305] on img at bounding box center [386, 309] width 9 height 10
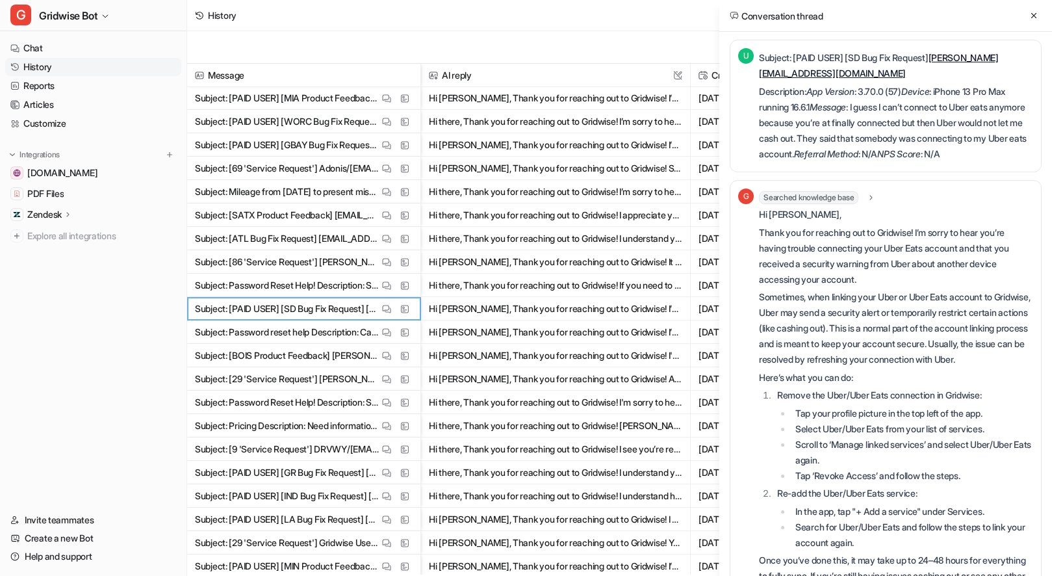
scroll to position [659, 0]
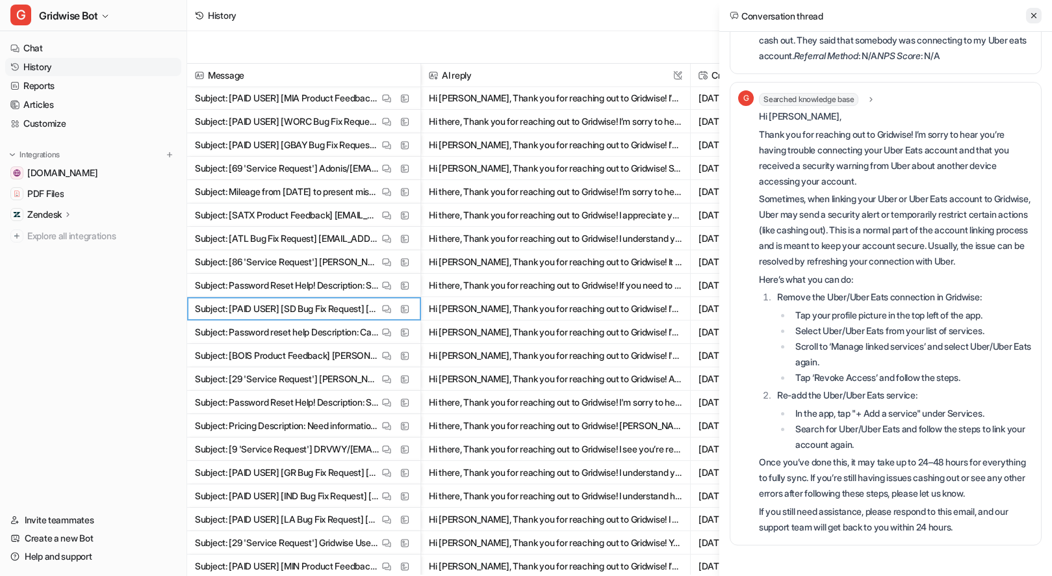
click at [1029, 18] on icon at bounding box center [1033, 15] width 9 height 9
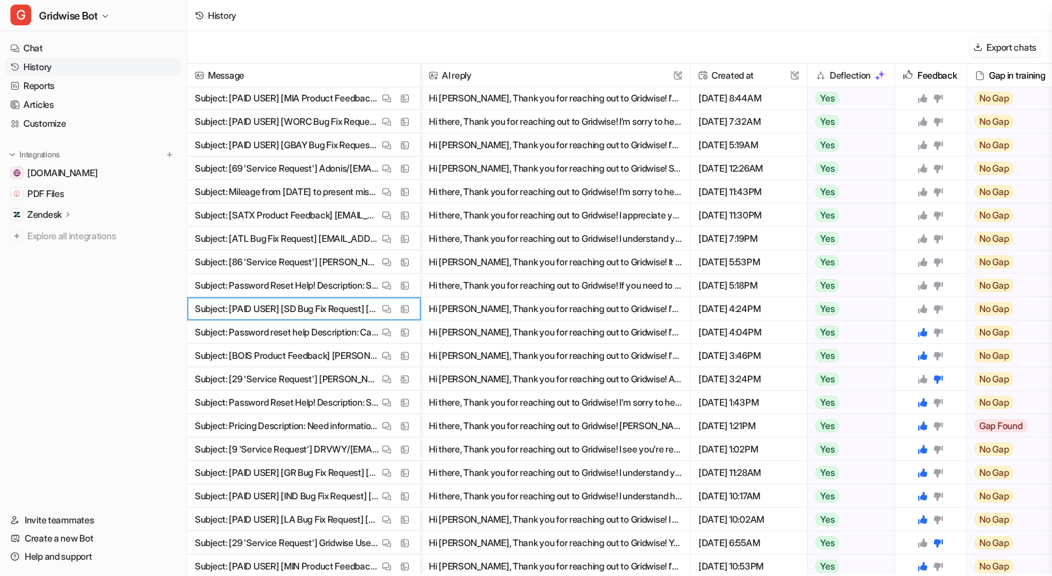
click at [923, 308] on icon at bounding box center [922, 308] width 9 height 9
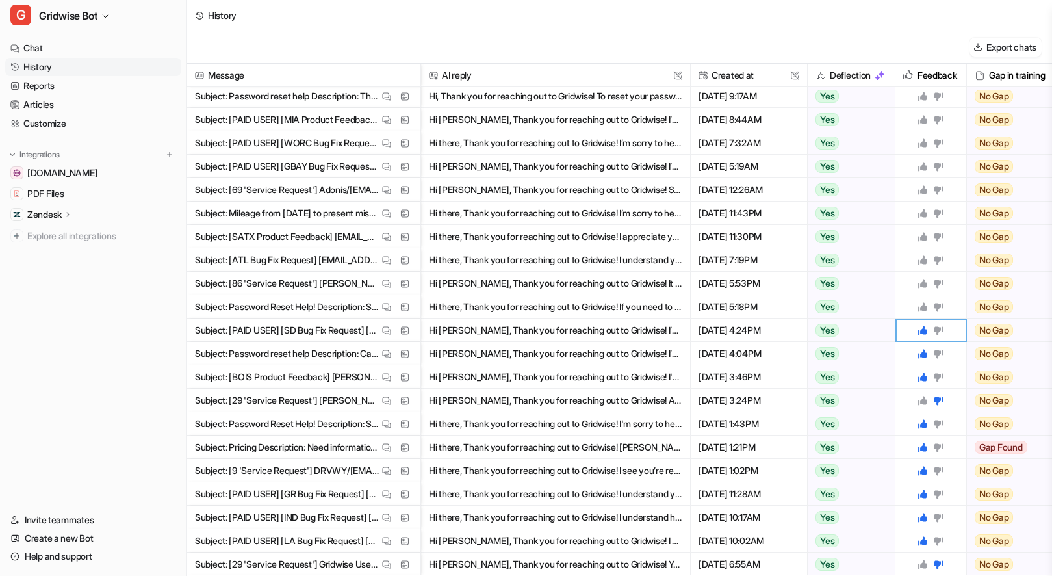
scroll to position [833, 0]
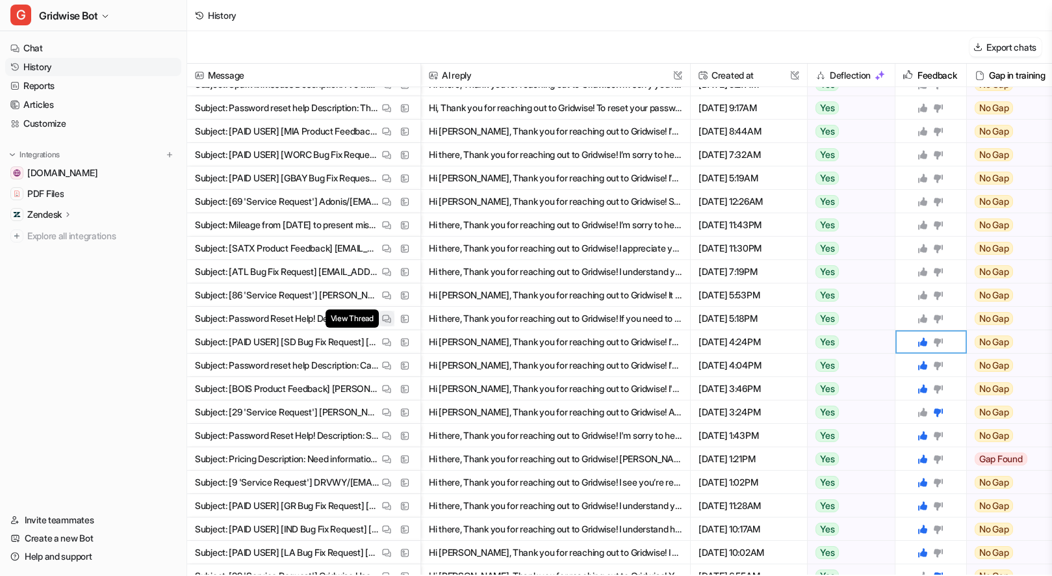
click at [390, 319] on img at bounding box center [386, 319] width 9 height 10
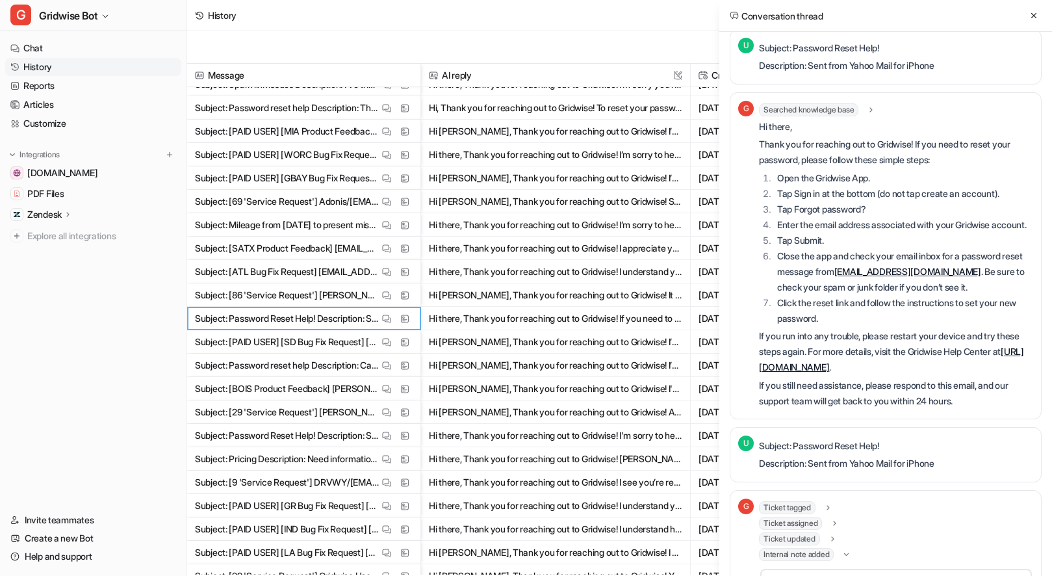
scroll to position [248, 0]
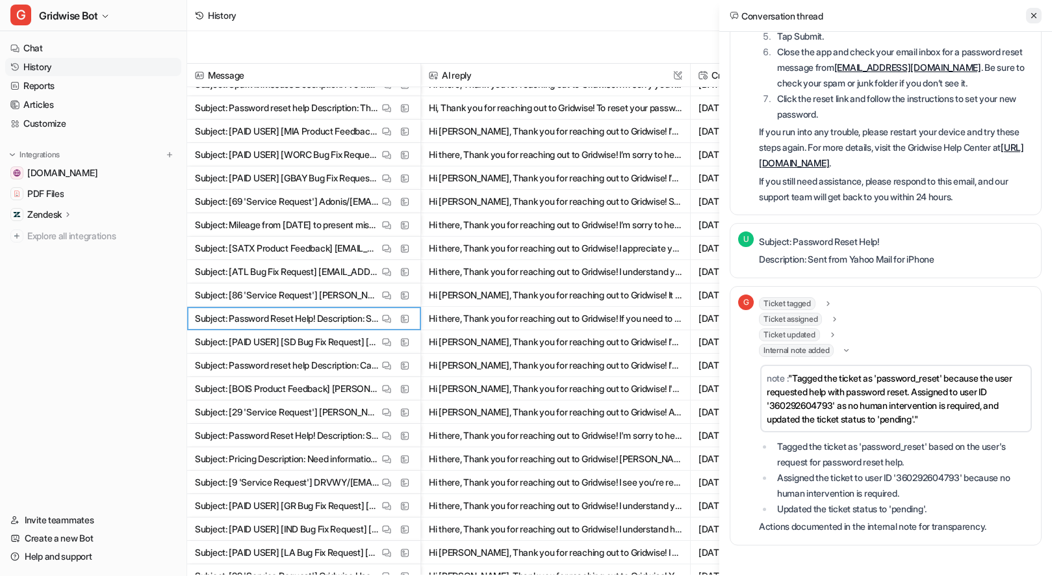
click at [1034, 14] on icon at bounding box center [1033, 15] width 9 height 9
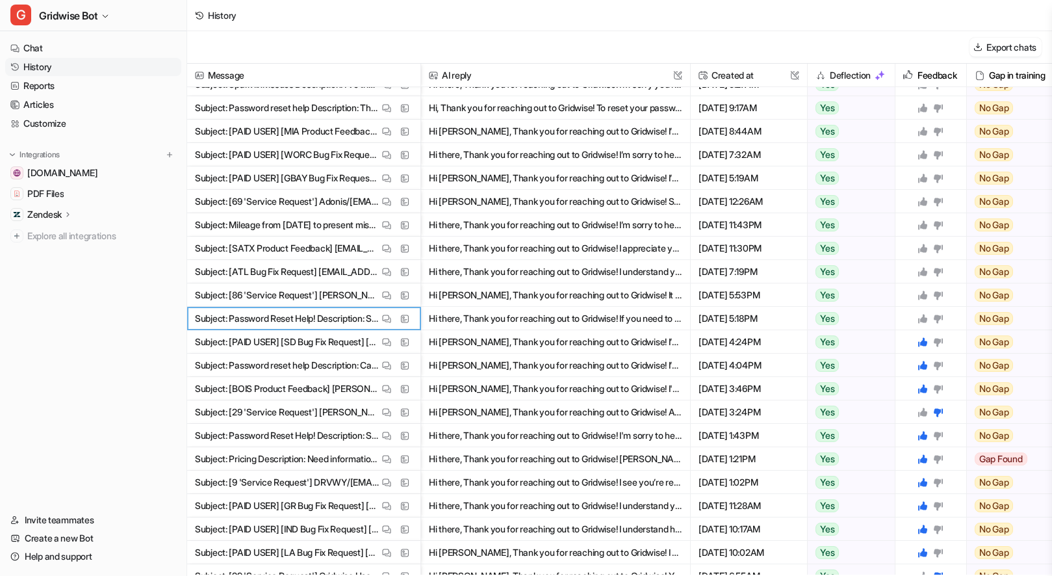
click at [923, 318] on icon at bounding box center [922, 318] width 9 height 9
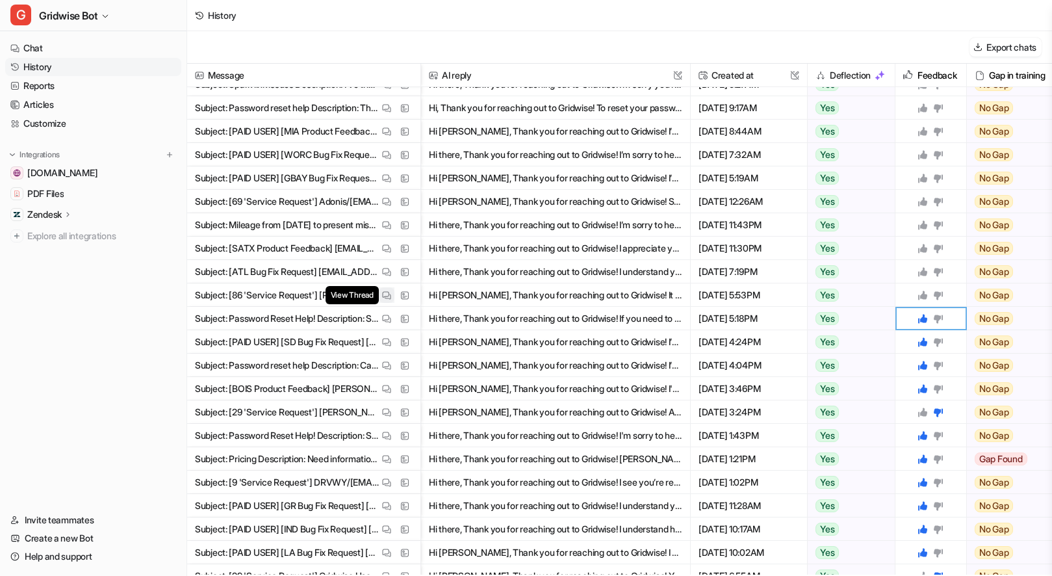
click at [376, 296] on span "View Thread" at bounding box center [351, 295] width 53 height 18
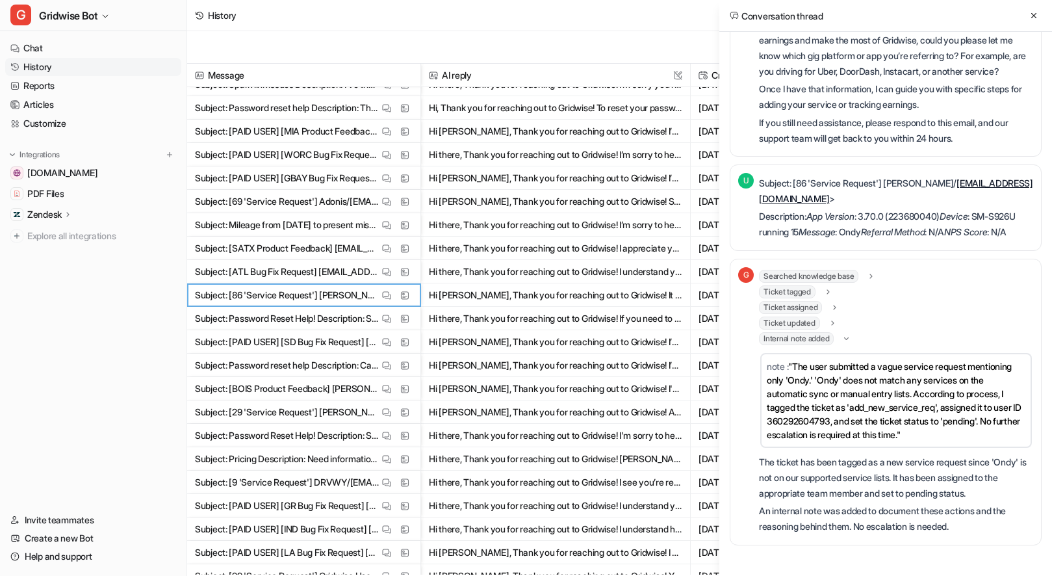
scroll to position [257, 0]
click at [1033, 17] on icon at bounding box center [1033, 15] width 9 height 9
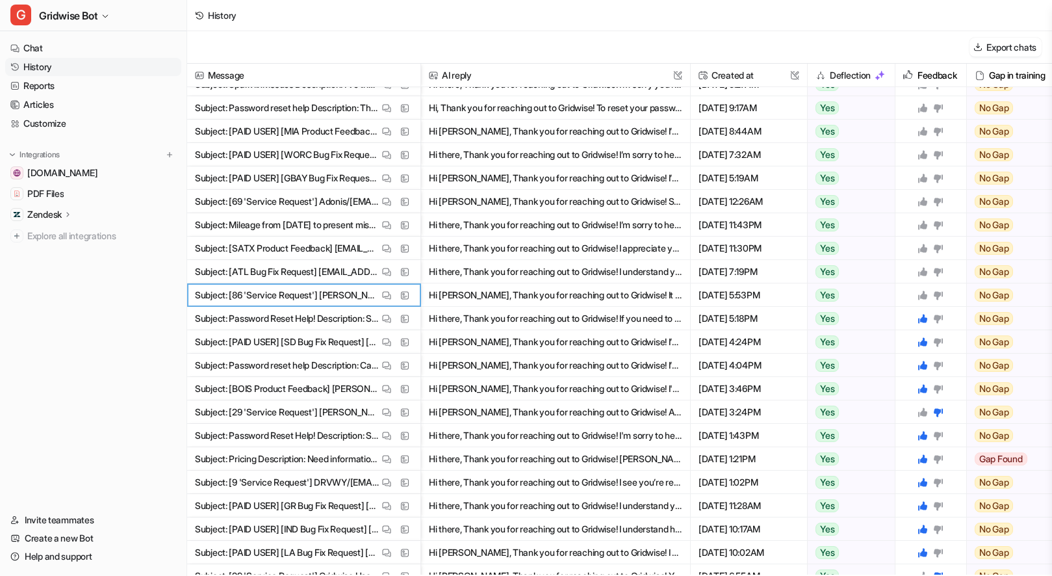
click at [936, 295] on icon at bounding box center [938, 295] width 9 height 8
click at [380, 275] on button "View Thread" at bounding box center [387, 272] width 16 height 16
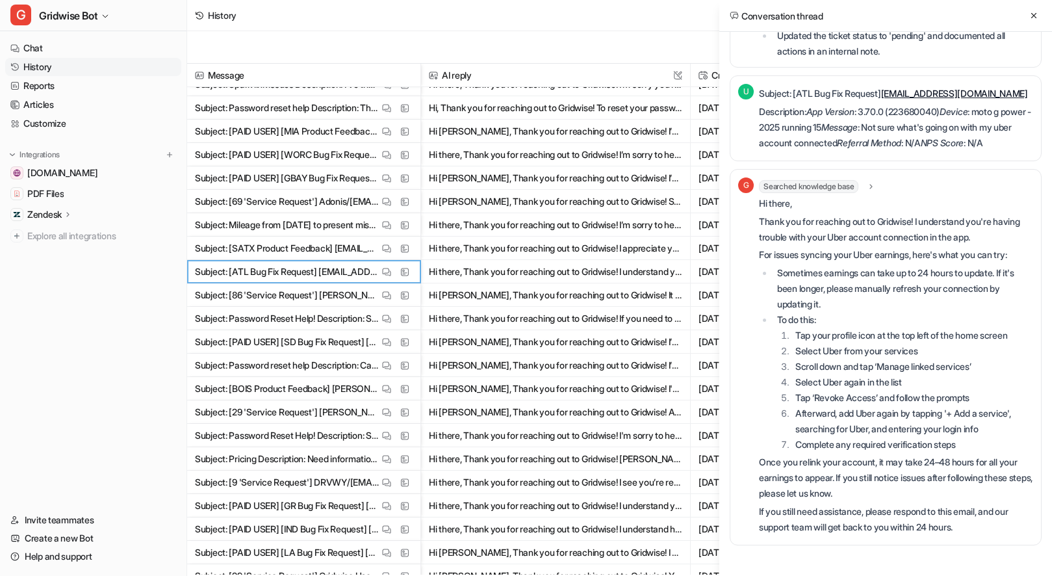
scroll to position [0, 0]
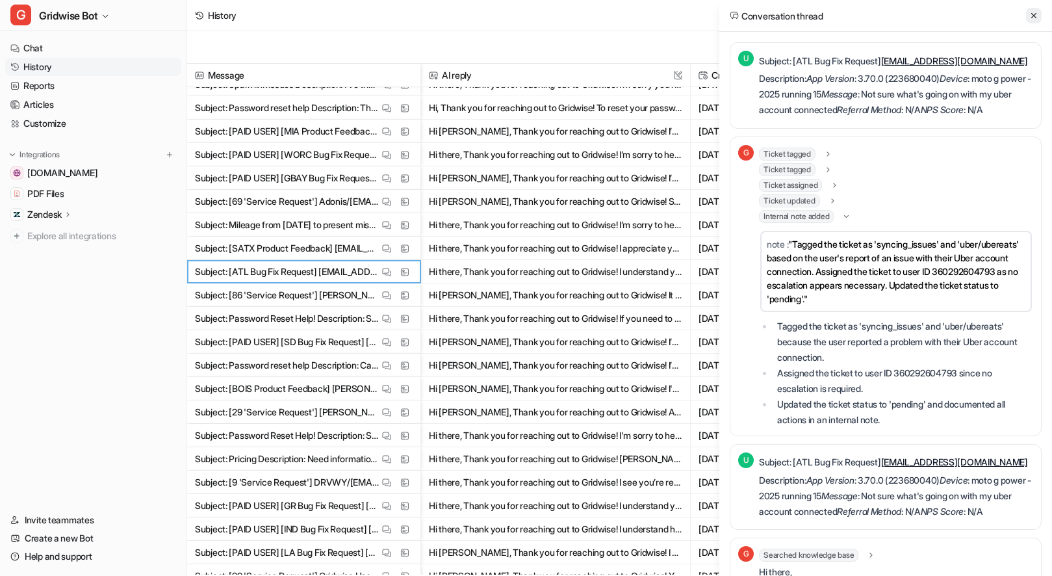
click at [1037, 14] on icon at bounding box center [1033, 15] width 9 height 9
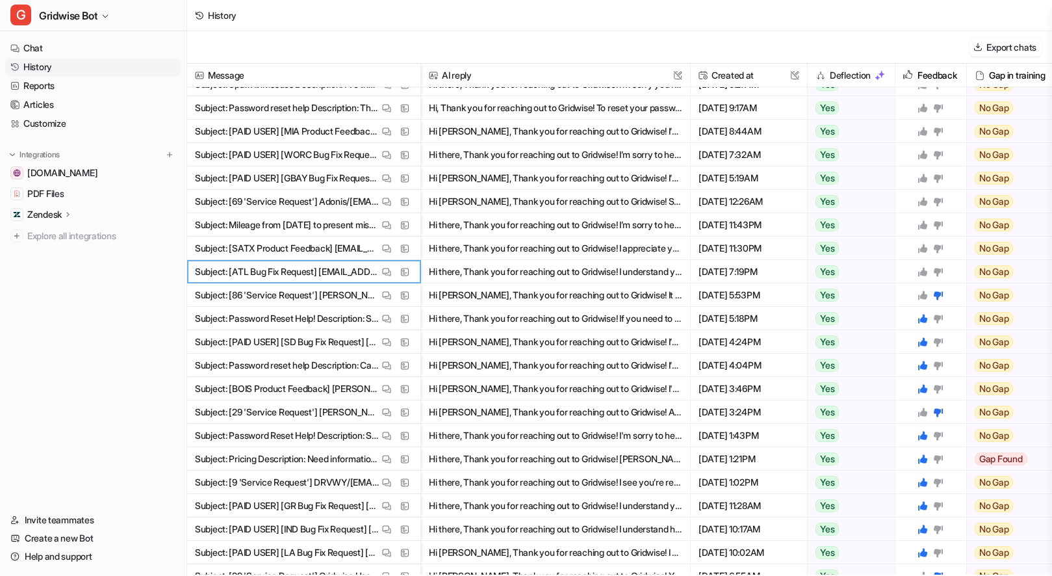
click at [926, 275] on icon at bounding box center [922, 271] width 10 height 10
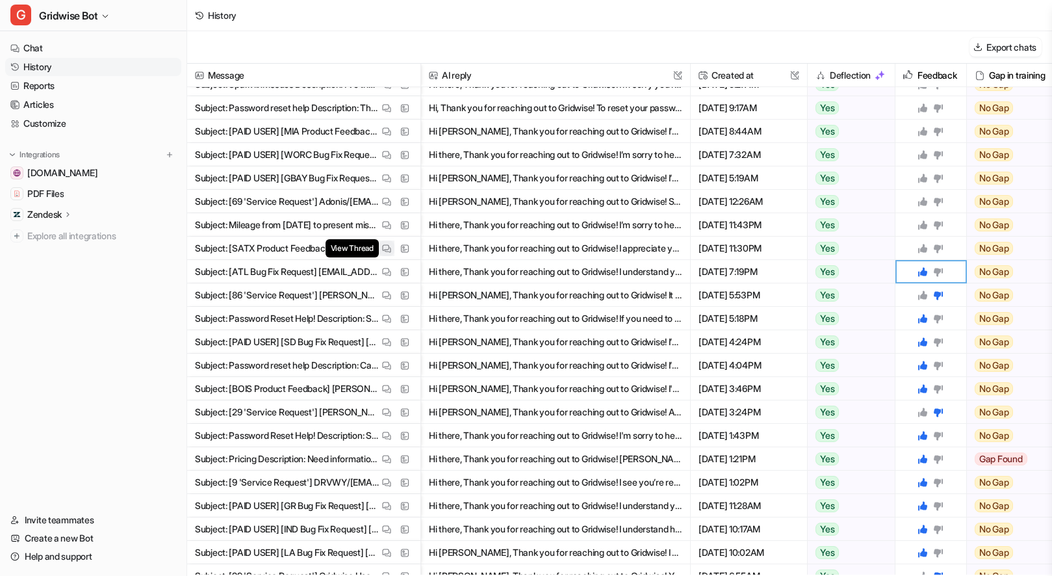
click at [380, 247] on button "View Thread" at bounding box center [387, 248] width 16 height 16
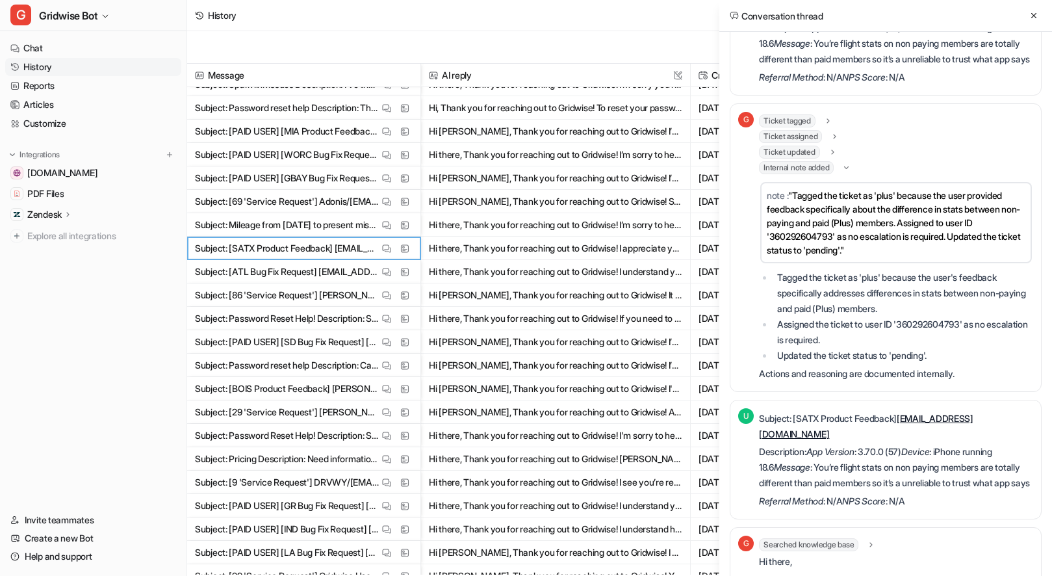
scroll to position [390, 0]
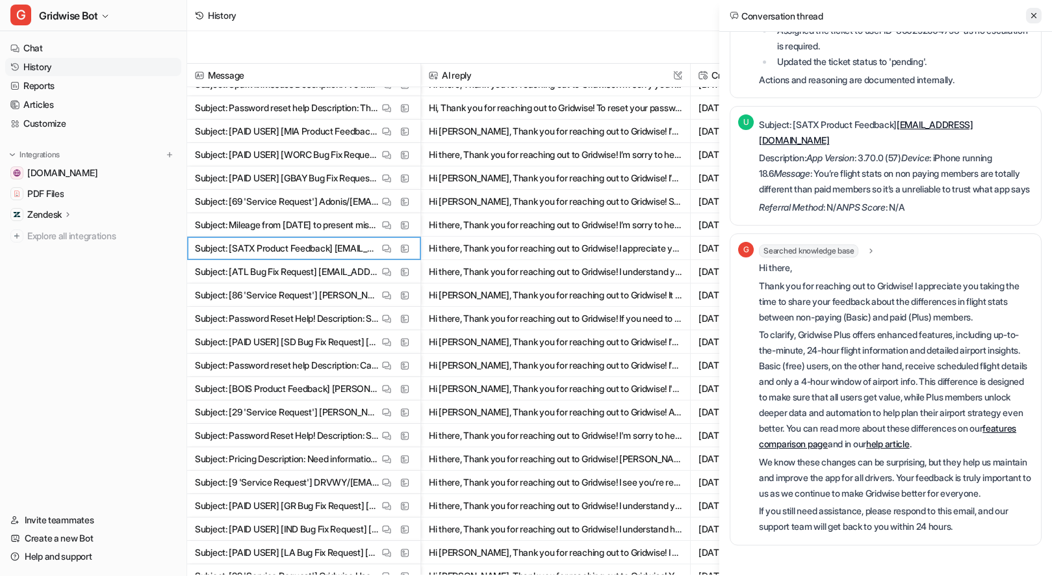
click at [1029, 23] on button at bounding box center [1034, 16] width 16 height 16
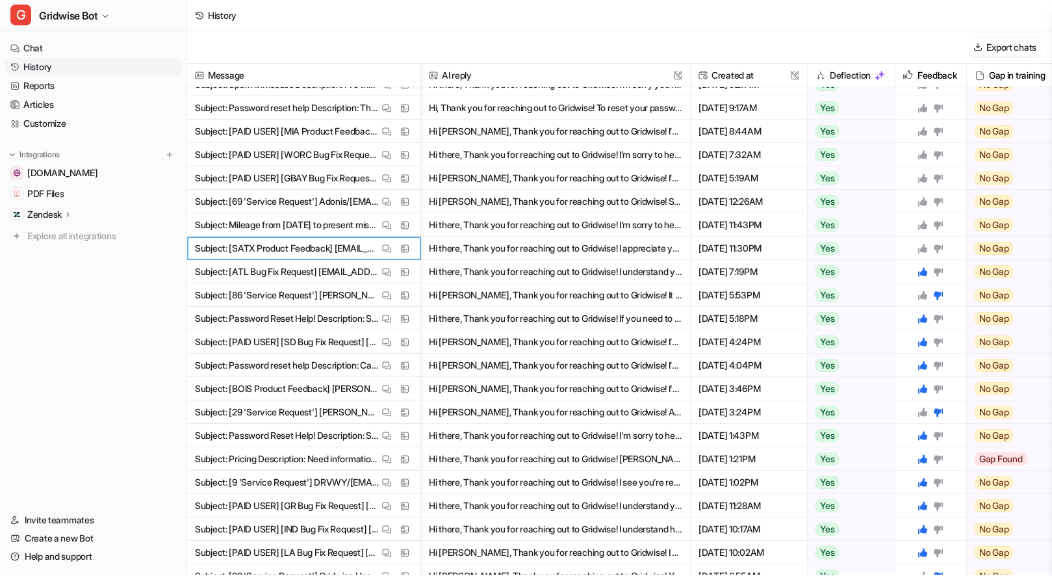
click at [920, 245] on icon at bounding box center [922, 248] width 10 height 10
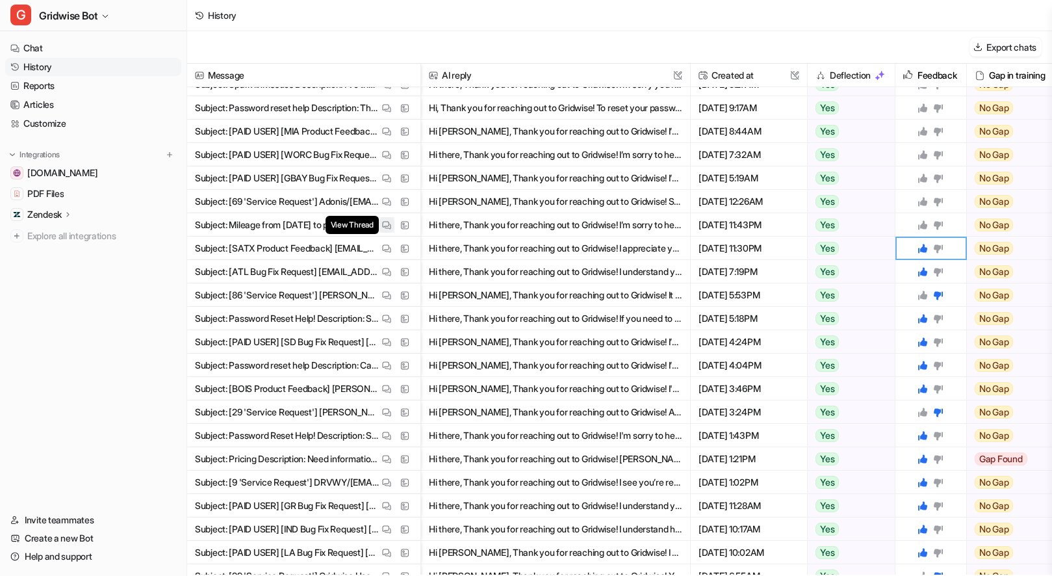
click at [383, 225] on img at bounding box center [386, 225] width 9 height 10
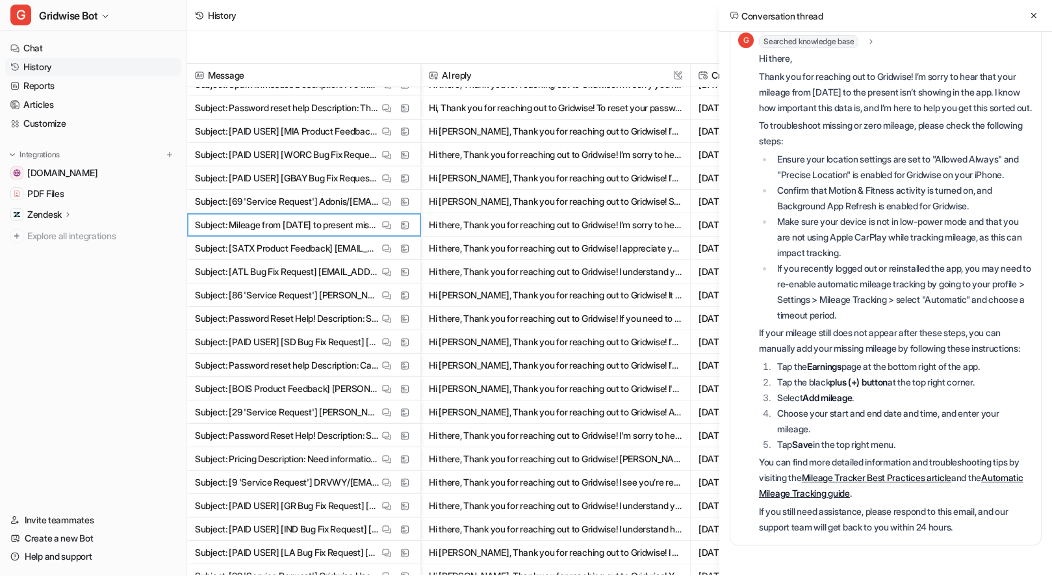
scroll to position [546, 0]
click at [1031, 18] on icon at bounding box center [1033, 15] width 9 height 9
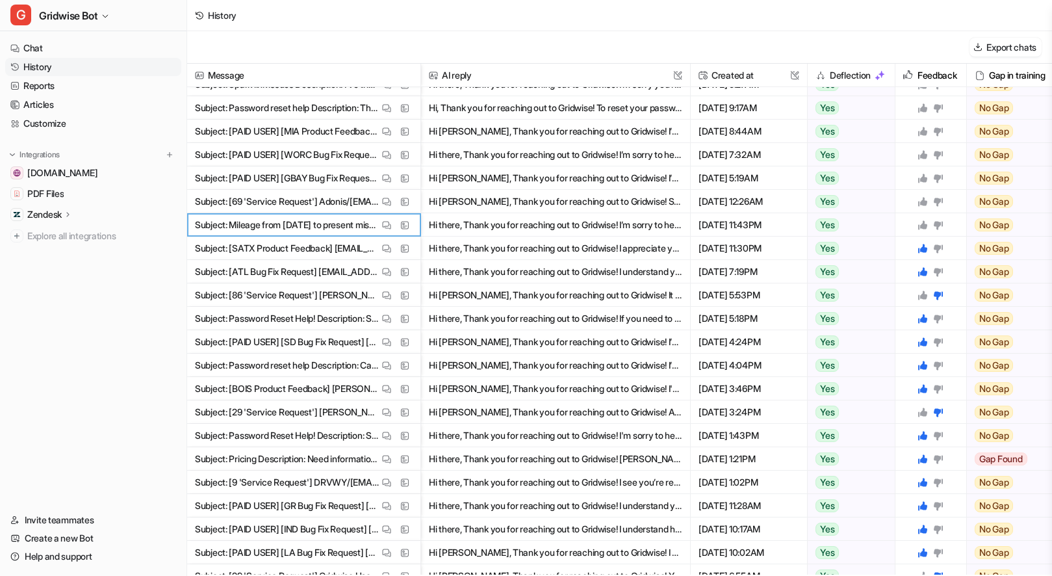
click at [921, 224] on icon at bounding box center [922, 224] width 9 height 9
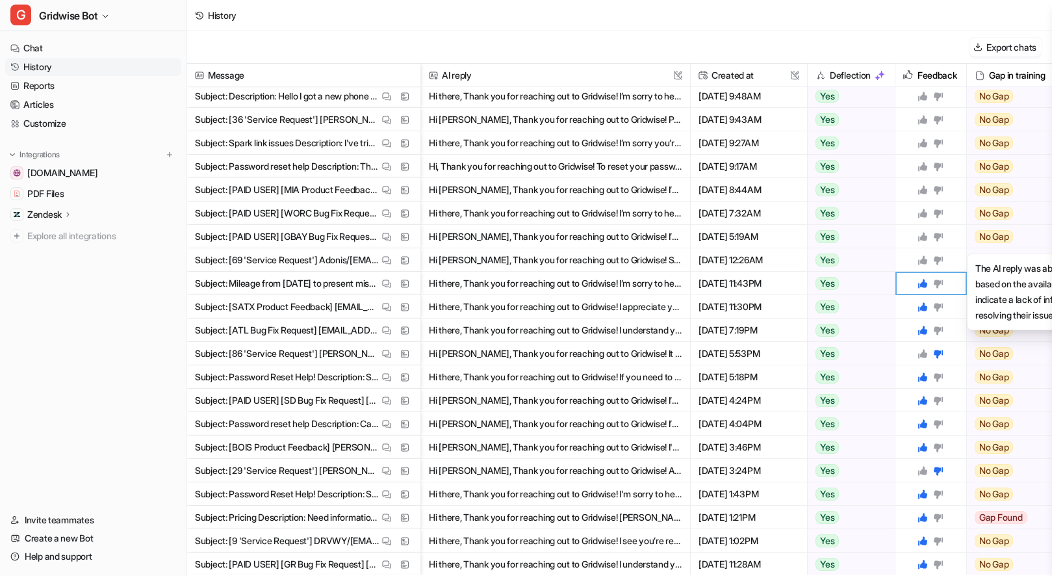
scroll to position [747, 0]
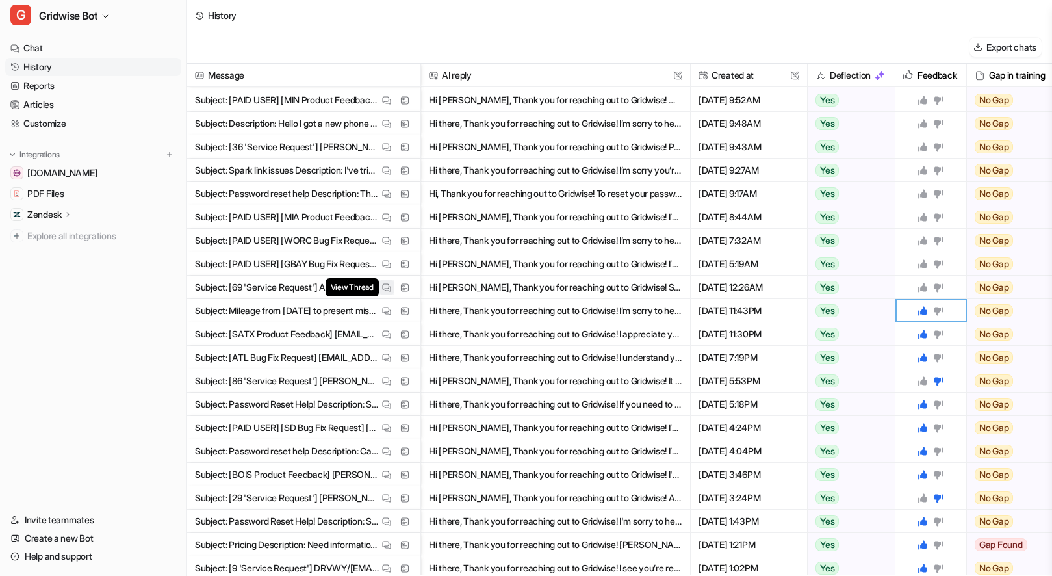
click at [377, 286] on span "View Thread" at bounding box center [351, 287] width 53 height 18
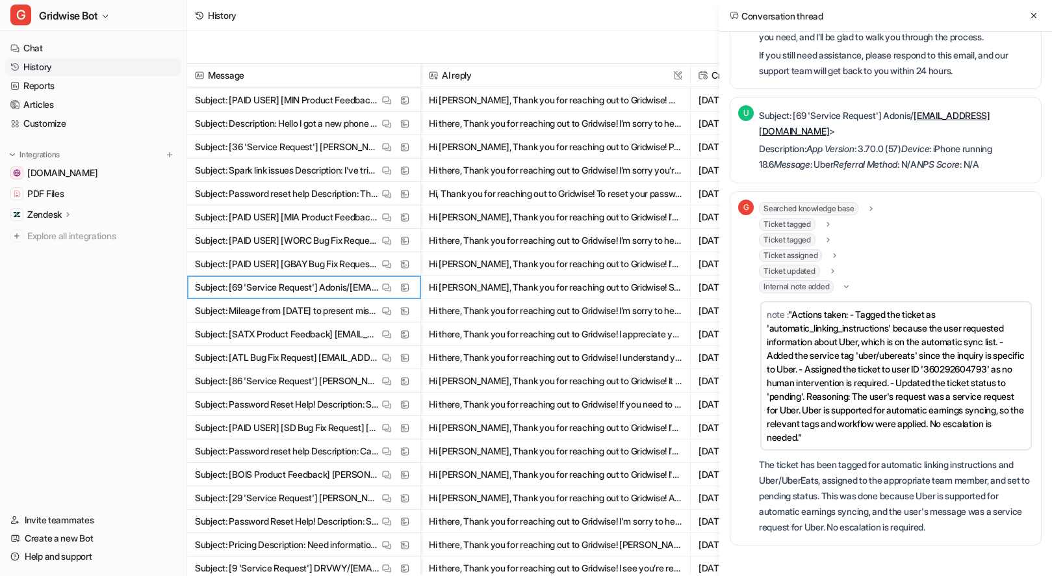
scroll to position [265, 0]
click at [1035, 6] on div "Conversation thread" at bounding box center [885, 16] width 333 height 32
click at [1032, 11] on icon at bounding box center [1033, 15] width 9 height 9
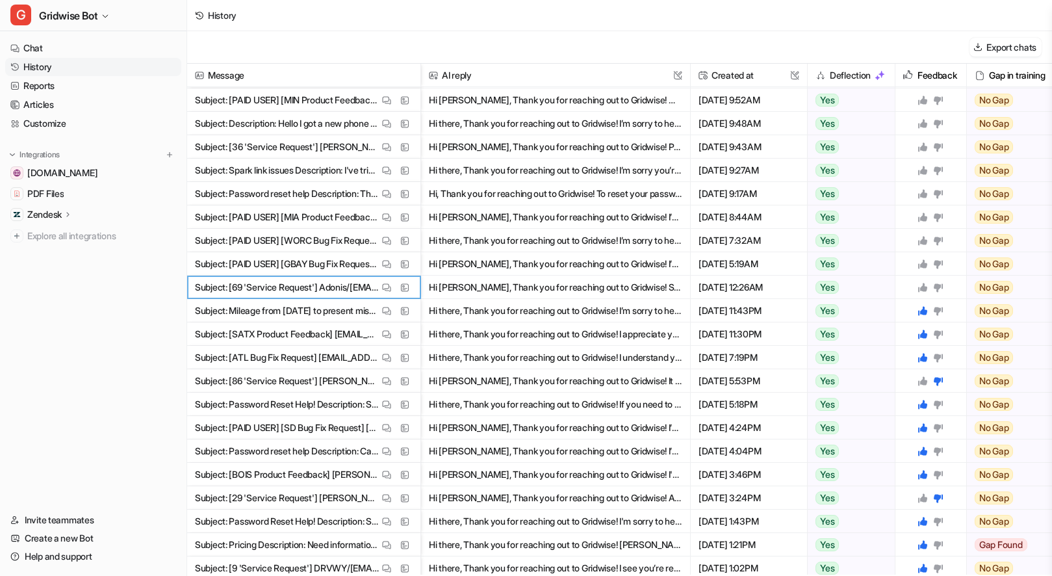
click at [926, 289] on icon at bounding box center [922, 287] width 9 height 9
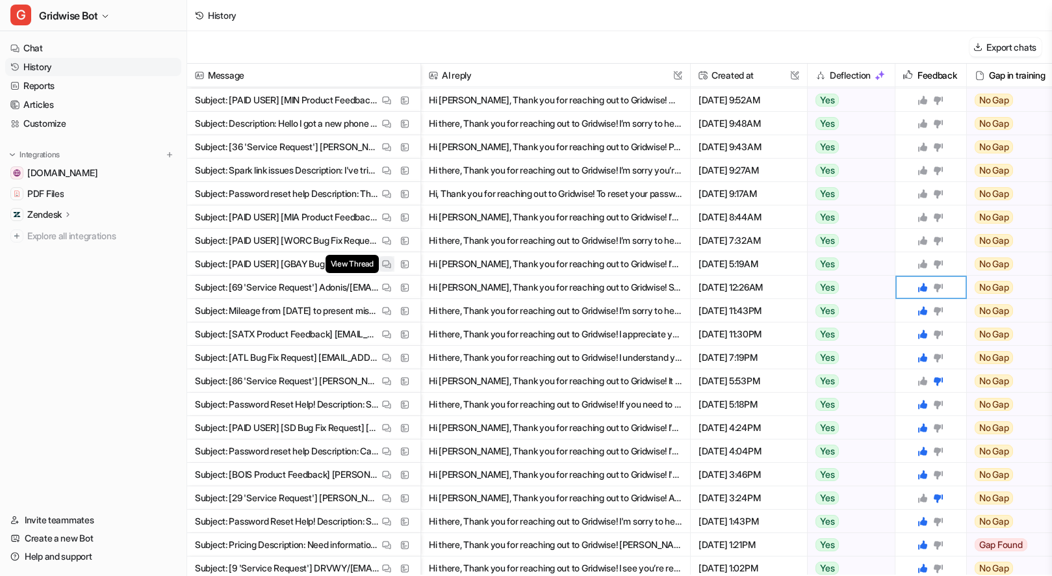
click at [379, 266] on button "View Thread" at bounding box center [387, 264] width 16 height 16
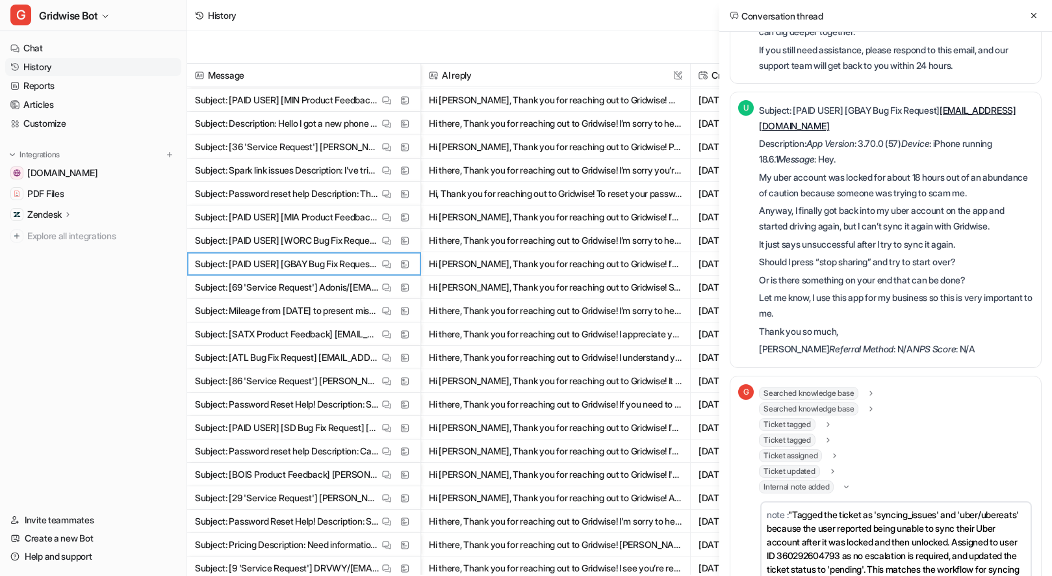
scroll to position [1190, 0]
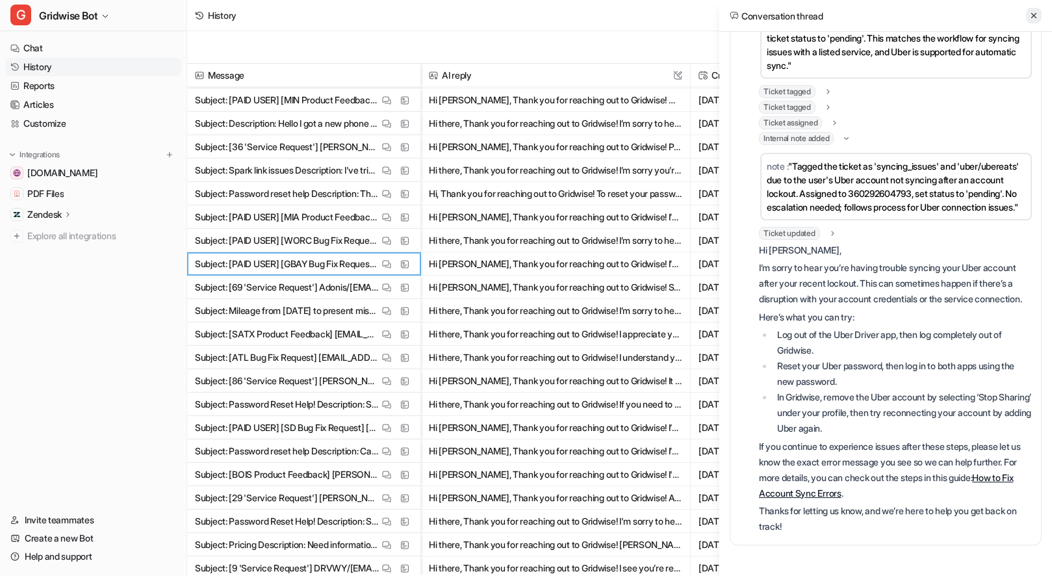
click at [1031, 14] on icon at bounding box center [1033, 15] width 9 height 9
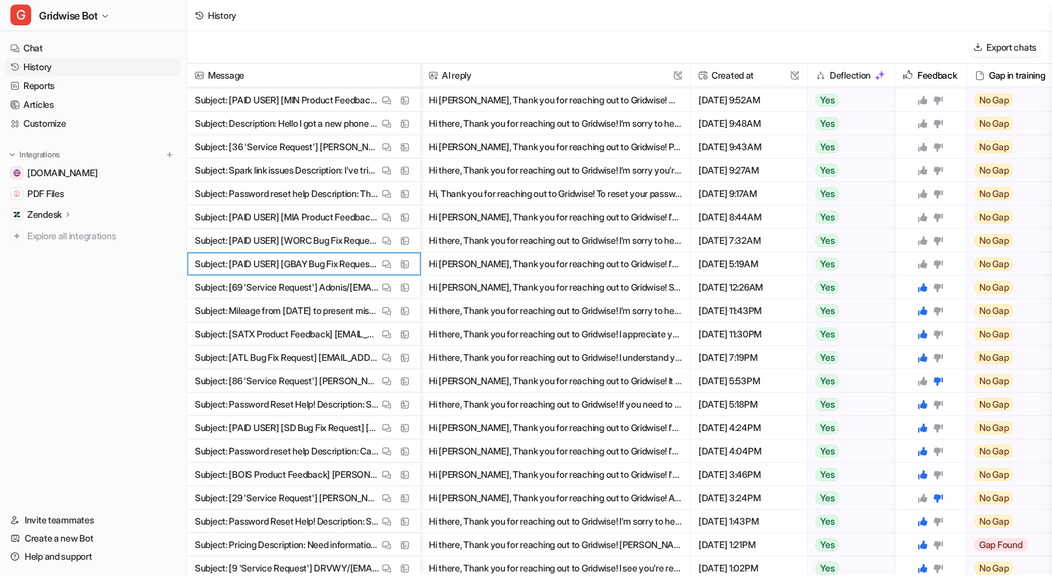
click at [922, 262] on icon at bounding box center [922, 263] width 9 height 9
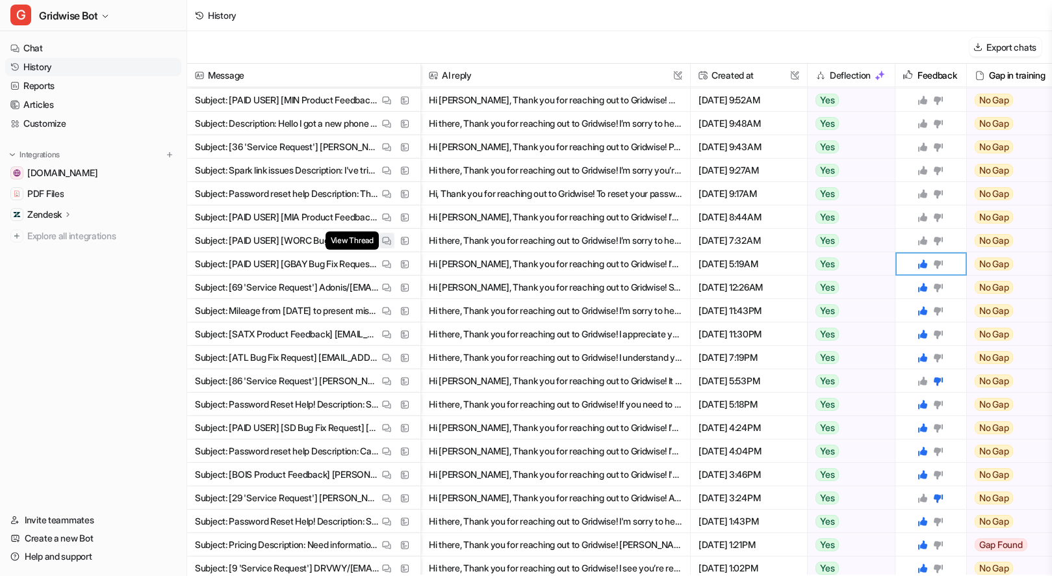
click at [387, 240] on img at bounding box center [386, 241] width 9 height 10
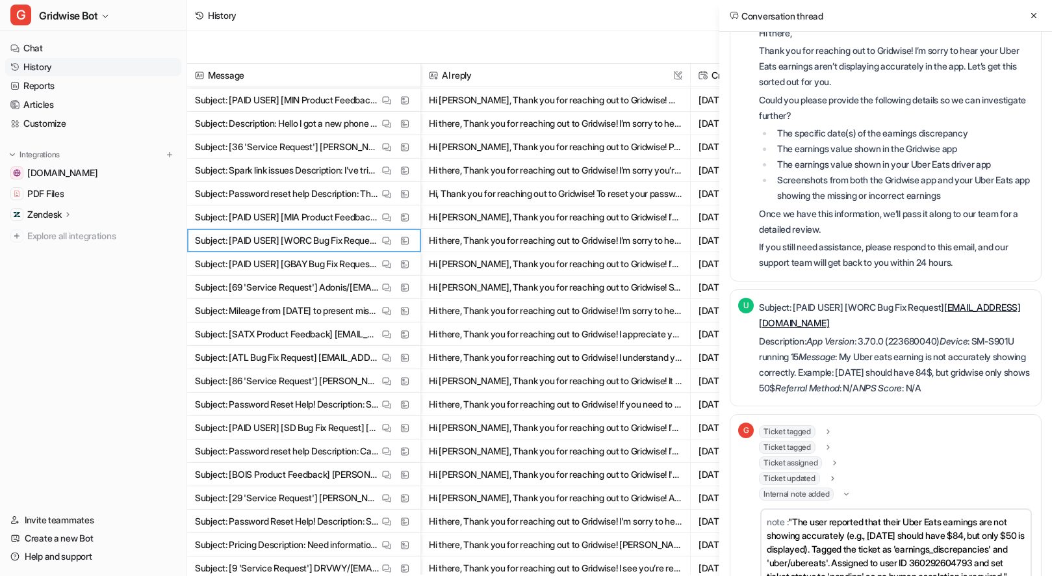
scroll to position [0, 0]
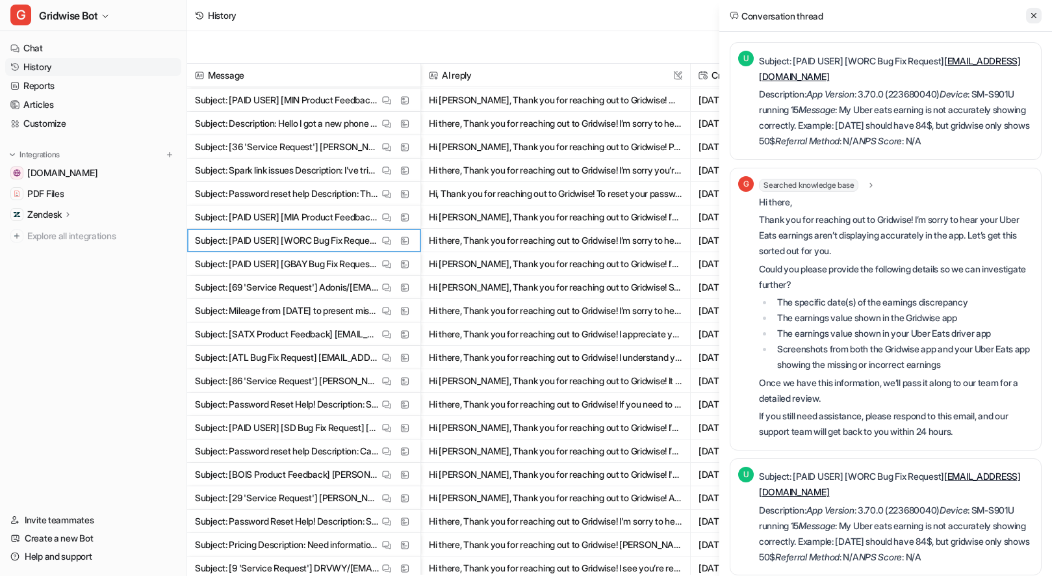
click at [1030, 18] on icon at bounding box center [1033, 15] width 9 height 9
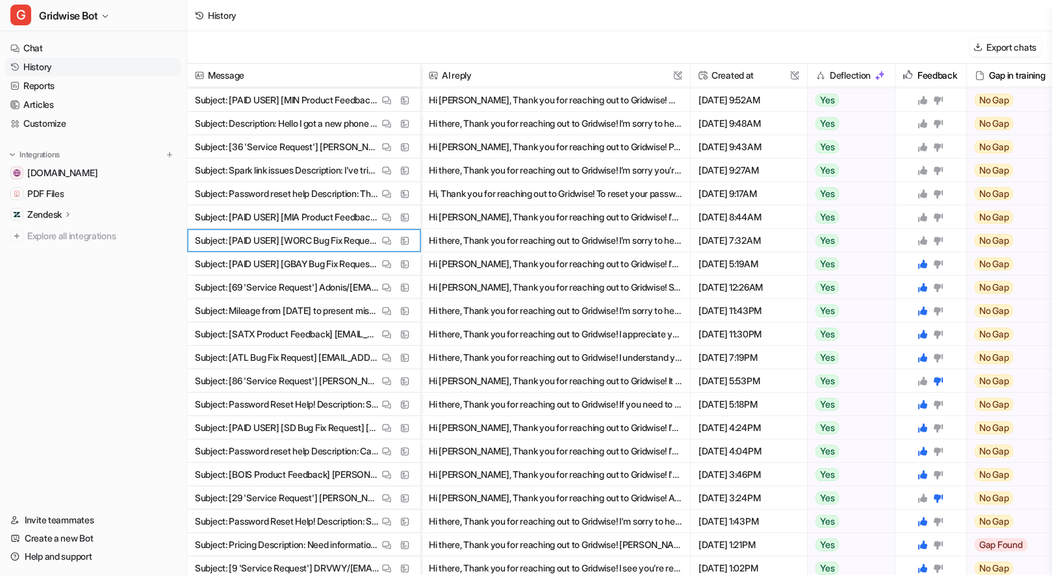
click at [923, 240] on icon at bounding box center [922, 240] width 9 height 9
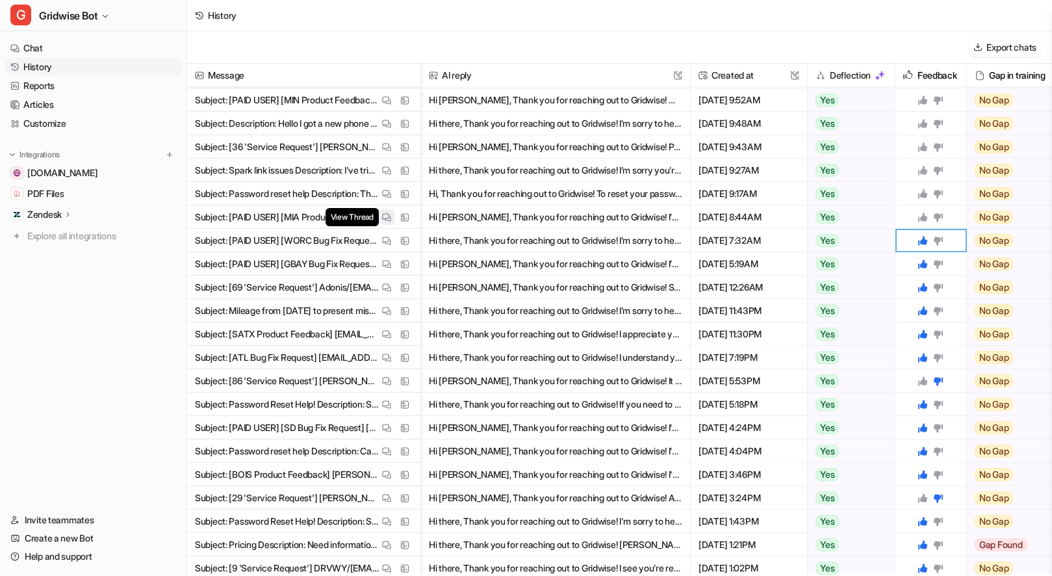
click at [382, 216] on img at bounding box center [386, 217] width 9 height 10
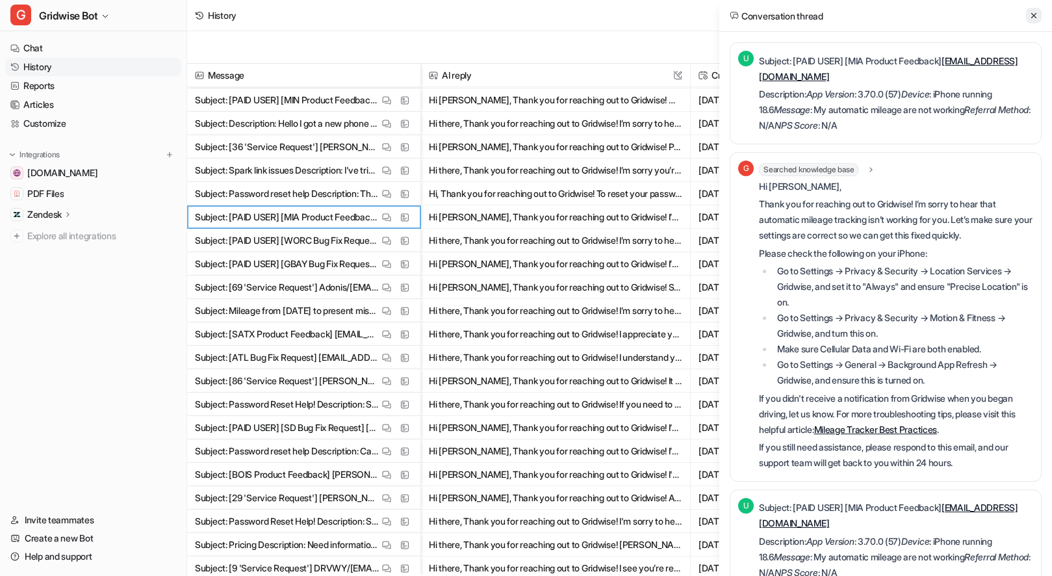
click at [1034, 17] on icon at bounding box center [1033, 15] width 9 height 9
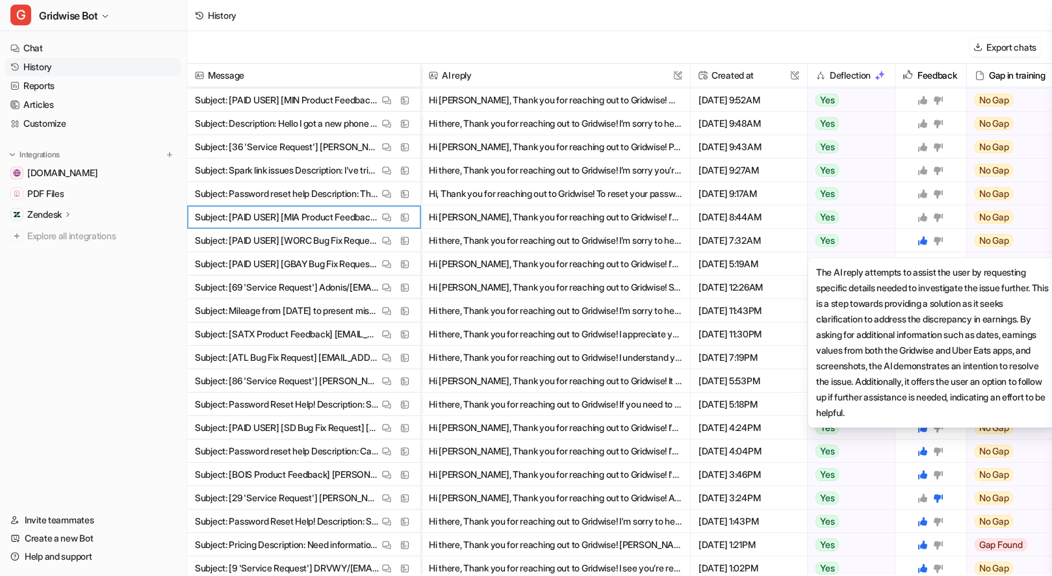
drag, startPoint x: 920, startPoint y: 214, endPoint x: 887, endPoint y: 249, distance: 47.8
click at [920, 214] on icon at bounding box center [922, 217] width 10 height 10
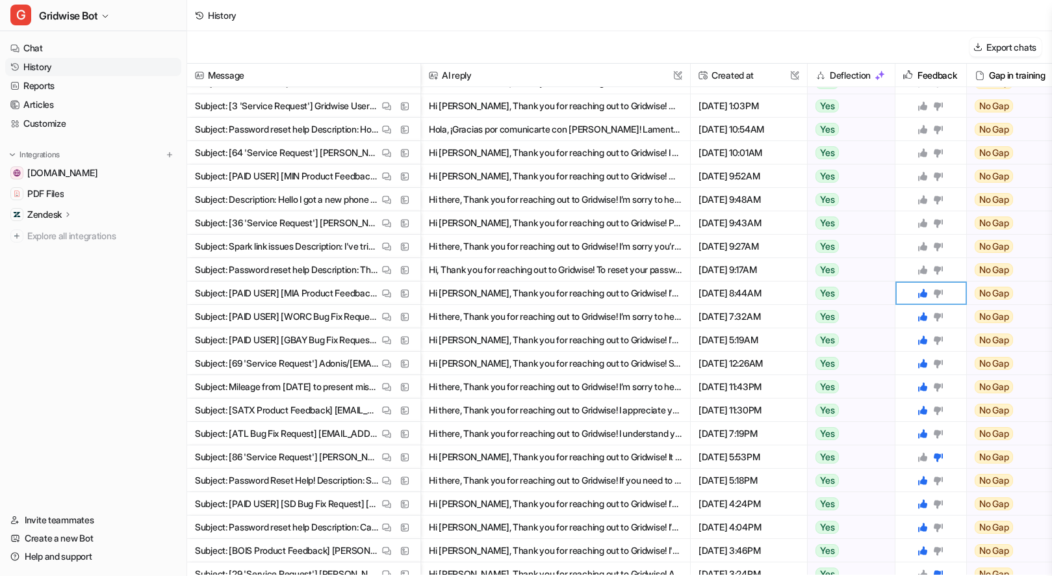
scroll to position [670, 0]
click at [380, 275] on button "View Thread" at bounding box center [387, 270] width 16 height 16
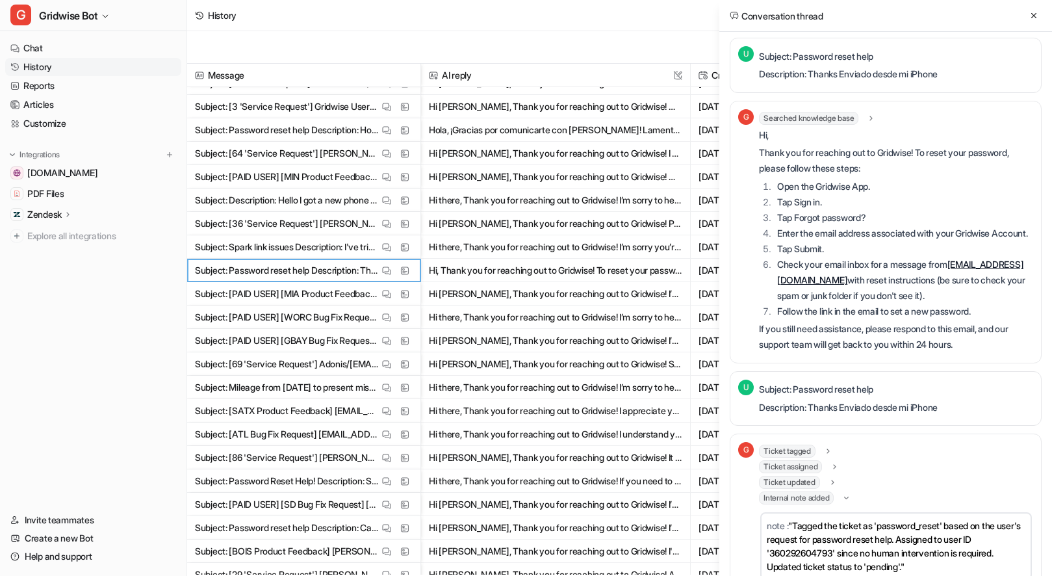
scroll to position [0, 0]
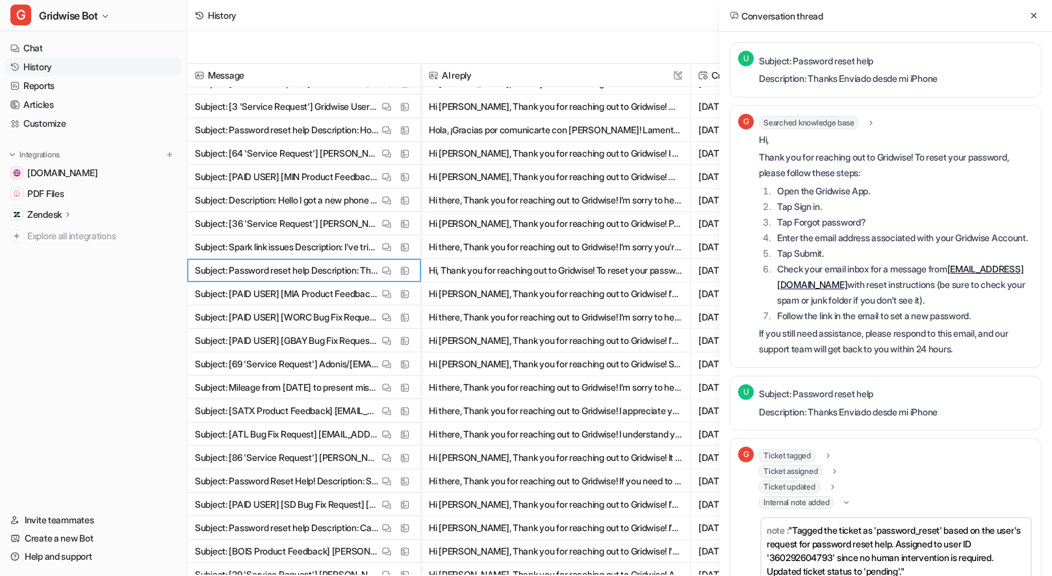
drag, startPoint x: 1032, startPoint y: 14, endPoint x: 1004, endPoint y: 33, distance: 34.6
click at [1032, 14] on icon at bounding box center [1033, 15] width 9 height 9
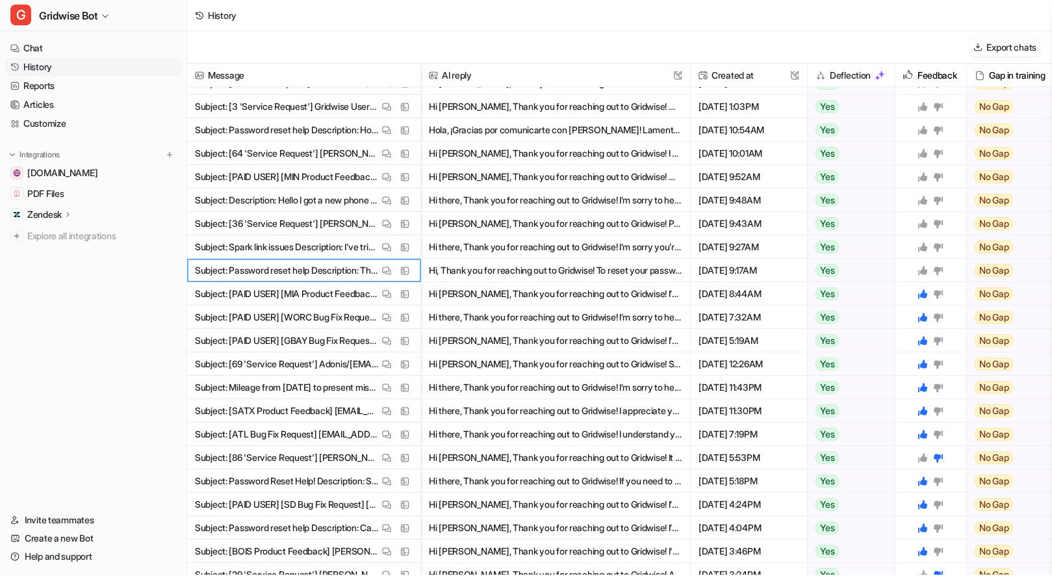
click at [926, 266] on icon at bounding box center [922, 270] width 10 height 10
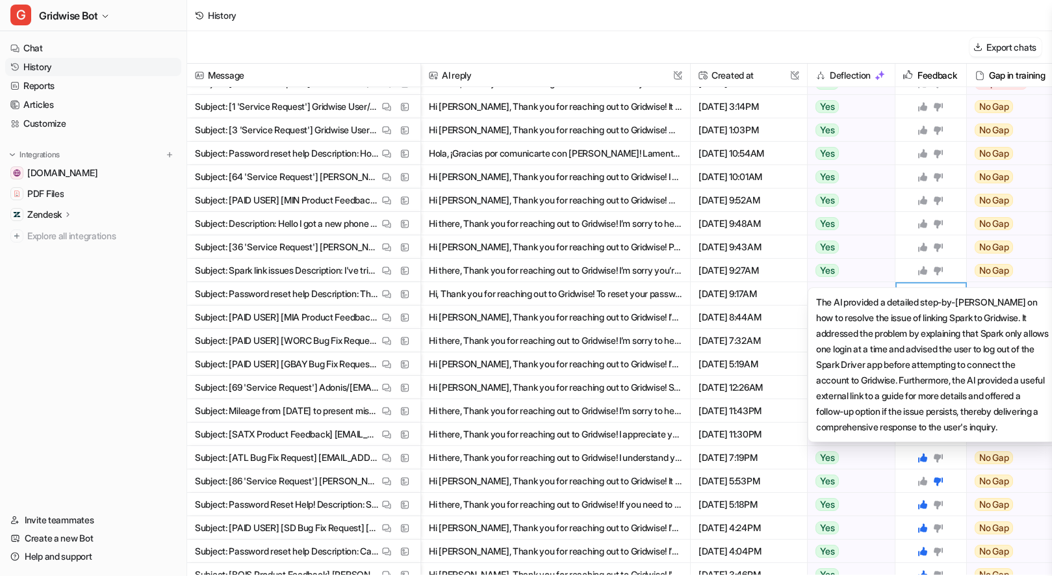
scroll to position [637, 0]
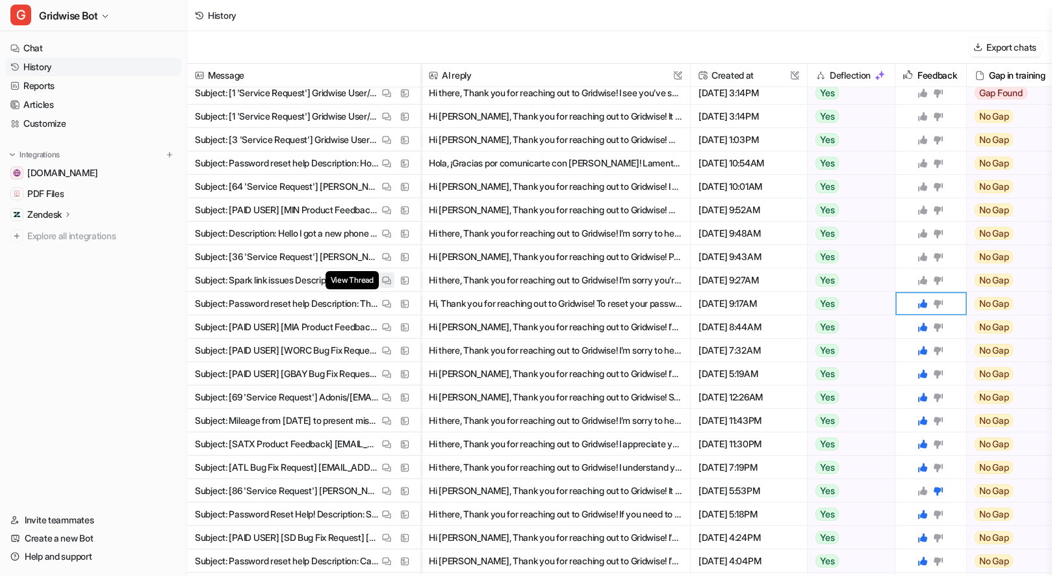
click at [386, 282] on img at bounding box center [386, 280] width 9 height 10
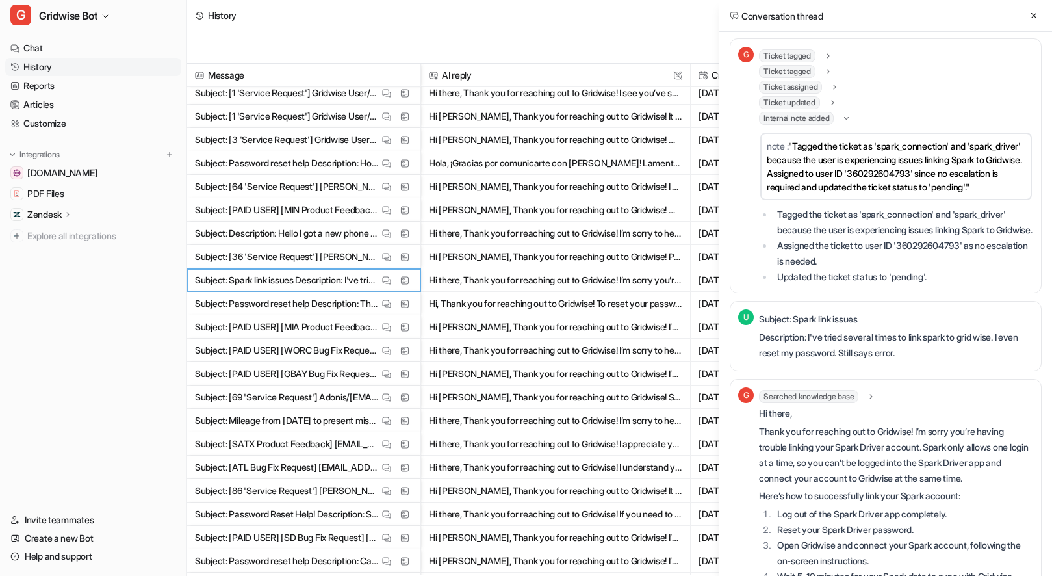
scroll to position [275, 0]
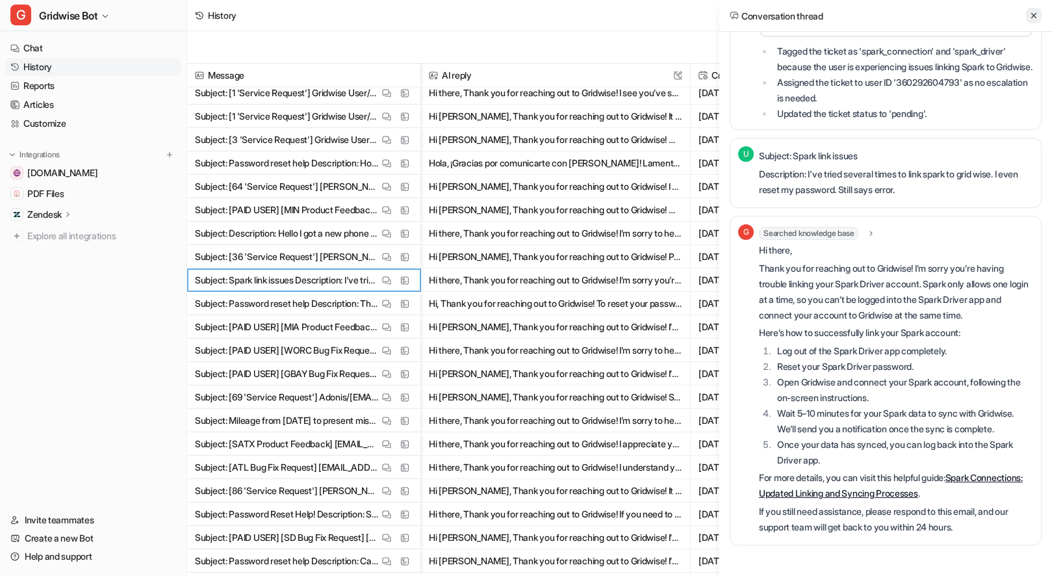
click at [1029, 15] on icon at bounding box center [1033, 15] width 9 height 9
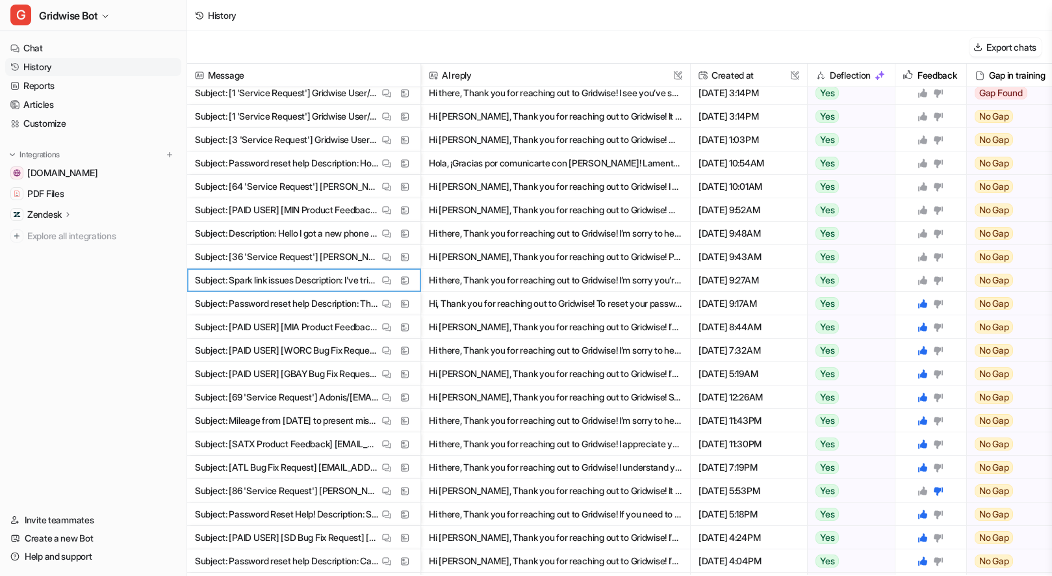
click at [919, 281] on icon at bounding box center [922, 279] width 9 height 9
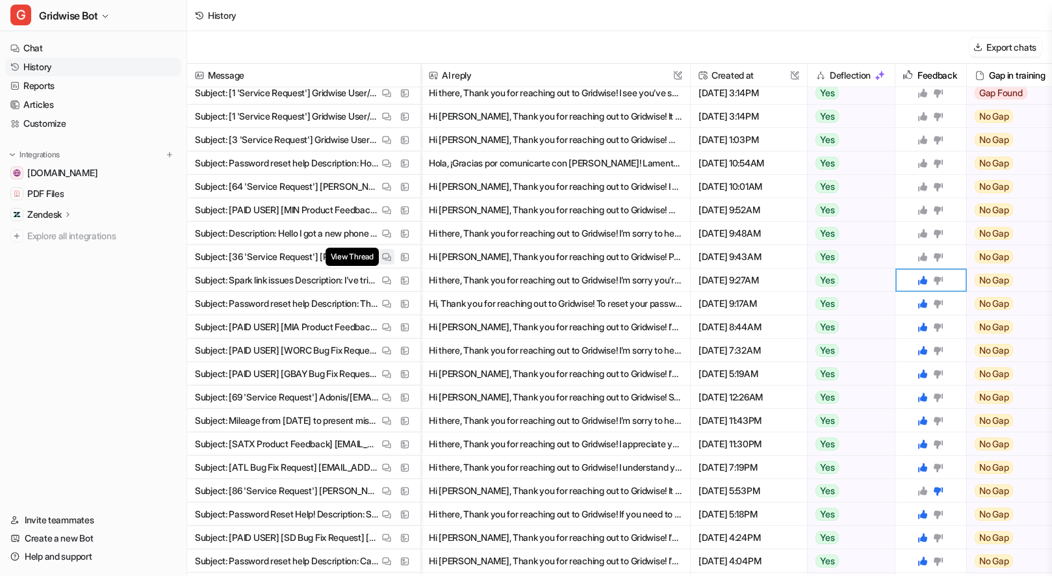
click at [387, 253] on img at bounding box center [386, 257] width 9 height 10
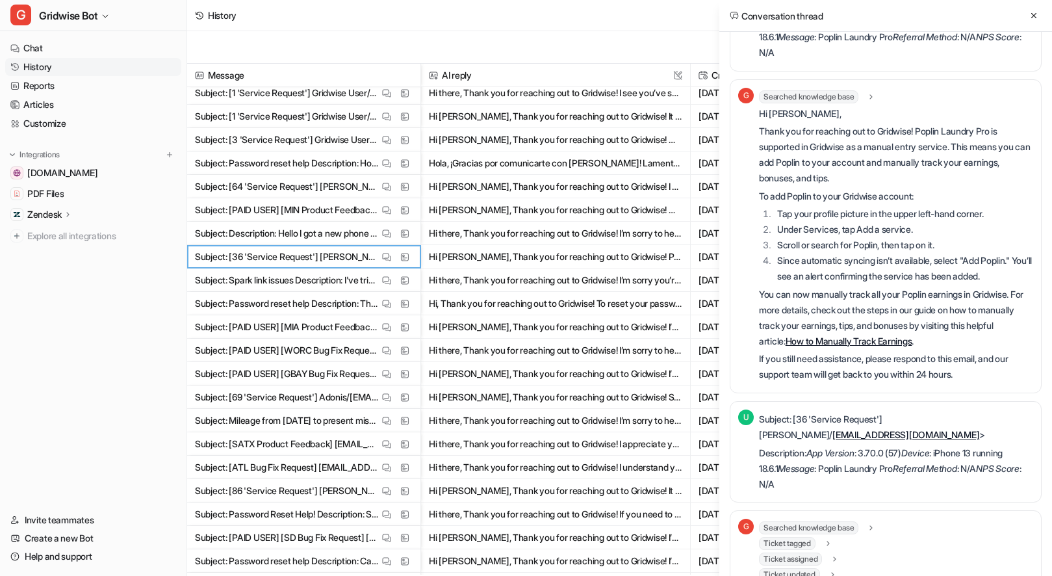
scroll to position [185, 0]
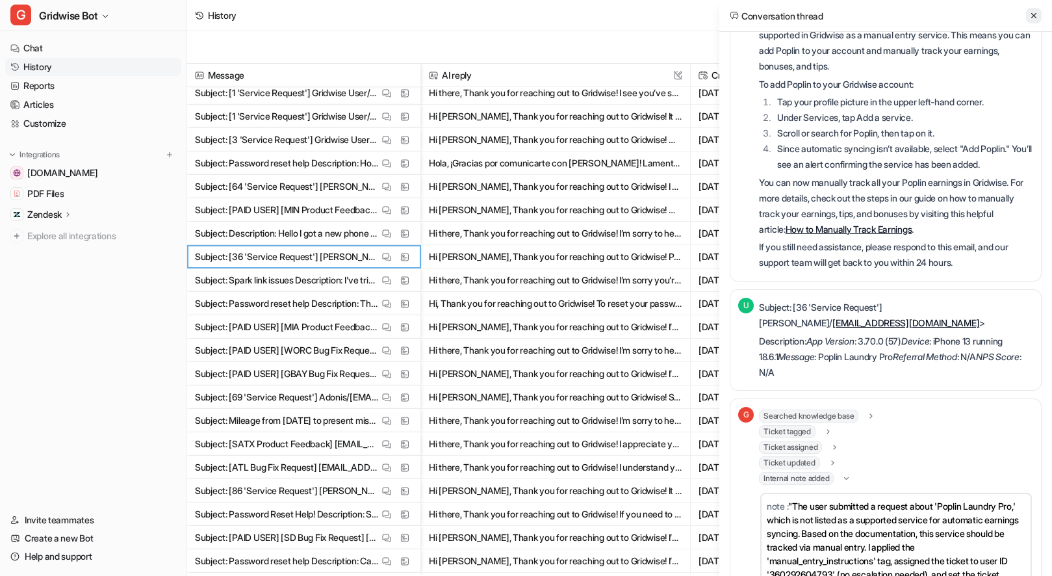
click at [1032, 9] on button at bounding box center [1034, 16] width 16 height 16
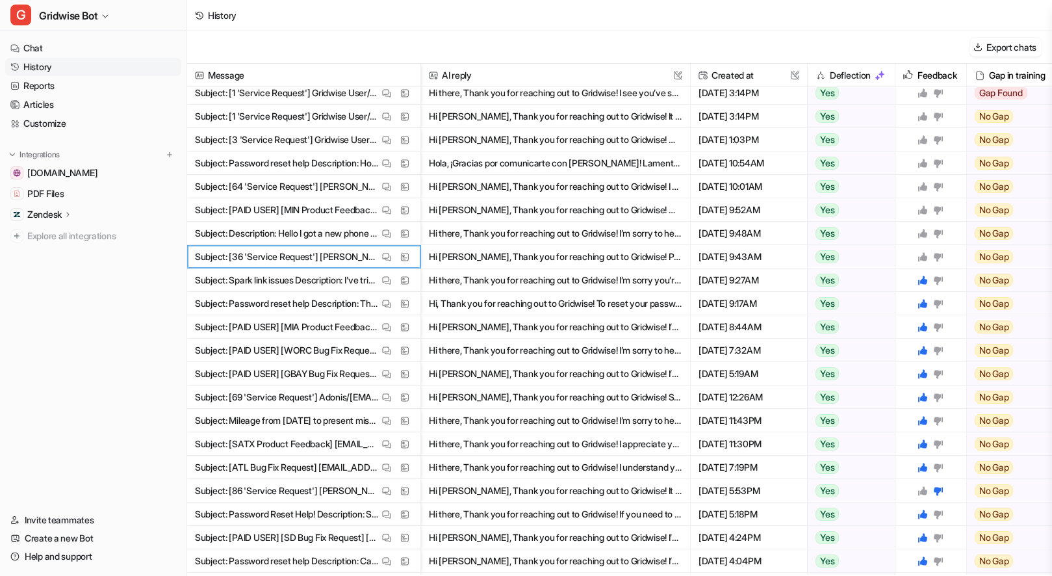
click at [926, 255] on icon at bounding box center [922, 256] width 10 height 10
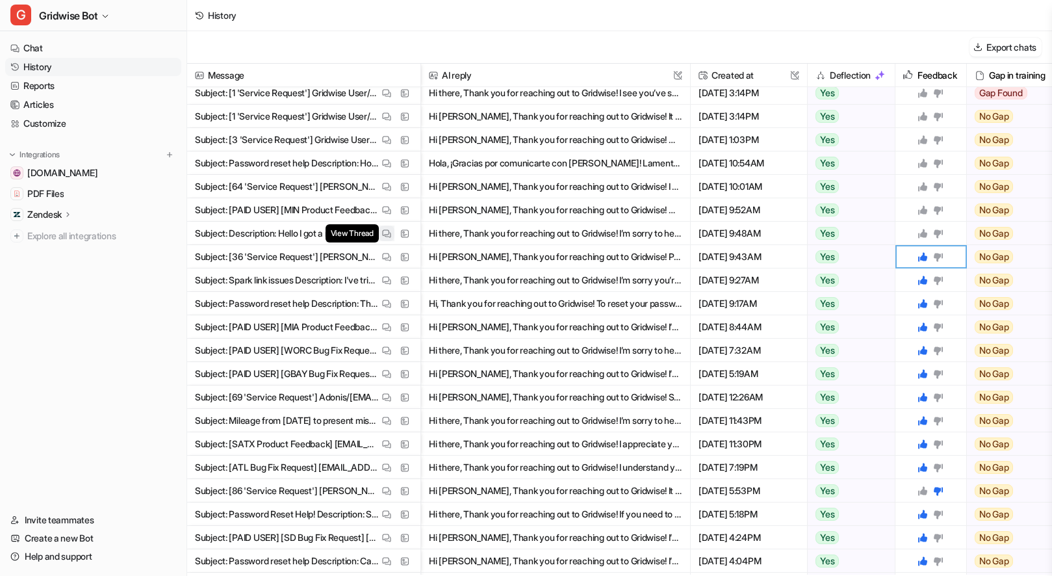
click at [383, 231] on img at bounding box center [386, 234] width 9 height 10
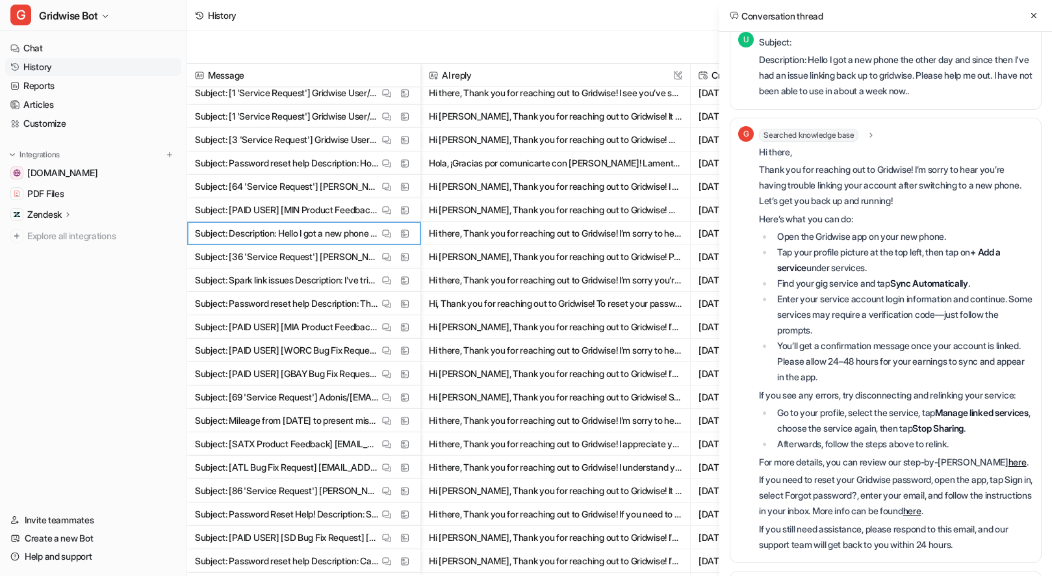
scroll to position [21, 0]
click at [1028, 15] on button at bounding box center [1034, 16] width 16 height 16
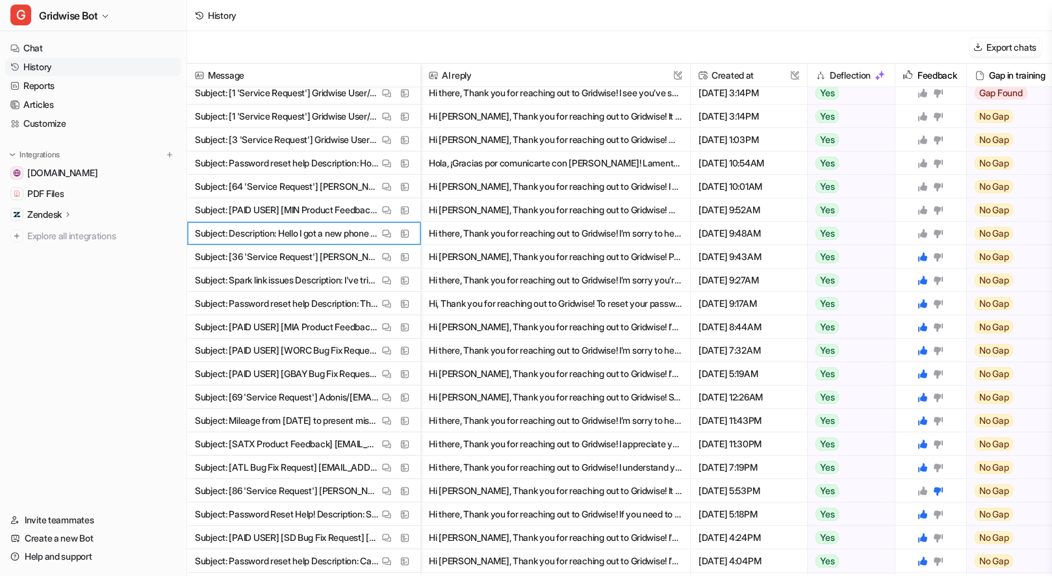
click at [926, 230] on icon at bounding box center [922, 233] width 10 height 10
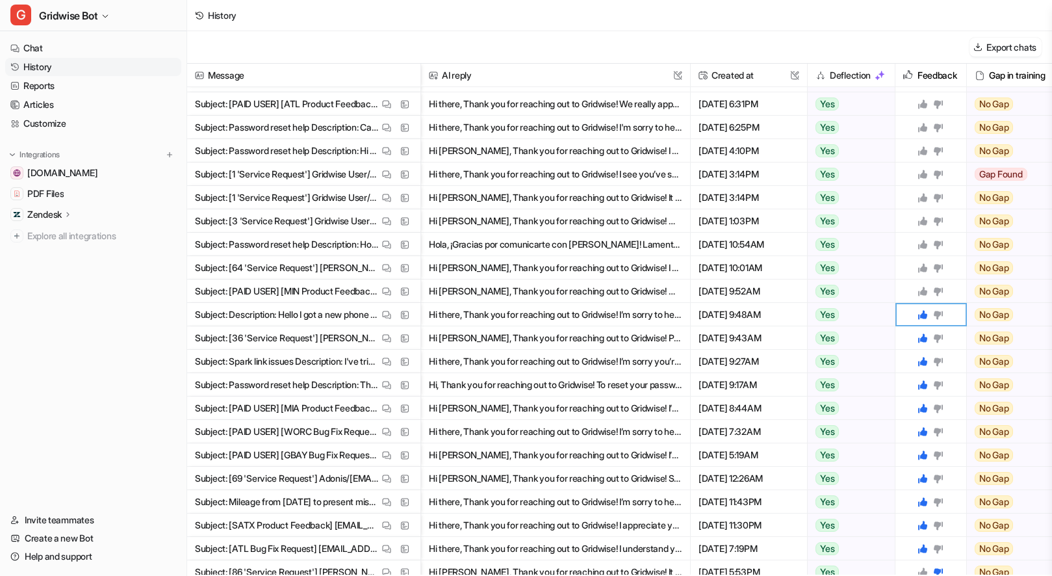
scroll to position [556, 0]
click at [387, 288] on img at bounding box center [386, 291] width 9 height 10
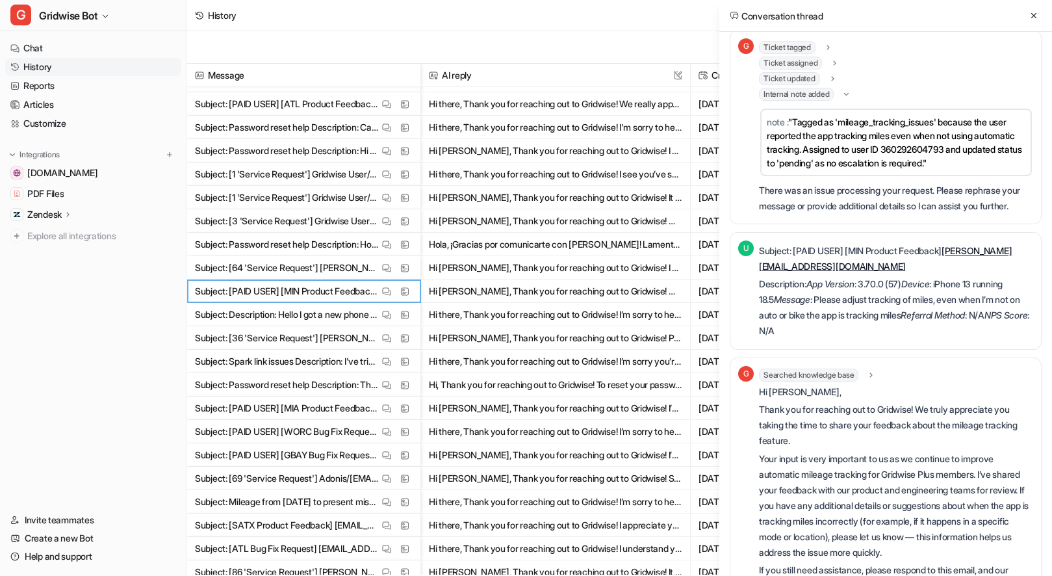
scroll to position [212, 0]
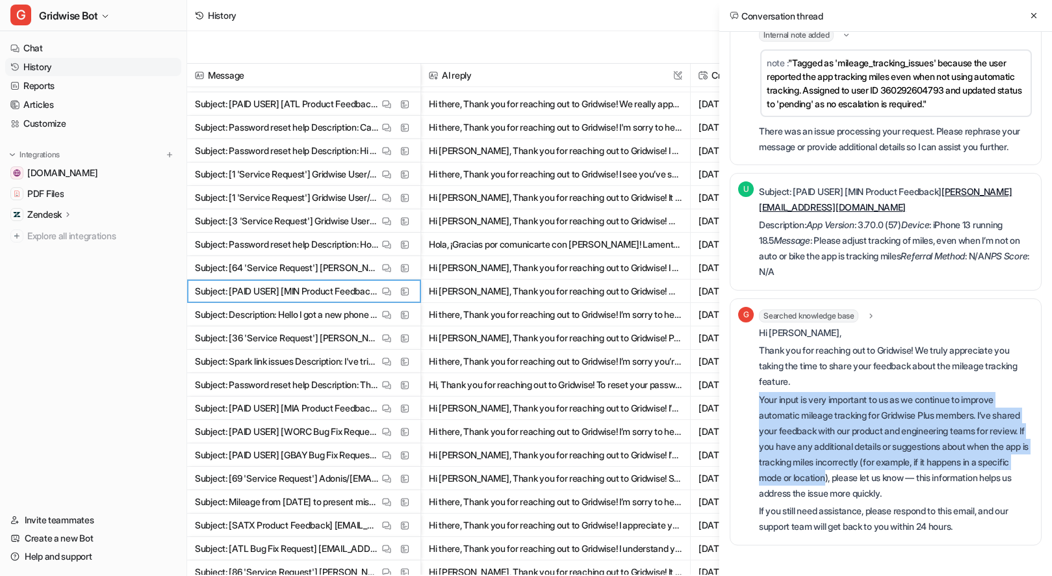
drag, startPoint x: 854, startPoint y: 378, endPoint x: 920, endPoint y: 480, distance: 121.6
click at [920, 480] on div "Hi Jesus, Thank you for reaching out to Gridwise! We truly appreciate you takin…" at bounding box center [896, 430] width 274 height 210
click at [920, 480] on p "Your input is very important to us as we continue to improve automatic mileage …" at bounding box center [896, 446] width 274 height 109
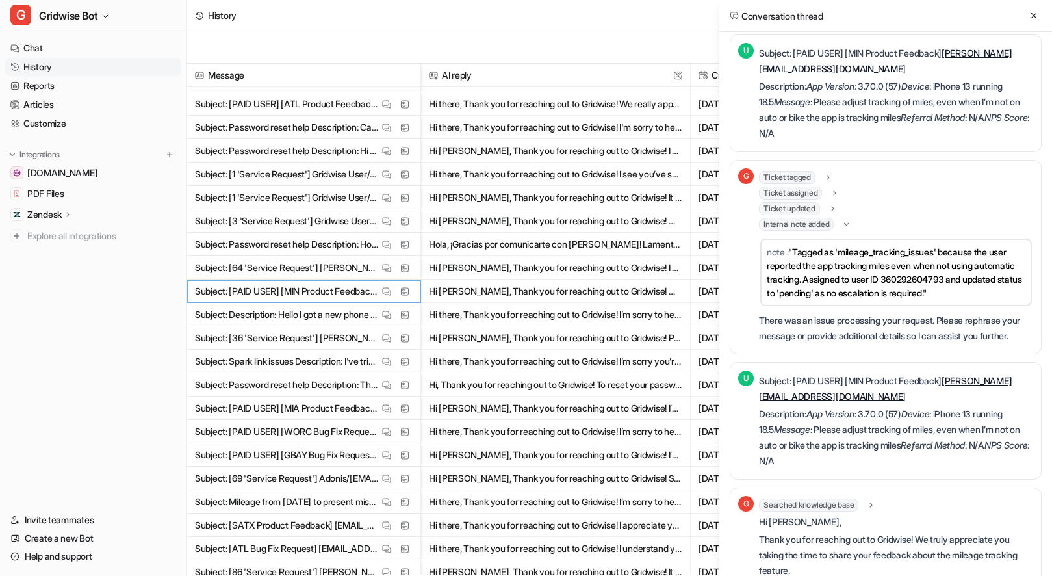
scroll to position [0, 0]
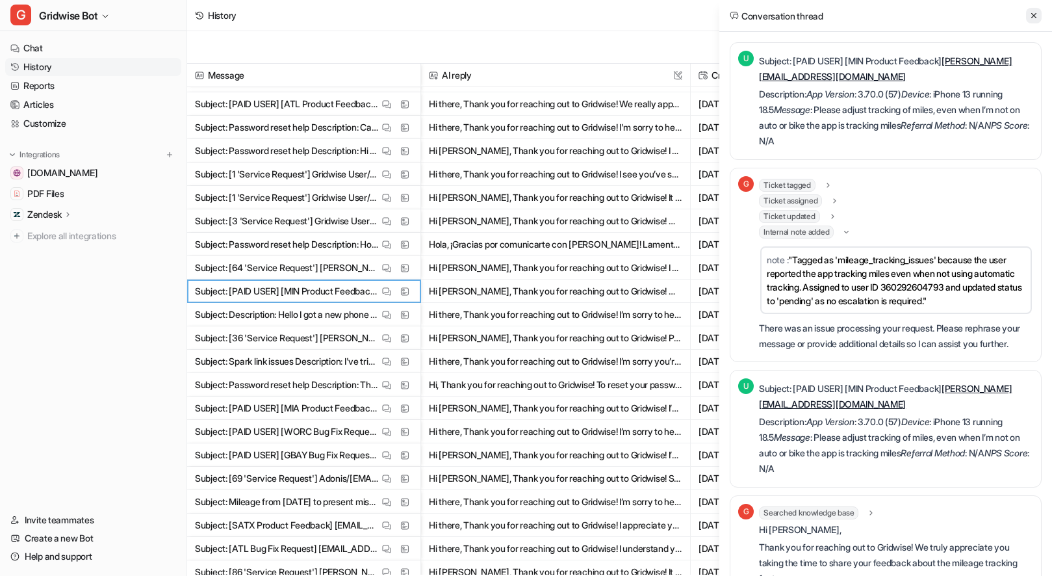
click at [1036, 12] on icon at bounding box center [1033, 15] width 9 height 9
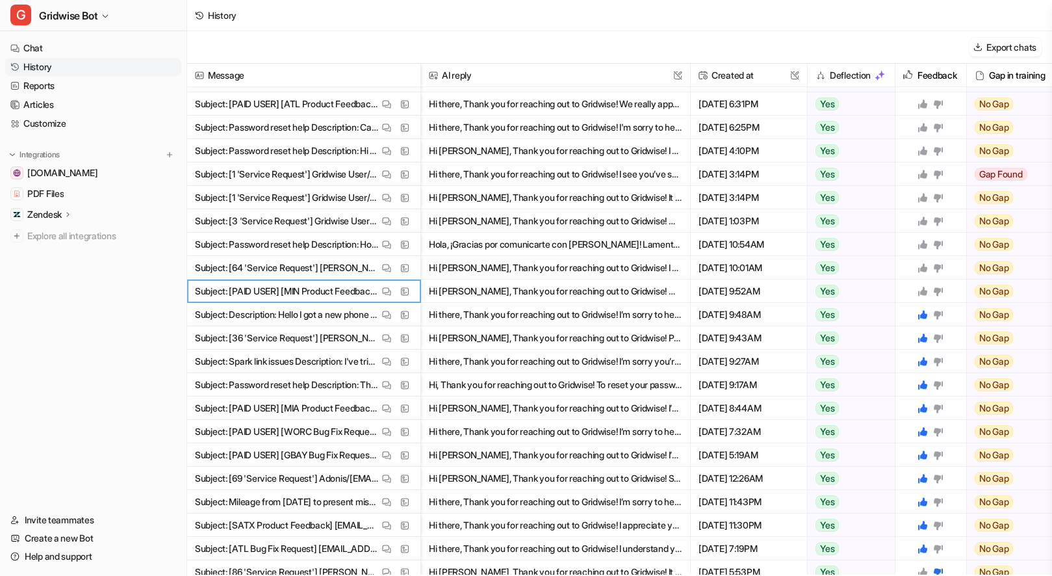
click at [939, 284] on div at bounding box center [930, 290] width 60 height 23
click at [938, 292] on icon at bounding box center [938, 291] width 9 height 8
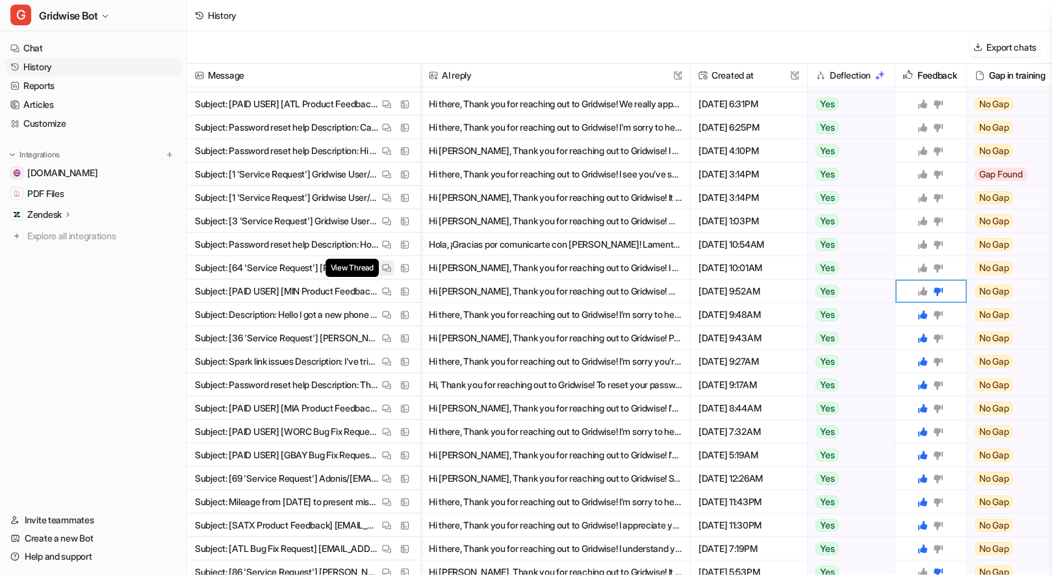
click at [385, 264] on img at bounding box center [386, 268] width 9 height 10
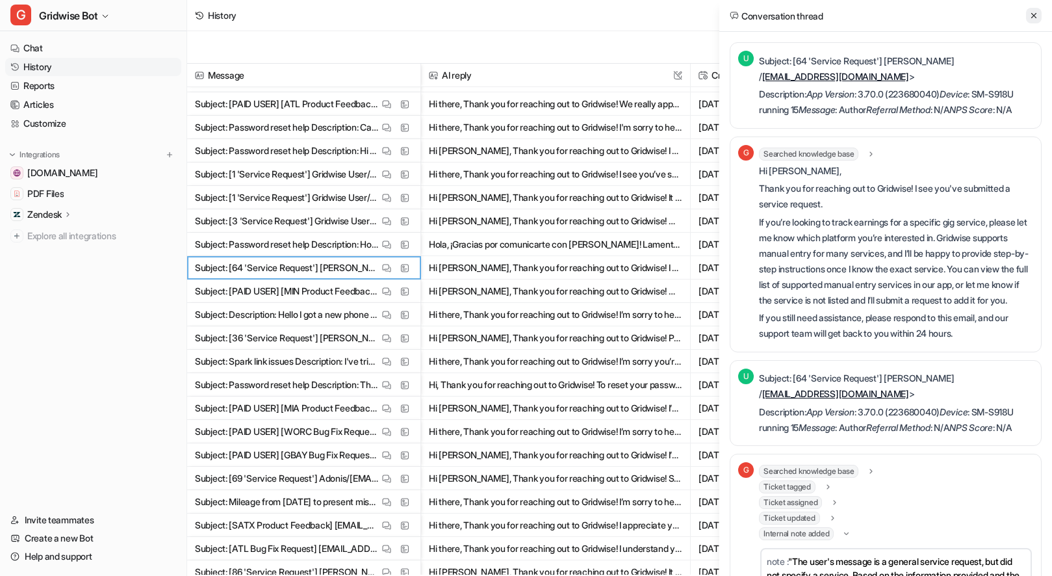
click at [1033, 19] on icon at bounding box center [1033, 15] width 9 height 9
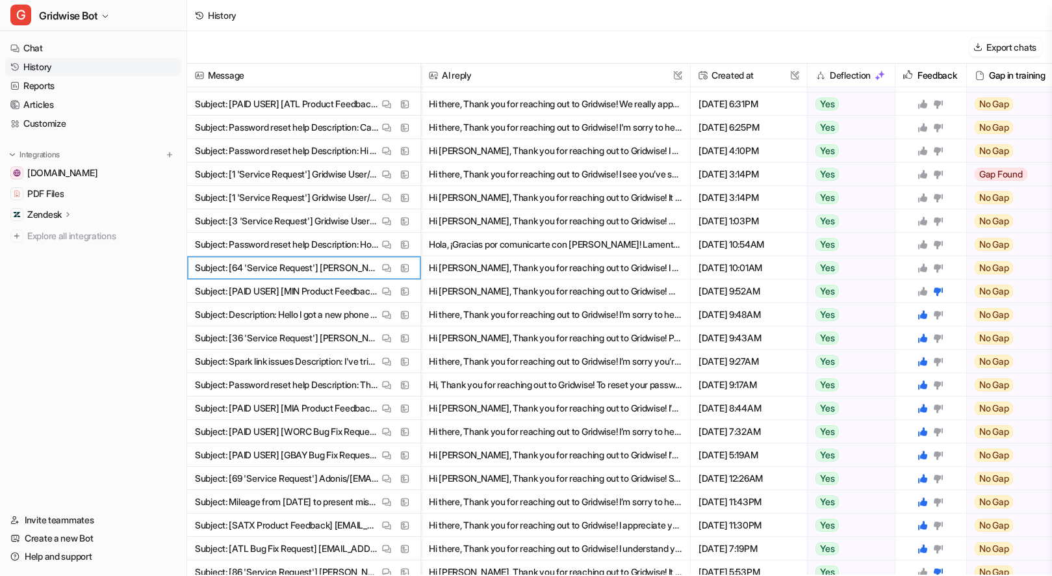
click at [917, 270] on icon at bounding box center [922, 267] width 10 height 10
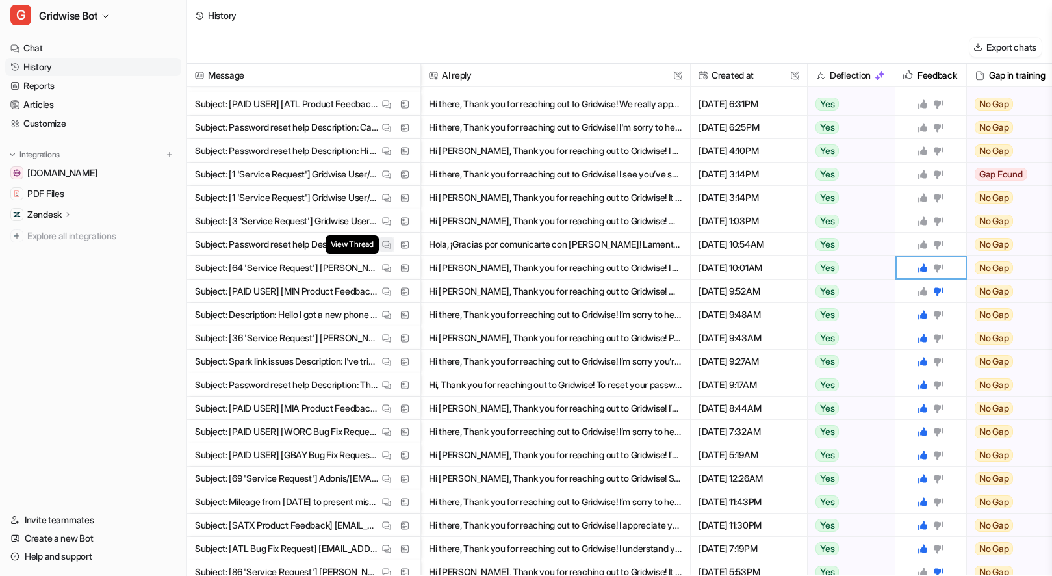
click at [384, 249] on img at bounding box center [386, 245] width 9 height 10
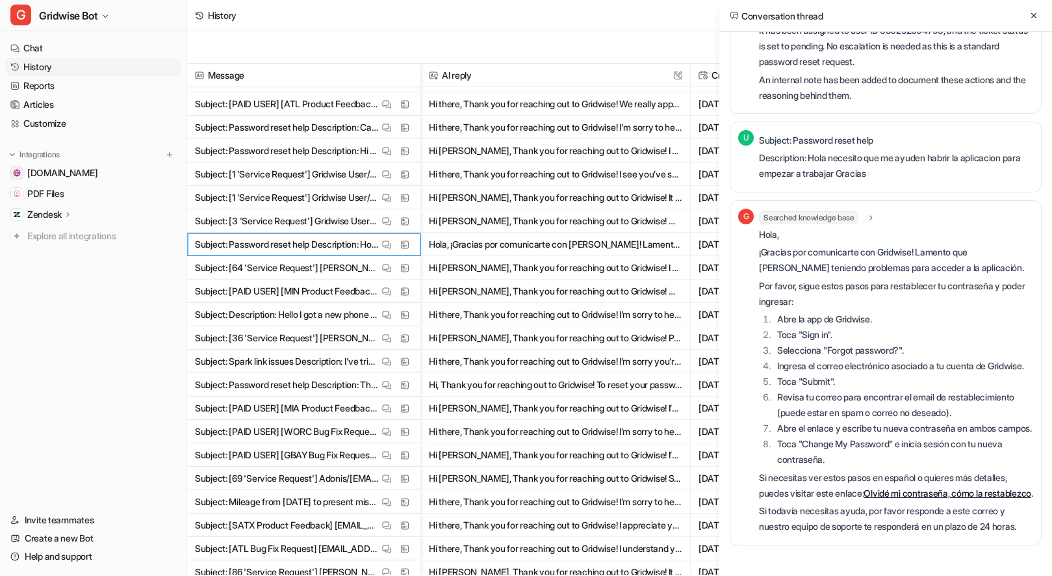
scroll to position [375, 0]
click at [1036, 10] on button at bounding box center [1034, 16] width 16 height 16
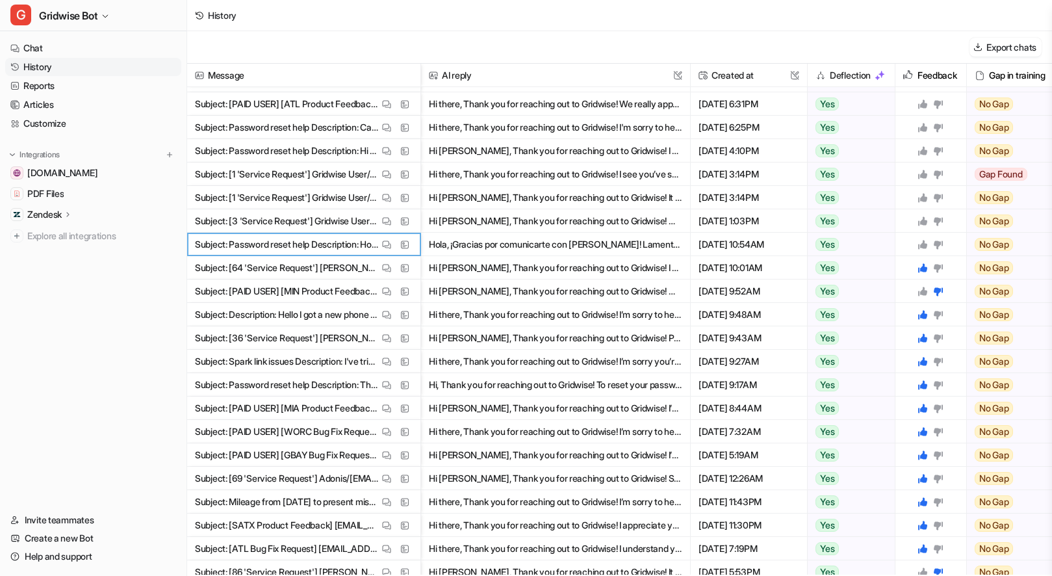
drag, startPoint x: 924, startPoint y: 243, endPoint x: 926, endPoint y: 251, distance: 8.7
click at [924, 243] on icon at bounding box center [922, 244] width 9 height 9
click at [392, 218] on button "View Thread" at bounding box center [387, 221] width 16 height 16
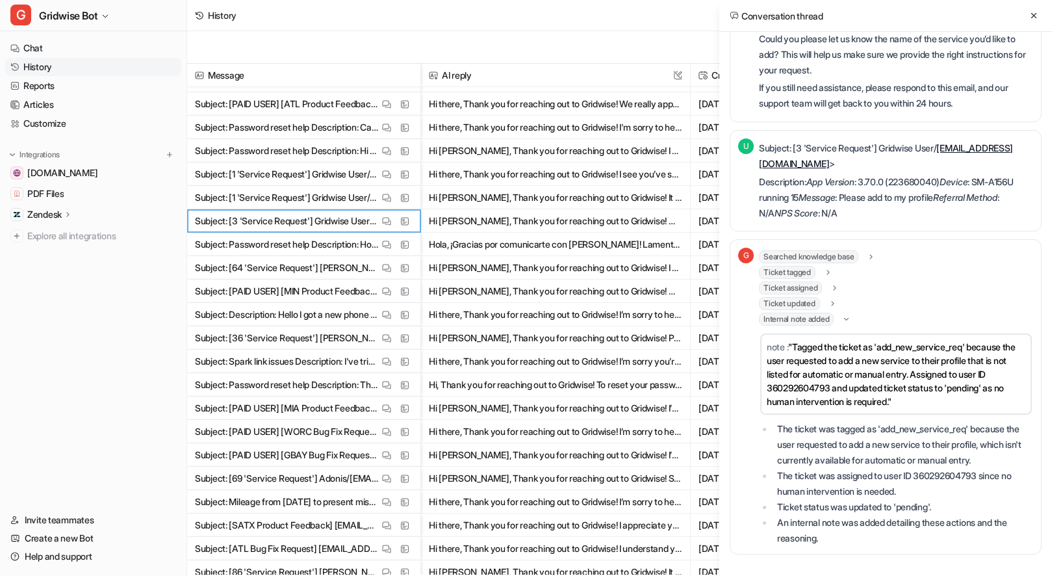
scroll to position [208, 0]
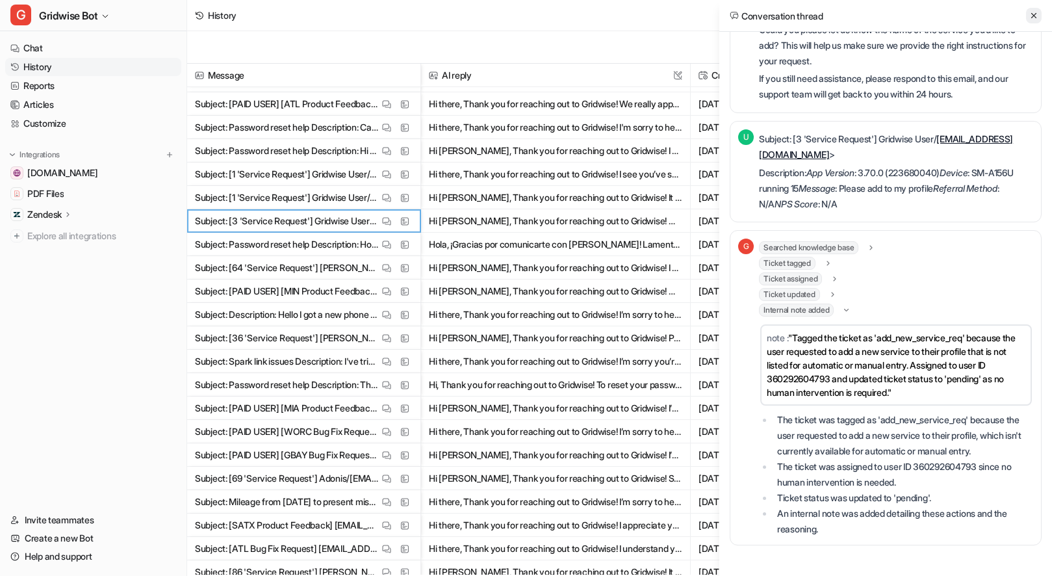
click at [1032, 12] on icon at bounding box center [1033, 15] width 9 height 9
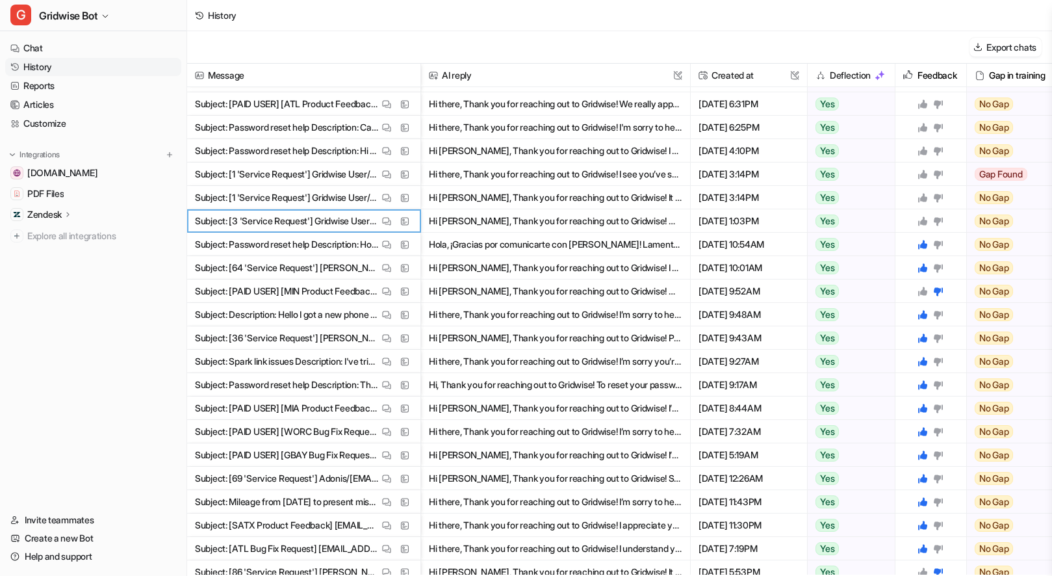
click at [925, 225] on icon at bounding box center [922, 221] width 10 height 10
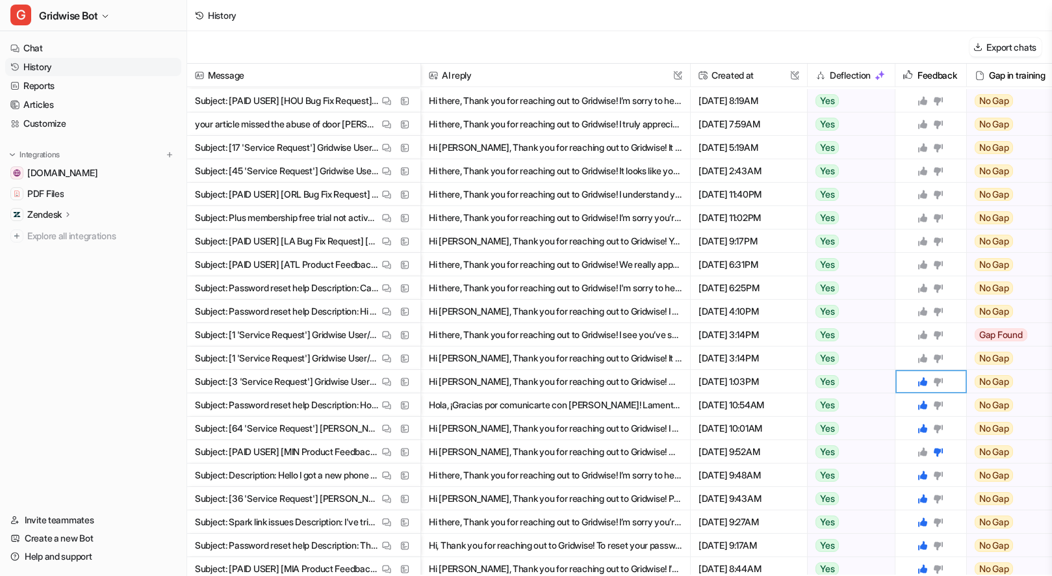
scroll to position [387, 0]
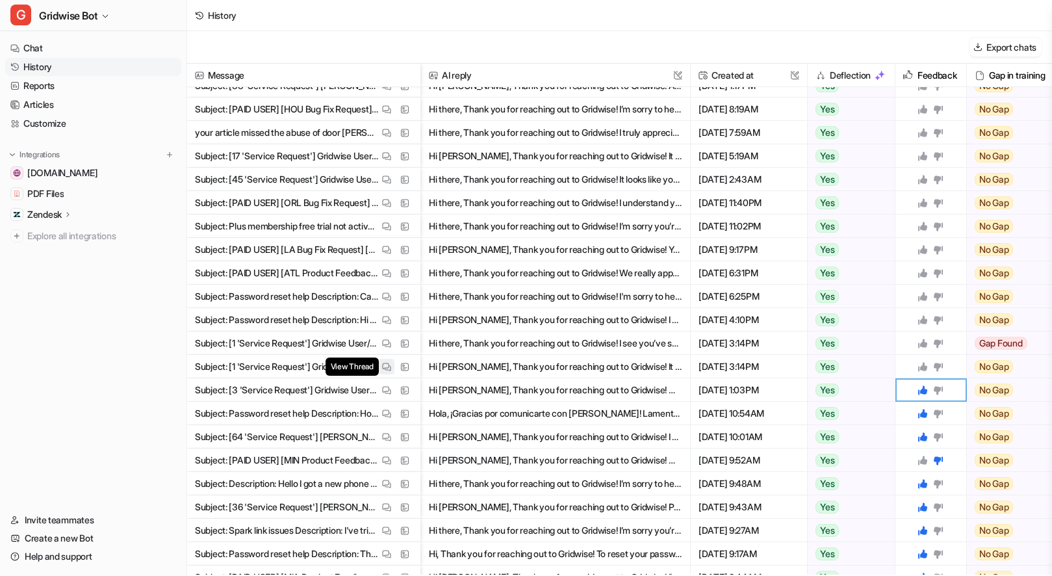
click at [381, 362] on button "View Thread" at bounding box center [387, 367] width 16 height 16
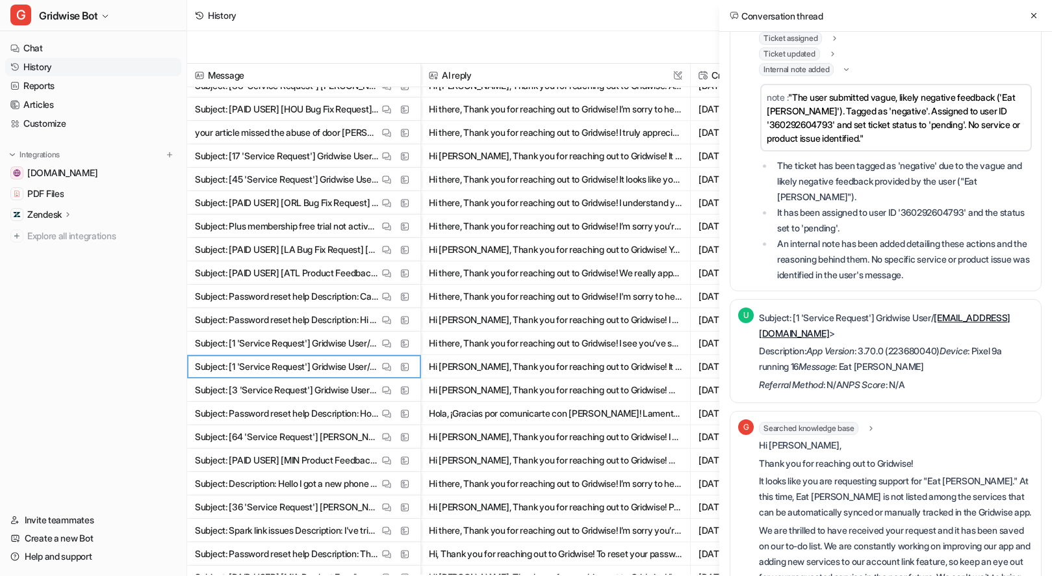
scroll to position [0, 0]
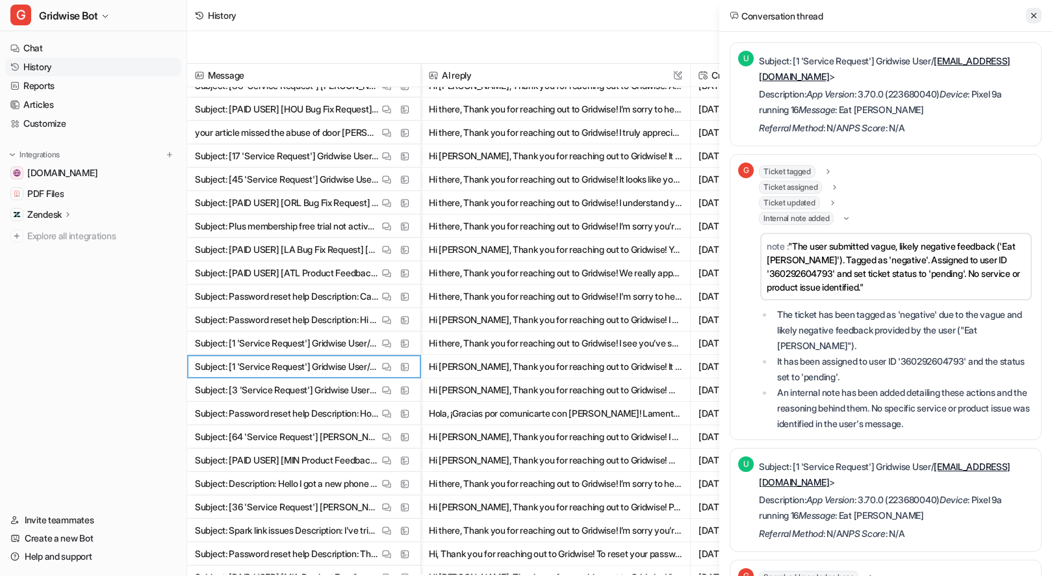
click at [1034, 17] on icon at bounding box center [1033, 15] width 9 height 9
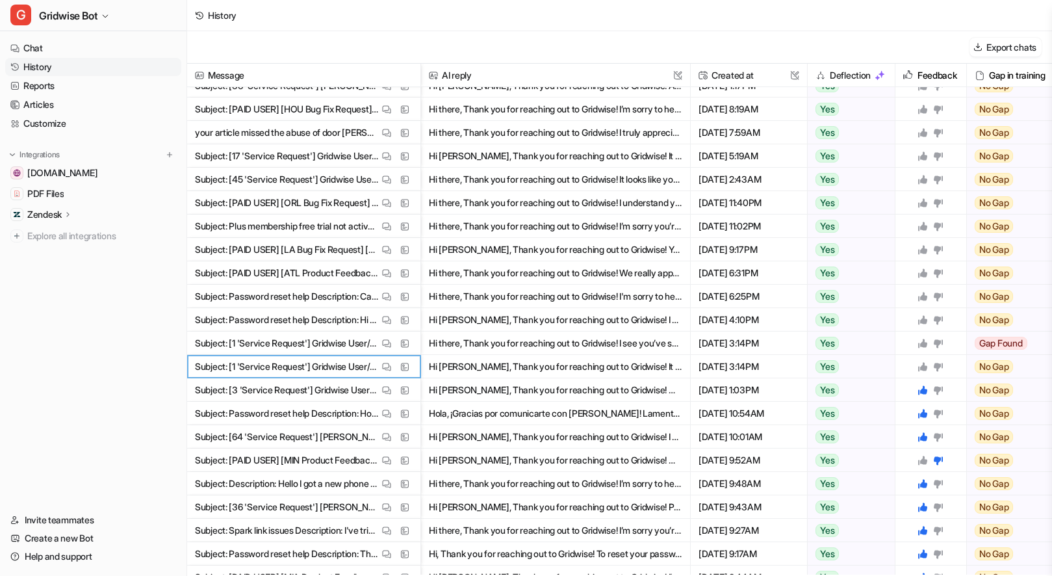
click at [926, 363] on icon at bounding box center [922, 366] width 10 height 10
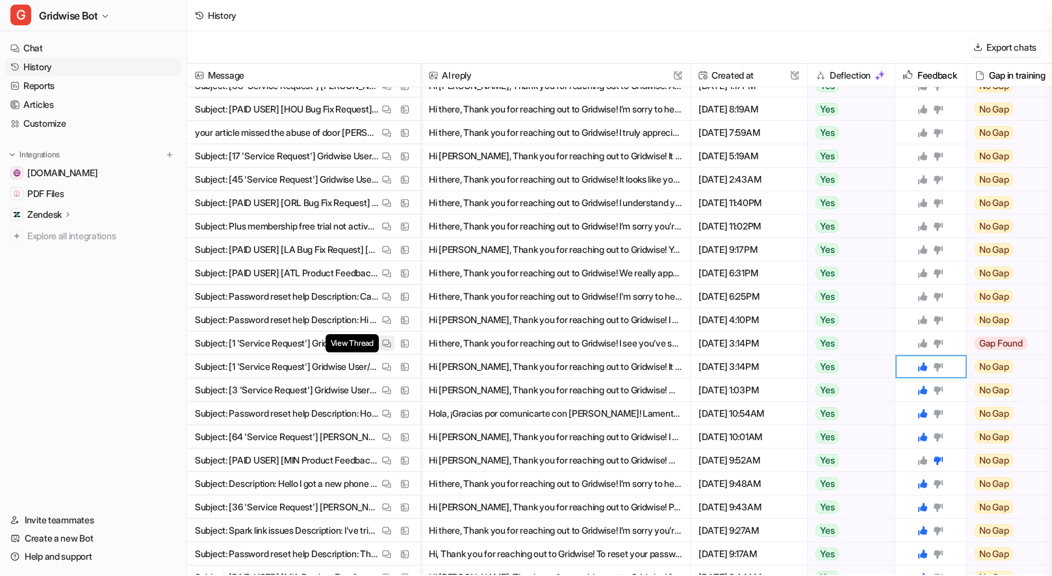
click at [384, 344] on img at bounding box center [386, 343] width 9 height 10
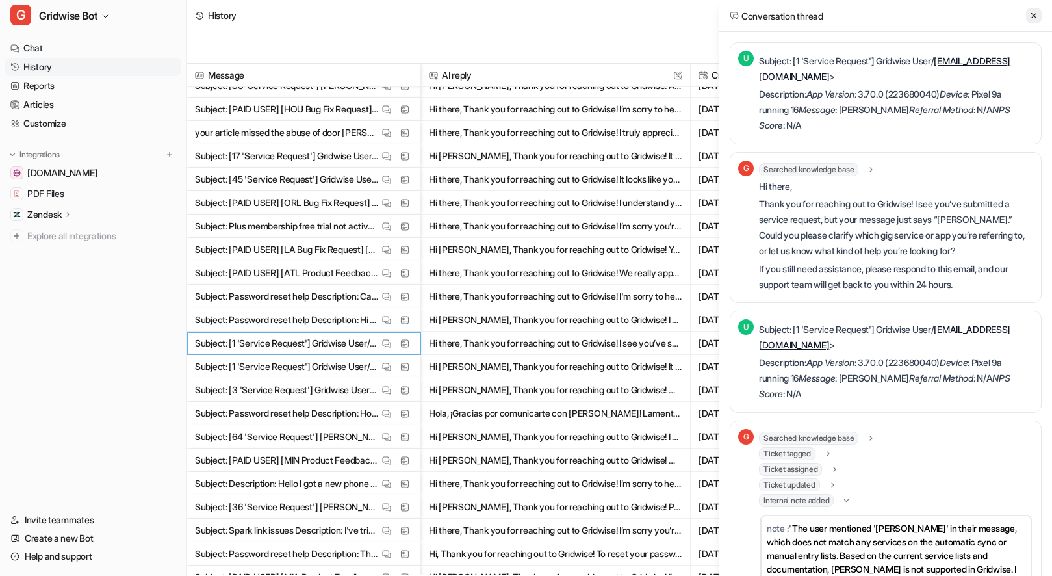
click at [1032, 11] on icon at bounding box center [1033, 15] width 9 height 9
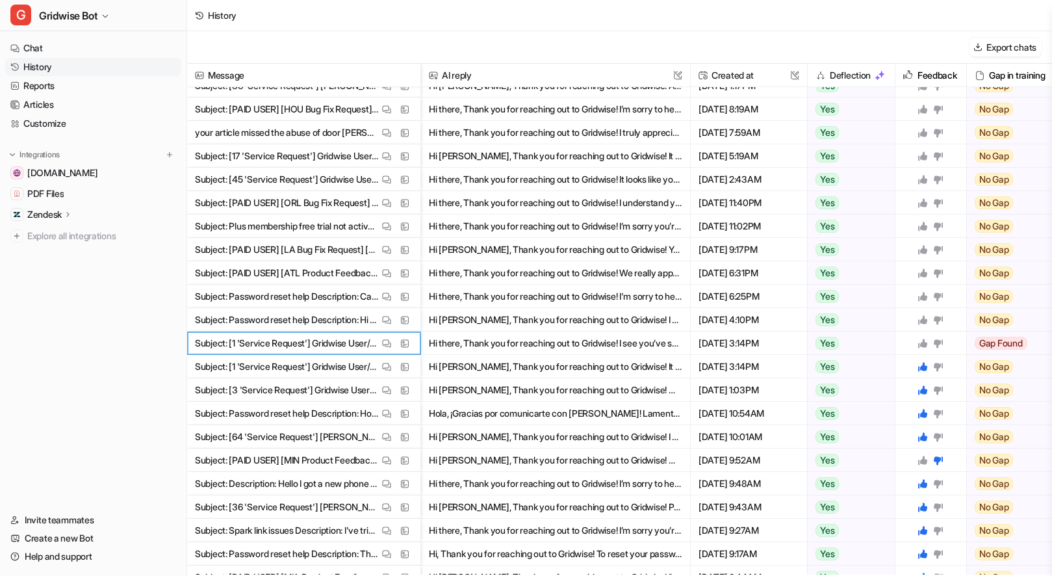
click at [926, 339] on icon at bounding box center [922, 343] width 10 height 10
click at [387, 362] on img at bounding box center [386, 367] width 9 height 10
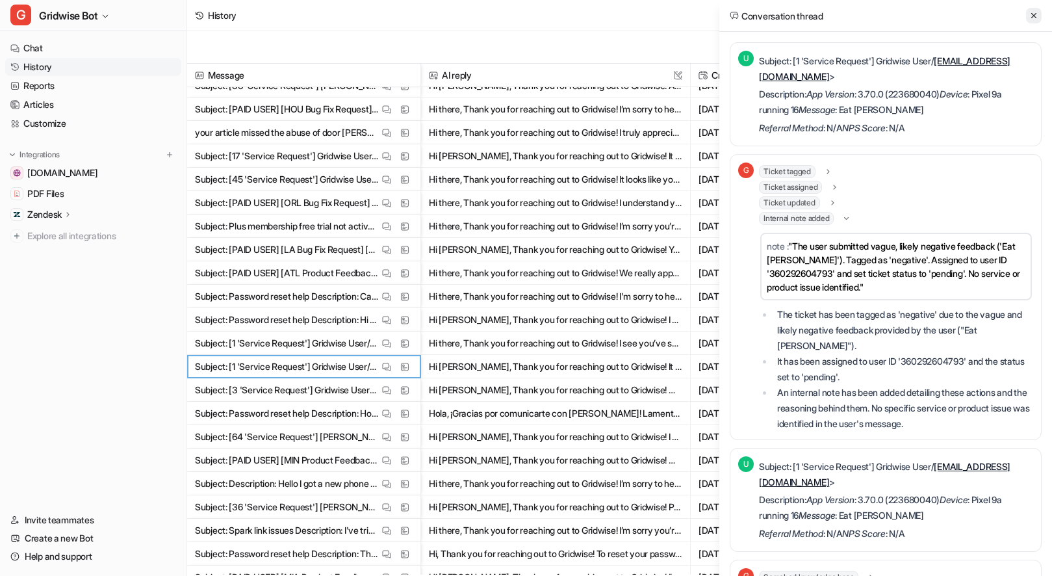
click at [1036, 16] on icon at bounding box center [1033, 15] width 9 height 9
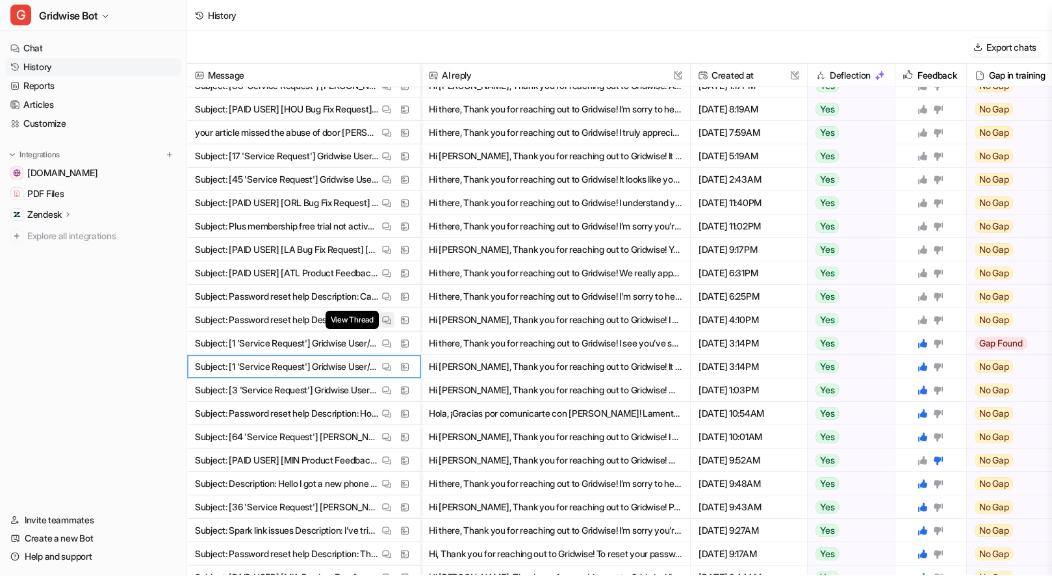
click at [384, 318] on img at bounding box center [386, 320] width 9 height 10
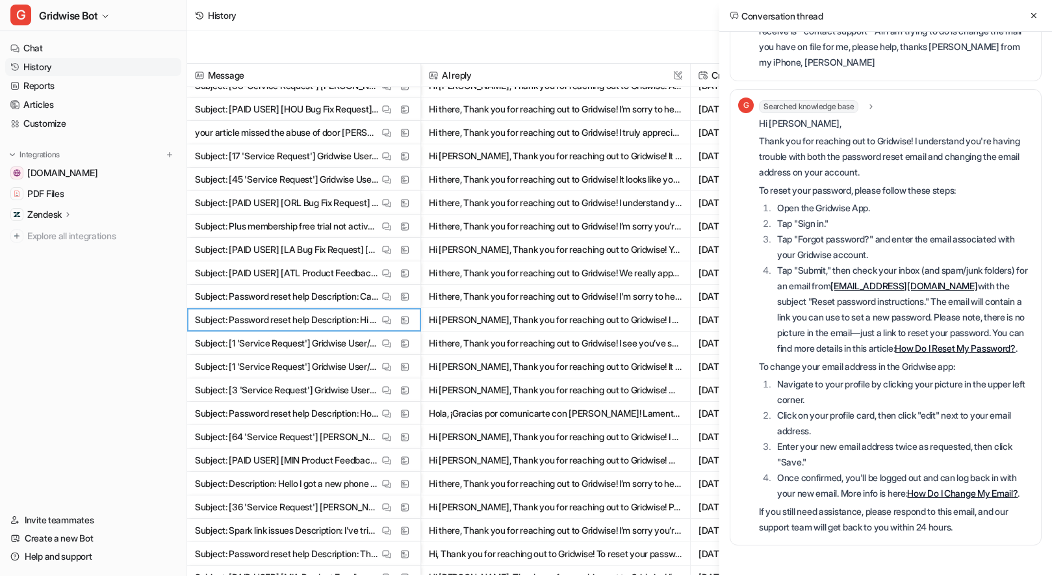
scroll to position [468, 0]
click at [1035, 12] on icon at bounding box center [1033, 15] width 9 height 9
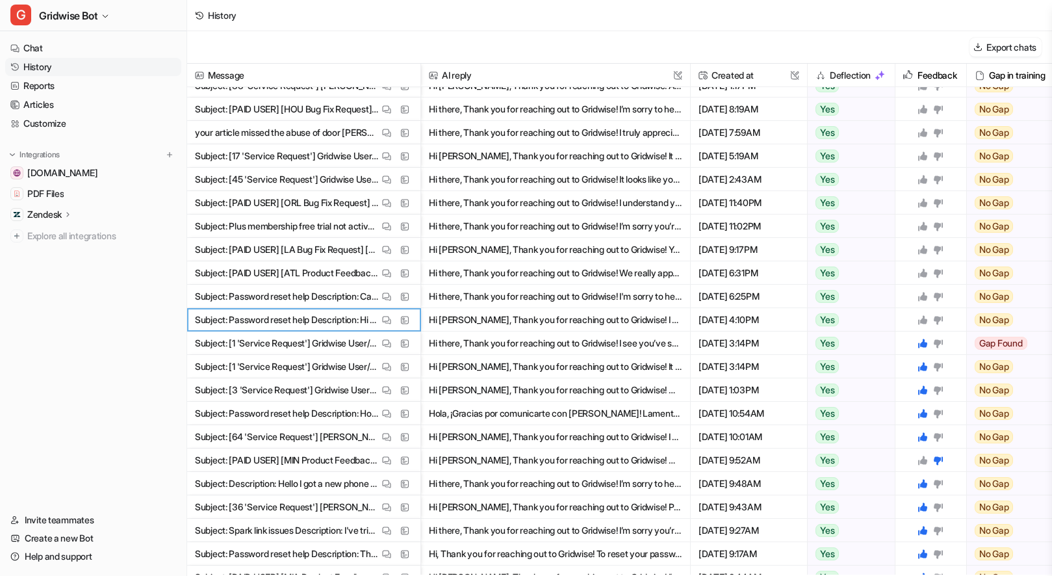
click at [921, 322] on icon at bounding box center [922, 319] width 9 height 9
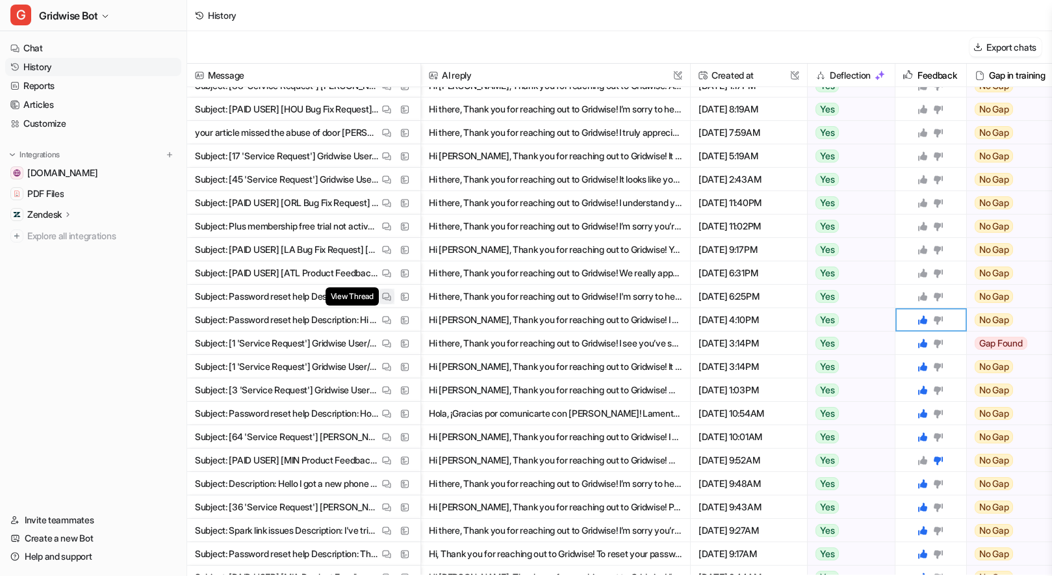
click at [383, 292] on img at bounding box center [386, 297] width 9 height 10
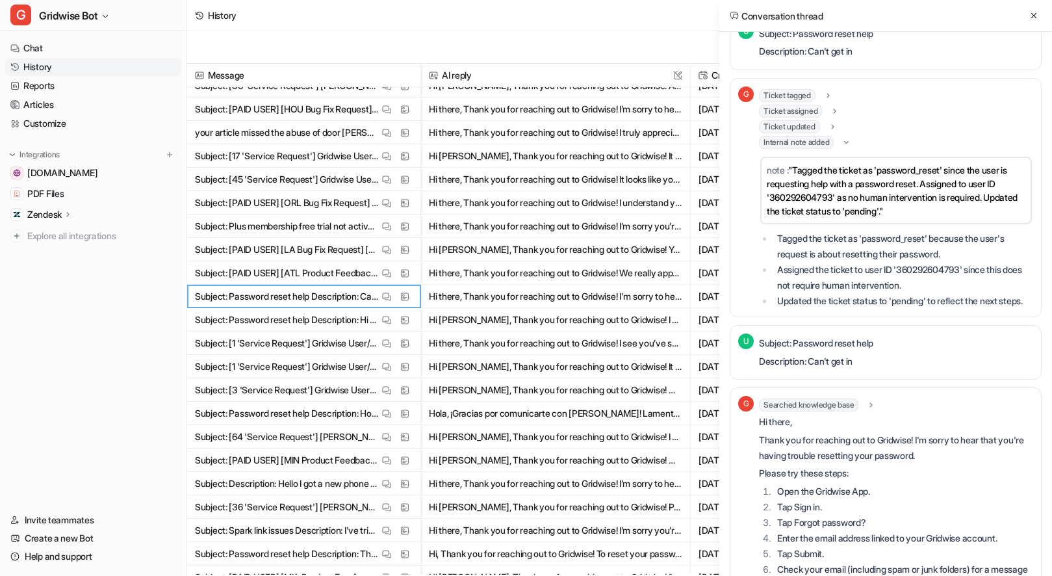
scroll to position [214, 0]
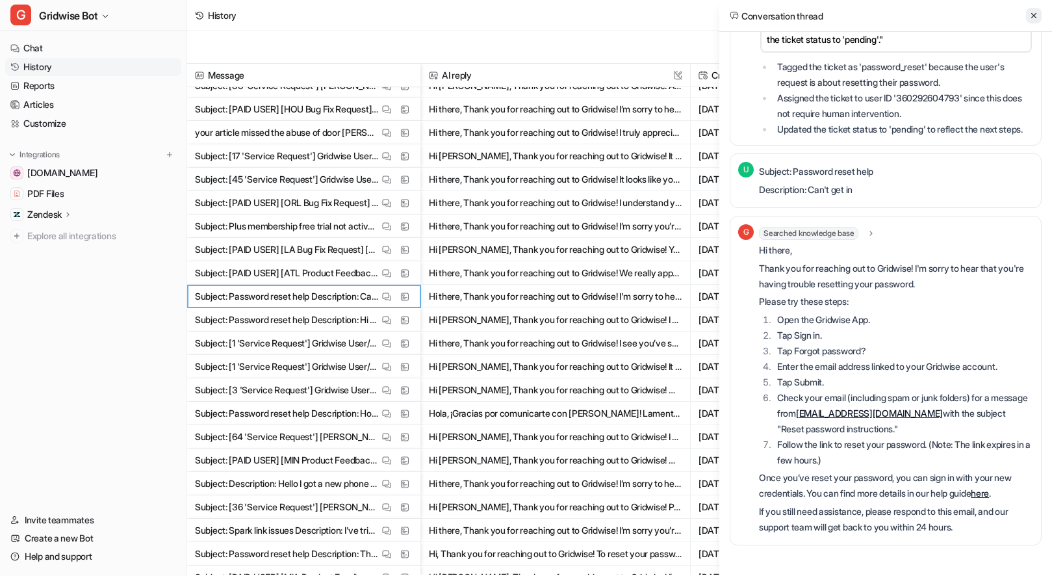
click at [1034, 17] on icon at bounding box center [1033, 15] width 9 height 9
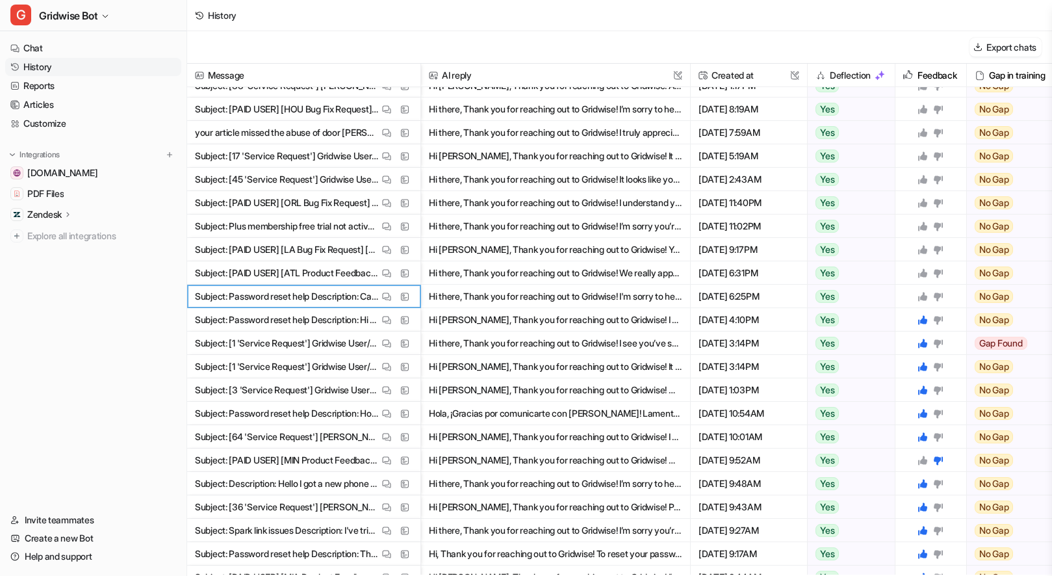
drag, startPoint x: 923, startPoint y: 291, endPoint x: 925, endPoint y: 311, distance: 19.7
click at [923, 291] on icon at bounding box center [922, 296] width 10 height 10
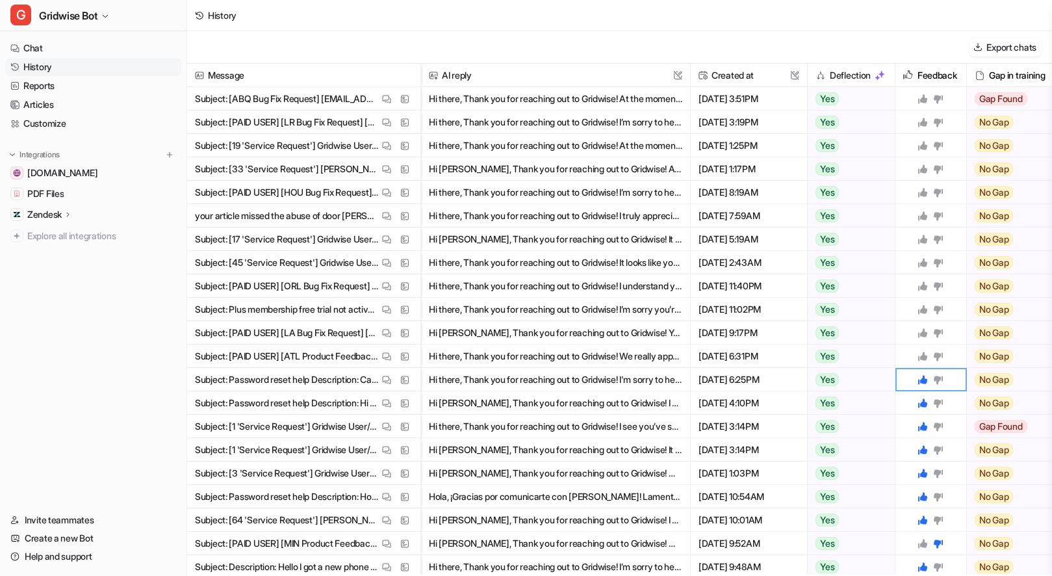
scroll to position [296, 0]
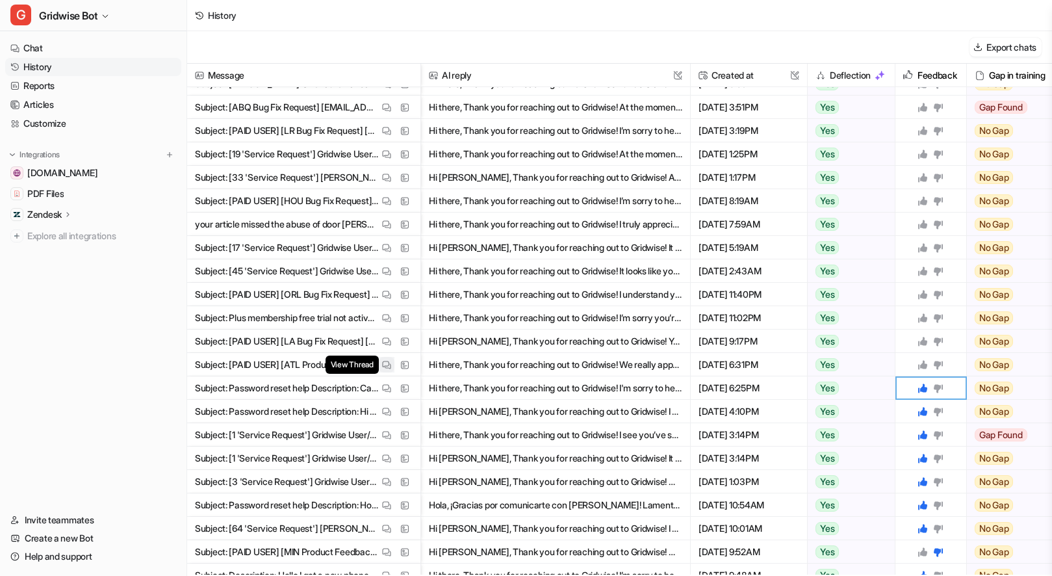
click at [379, 363] on button "View Thread" at bounding box center [387, 365] width 16 height 16
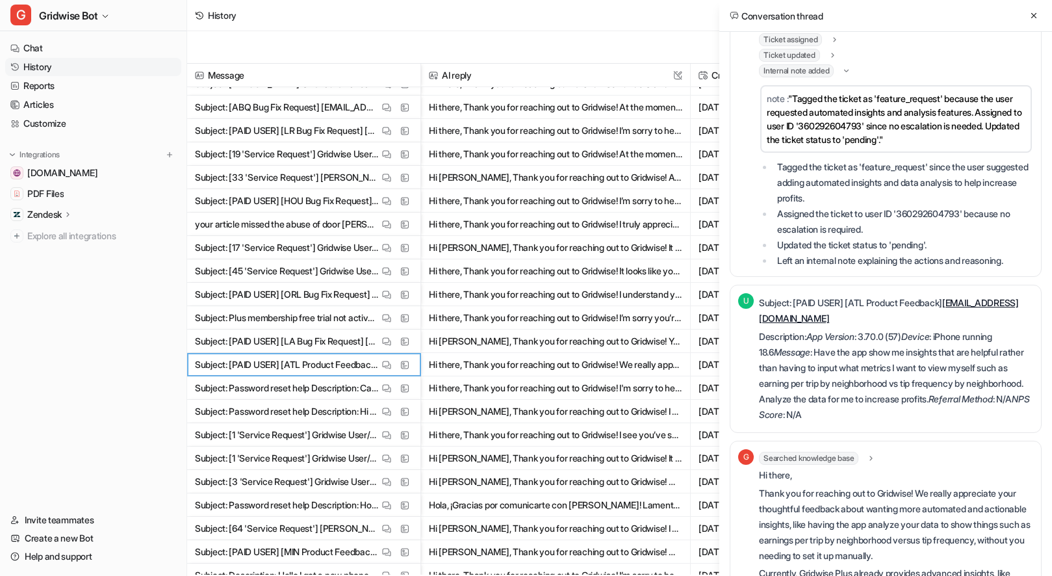
scroll to position [477, 0]
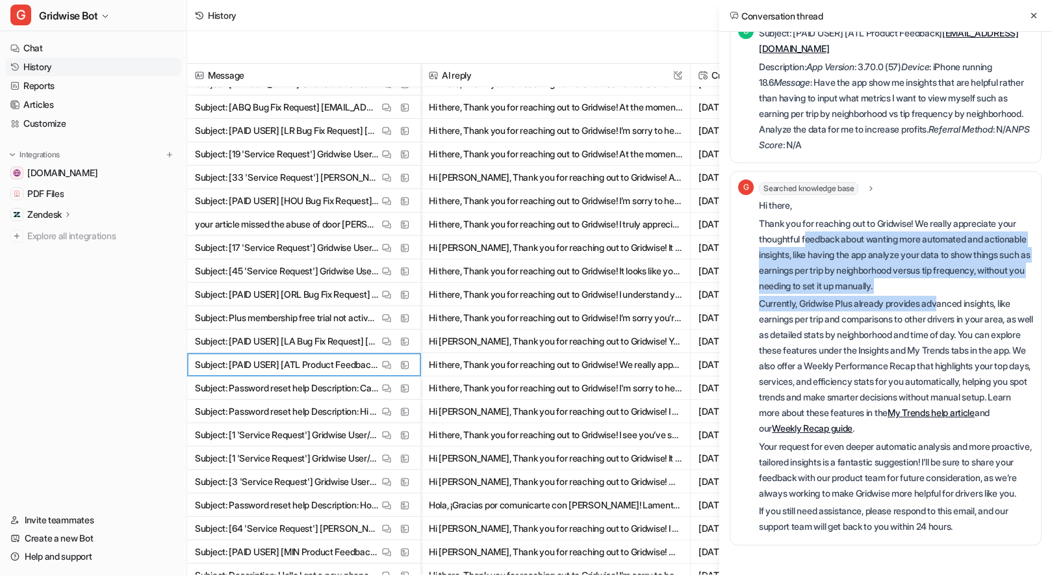
drag, startPoint x: 809, startPoint y: 222, endPoint x: 950, endPoint y: 293, distance: 158.6
click at [950, 293] on div "Hi there, Thank you for reaching out to Gridwise! We really appreciate your tho…" at bounding box center [896, 365] width 274 height 337
click at [950, 296] on p "Currently, Gridwise Plus already provides advanced insights, like earnings per …" at bounding box center [896, 366] width 274 height 140
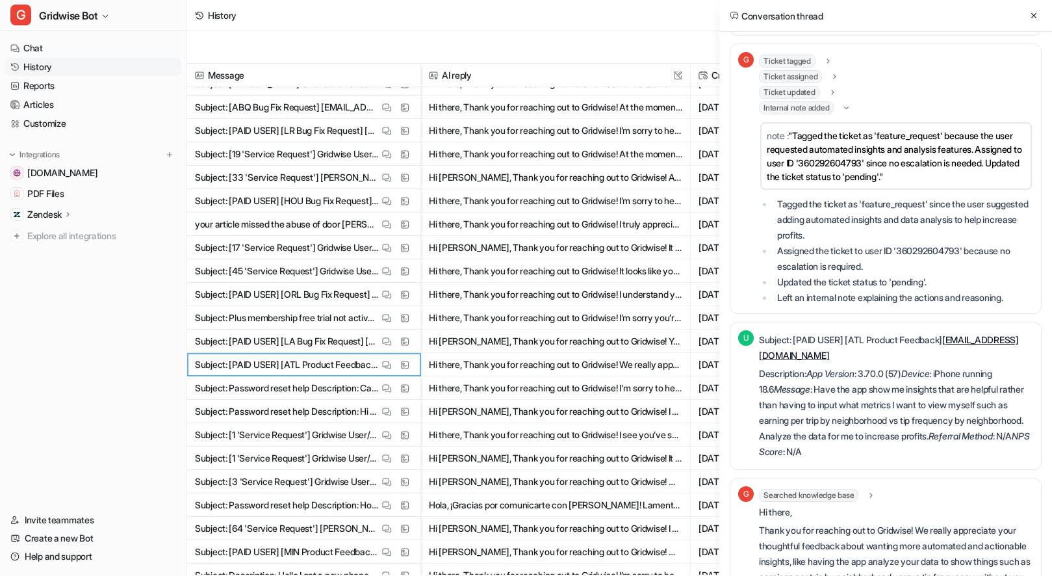
scroll to position [0, 0]
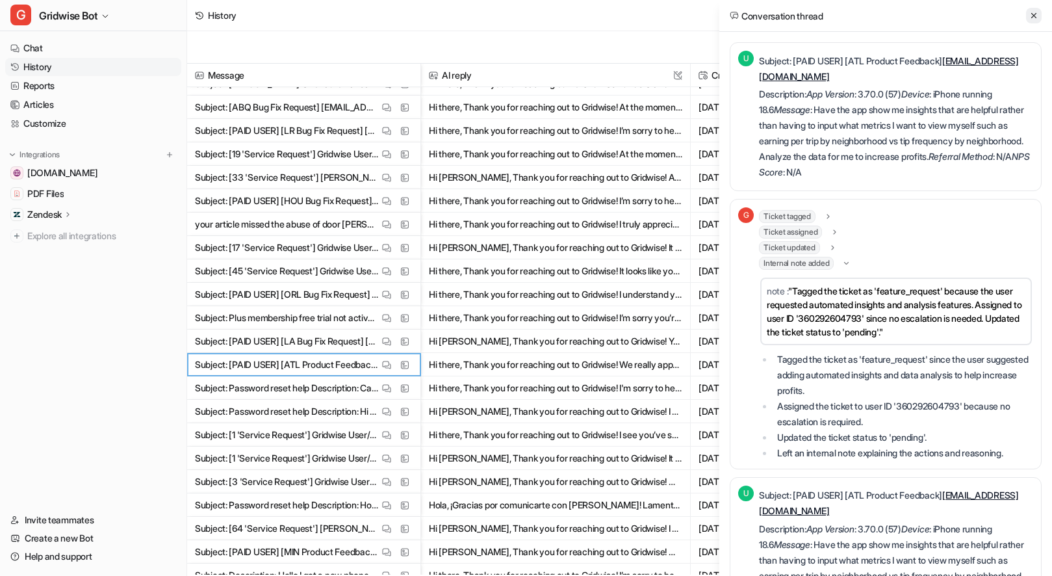
click at [1032, 19] on icon at bounding box center [1033, 15] width 9 height 9
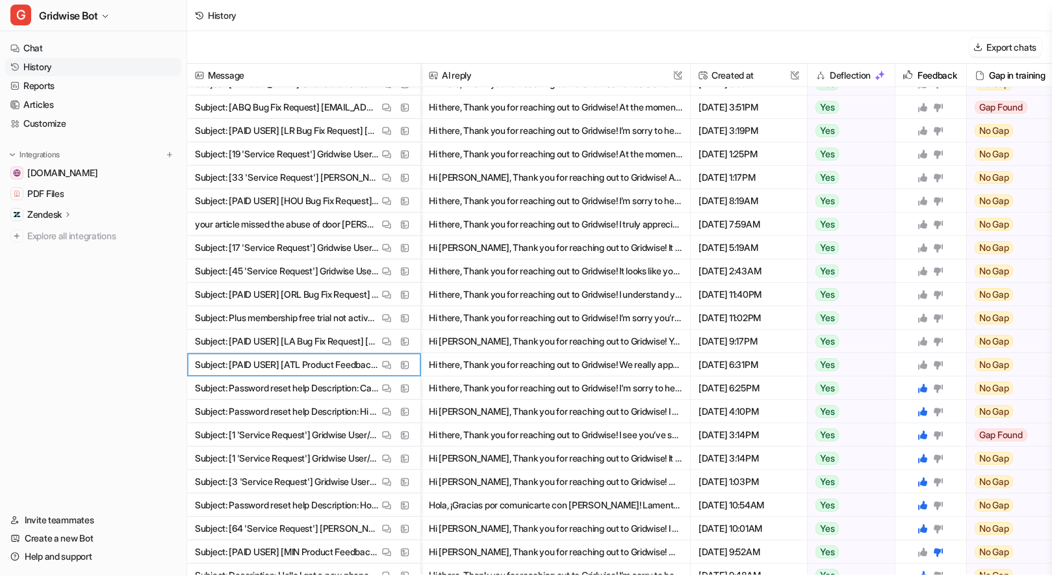
click at [929, 363] on div at bounding box center [930, 364] width 26 height 10
click at [924, 366] on icon at bounding box center [922, 364] width 9 height 9
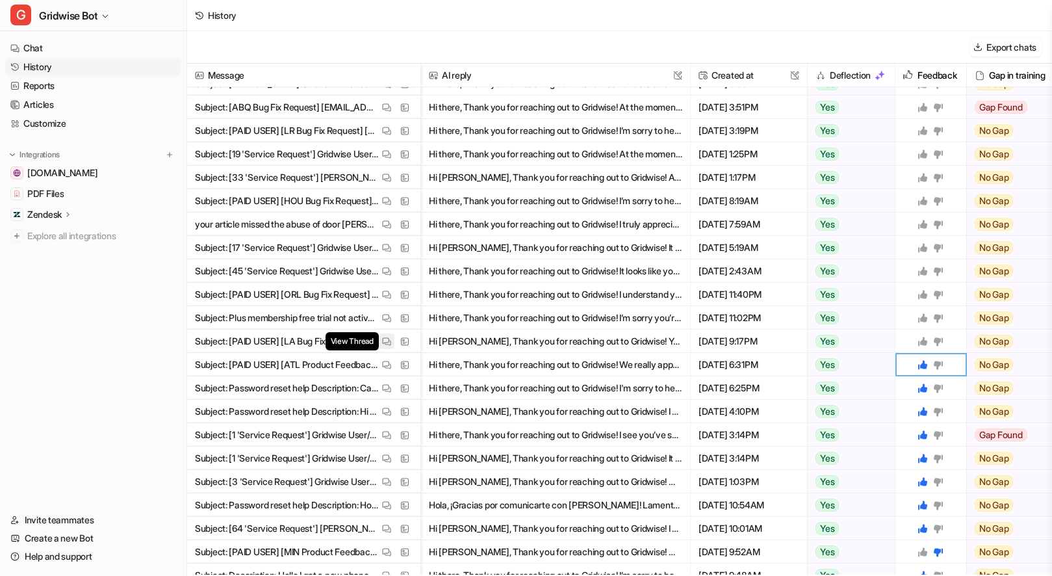
click at [379, 340] on button "View Thread" at bounding box center [387, 341] width 16 height 16
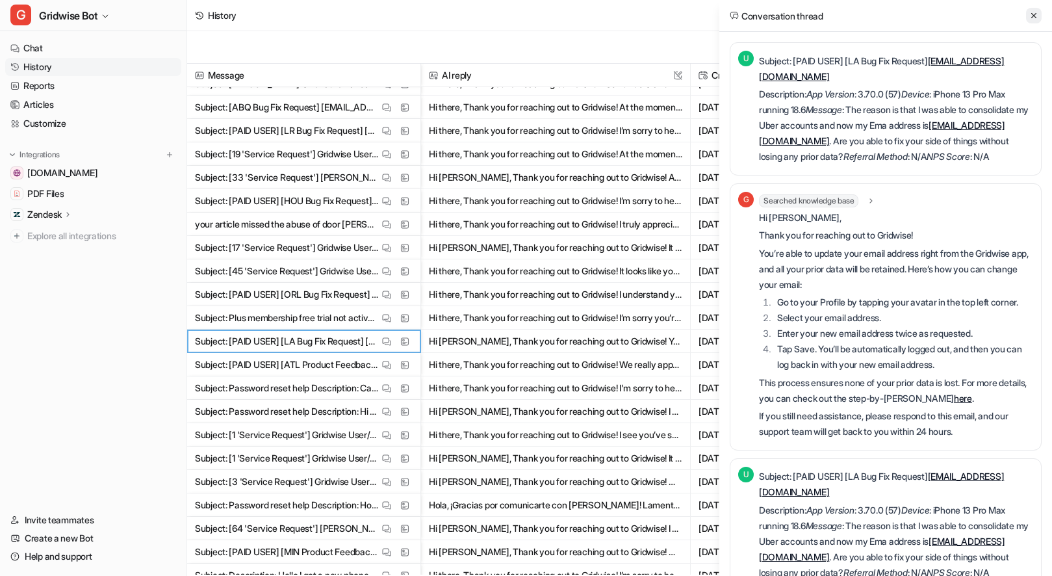
click at [1037, 11] on icon at bounding box center [1033, 15] width 9 height 9
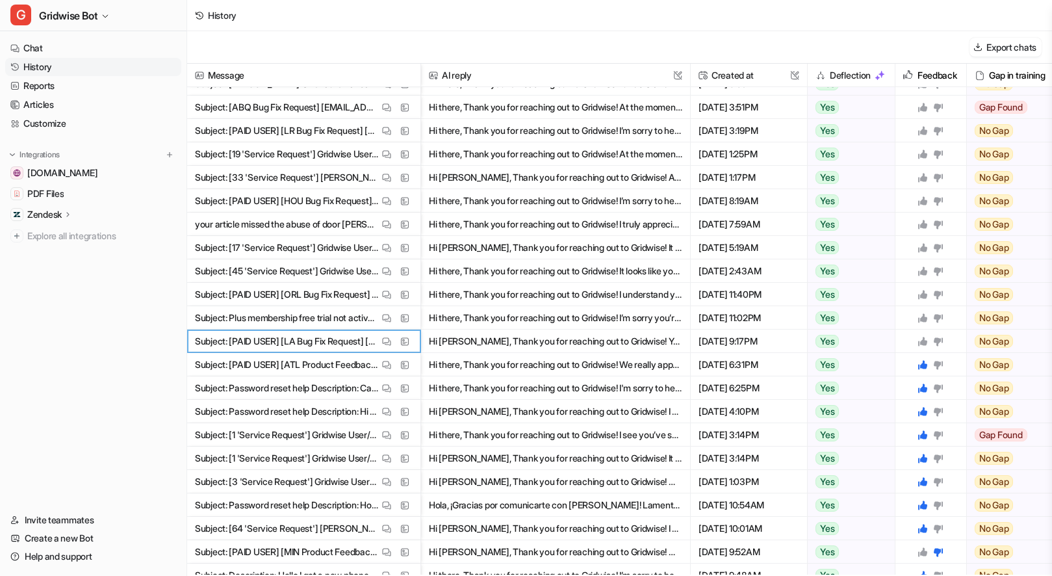
click at [941, 338] on icon at bounding box center [938, 341] width 9 height 8
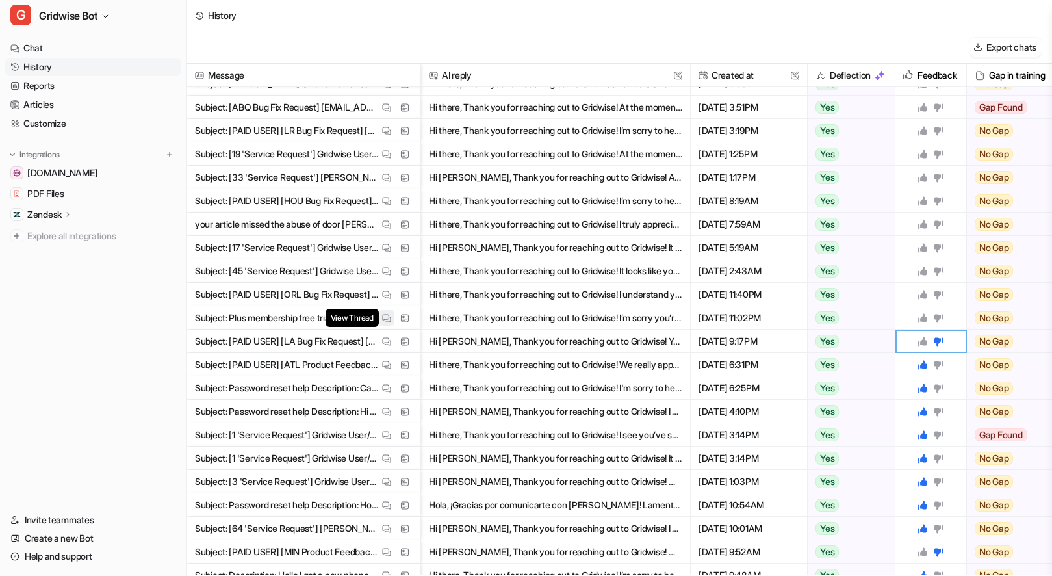
click at [388, 319] on img at bounding box center [386, 318] width 9 height 10
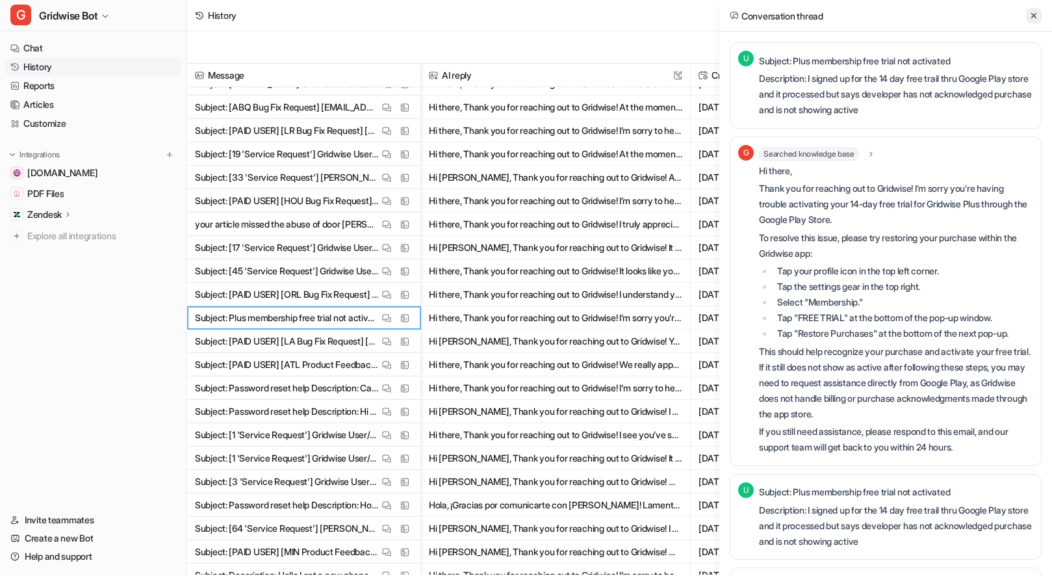
click at [1035, 16] on icon at bounding box center [1033, 15] width 5 height 5
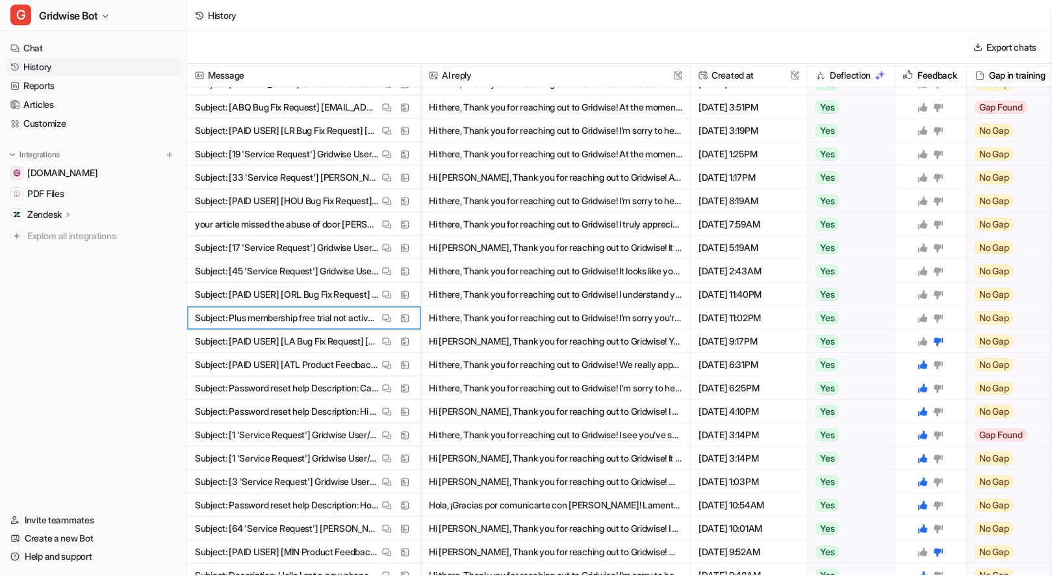
click at [920, 316] on icon at bounding box center [922, 317] width 10 height 10
click at [381, 292] on button "View Thread" at bounding box center [387, 294] width 16 height 16
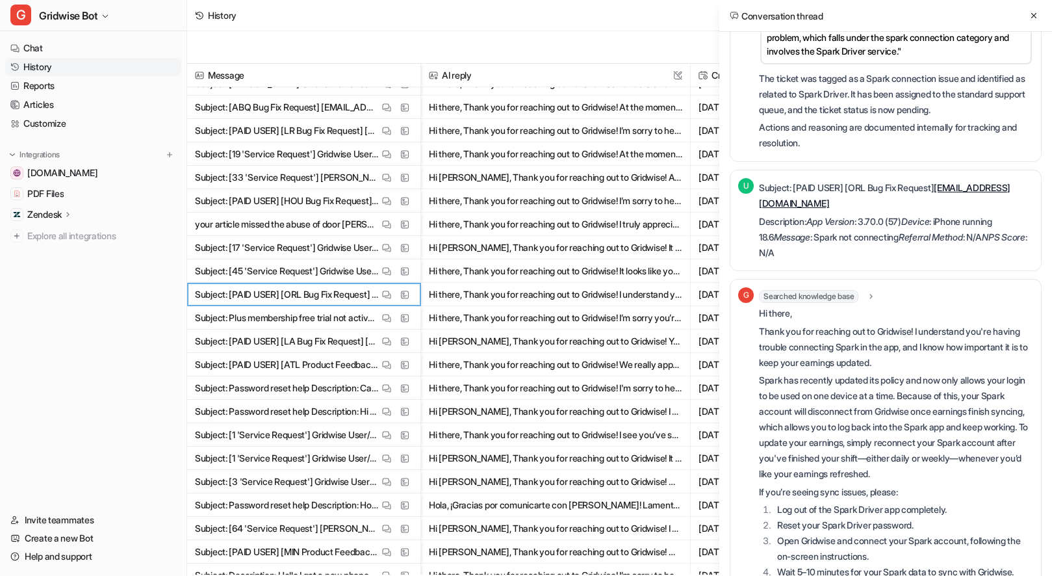
scroll to position [476, 0]
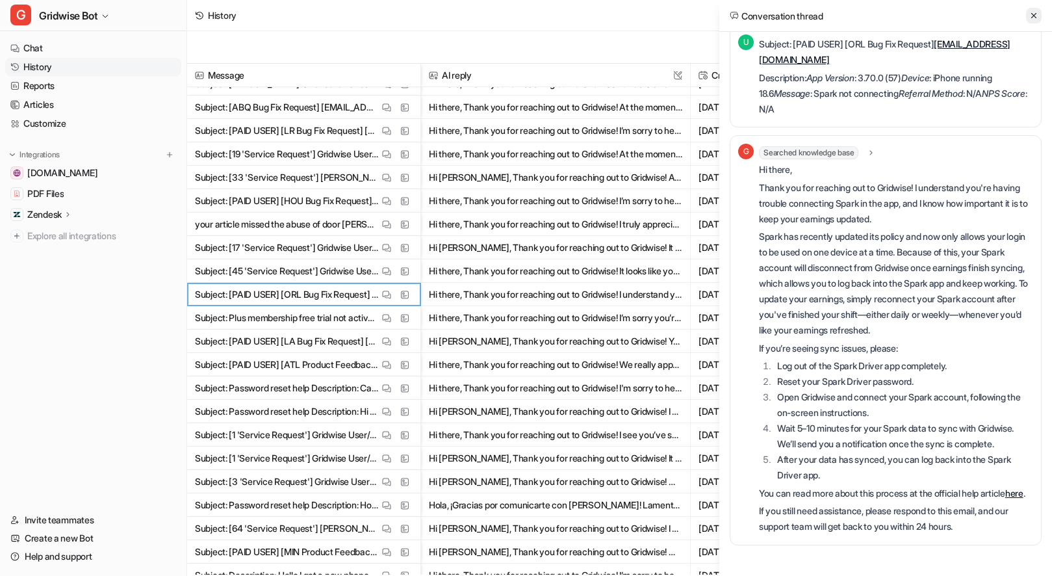
click at [1034, 12] on icon at bounding box center [1033, 15] width 9 height 9
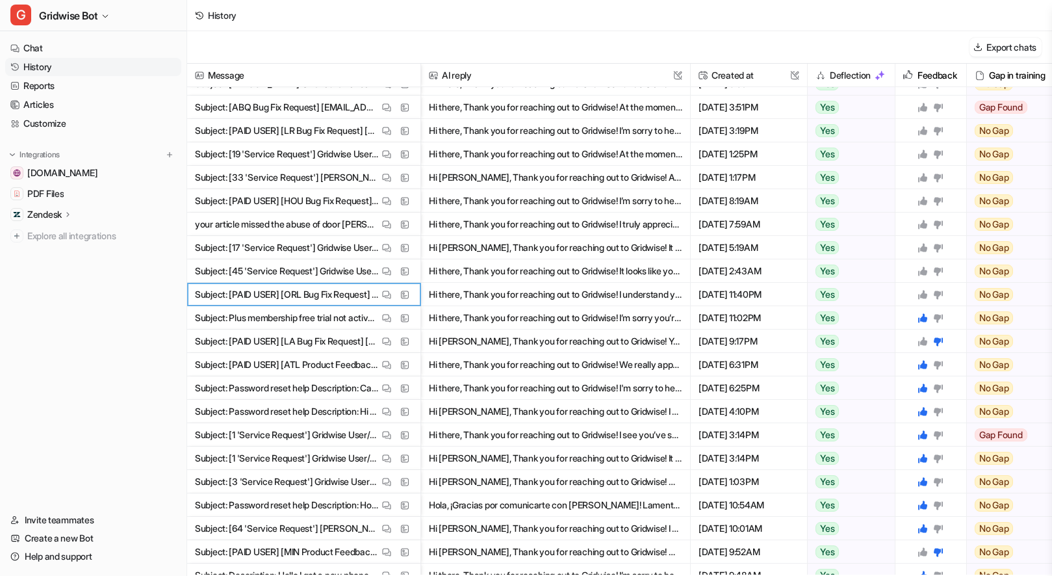
click at [921, 299] on div at bounding box center [930, 294] width 60 height 23
click at [920, 286] on div at bounding box center [930, 294] width 60 height 23
click at [924, 292] on icon at bounding box center [922, 294] width 9 height 9
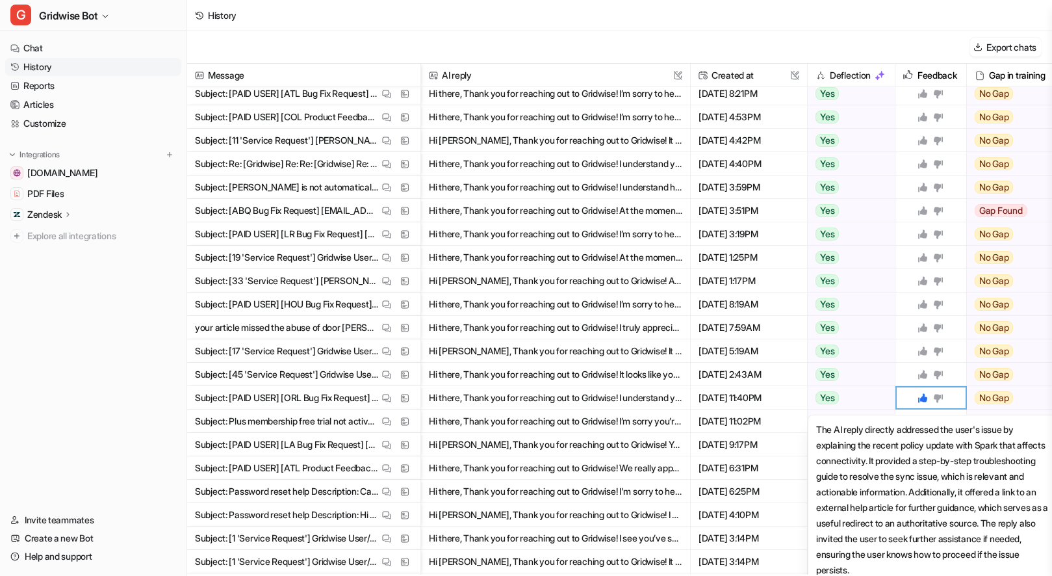
scroll to position [192, 0]
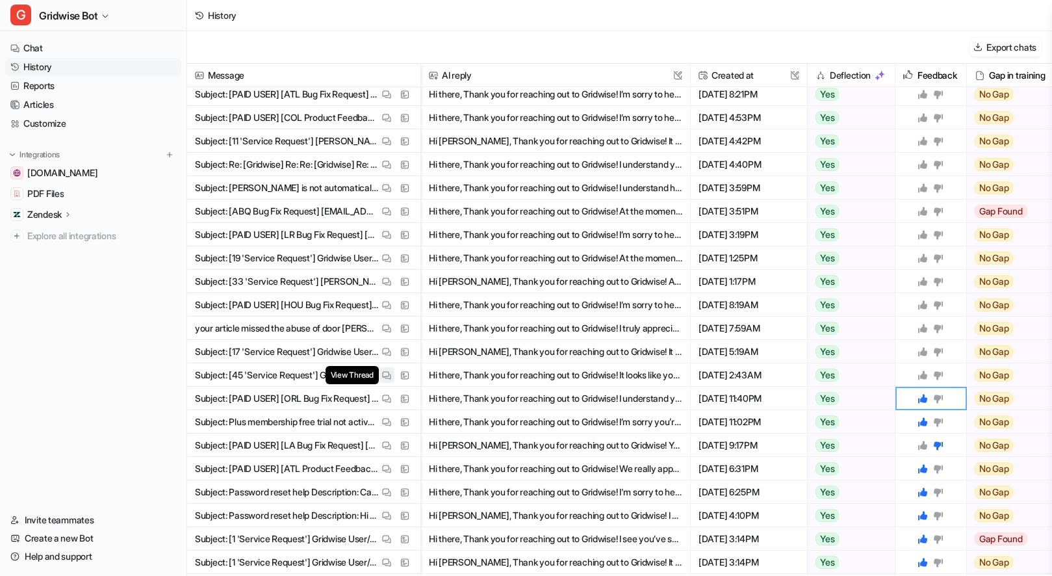
click at [383, 372] on img at bounding box center [386, 375] width 9 height 10
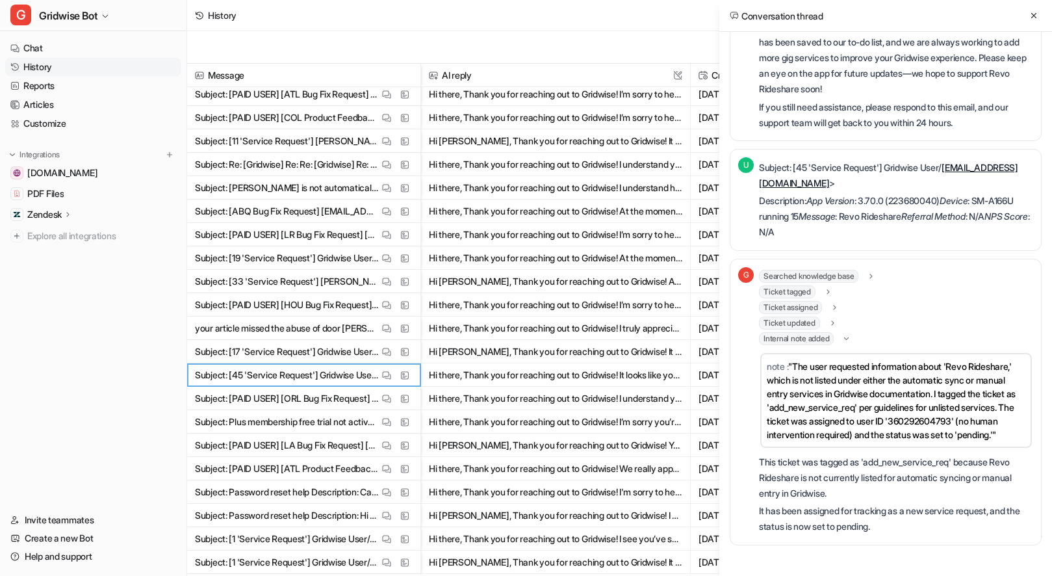
scroll to position [273, 0]
click at [1026, 19] on button at bounding box center [1034, 16] width 16 height 16
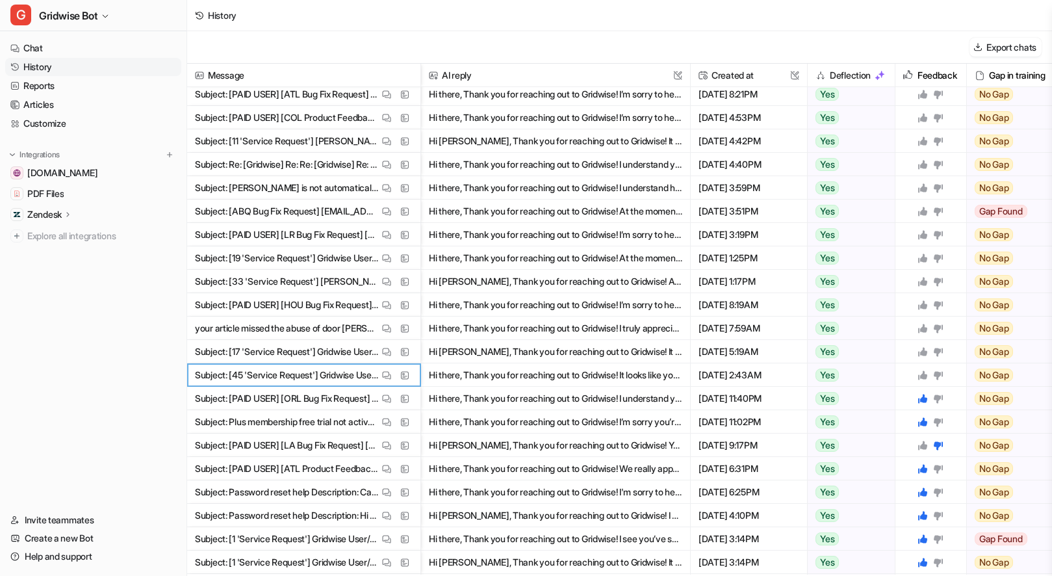
click at [923, 371] on icon at bounding box center [922, 375] width 10 height 10
click at [377, 348] on p "Subject: [17 'Service Request'] Gridwise User/[PERSON_NAME][EMAIL_ADDRESS][DOMA…" at bounding box center [287, 351] width 184 height 23
click at [383, 348] on img at bounding box center [386, 352] width 9 height 10
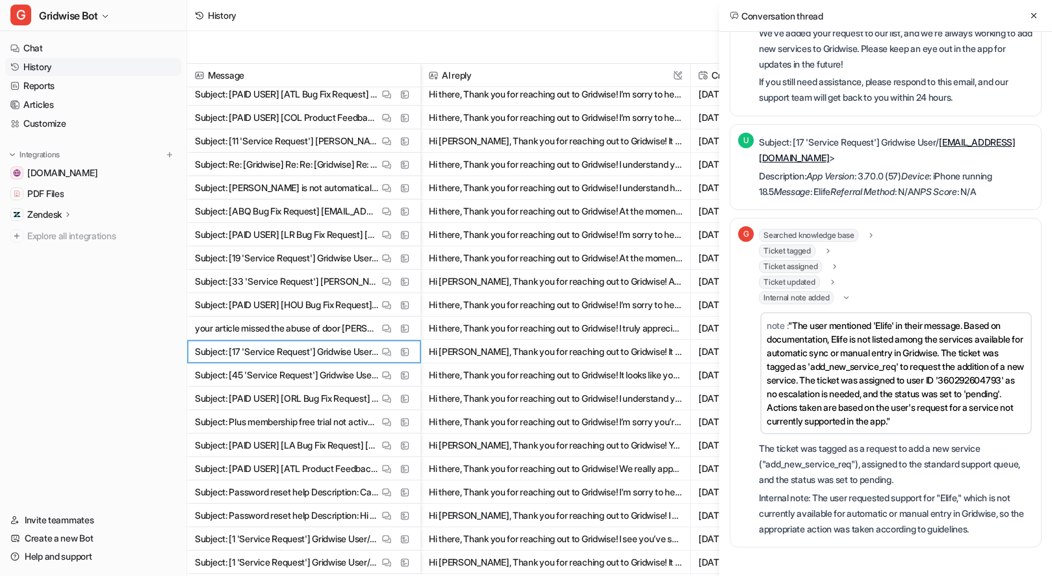
scroll to position [204, 0]
click at [1038, 14] on button at bounding box center [1034, 16] width 16 height 16
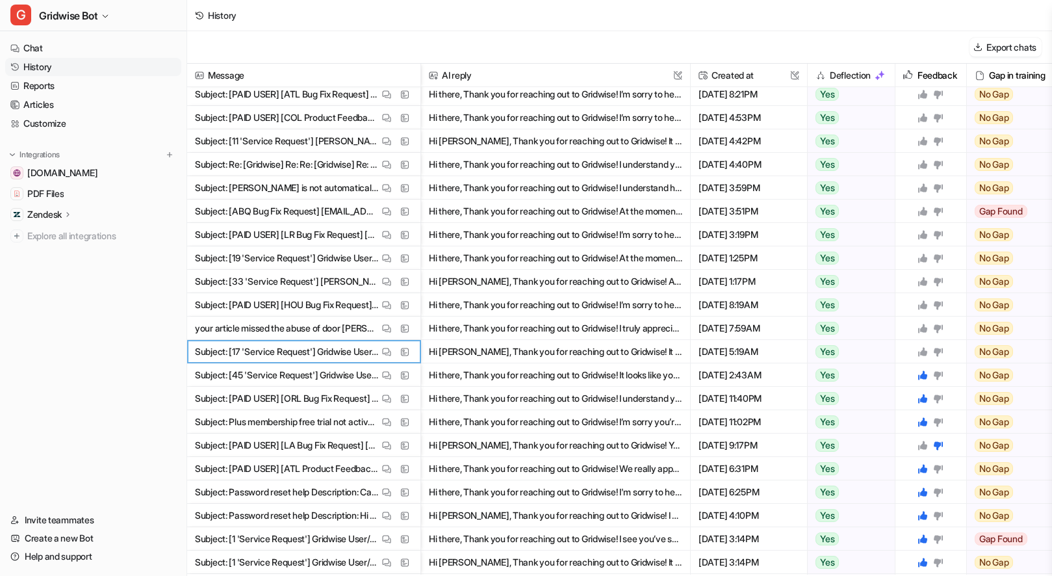
click at [929, 348] on div at bounding box center [930, 351] width 26 height 10
drag, startPoint x: 910, startPoint y: 353, endPoint x: 921, endPoint y: 353, distance: 10.4
click at [910, 353] on div at bounding box center [930, 351] width 60 height 23
click at [921, 353] on icon at bounding box center [922, 351] width 9 height 9
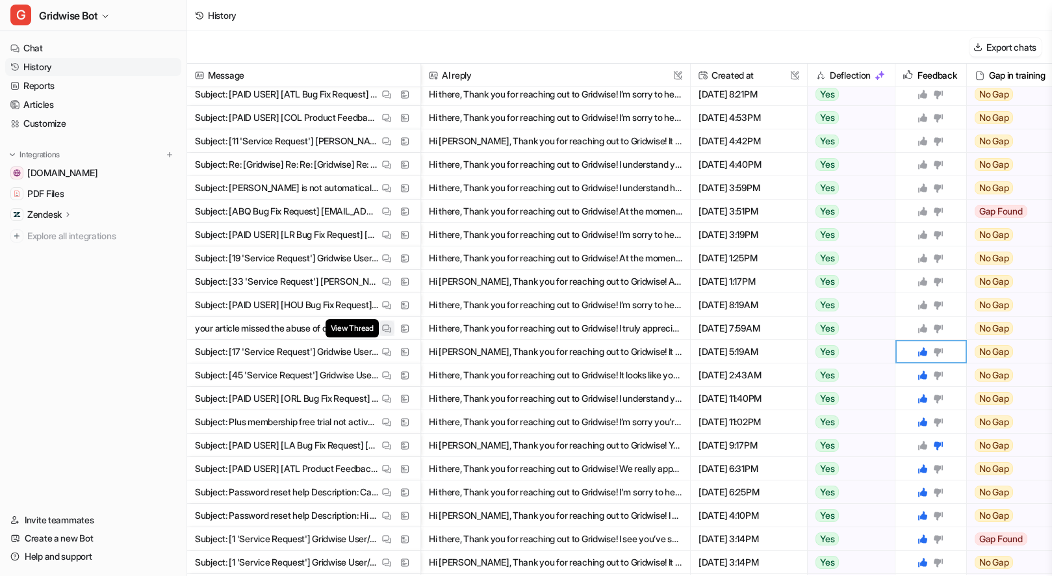
click at [376, 325] on span "View Thread" at bounding box center [351, 328] width 53 height 18
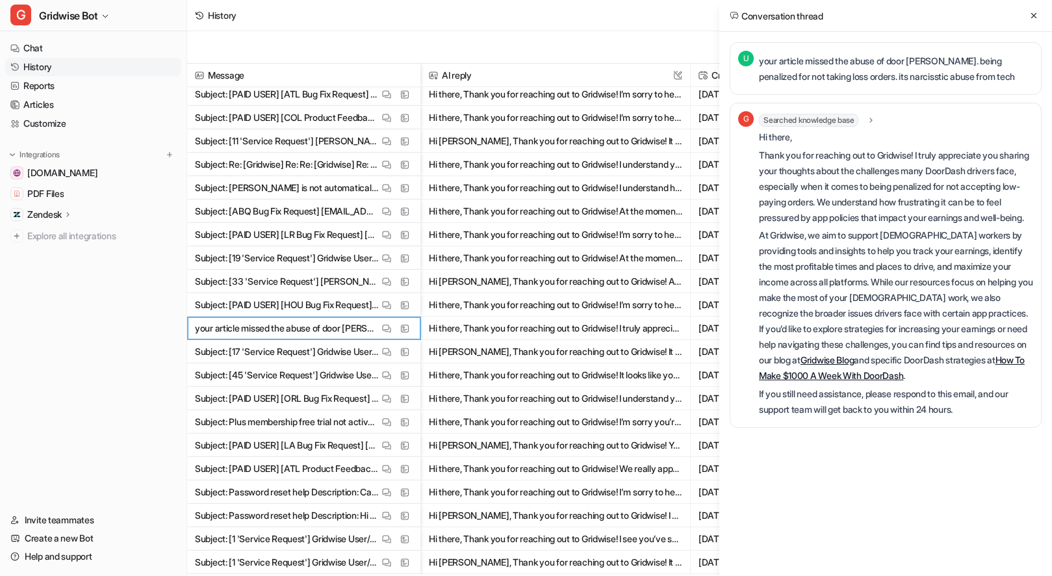
scroll to position [0, 0]
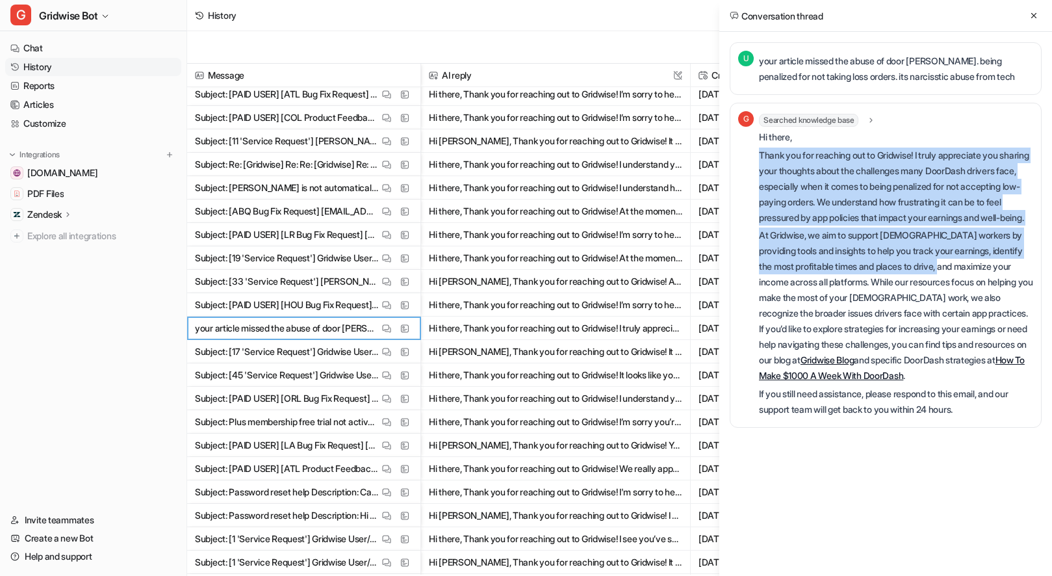
drag, startPoint x: 954, startPoint y: 144, endPoint x: 982, endPoint y: 289, distance: 148.1
click at [982, 289] on div "Hi there, Thank you for reaching out to Gridwise! I truly appreciate you sharin…" at bounding box center [896, 273] width 274 height 288
click at [982, 289] on p "At Gridwise, we aim to support gig workers by providing tools and insights to h…" at bounding box center [896, 305] width 274 height 156
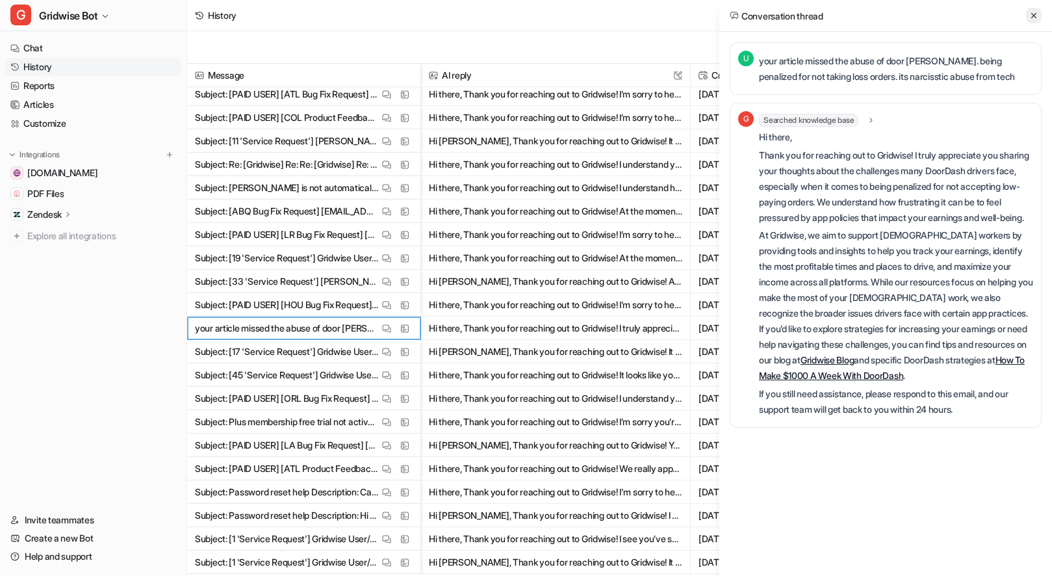
click at [1032, 14] on icon at bounding box center [1033, 15] width 9 height 9
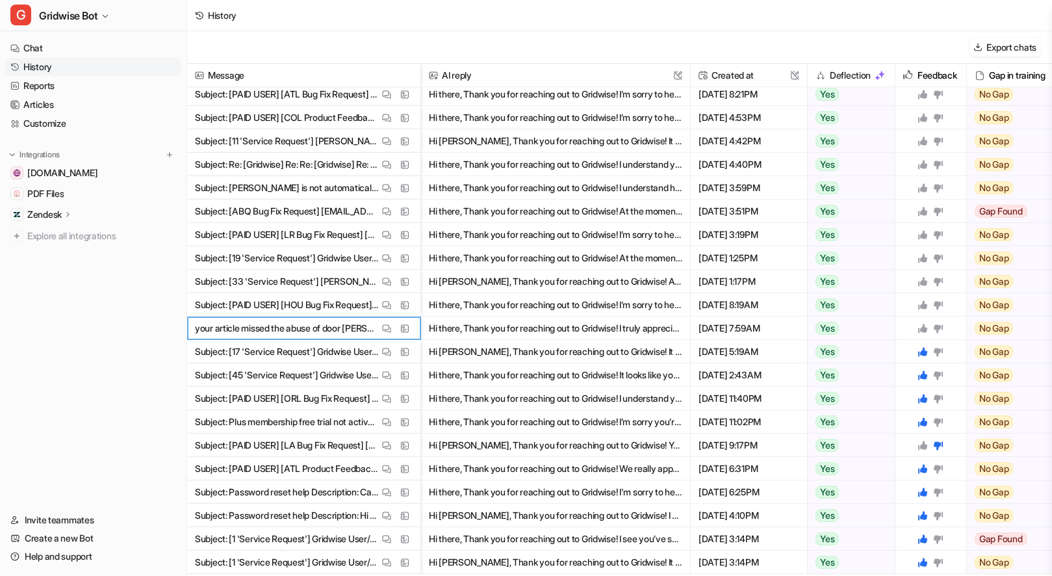
click at [925, 325] on icon at bounding box center [922, 328] width 10 height 10
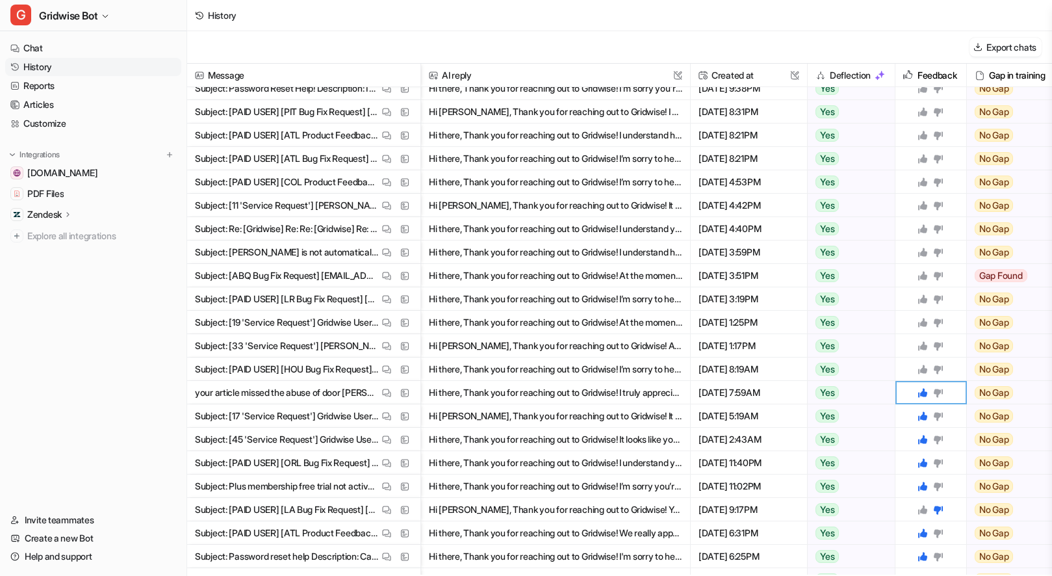
scroll to position [123, 0]
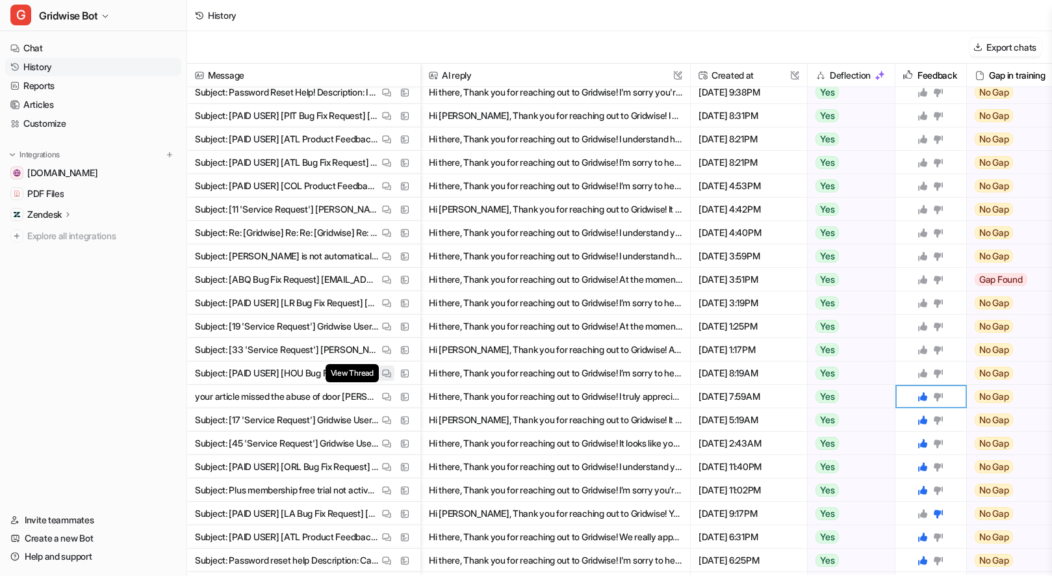
click at [383, 372] on img at bounding box center [386, 373] width 9 height 10
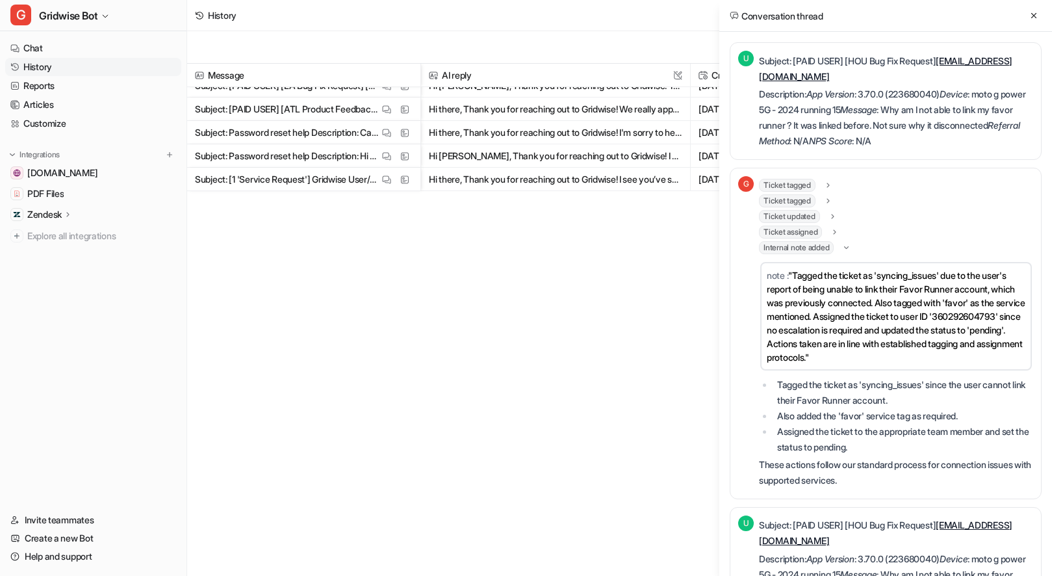
scroll to position [0, 0]
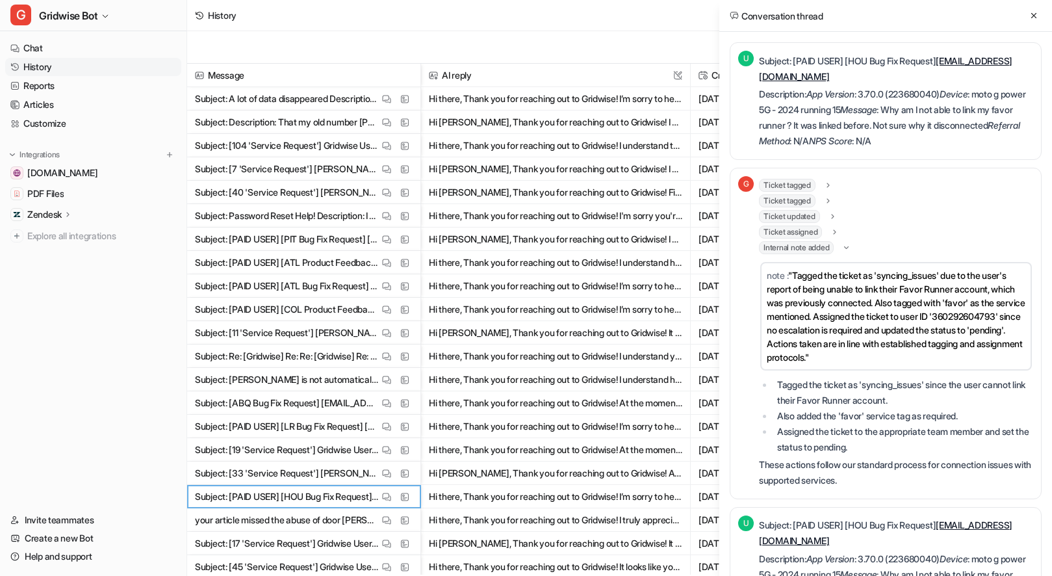
click at [1036, 13] on icon at bounding box center [1033, 15] width 9 height 9
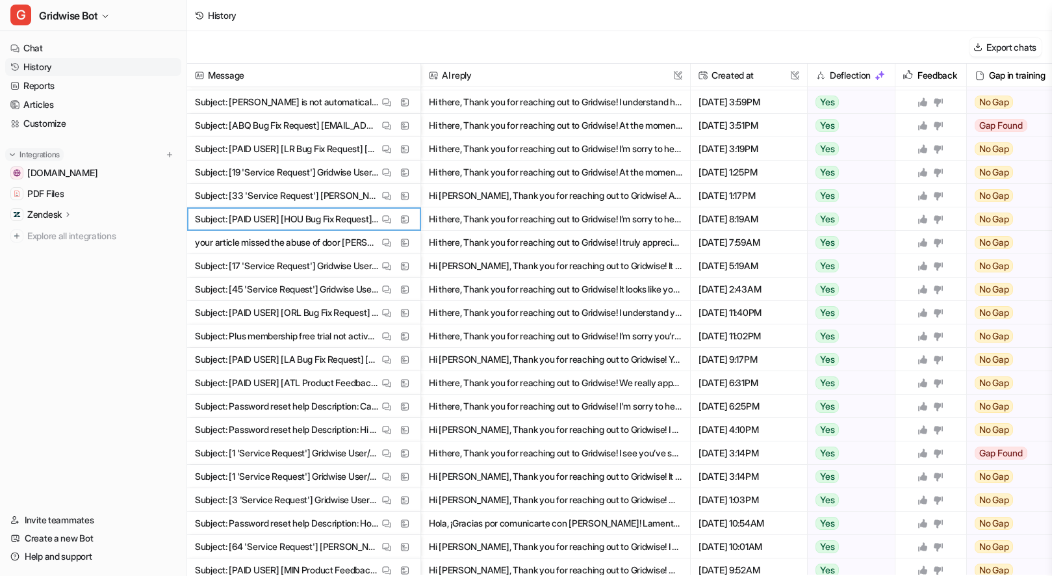
scroll to position [269, 0]
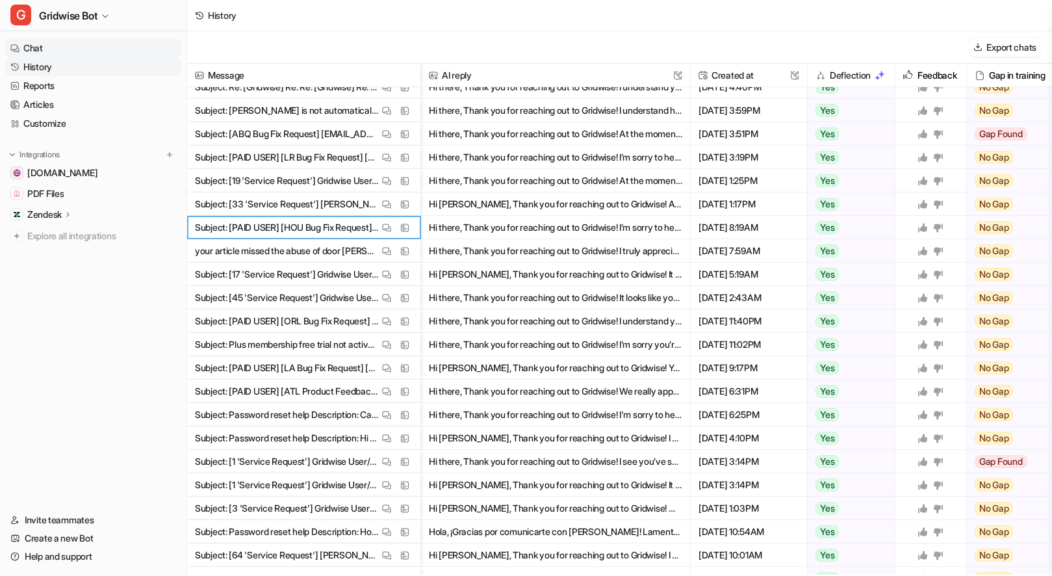
click at [51, 47] on link "Chat" at bounding box center [93, 48] width 176 height 18
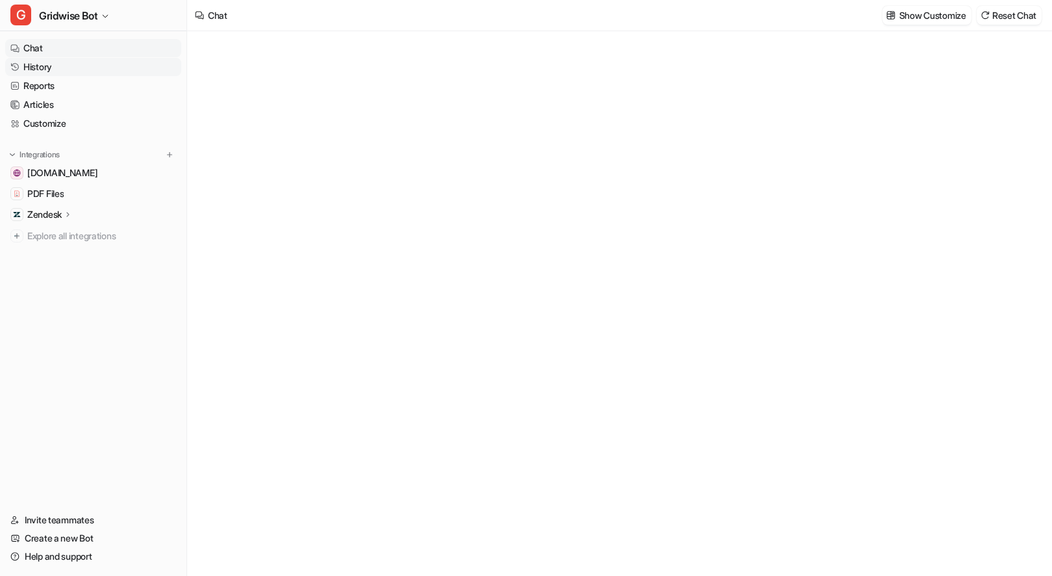
type textarea "**********"
click at [63, 66] on link "History" at bounding box center [93, 67] width 176 height 18
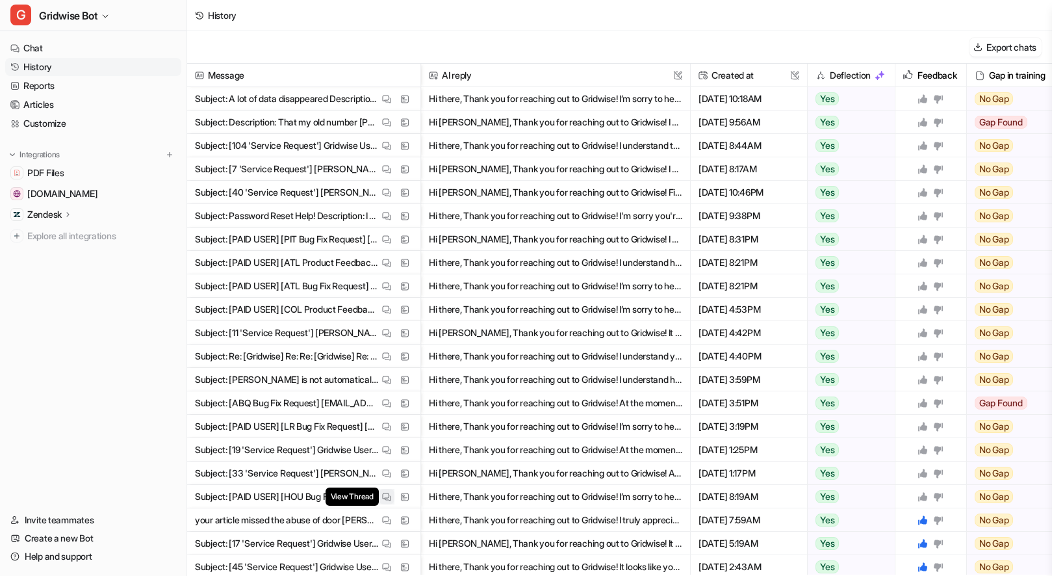
click at [383, 501] on img at bounding box center [386, 497] width 9 height 10
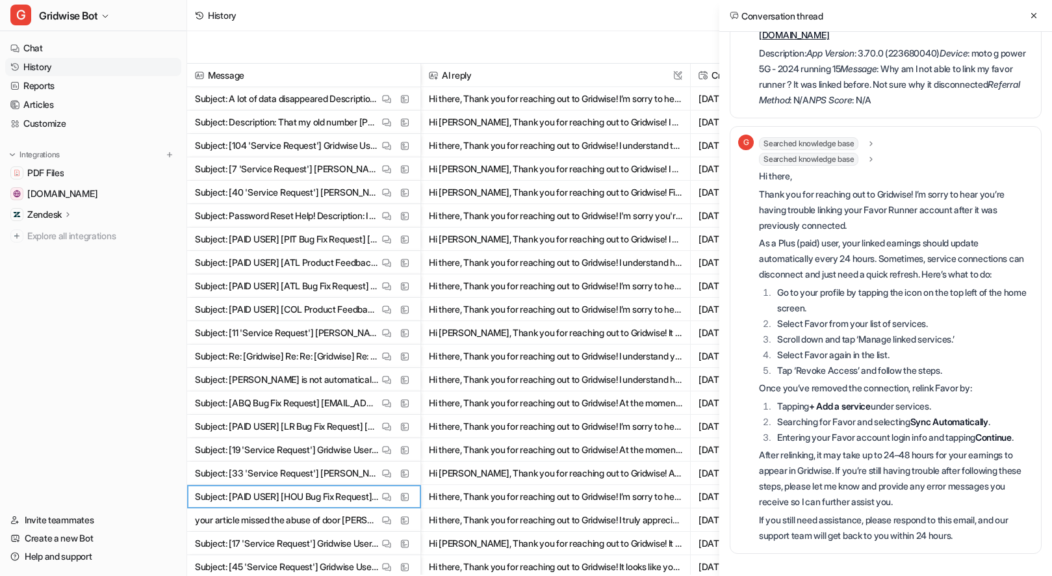
scroll to position [514, 0]
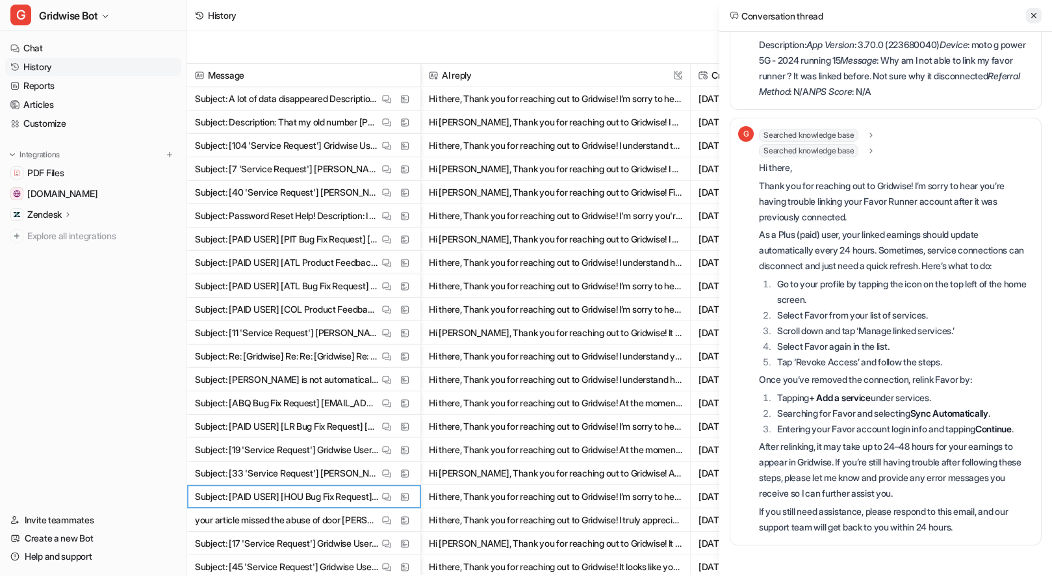
click at [1032, 12] on icon at bounding box center [1033, 15] width 9 height 9
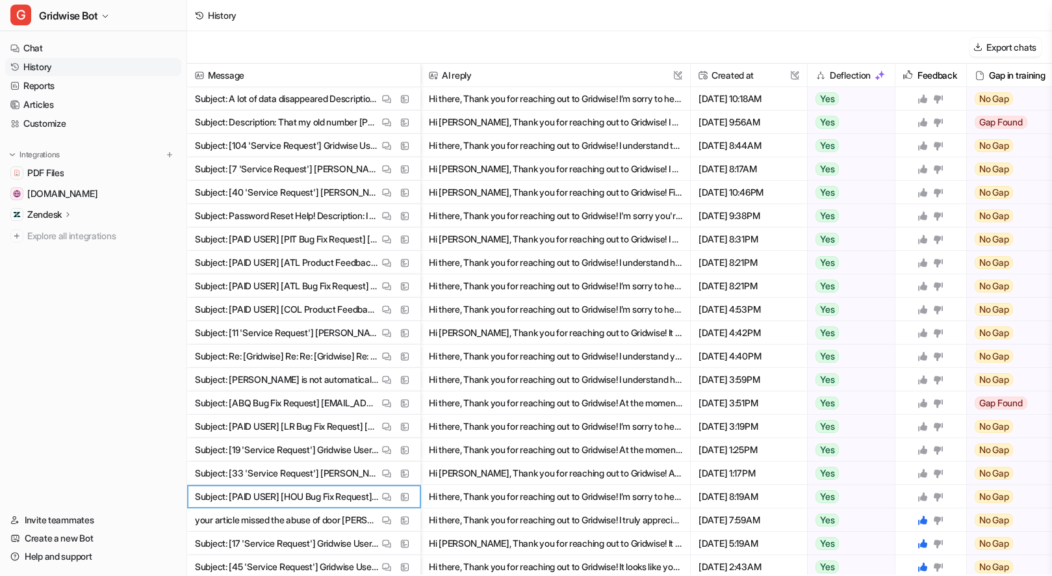
click at [920, 496] on icon at bounding box center [922, 496] width 9 height 9
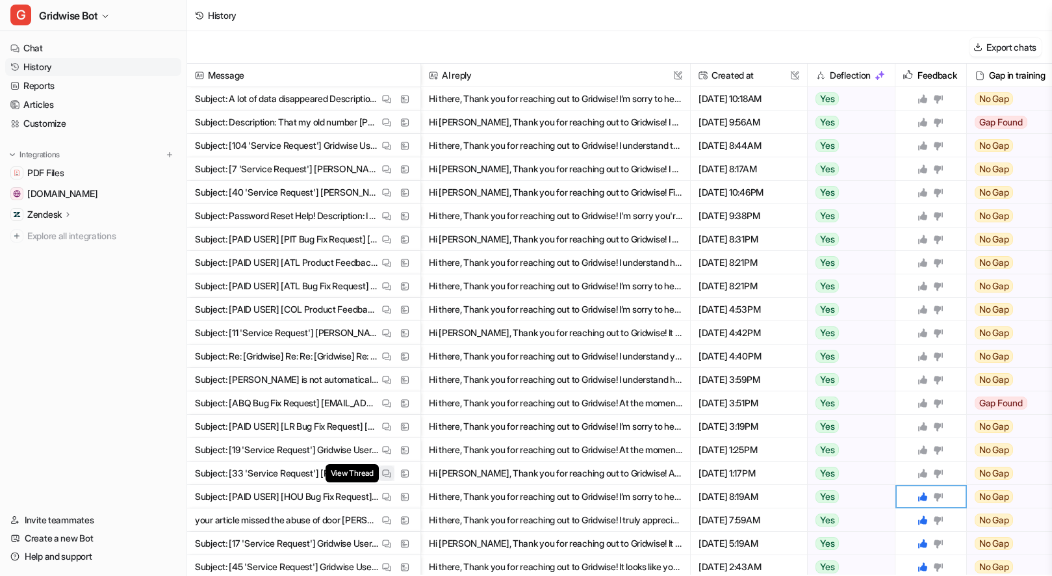
click at [383, 469] on img at bounding box center [386, 473] width 9 height 10
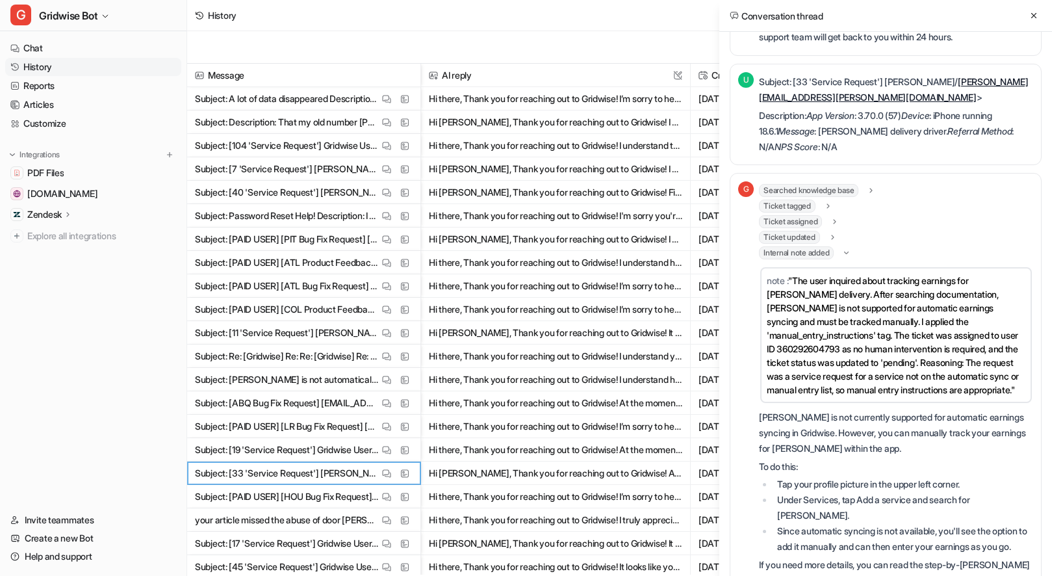
scroll to position [512, 0]
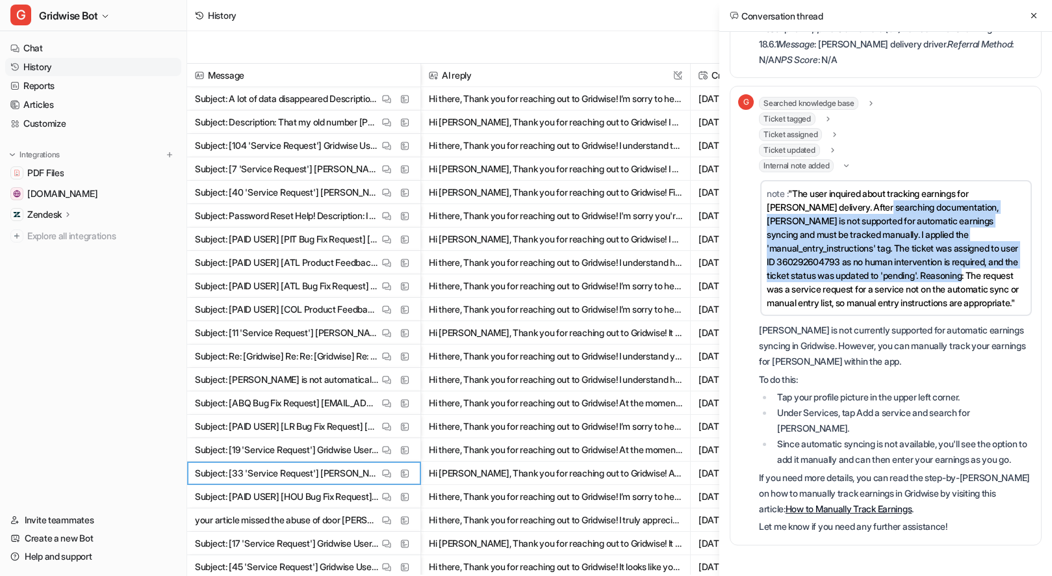
drag, startPoint x: 867, startPoint y: 200, endPoint x: 925, endPoint y: 256, distance: 80.9
click at [925, 256] on span ""The user inquired about tracking earnings for [PERSON_NAME] delivery. After se…" at bounding box center [893, 248] width 252 height 120
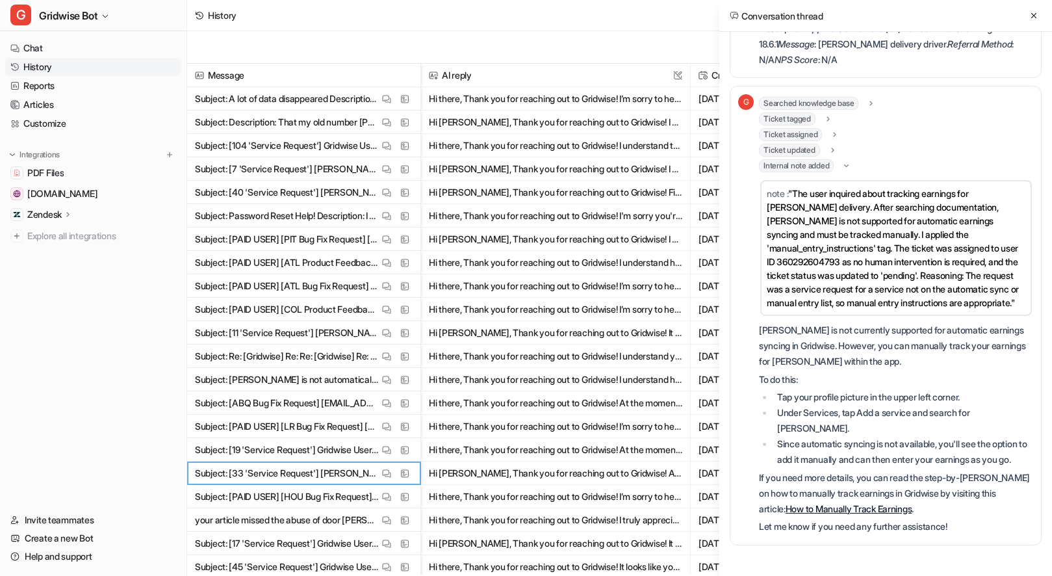
click at [925, 256] on span ""The user inquired about tracking earnings for [PERSON_NAME] delivery. After se…" at bounding box center [893, 248] width 252 height 120
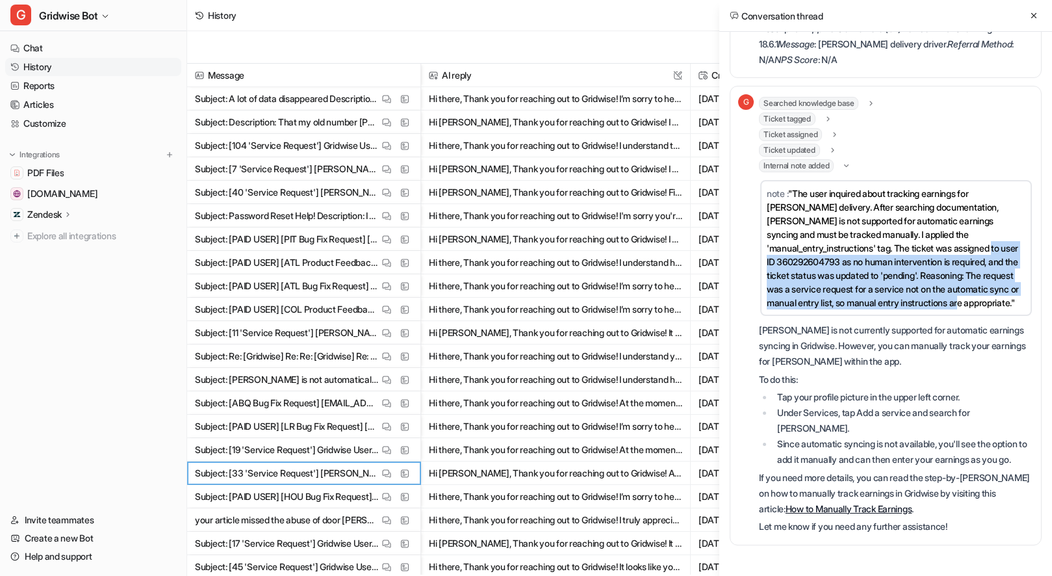
drag, startPoint x: 914, startPoint y: 232, endPoint x: 964, endPoint y: 289, distance: 76.0
click at [964, 289] on span ""The user inquired about tracking earnings for [PERSON_NAME] delivery. After se…" at bounding box center [893, 248] width 252 height 120
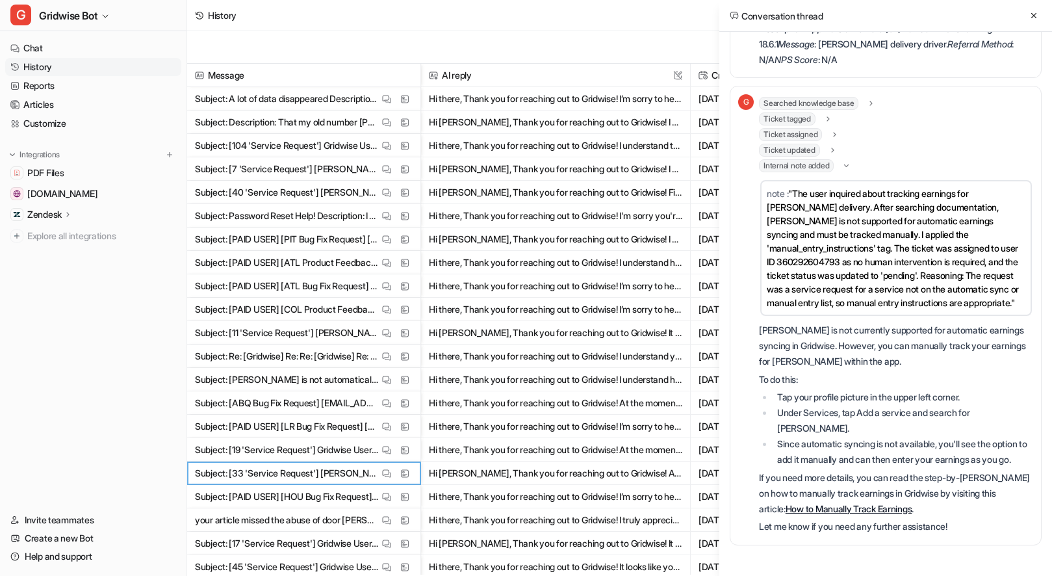
drag, startPoint x: 964, startPoint y: 289, endPoint x: 958, endPoint y: 287, distance: 6.8
click at [960, 288] on span ""The user inquired about tracking earnings for [PERSON_NAME] delivery. After se…" at bounding box center [893, 248] width 252 height 120
click at [978, 188] on span ""The user inquired about tracking earnings for [PERSON_NAME] delivery. After se…" at bounding box center [893, 248] width 252 height 120
click at [1036, 15] on icon at bounding box center [1033, 15] width 9 height 9
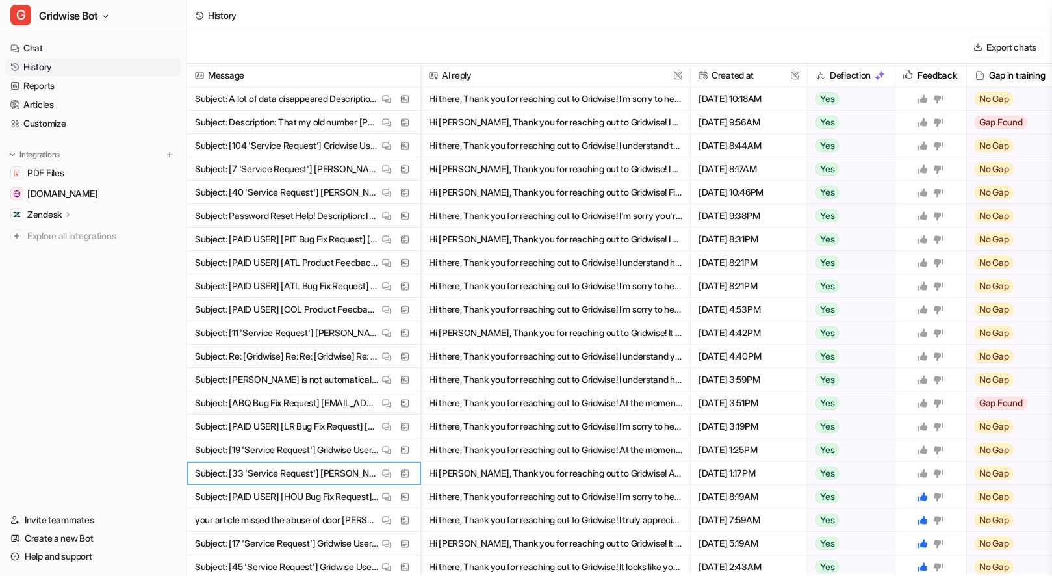
click at [943, 471] on icon at bounding box center [938, 473] width 10 height 10
click at [383, 447] on img at bounding box center [386, 450] width 9 height 10
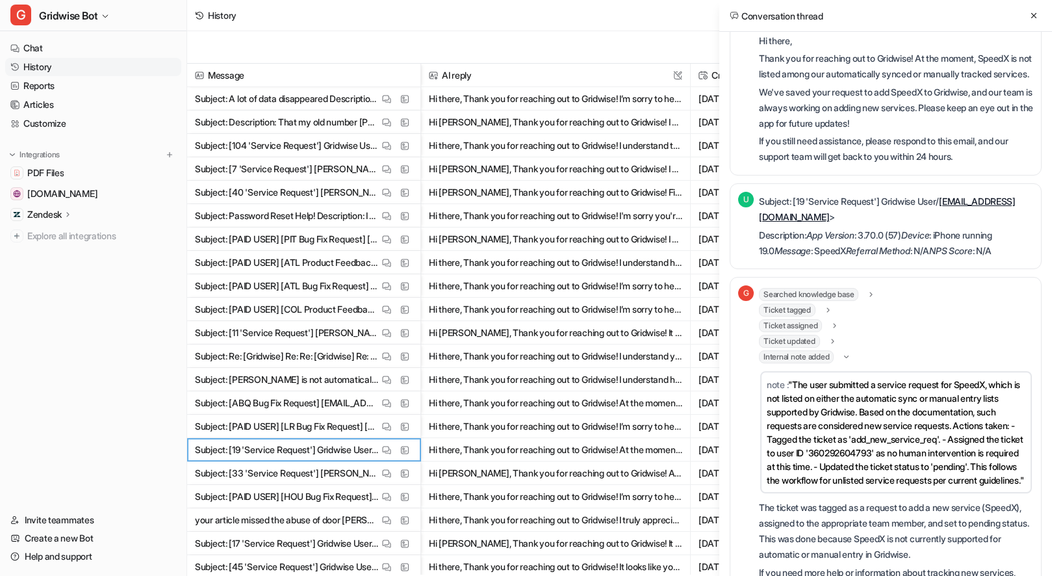
scroll to position [234, 0]
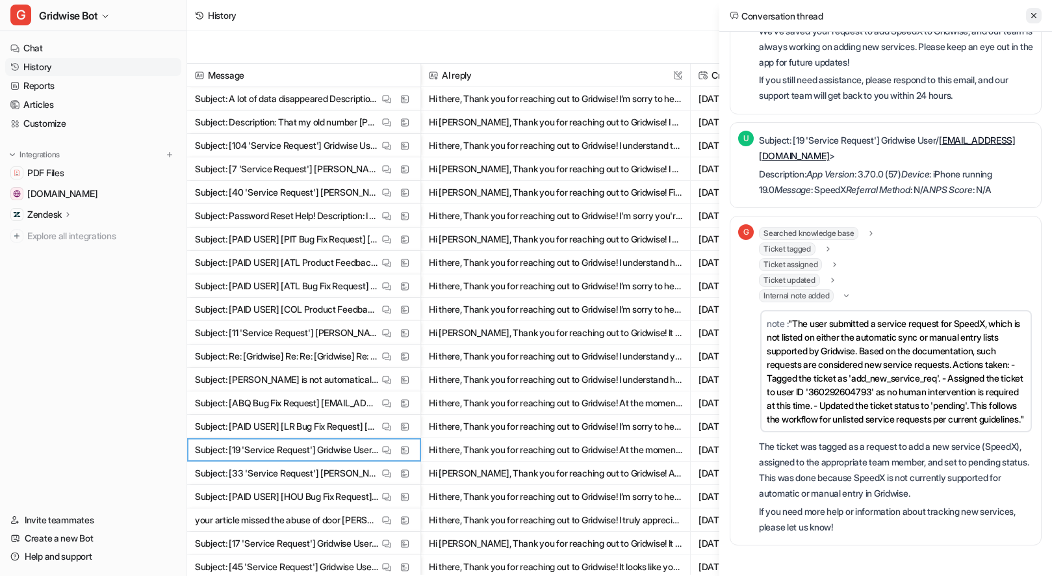
click at [1025, 18] on div "Conversation thread" at bounding box center [885, 16] width 333 height 32
click at [1030, 17] on icon at bounding box center [1033, 15] width 9 height 9
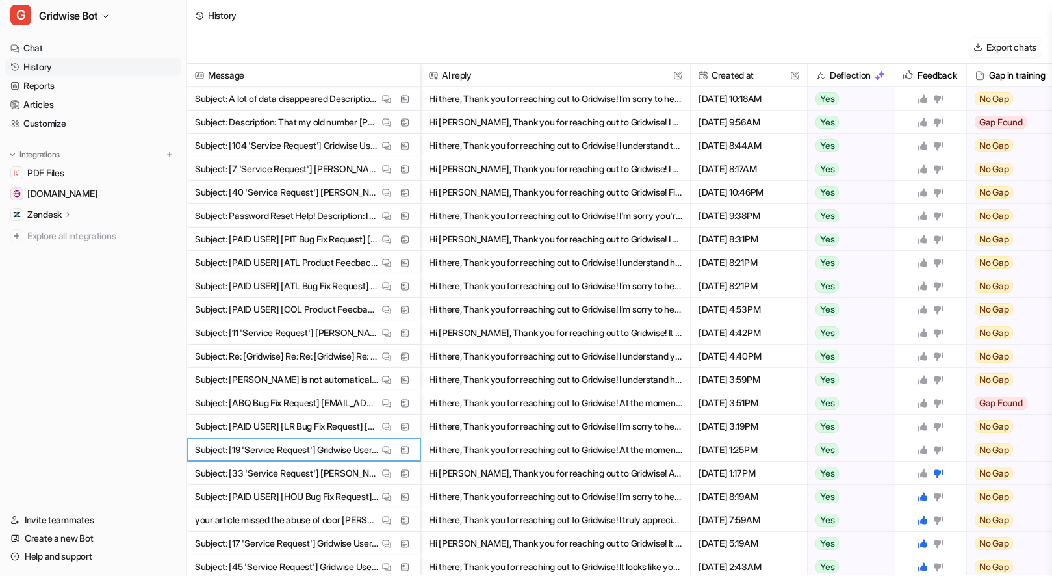
click at [926, 450] on icon at bounding box center [922, 449] width 9 height 9
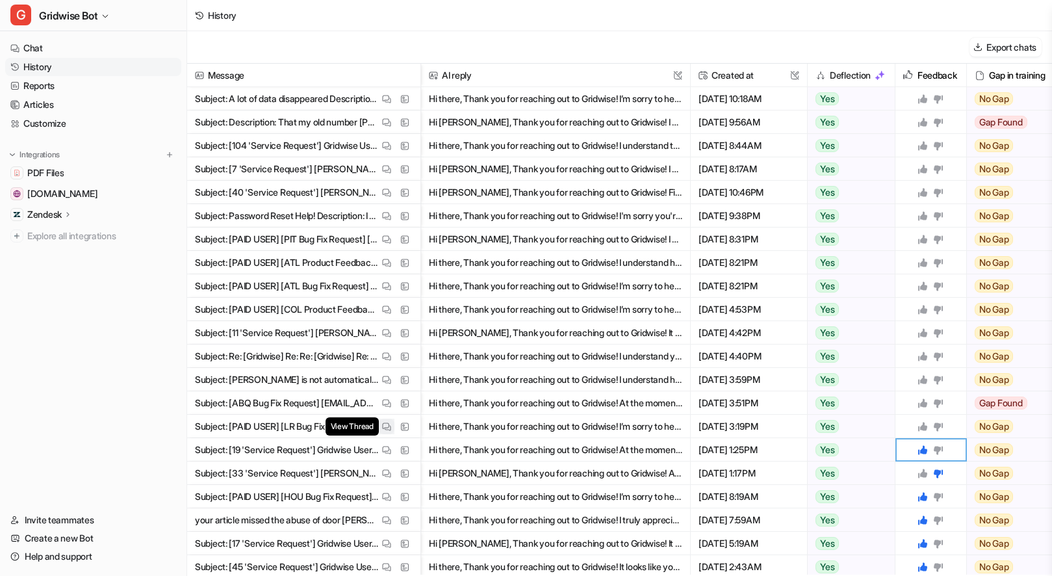
click at [385, 422] on img at bounding box center [386, 427] width 9 height 10
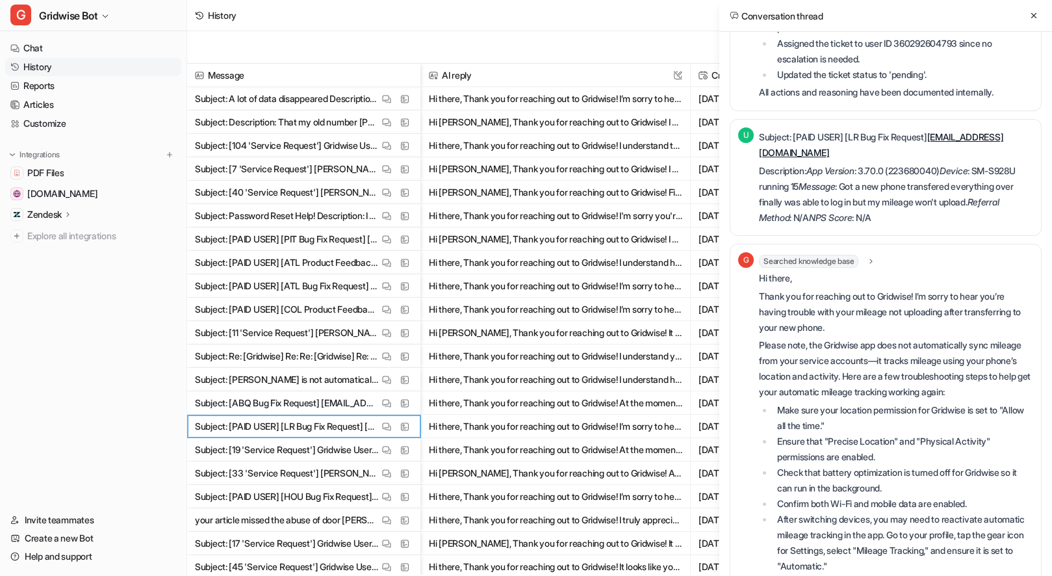
scroll to position [509, 0]
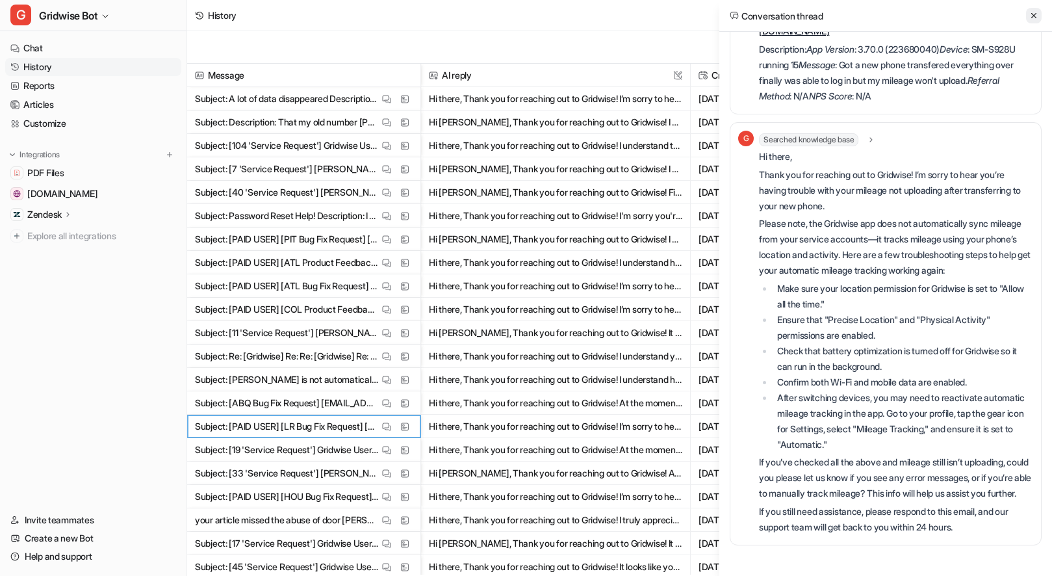
click at [1036, 15] on icon at bounding box center [1033, 15] width 9 height 9
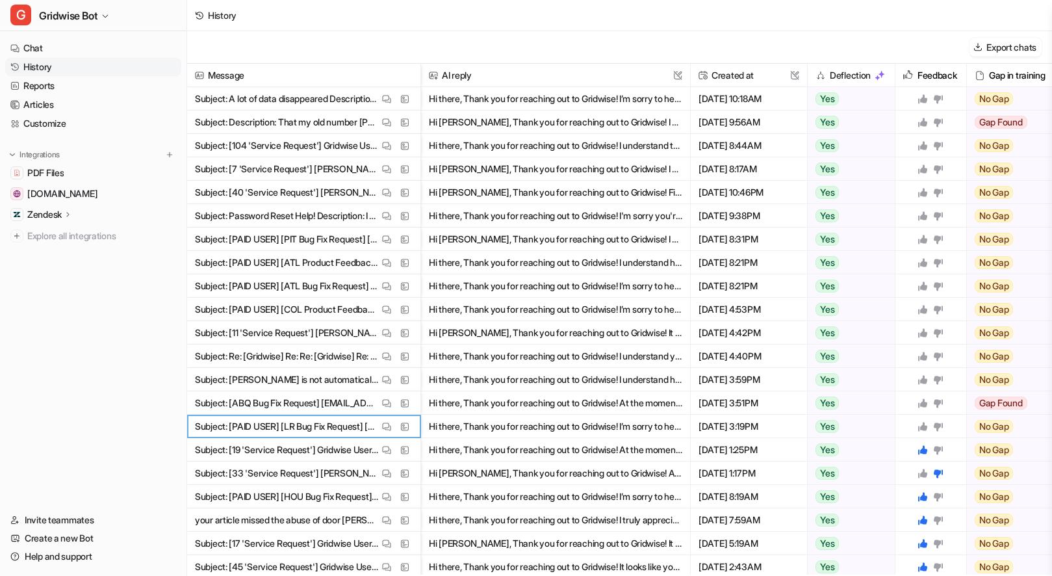
click at [924, 424] on icon at bounding box center [922, 426] width 10 height 10
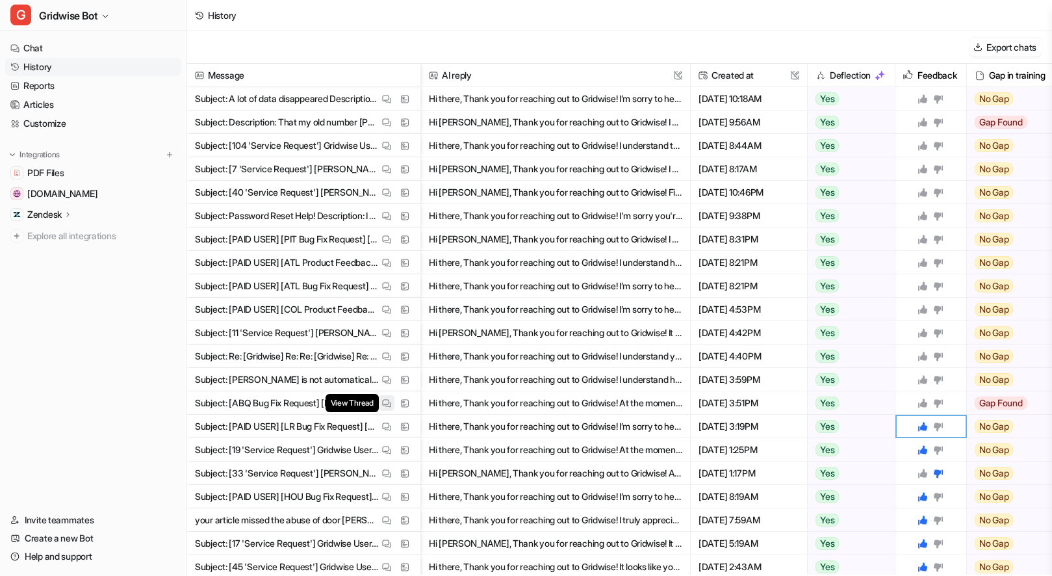
click at [388, 400] on img at bounding box center [386, 403] width 9 height 10
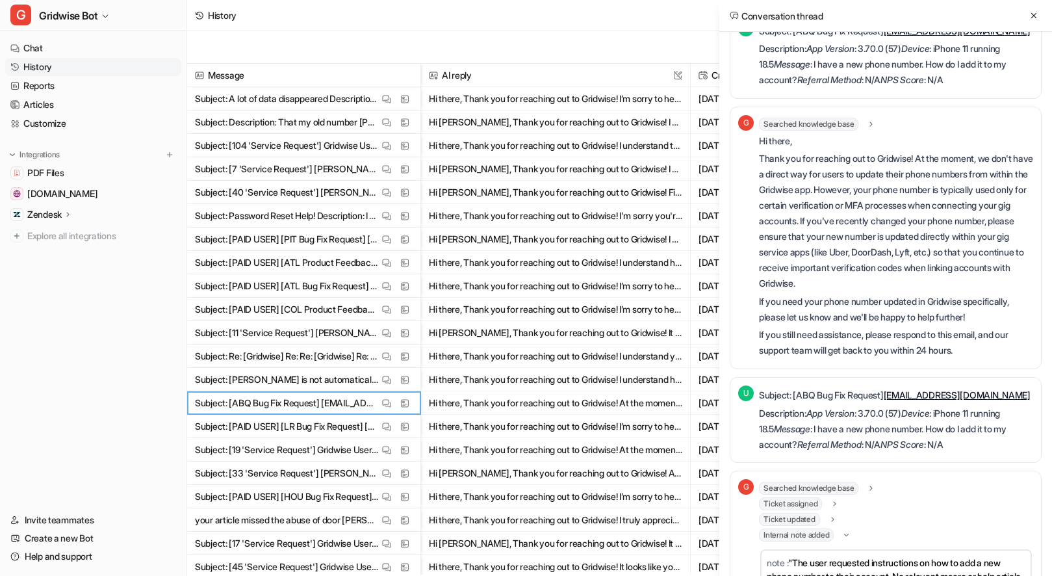
scroll to position [105, 0]
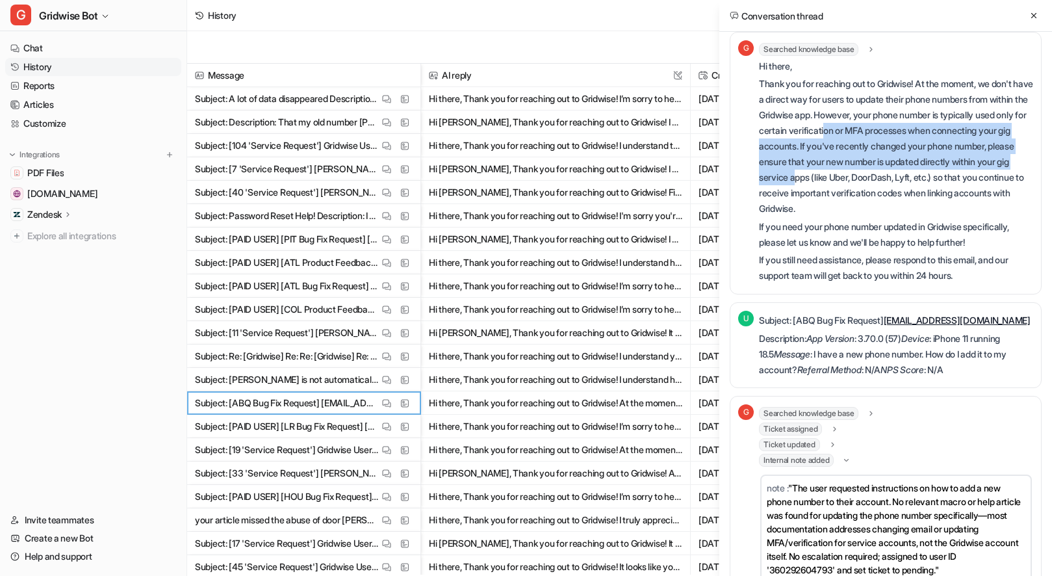
drag, startPoint x: 882, startPoint y: 126, endPoint x: 895, endPoint y: 172, distance: 47.9
click at [895, 172] on p "Thank you for reaching out to Gridwise! At the moment, we don't have a direct w…" at bounding box center [896, 146] width 274 height 140
click at [894, 170] on p "Thank you for reaching out to Gridwise! At the moment, we don't have a direct w…" at bounding box center [896, 146] width 274 height 140
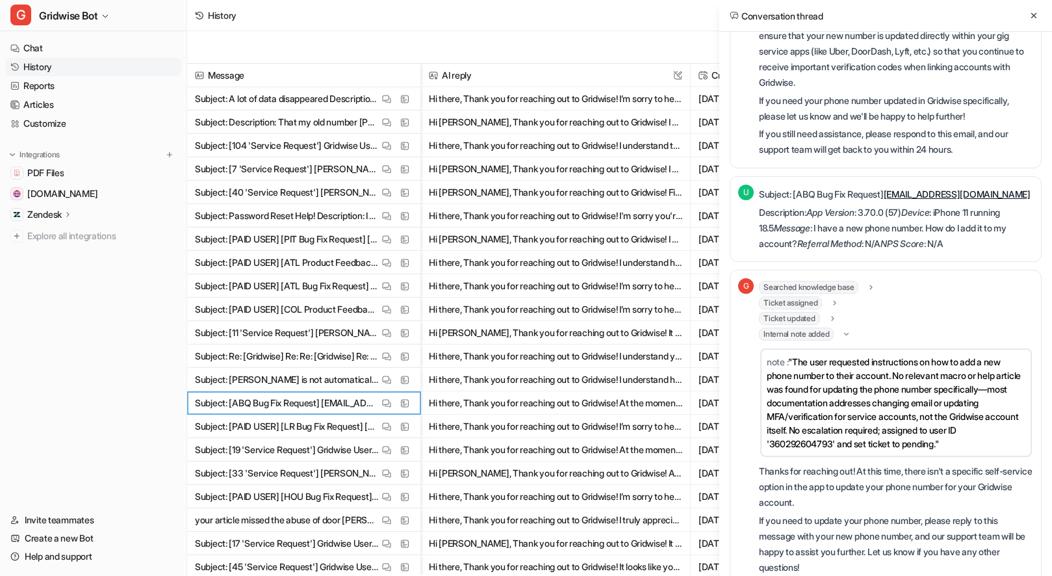
scroll to position [264, 0]
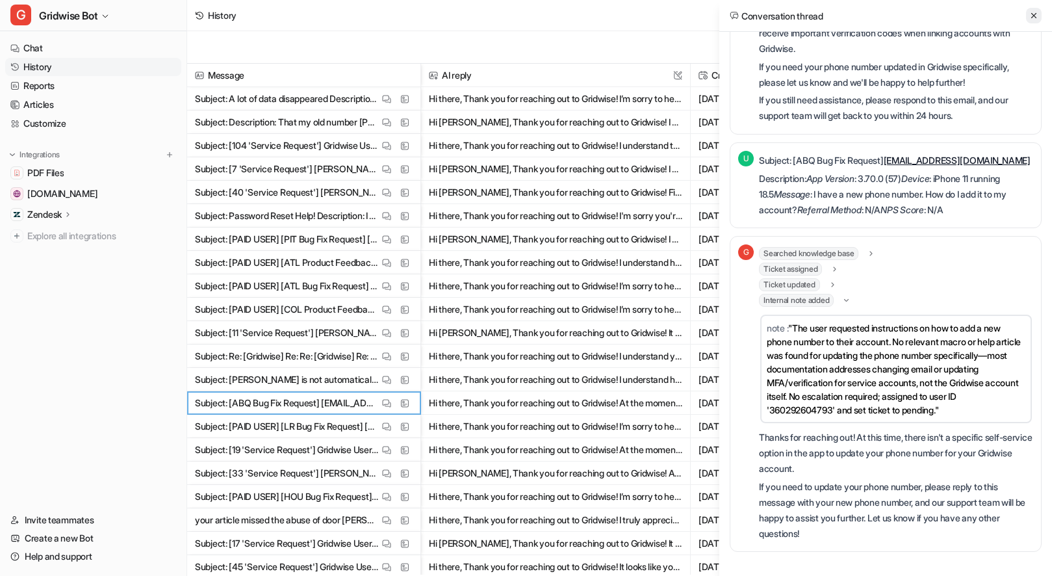
click at [1038, 19] on button at bounding box center [1034, 16] width 16 height 16
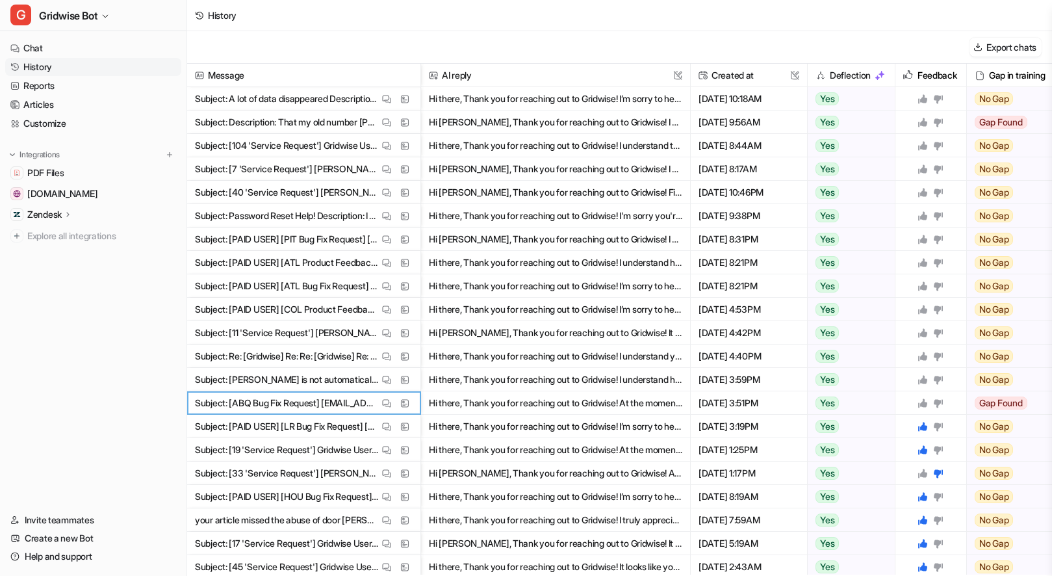
click at [924, 403] on icon at bounding box center [922, 402] width 9 height 9
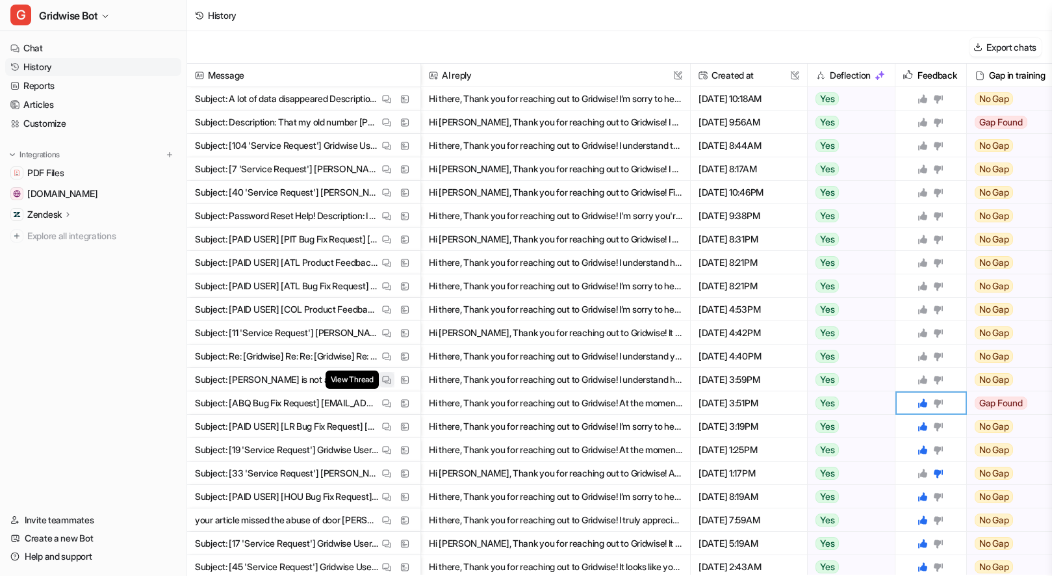
click at [385, 377] on img at bounding box center [386, 380] width 9 height 10
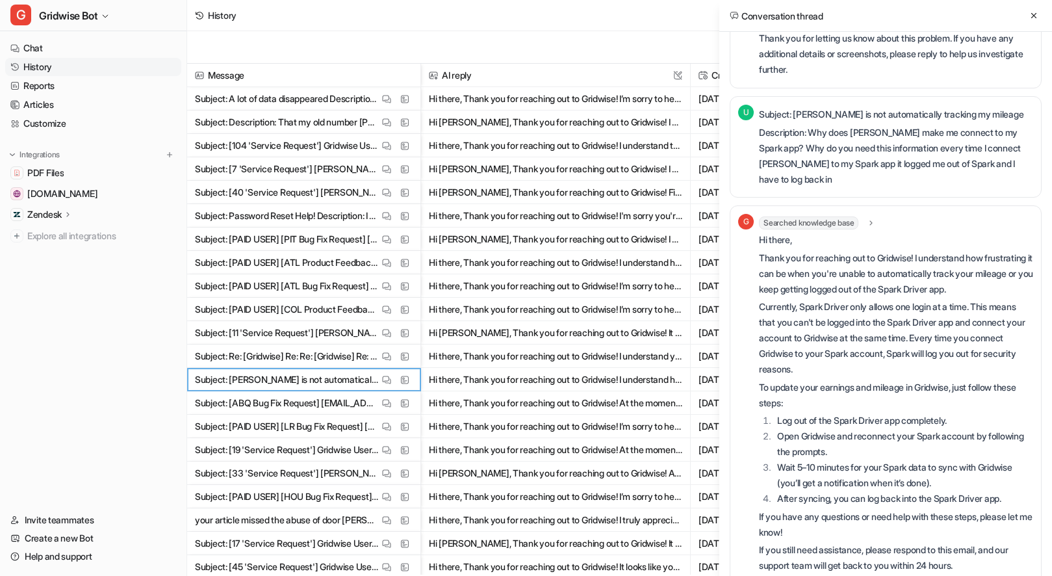
scroll to position [535, 0]
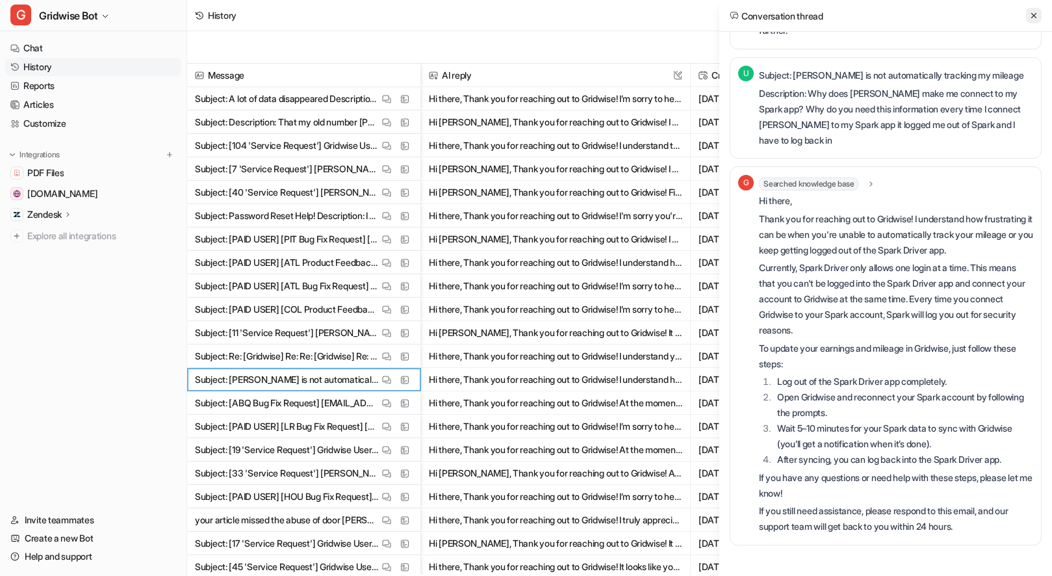
click at [1037, 11] on icon at bounding box center [1033, 15] width 9 height 9
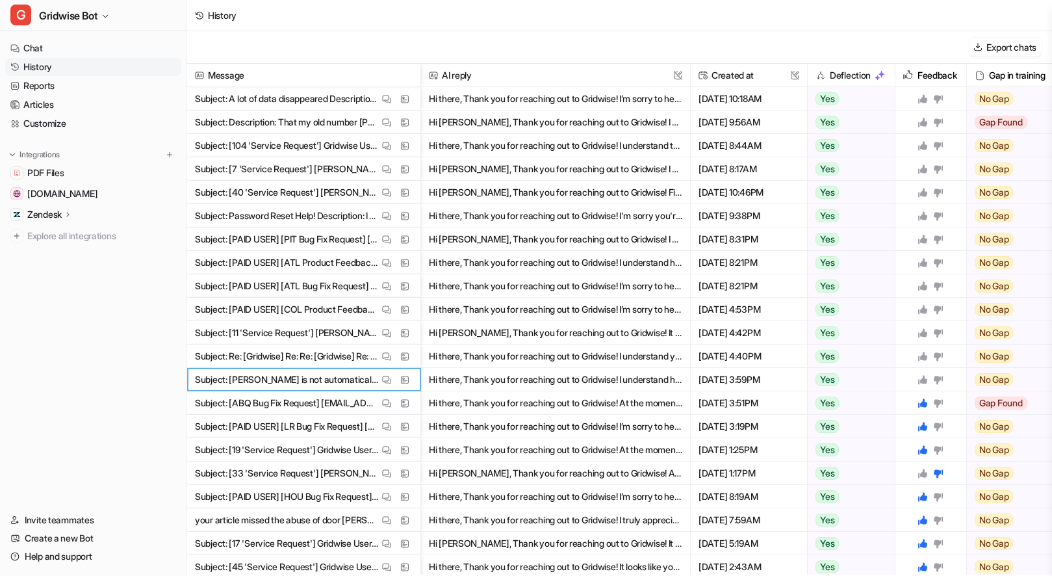
click at [920, 379] on icon at bounding box center [922, 379] width 9 height 9
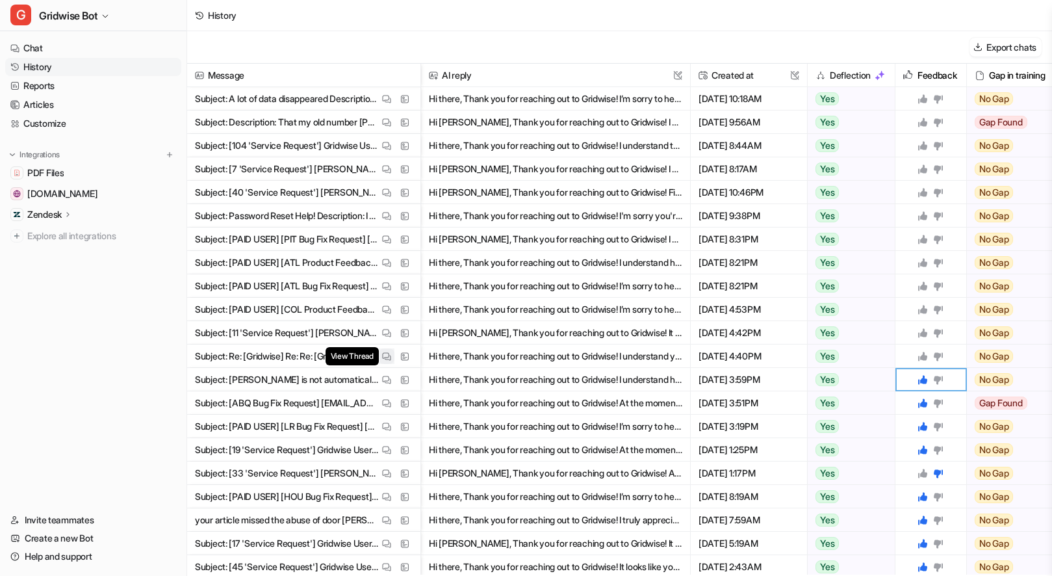
click at [380, 355] on button "View Thread" at bounding box center [387, 356] width 16 height 16
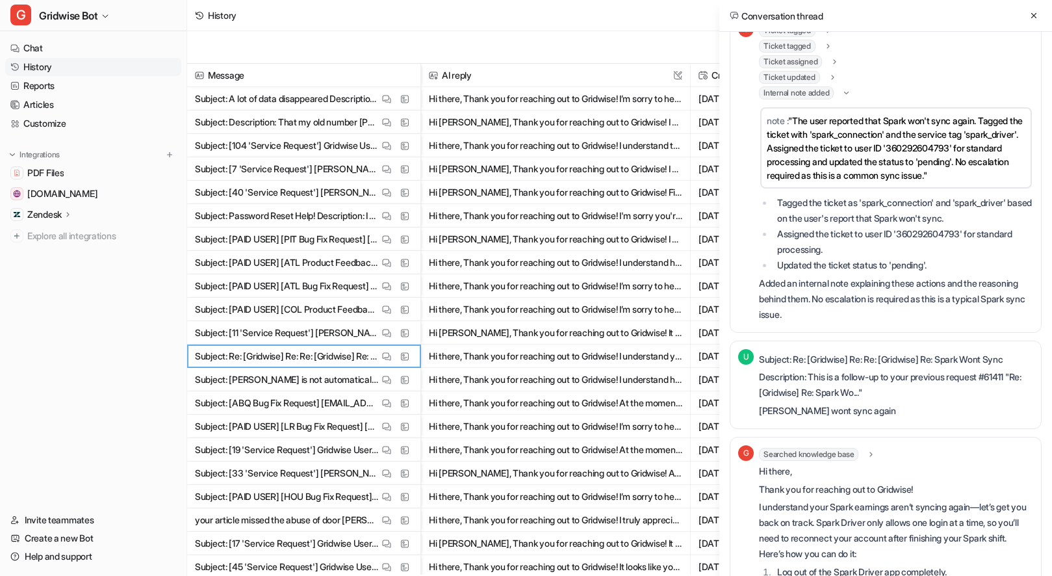
scroll to position [0, 0]
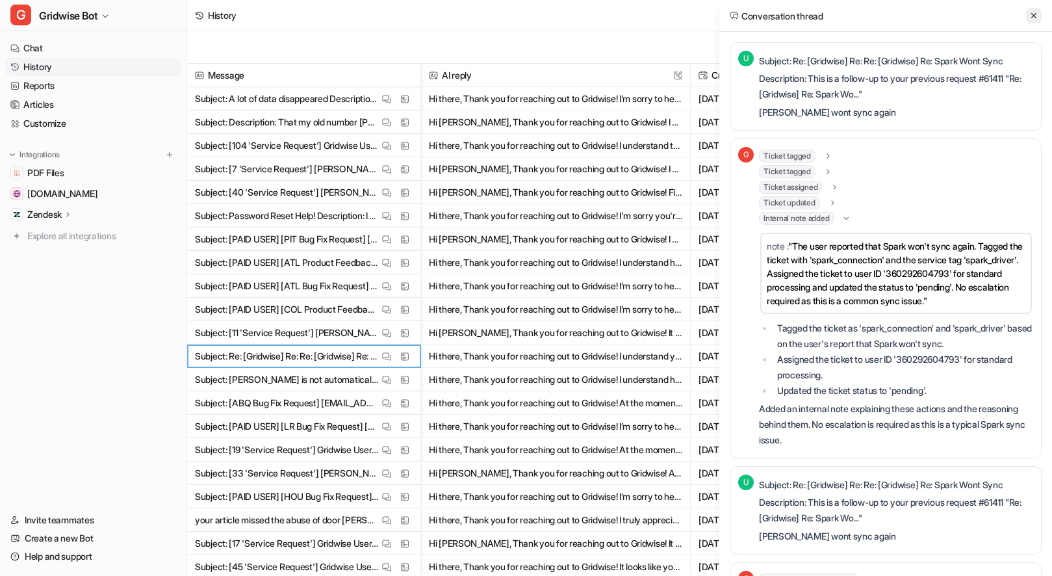
click at [1032, 16] on icon at bounding box center [1033, 15] width 5 height 5
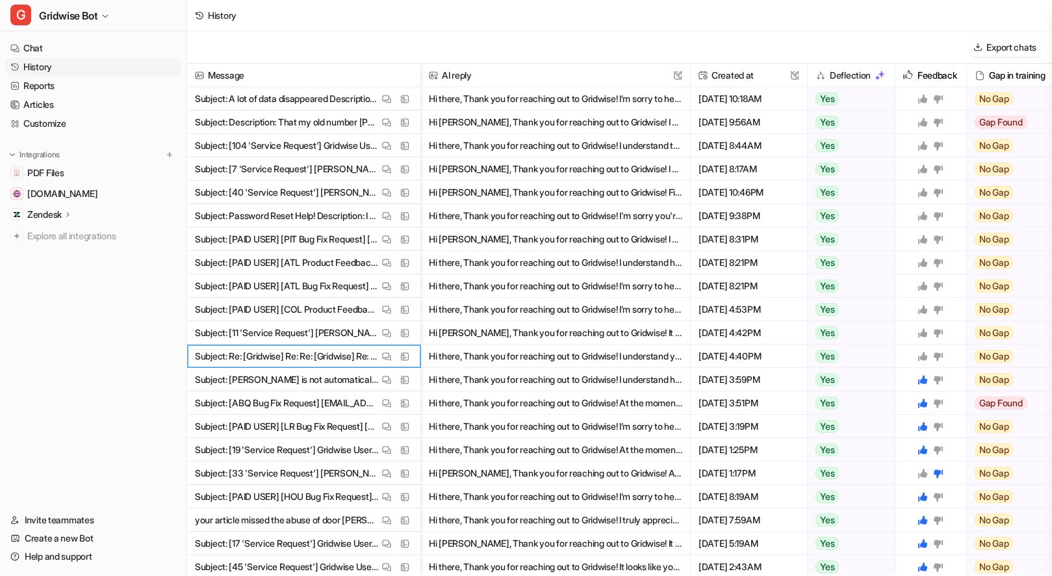
click at [921, 353] on icon at bounding box center [922, 356] width 10 height 10
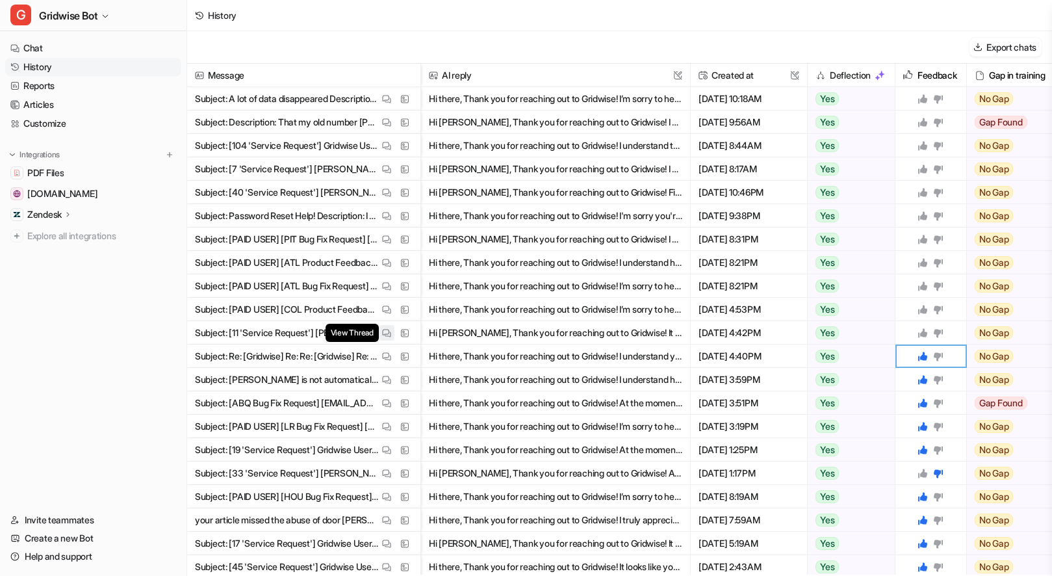
click at [384, 329] on img at bounding box center [386, 333] width 9 height 10
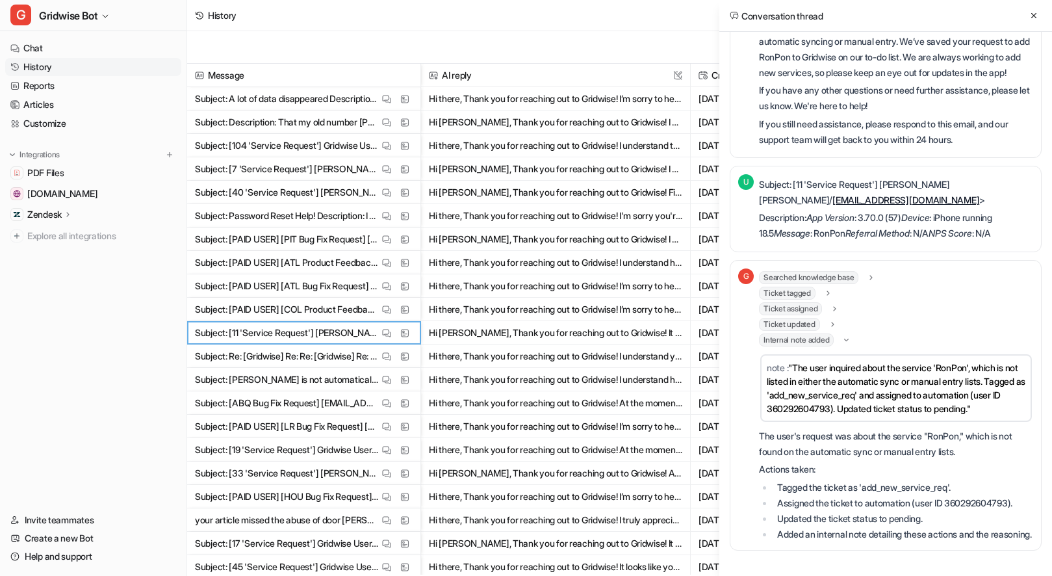
scroll to position [246, 0]
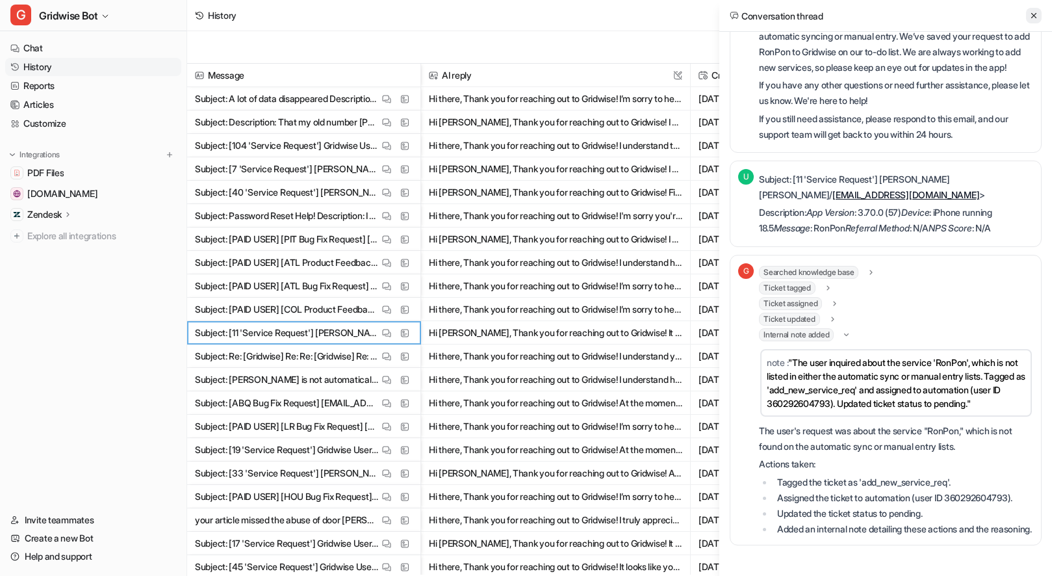
click at [1036, 18] on icon at bounding box center [1033, 15] width 9 height 9
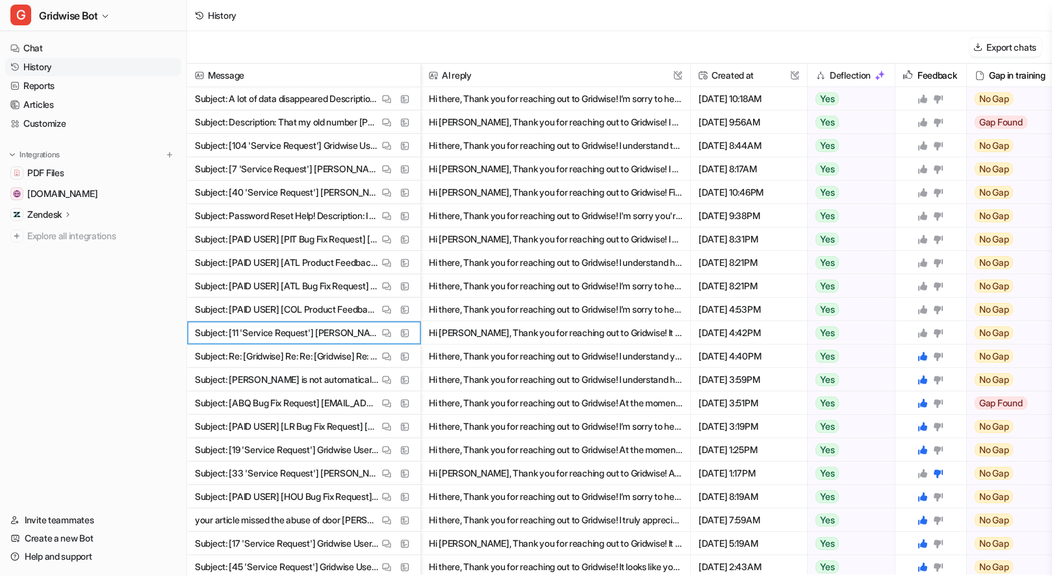
click at [922, 335] on icon at bounding box center [922, 332] width 9 height 9
click at [390, 305] on img at bounding box center [386, 310] width 9 height 10
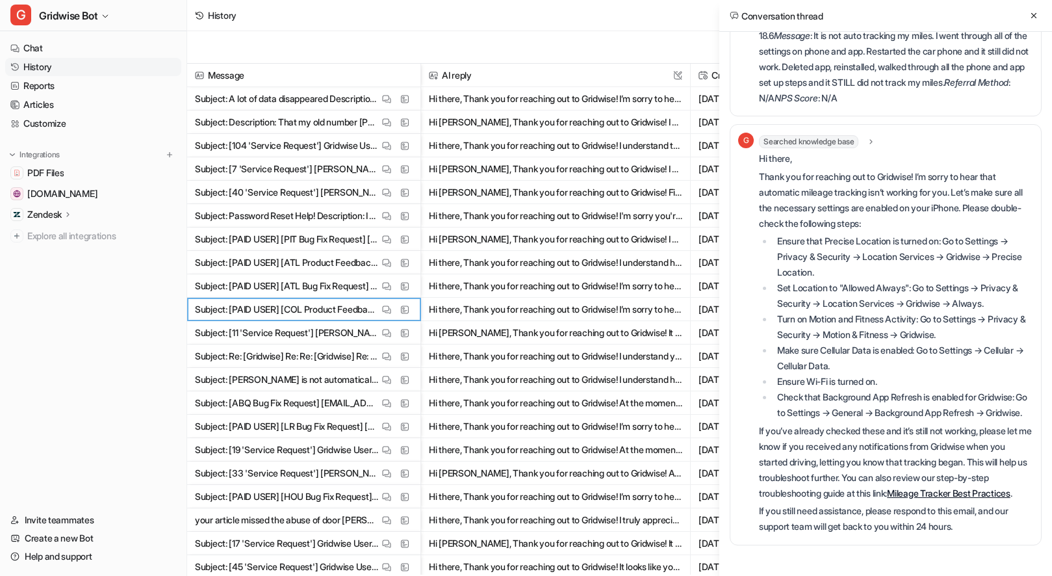
scroll to position [587, 0]
click at [1031, 18] on icon at bounding box center [1033, 15] width 9 height 9
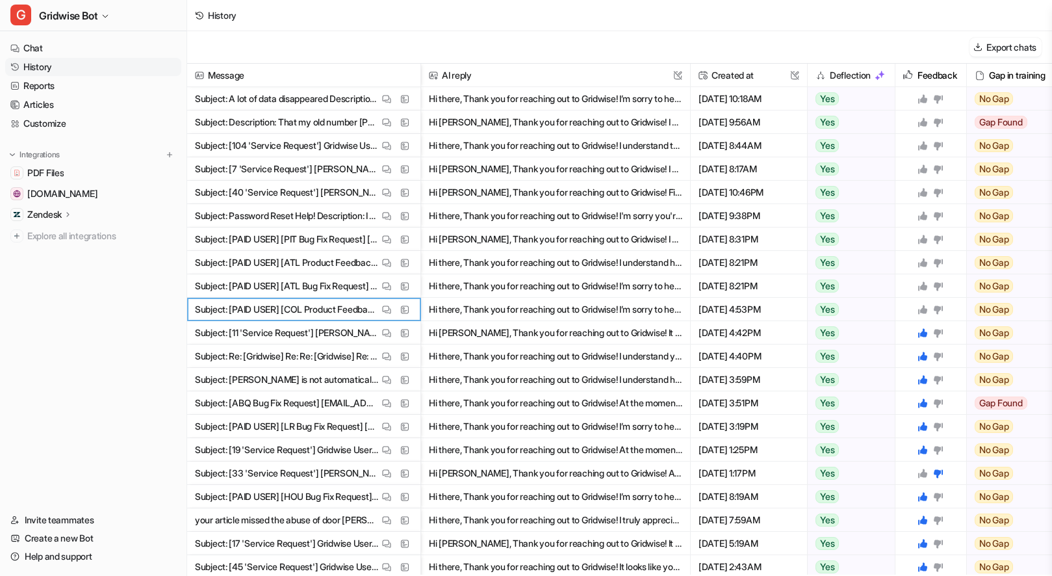
drag, startPoint x: 920, startPoint y: 308, endPoint x: 928, endPoint y: 348, distance: 41.2
click at [920, 308] on icon at bounding box center [922, 309] width 10 height 10
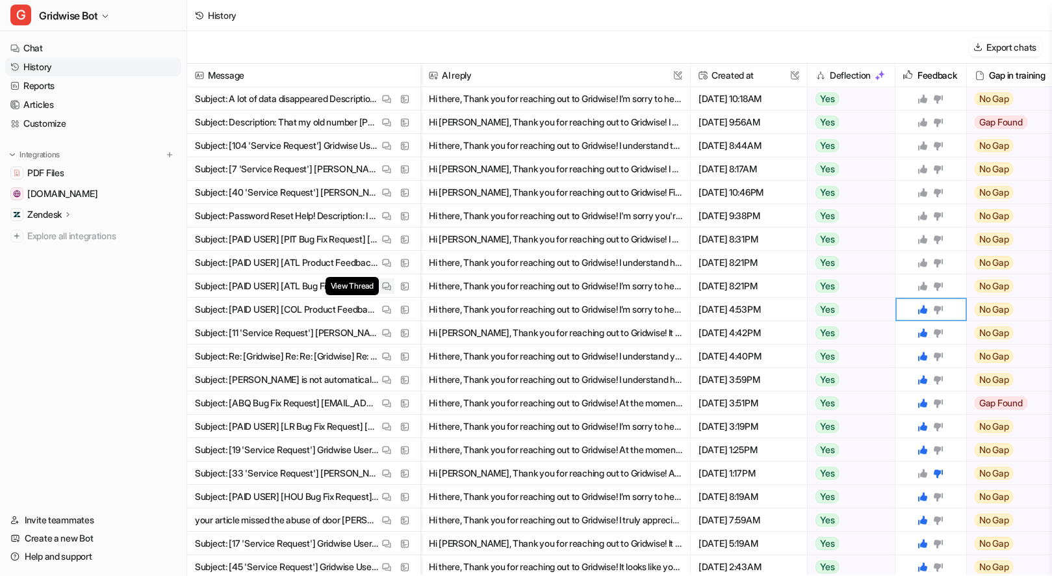
click at [379, 292] on div "View Thread" at bounding box center [387, 286] width 16 height 16
click at [382, 286] on img at bounding box center [386, 286] width 9 height 10
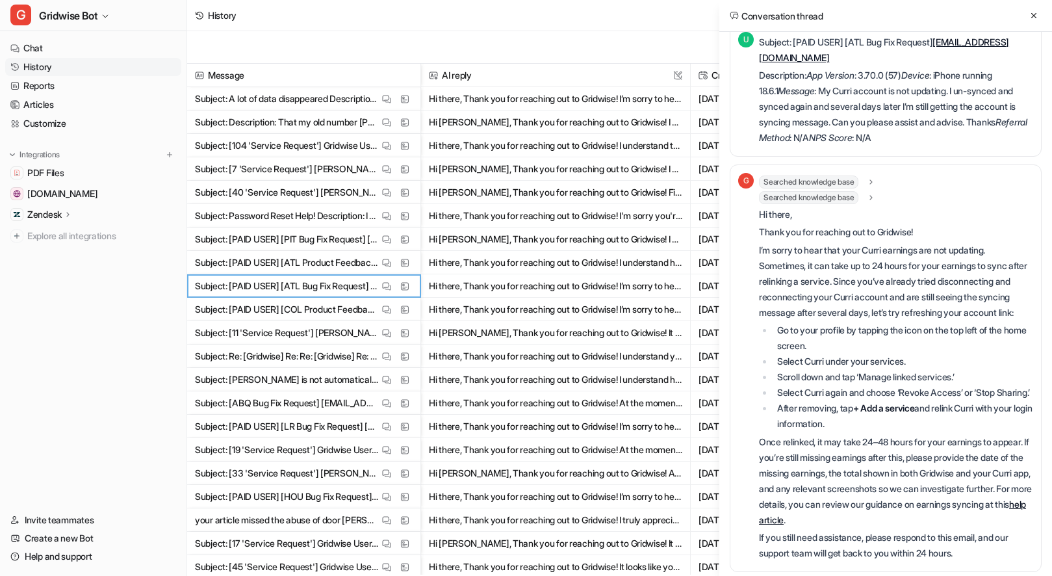
scroll to position [0, 0]
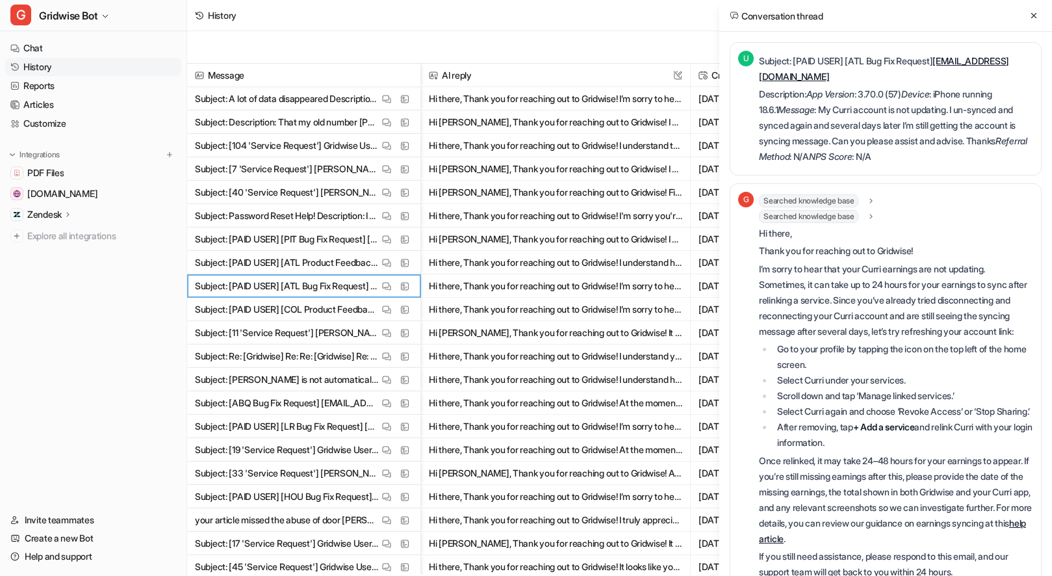
click at [1021, 12] on div "Conversation thread" at bounding box center [885, 16] width 333 height 32
click at [1037, 14] on icon at bounding box center [1033, 15] width 9 height 9
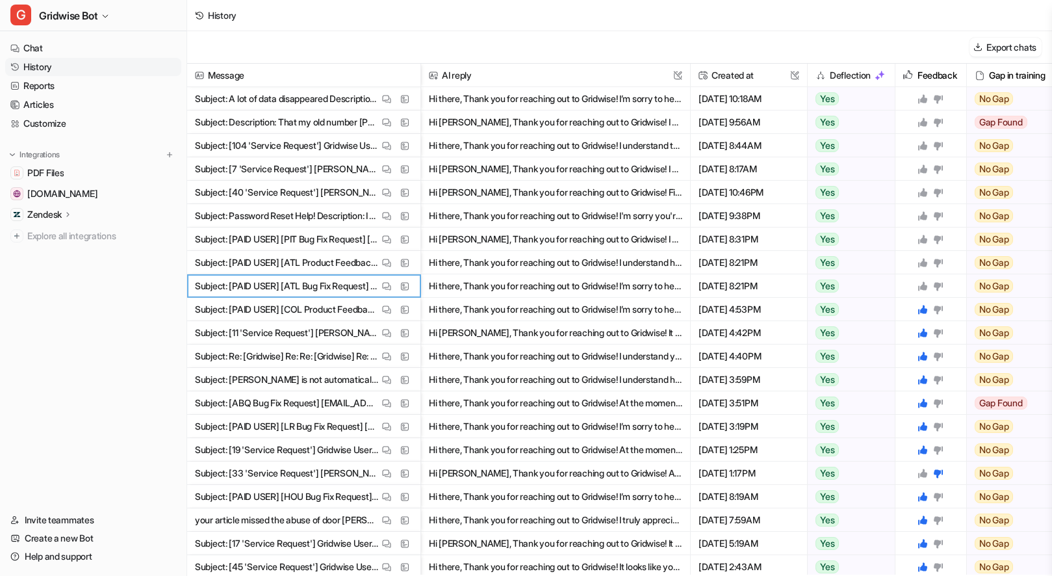
click at [919, 287] on icon at bounding box center [922, 285] width 9 height 9
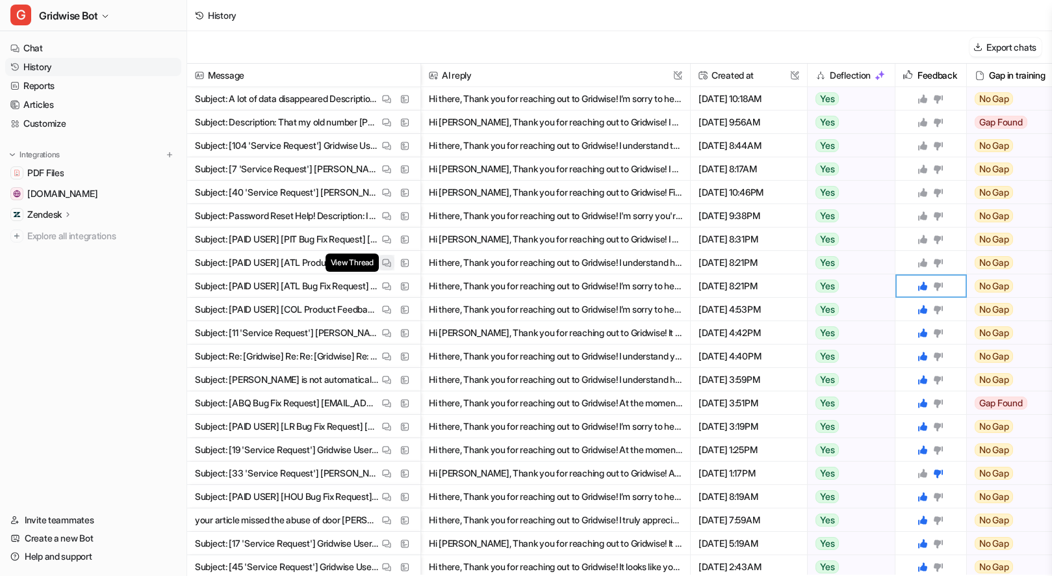
click at [378, 264] on span "View Thread" at bounding box center [351, 262] width 53 height 18
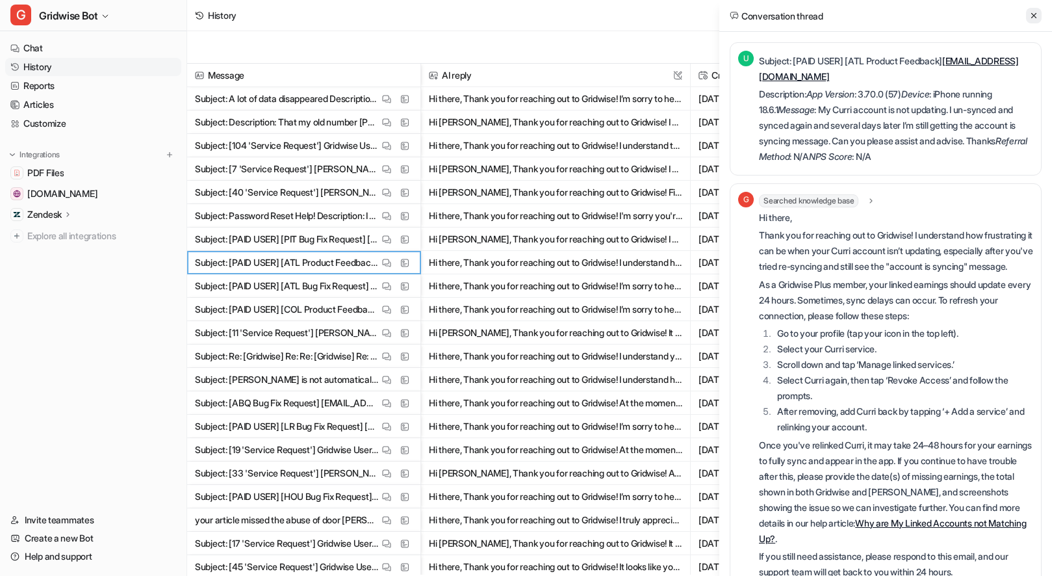
click at [1028, 16] on button at bounding box center [1034, 16] width 16 height 16
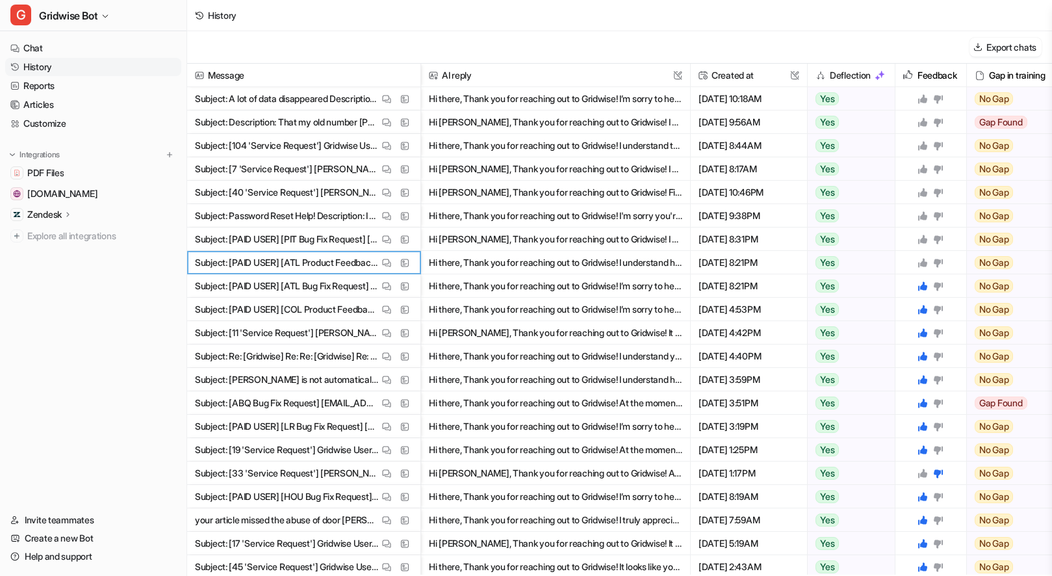
click at [924, 262] on icon at bounding box center [922, 262] width 9 height 9
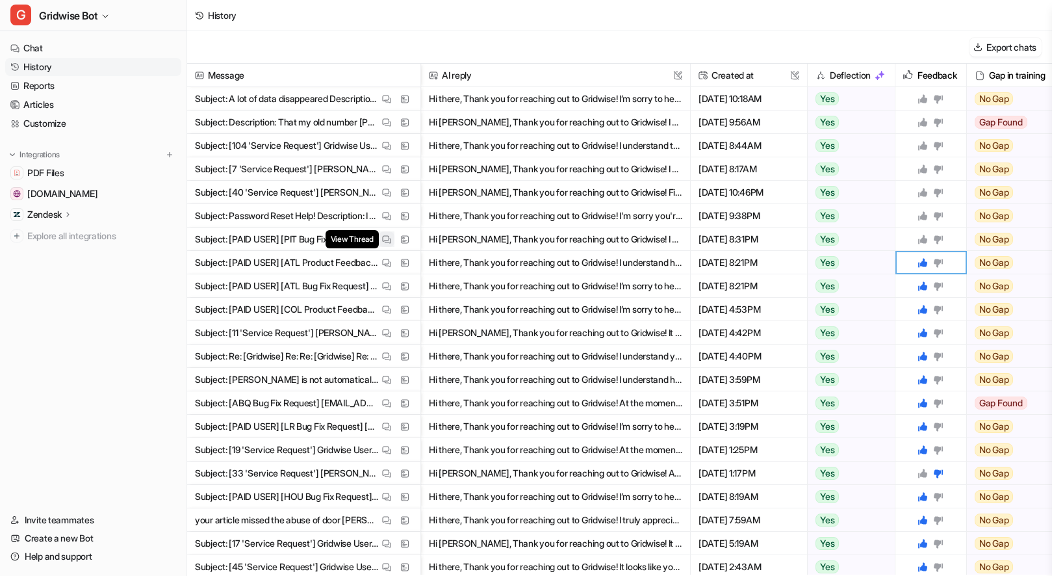
click at [383, 237] on img at bounding box center [386, 240] width 9 height 10
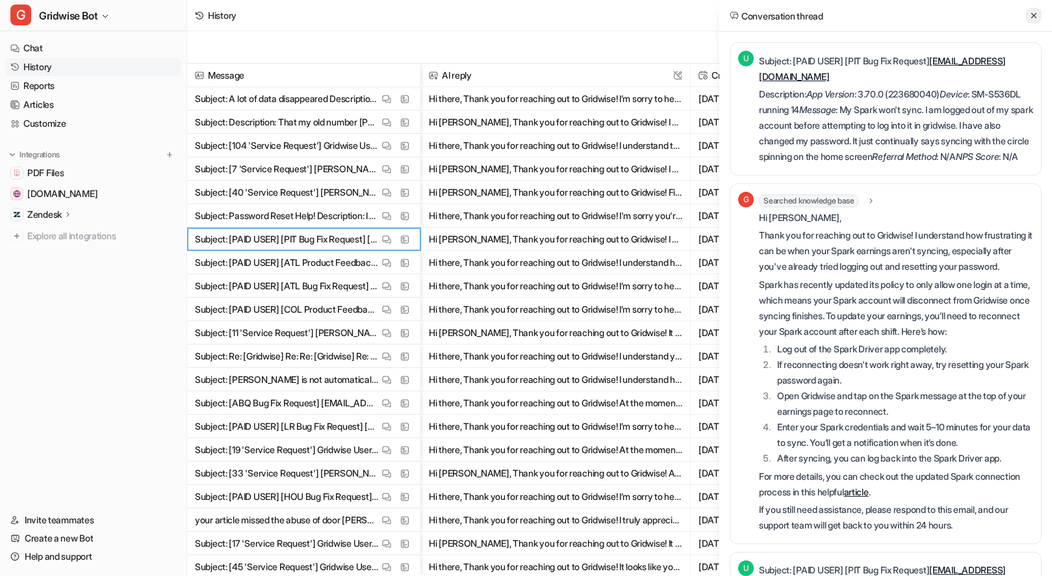
click at [1038, 14] on button at bounding box center [1034, 16] width 16 height 16
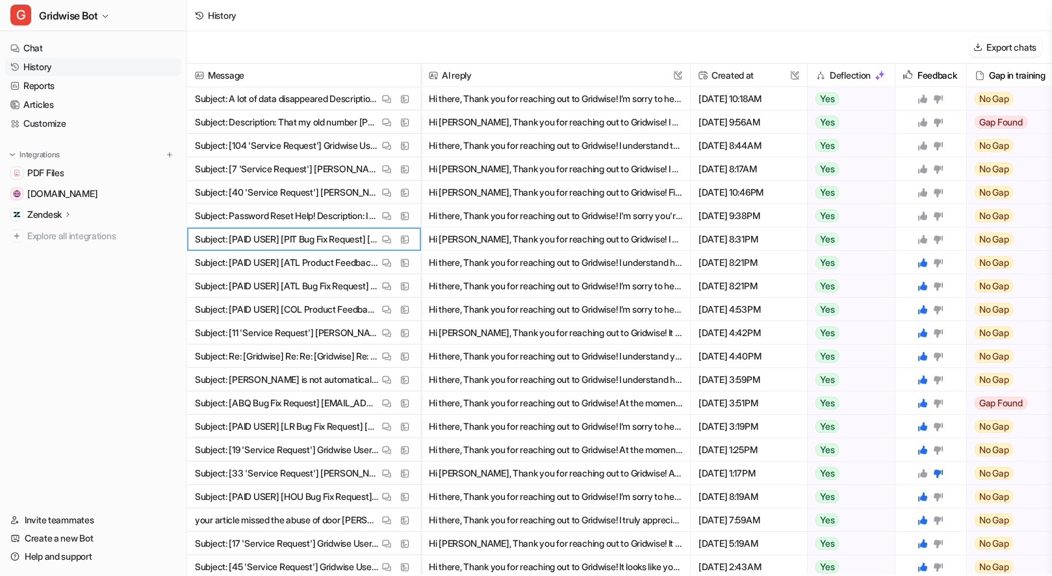
click at [924, 230] on div at bounding box center [930, 238] width 60 height 23
click at [921, 240] on icon at bounding box center [922, 239] width 9 height 9
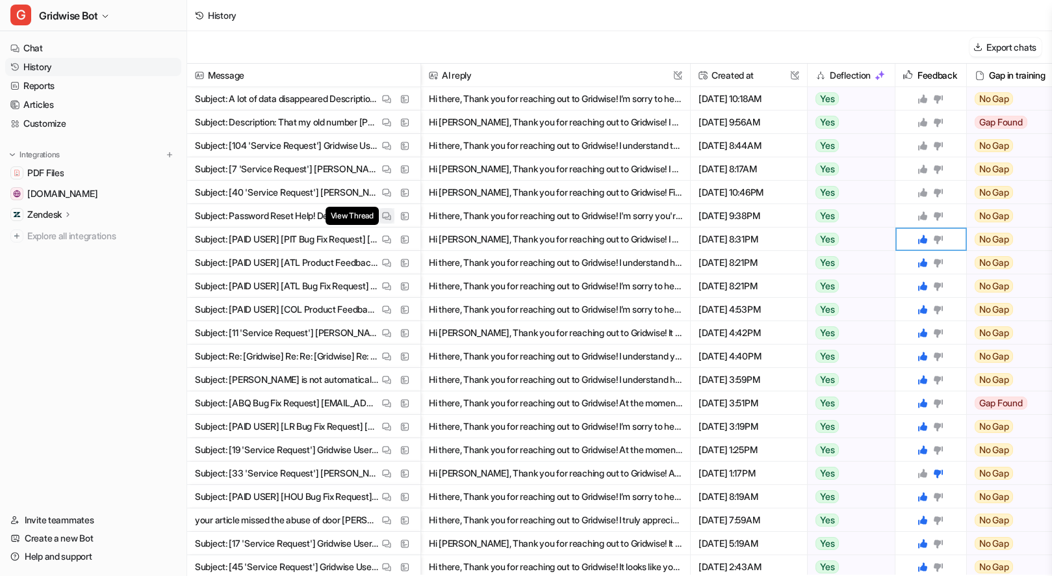
click at [370, 220] on span "View Thread" at bounding box center [351, 216] width 53 height 18
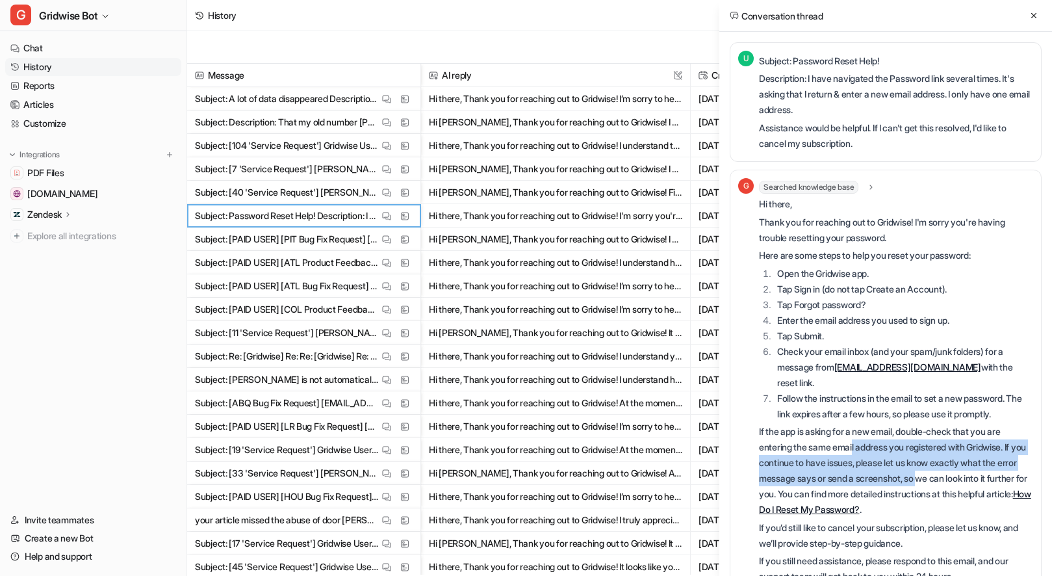
drag, startPoint x: 878, startPoint y: 432, endPoint x: 857, endPoint y: 432, distance: 21.4
click at [857, 432] on p "If the app is asking for a new email, double-check that you are entering the sa…" at bounding box center [896, 471] width 274 height 94
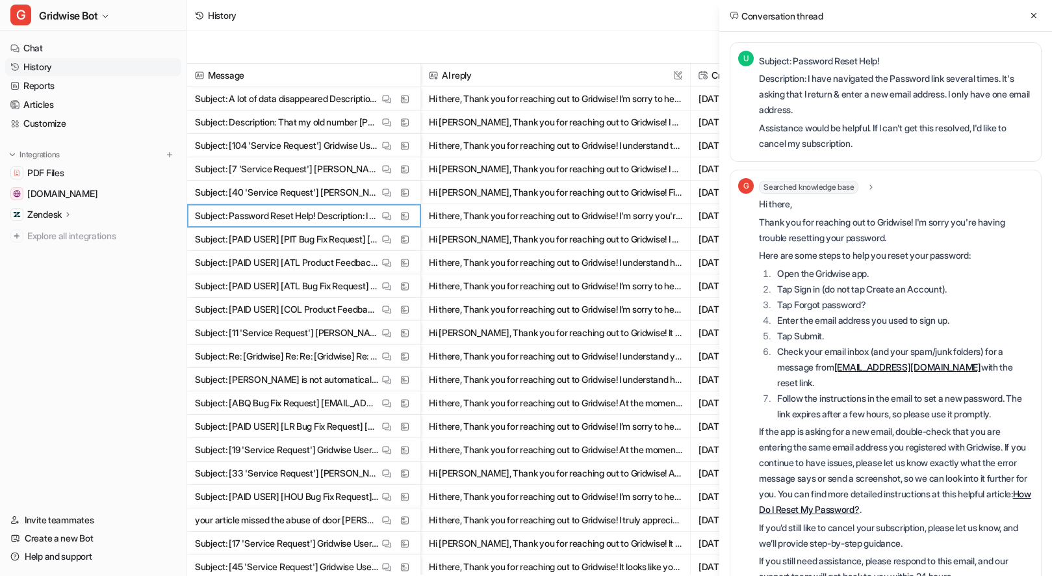
click at [1029, 17] on icon at bounding box center [1033, 15] width 9 height 9
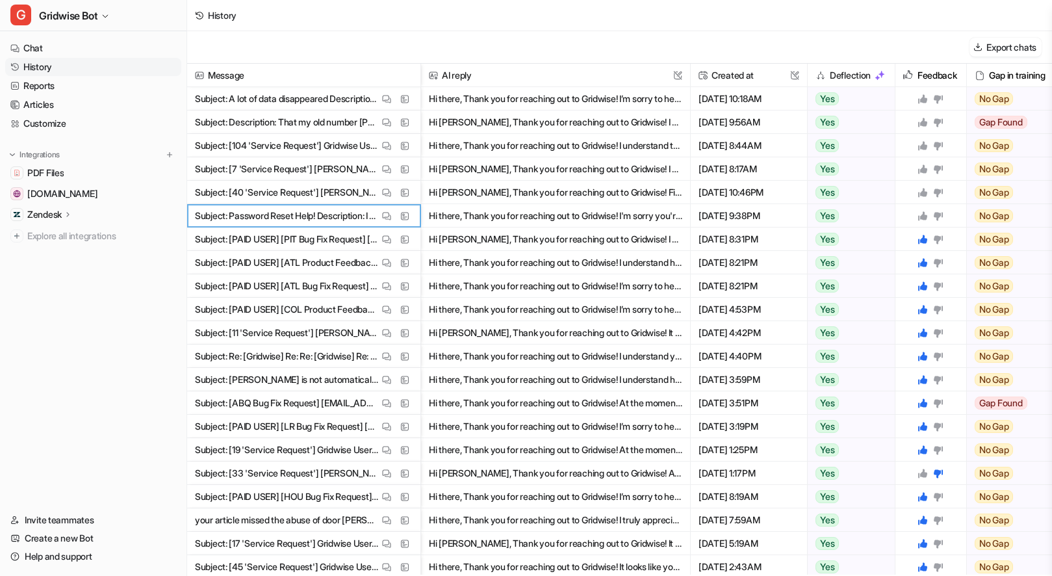
click at [919, 214] on icon at bounding box center [922, 215] width 10 height 10
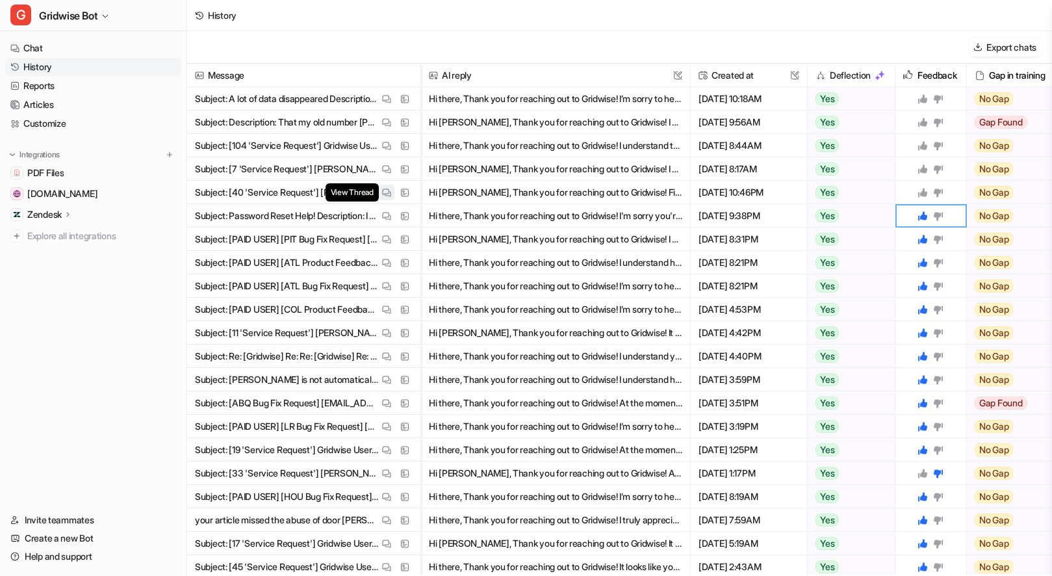
click at [386, 194] on img at bounding box center [386, 193] width 9 height 10
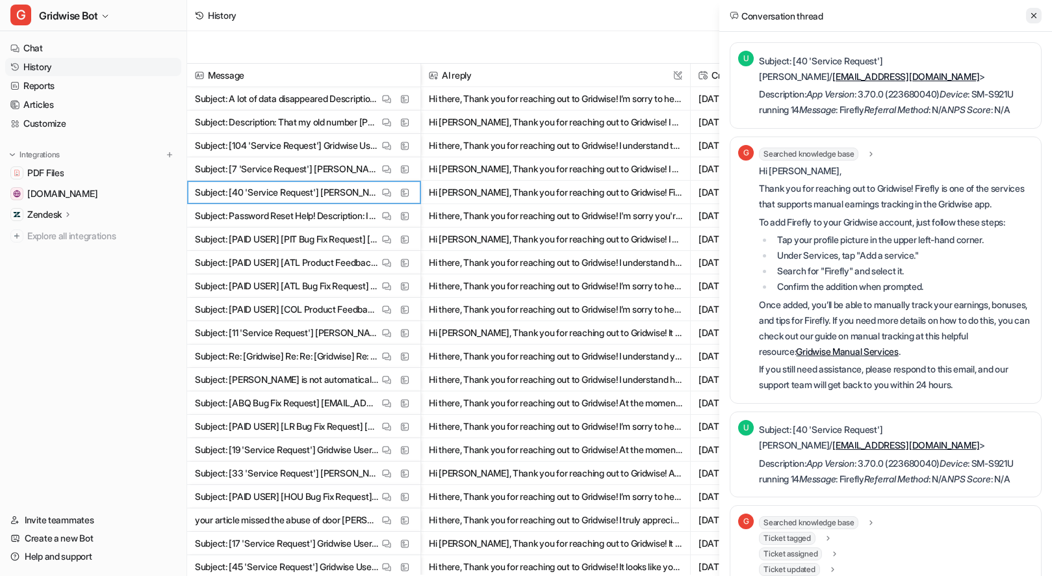
click at [1033, 13] on icon at bounding box center [1033, 15] width 9 height 9
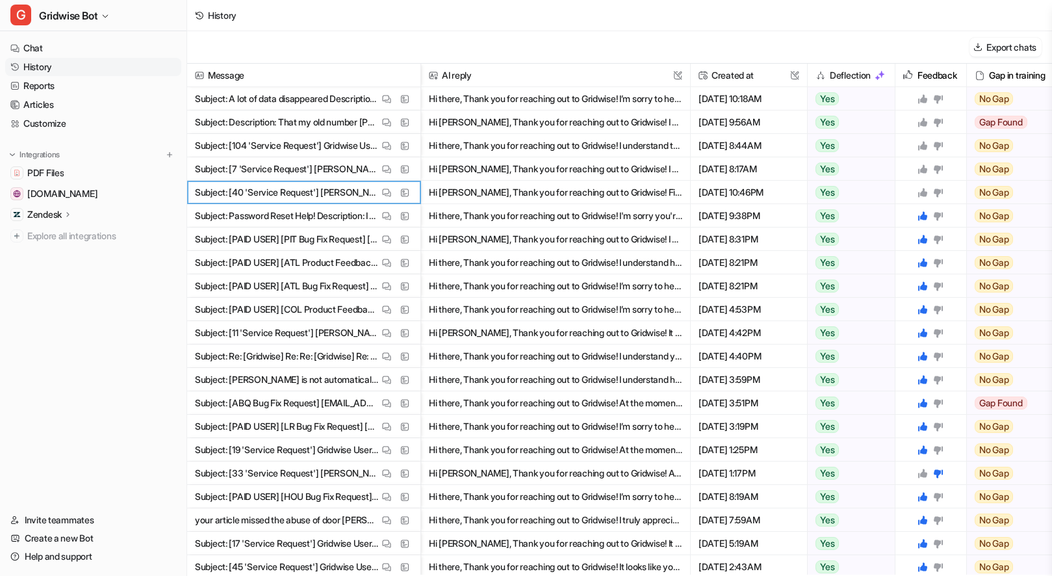
click at [941, 189] on icon at bounding box center [938, 192] width 9 height 8
click at [388, 166] on img at bounding box center [386, 169] width 9 height 10
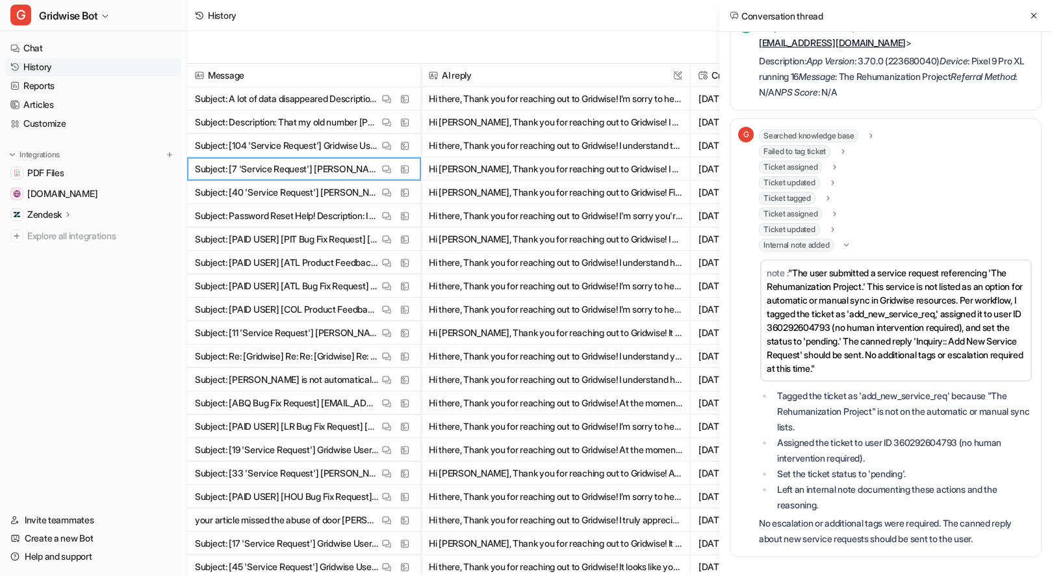
scroll to position [378, 0]
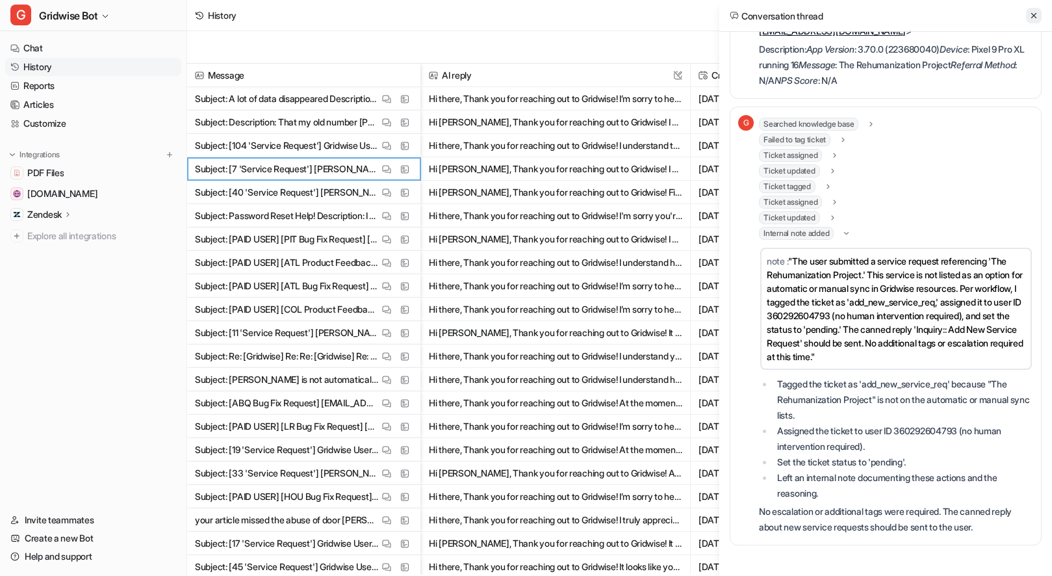
drag, startPoint x: 1037, startPoint y: 11, endPoint x: 1031, endPoint y: 20, distance: 10.8
click at [1032, 19] on button at bounding box center [1034, 16] width 16 height 16
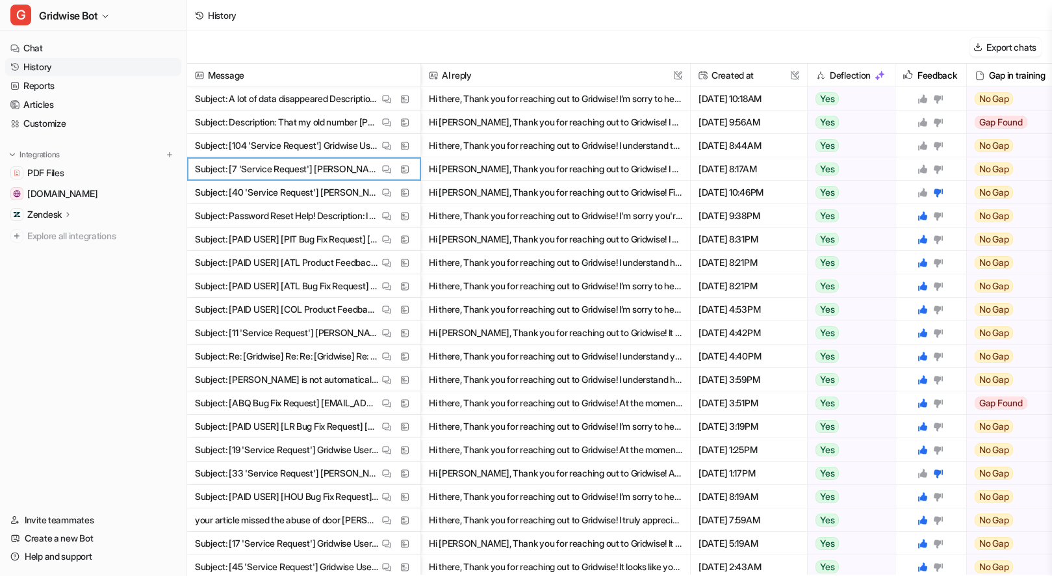
click at [916, 170] on div at bounding box center [930, 168] width 60 height 23
drag, startPoint x: 926, startPoint y: 168, endPoint x: 918, endPoint y: 194, distance: 27.1
click at [926, 168] on icon at bounding box center [922, 168] width 9 height 9
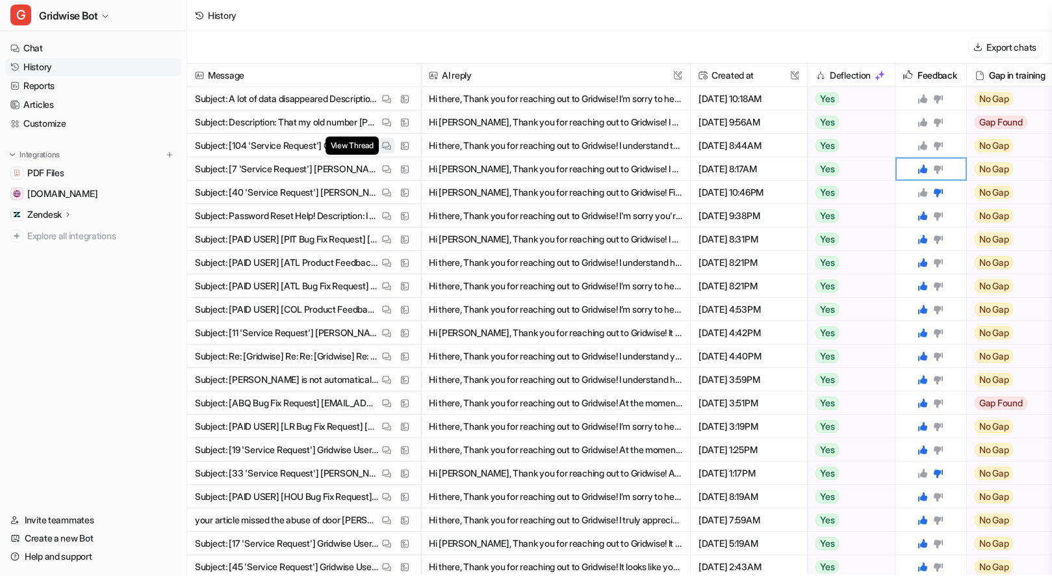
click at [383, 149] on img at bounding box center [386, 146] width 9 height 10
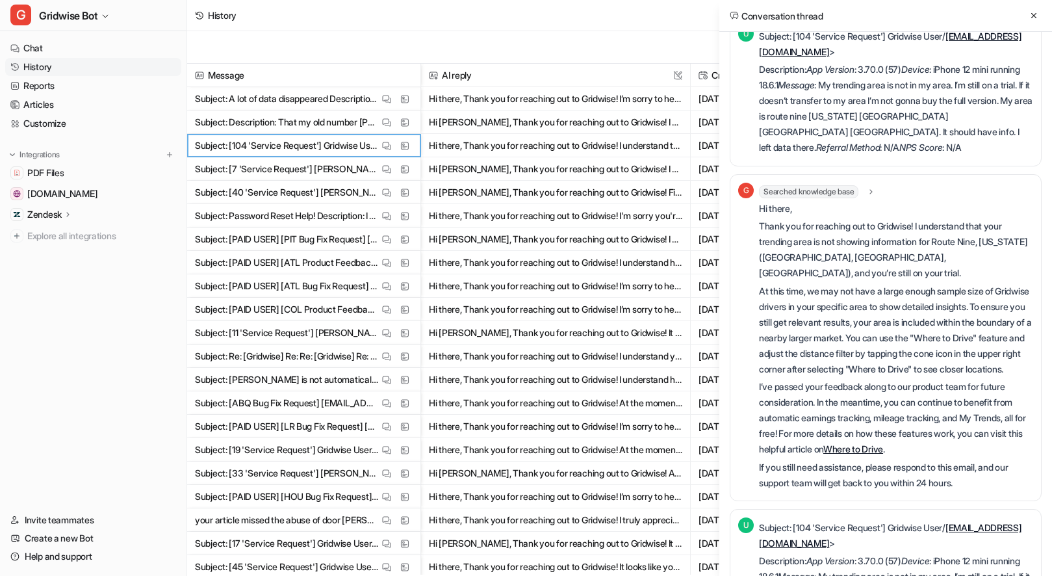
scroll to position [0, 0]
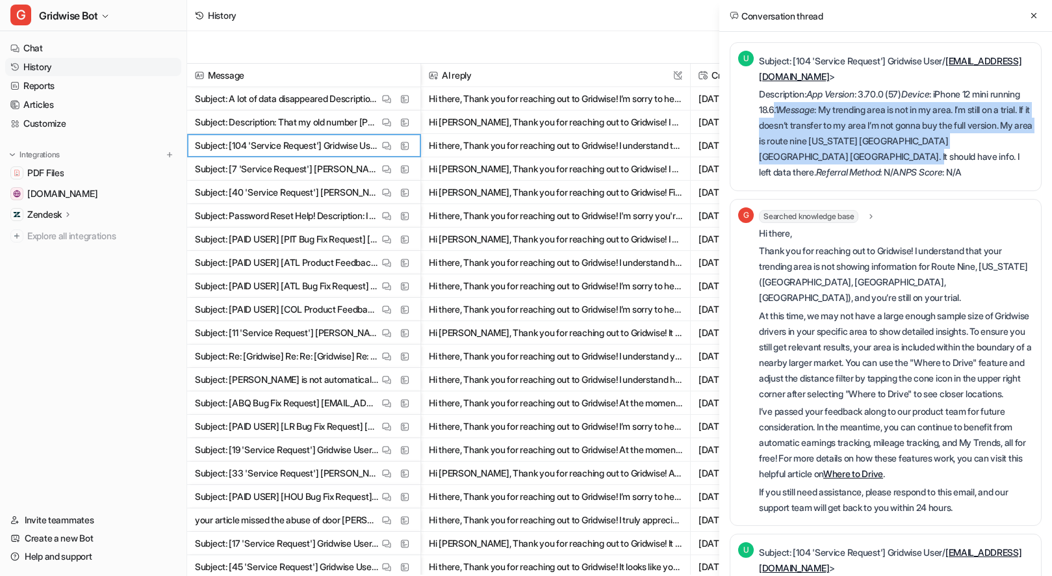
drag, startPoint x: 837, startPoint y: 110, endPoint x: 997, endPoint y: 151, distance: 165.0
click at [997, 151] on p "Description: App Version : 3.70.0 (57) Device : iPhone 12 mini running 18.6.1 M…" at bounding box center [896, 133] width 274 height 94
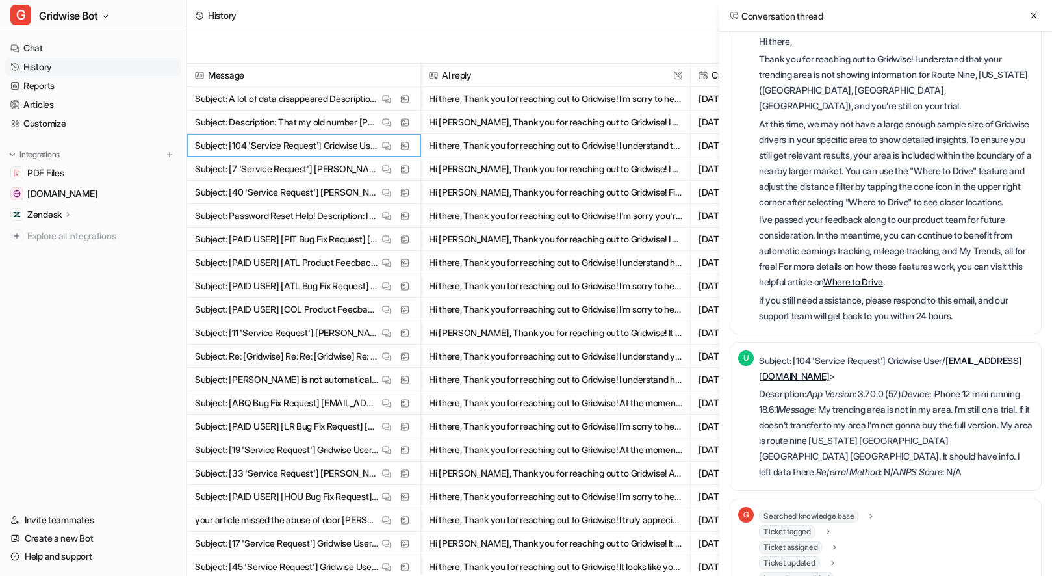
scroll to position [201, 0]
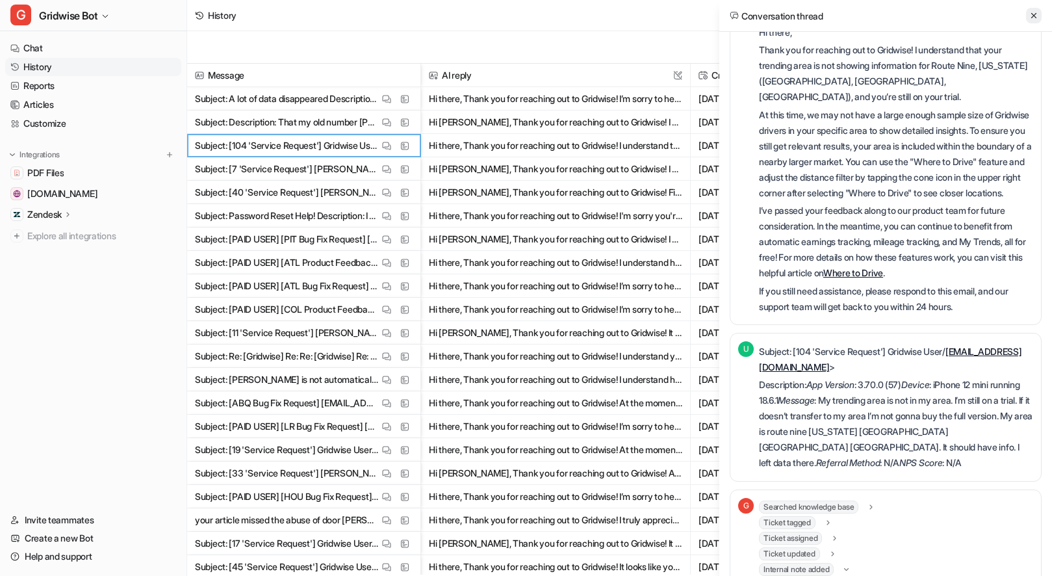
click at [1034, 14] on icon at bounding box center [1033, 15] width 5 height 5
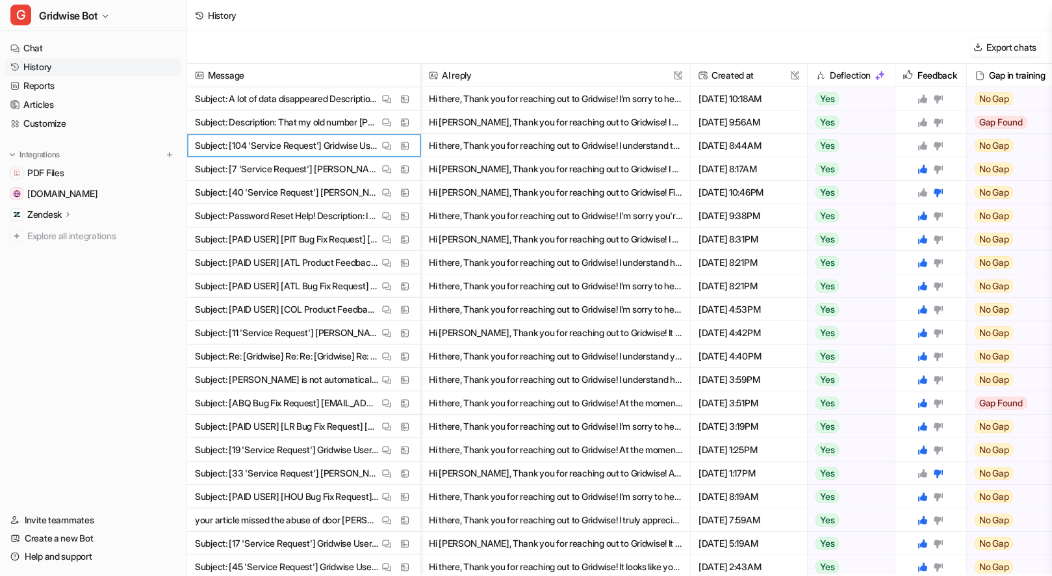
click at [921, 140] on icon at bounding box center [922, 145] width 10 height 10
click at [387, 118] on img at bounding box center [386, 123] width 9 height 10
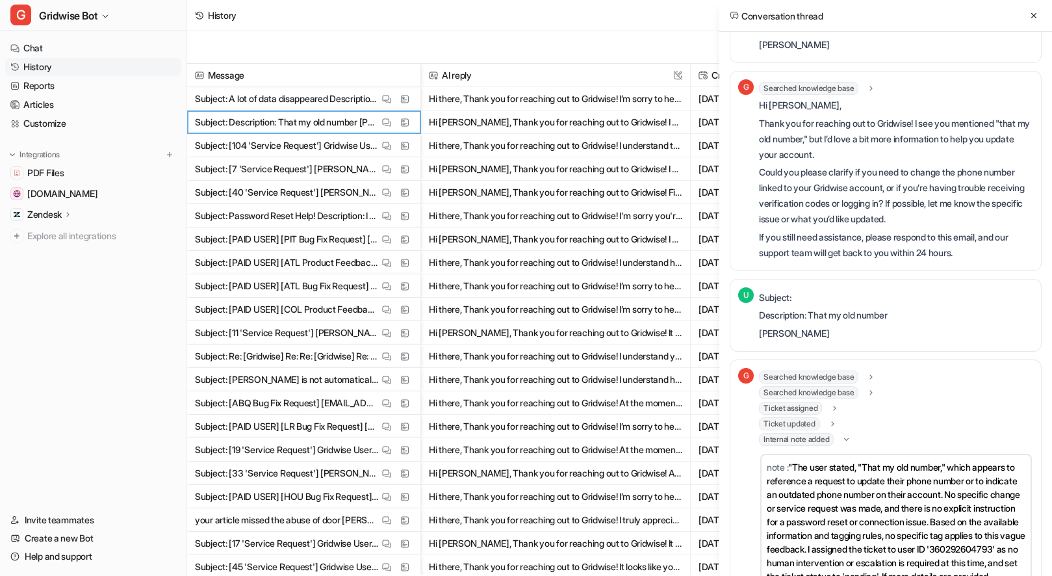
scroll to position [0, 0]
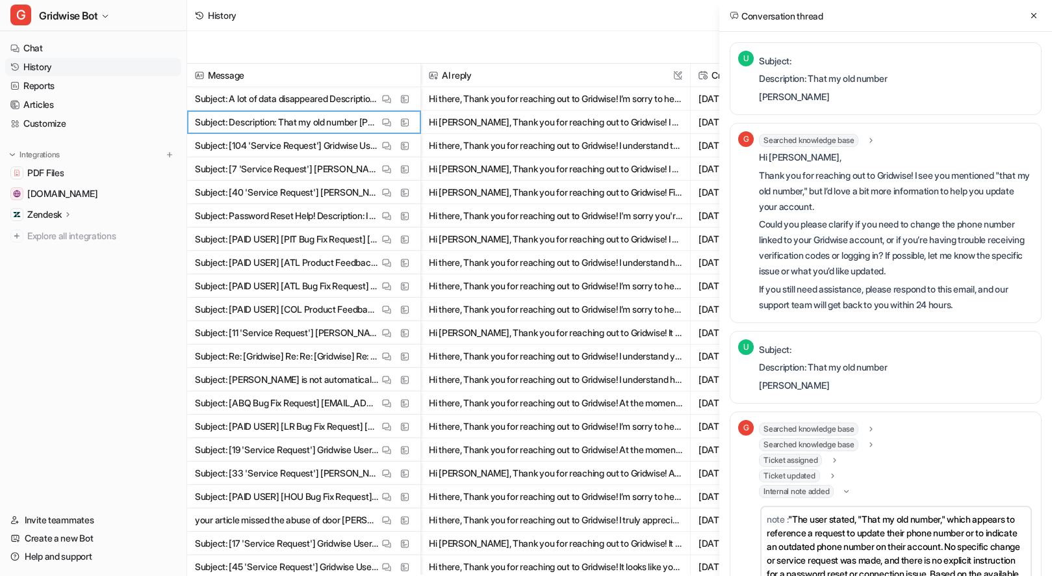
click at [1024, 19] on div "Conversation thread" at bounding box center [885, 16] width 333 height 32
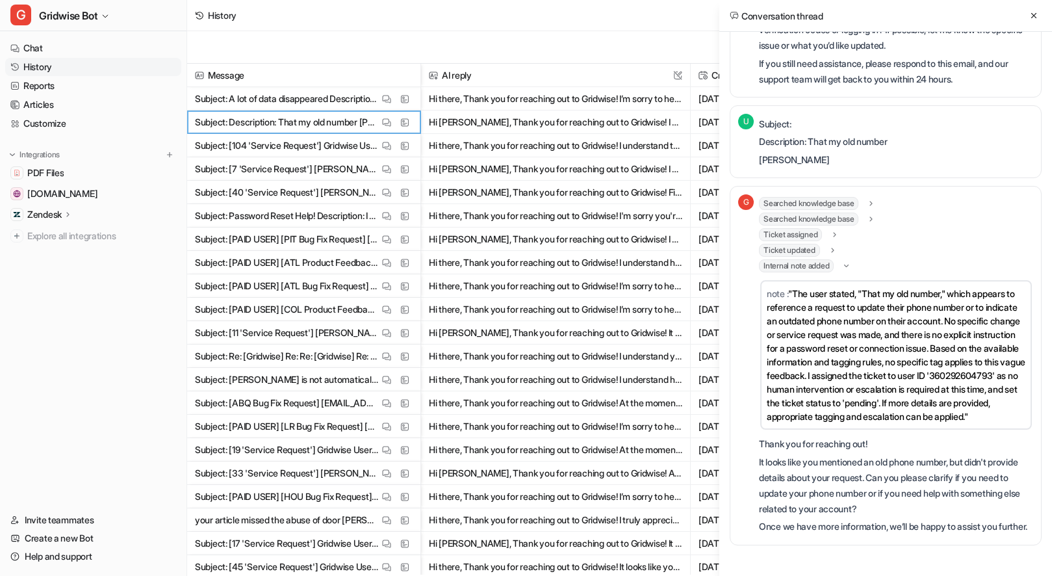
scroll to position [254, 0]
click at [1036, 16] on icon at bounding box center [1033, 15] width 9 height 9
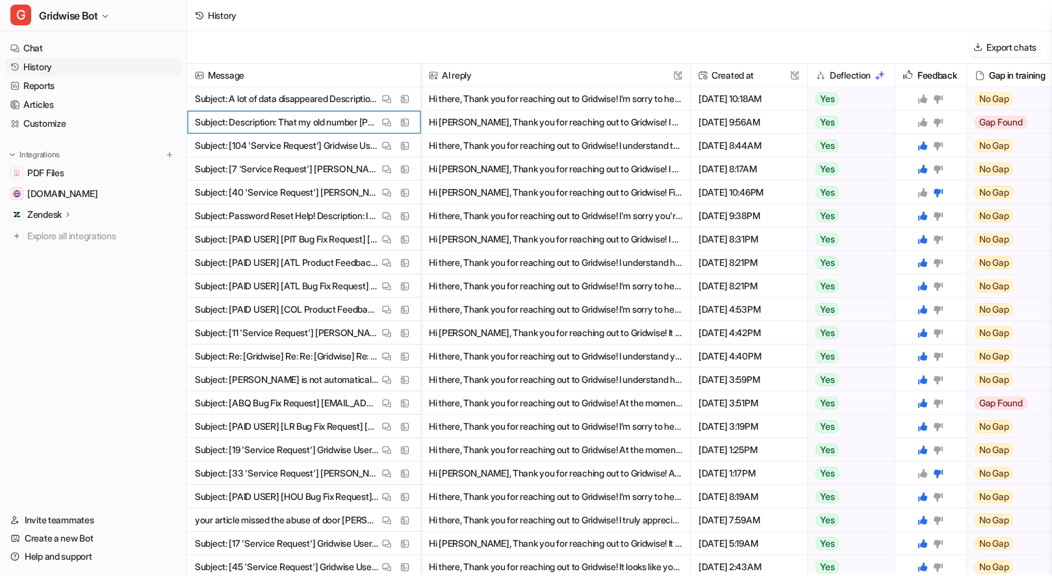
click at [918, 123] on icon at bounding box center [922, 122] width 9 height 9
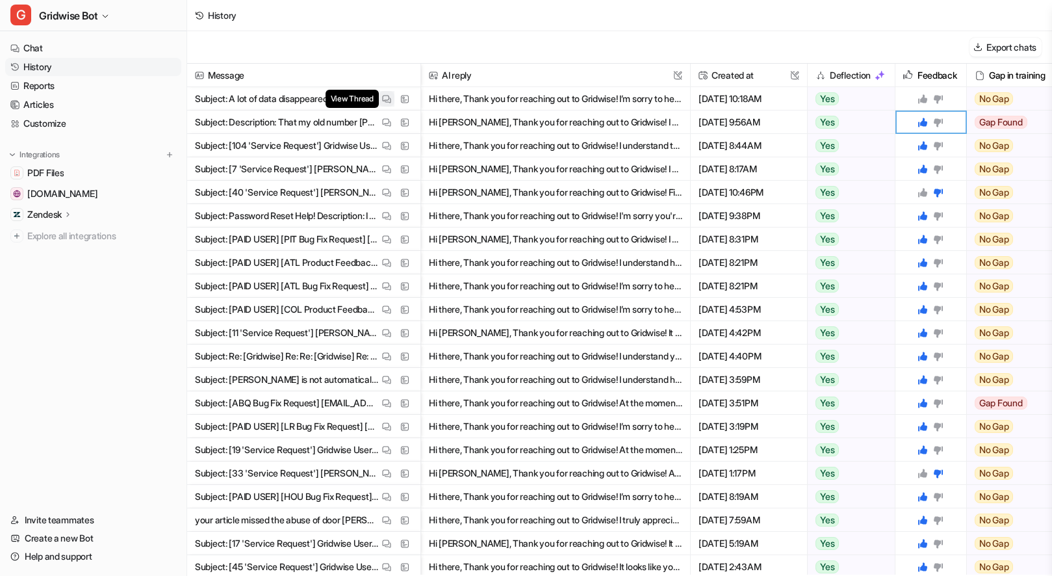
click at [385, 94] on img at bounding box center [386, 99] width 9 height 10
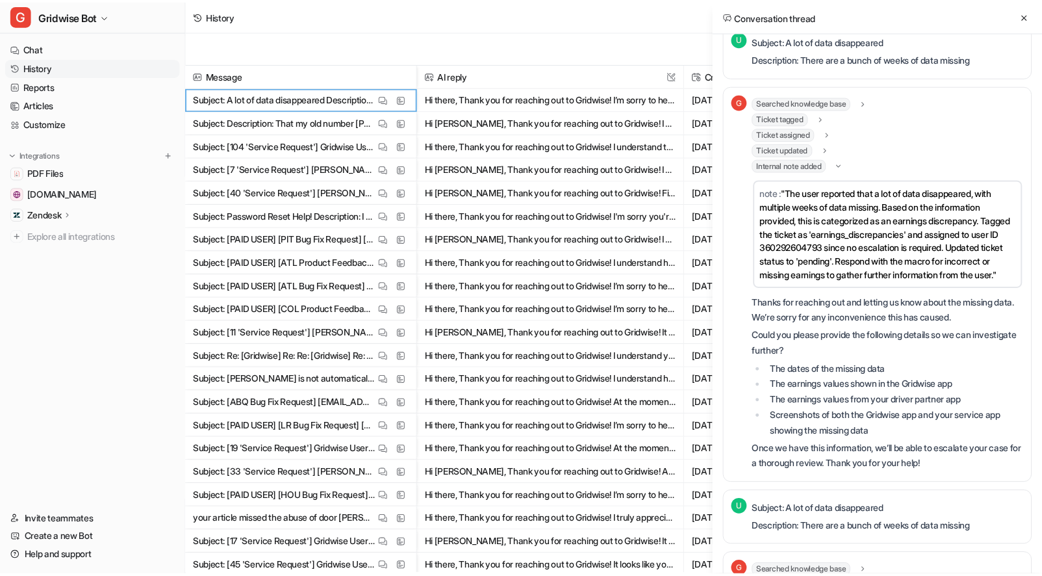
scroll to position [340, 0]
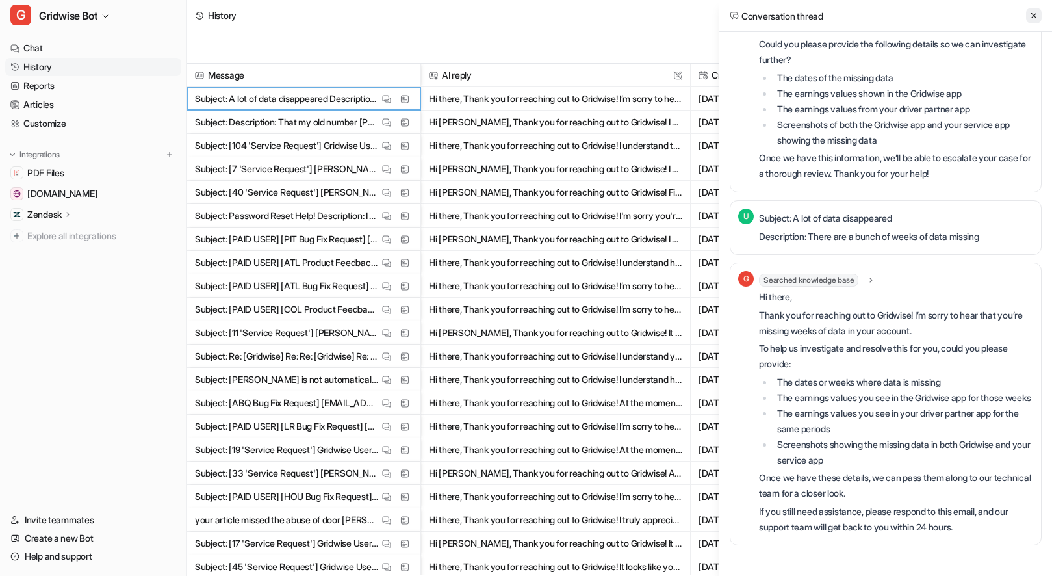
click at [1028, 11] on button at bounding box center [1034, 16] width 16 height 16
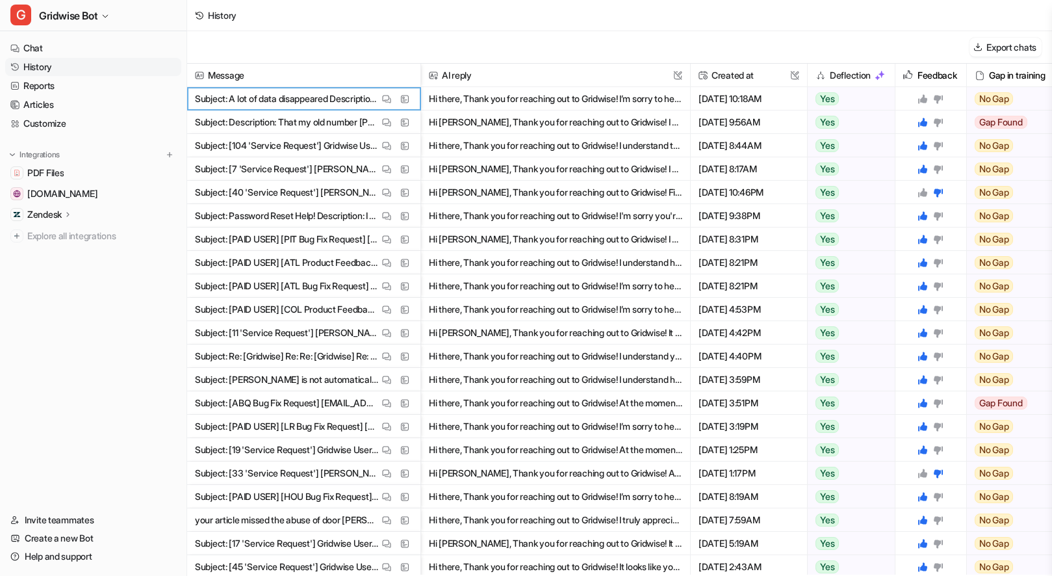
click at [917, 100] on icon at bounding box center [922, 99] width 10 height 10
click at [36, 90] on link "Reports" at bounding box center [93, 86] width 176 height 18
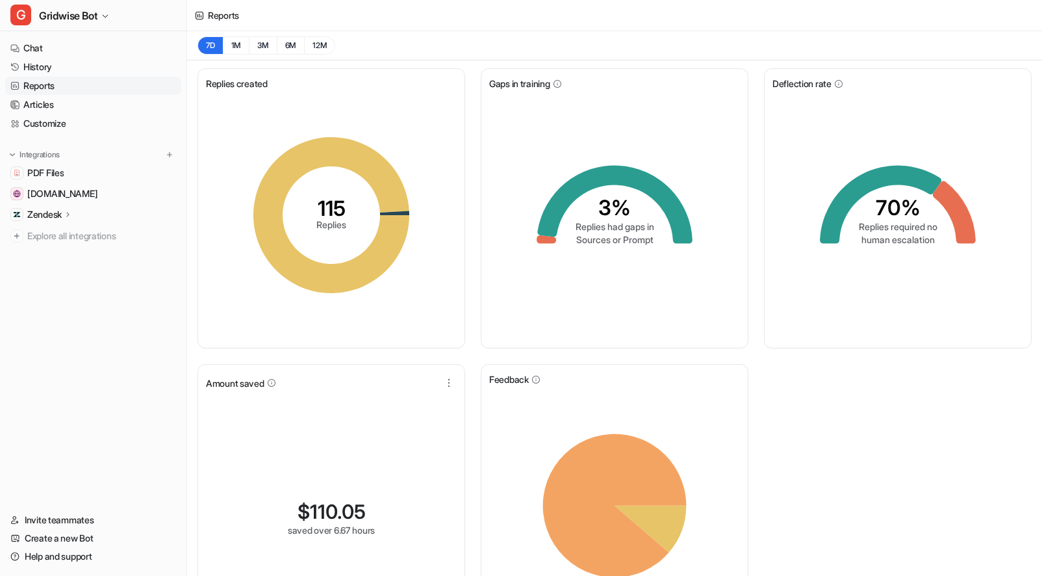
click at [919, 430] on div "Replies created 115 Replies Gaps in training 3% Replies had gaps in Sources or …" at bounding box center [614, 359] width 855 height 598
click at [93, 12] on span "Gridwise Bot" at bounding box center [68, 15] width 58 height 18
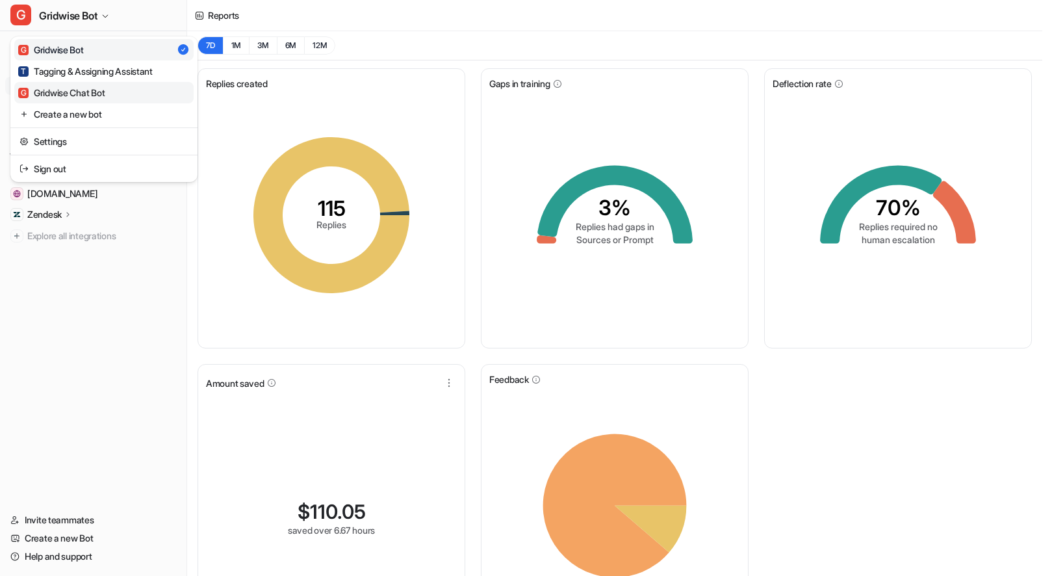
click at [88, 97] on div "G Gridwise Chat Bot" at bounding box center [61, 93] width 86 height 14
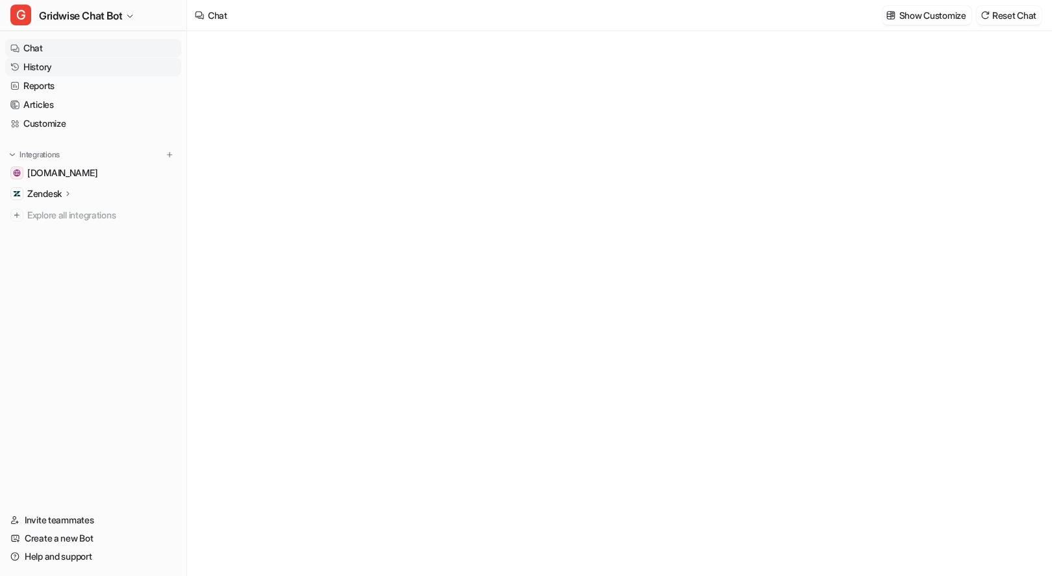
type textarea "**********"
click at [70, 51] on link "Chat" at bounding box center [93, 48] width 176 height 18
click at [533, 310] on div "**********" at bounding box center [619, 316] width 380 height 30
paste div
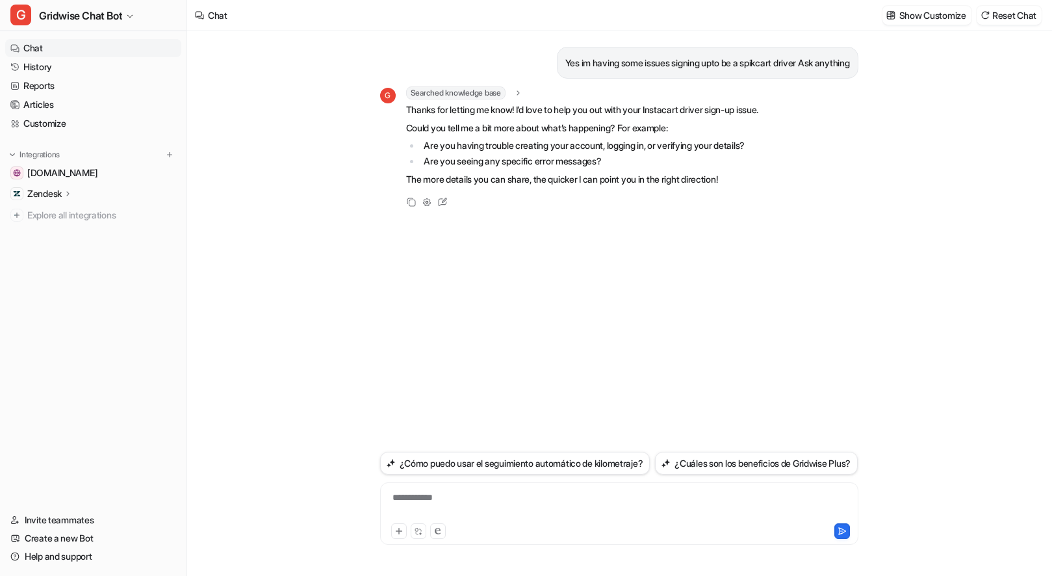
click at [797, 292] on div "Yes im having some issues signing upto be a spikcart driver Ask anything G Sear…" at bounding box center [619, 239] width 478 height 416
drag, startPoint x: 721, startPoint y: 63, endPoint x: 617, endPoint y: 65, distance: 104.6
click at [615, 65] on p "Yes im having some issues signing upto be a spikcart driver Ask anything" at bounding box center [707, 63] width 285 height 16
drag, startPoint x: 617, startPoint y: 65, endPoint x: 576, endPoint y: 64, distance: 40.9
click at [576, 64] on p "Yes im having some issues signing upto be a spikcart driver Ask anything" at bounding box center [707, 63] width 285 height 16
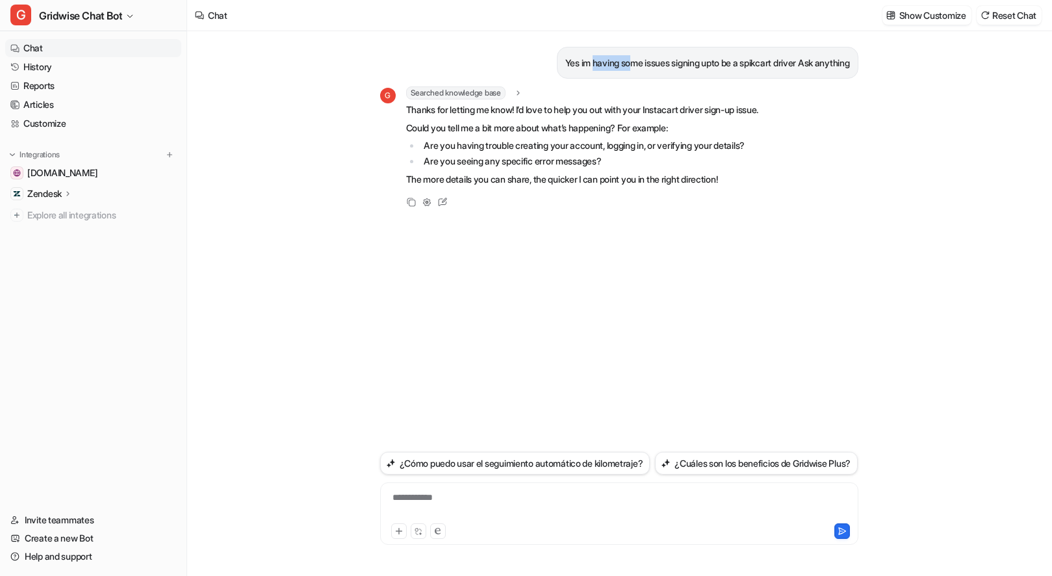
click at [576, 63] on p "Yes im having some issues signing upto be a spikcart driver Ask anything" at bounding box center [707, 63] width 285 height 16
drag, startPoint x: 576, startPoint y: 60, endPoint x: 791, endPoint y: 58, distance: 214.4
click at [791, 58] on p "Yes im having some issues signing upto be a spikcart driver Ask anything" at bounding box center [707, 63] width 285 height 16
copy p "having some issues signing upto be a spikcart driver"
click at [455, 497] on div "**********" at bounding box center [619, 505] width 472 height 30
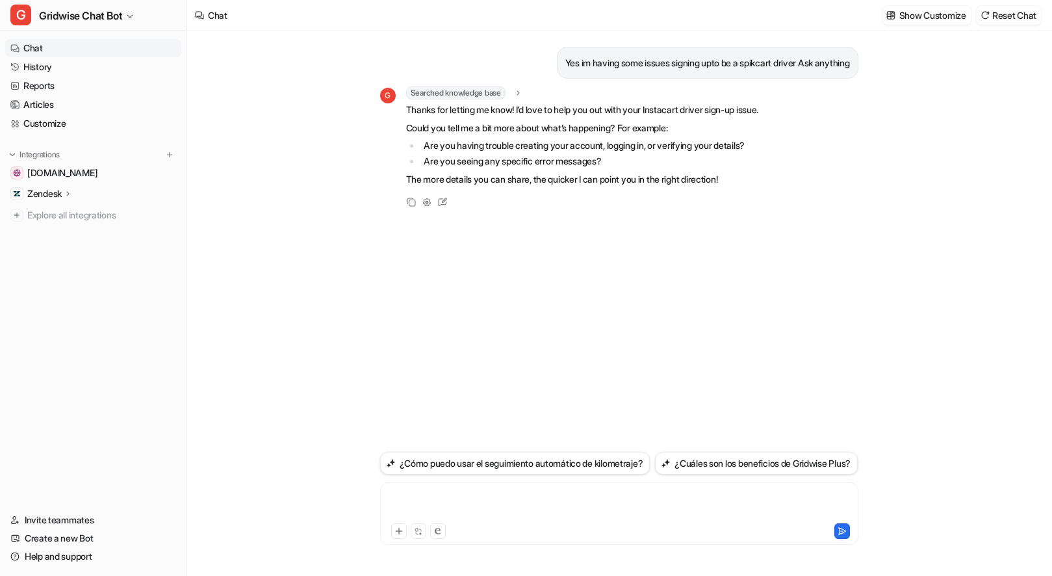
paste div
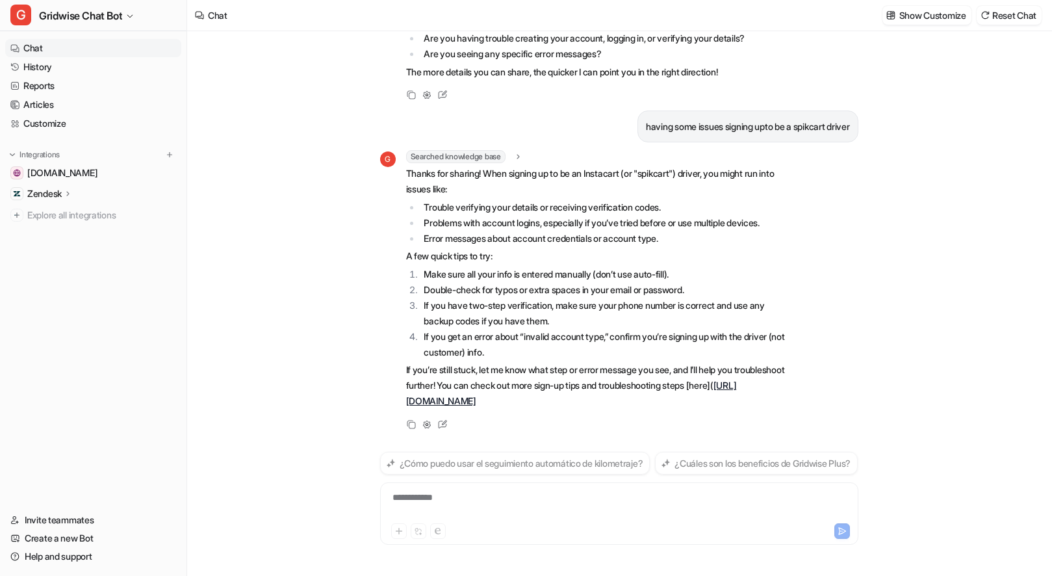
scroll to position [101, 0]
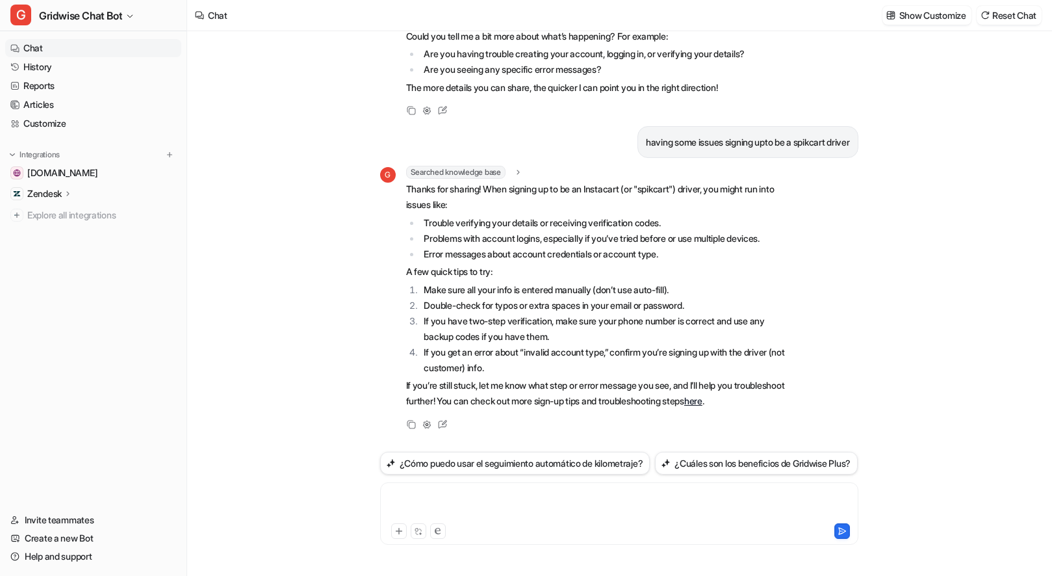
click at [475, 505] on div at bounding box center [619, 505] width 472 height 30
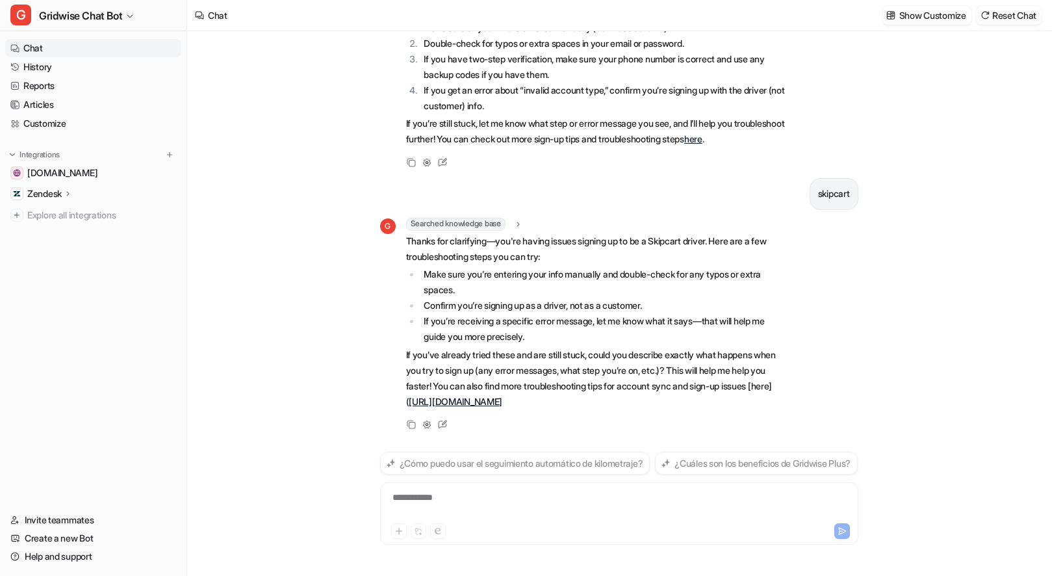
scroll to position [363, 0]
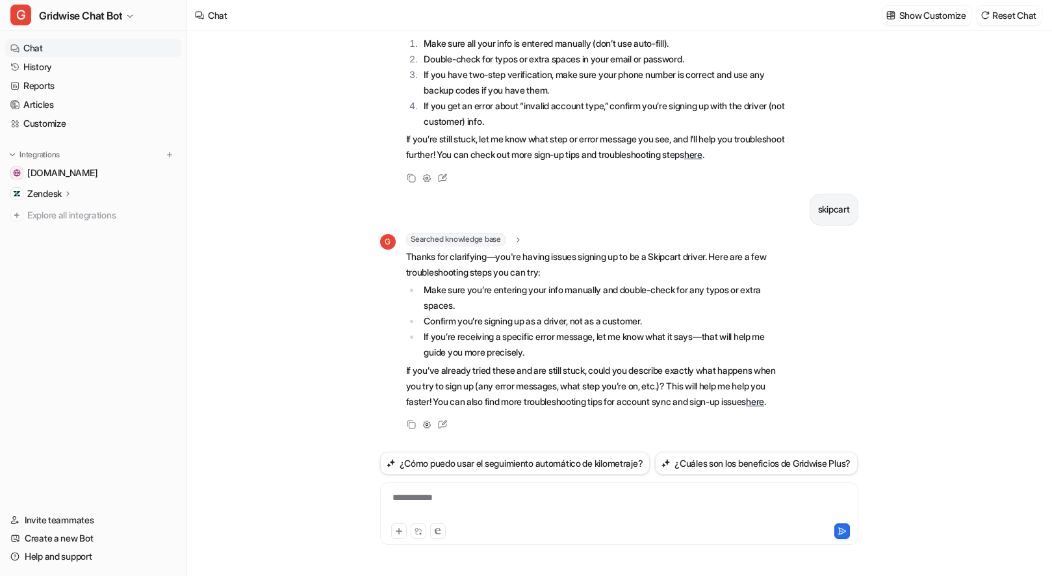
click at [569, 503] on div "**********" at bounding box center [619, 505] width 472 height 30
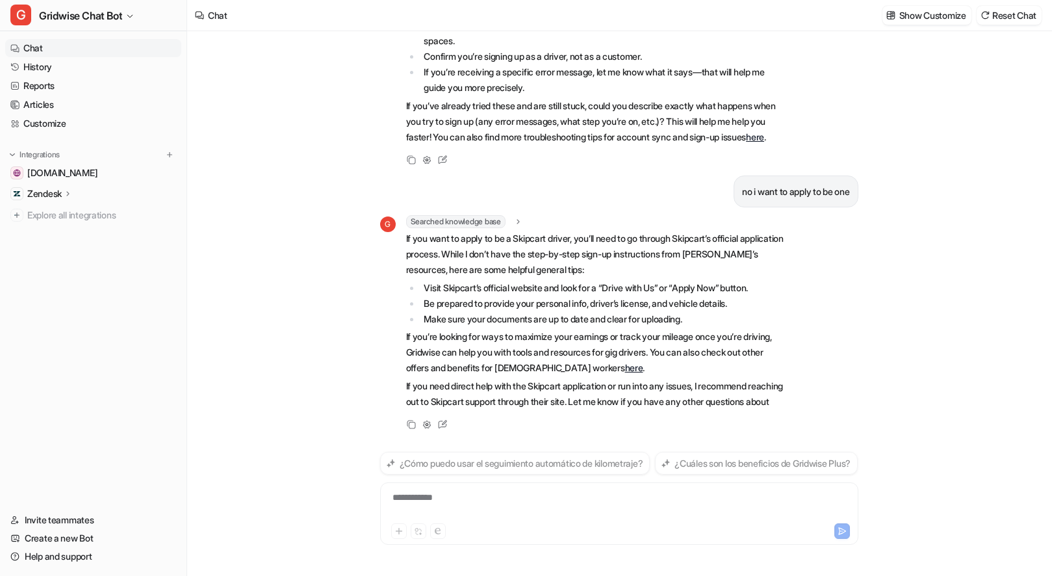
scroll to position [643, 0]
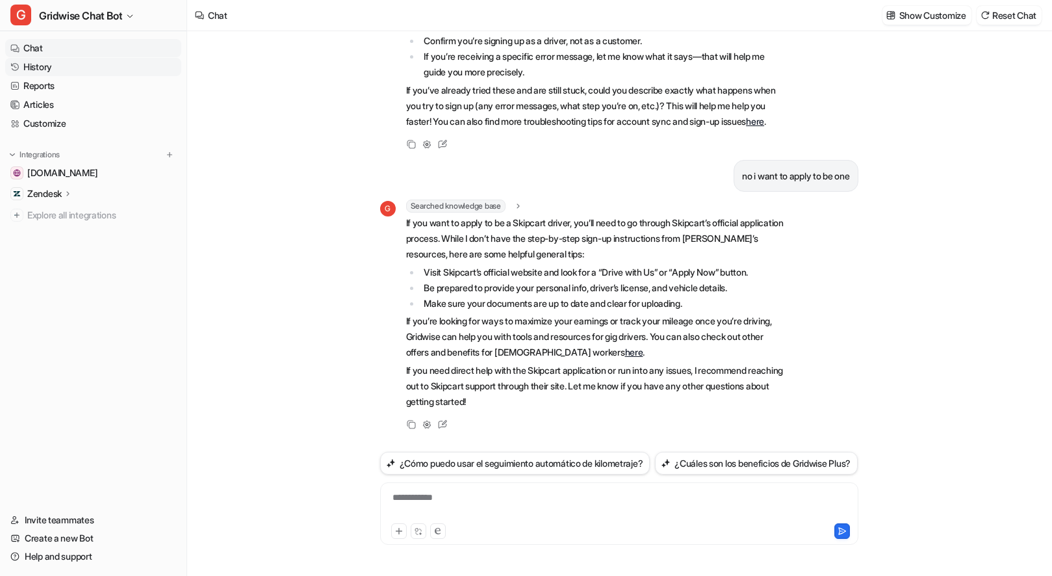
click at [70, 64] on link "History" at bounding box center [93, 67] width 176 height 18
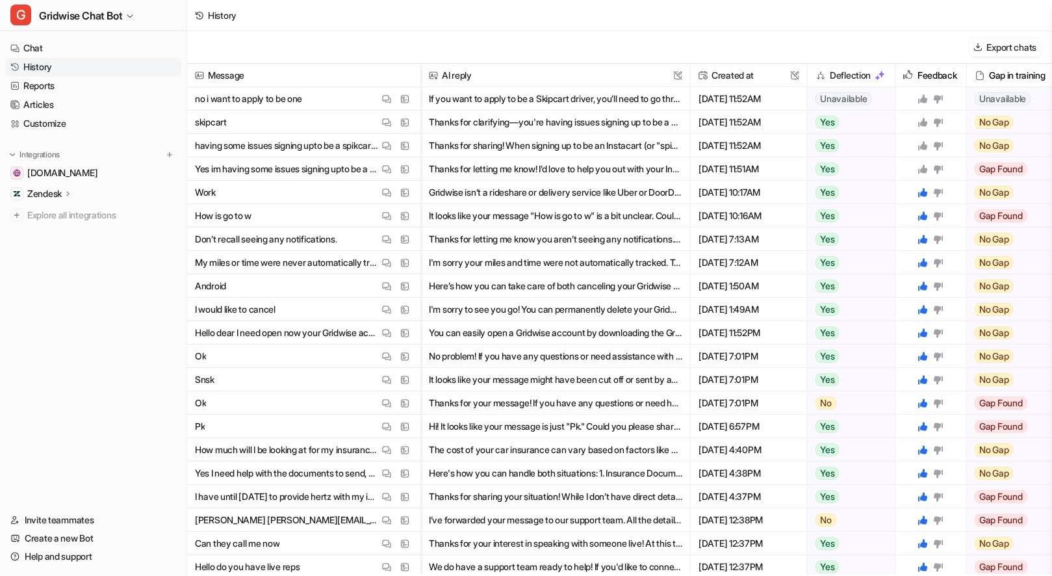
click at [919, 164] on icon at bounding box center [922, 169] width 10 height 10
click at [921, 144] on icon at bounding box center [922, 145] width 10 height 10
click at [922, 120] on icon at bounding box center [922, 122] width 9 height 9
click at [924, 94] on icon at bounding box center [922, 99] width 10 height 10
click at [847, 33] on div "Export chats" at bounding box center [619, 47] width 865 height 32
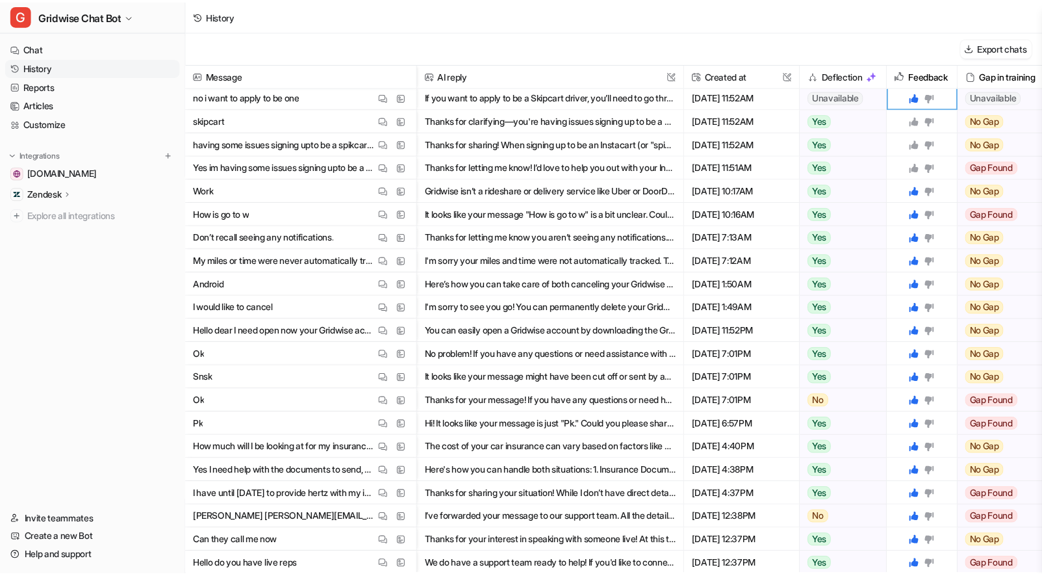
scroll to position [3, 0]
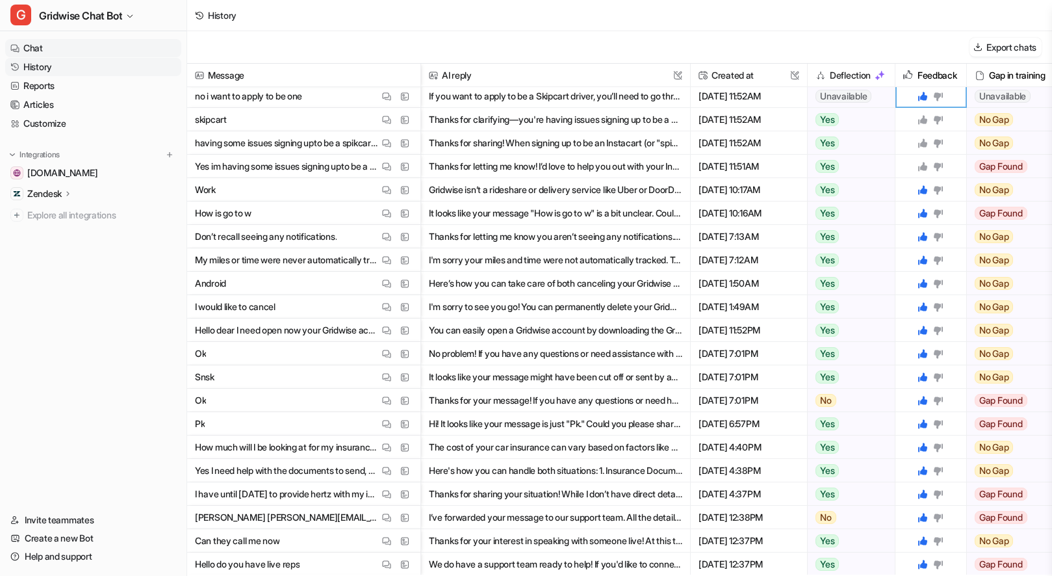
click at [64, 57] on link "Chat" at bounding box center [93, 48] width 176 height 18
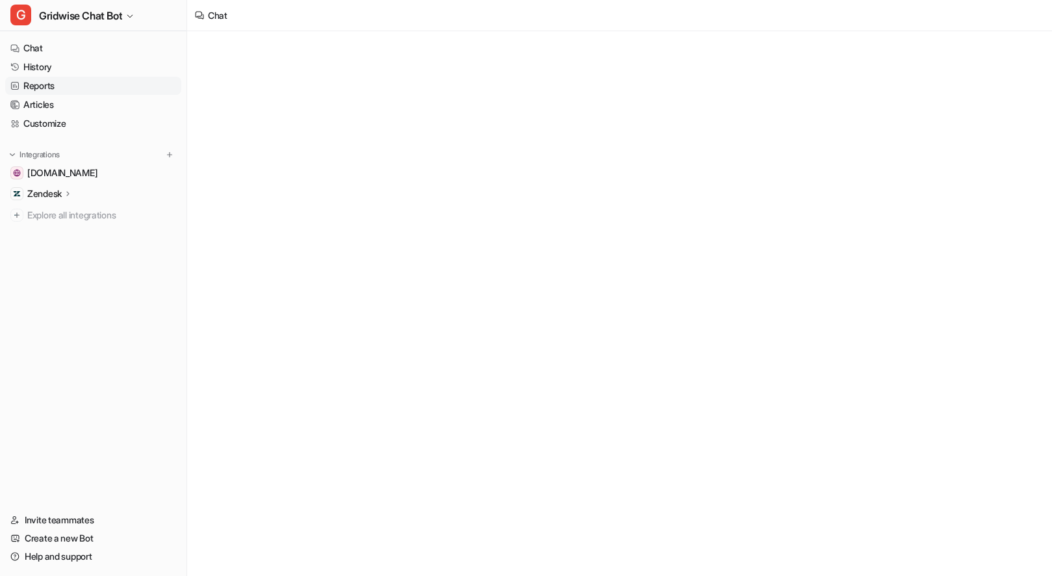
click at [62, 89] on link "Reports" at bounding box center [93, 86] width 176 height 18
